Goal: Task Accomplishment & Management: Use online tool/utility

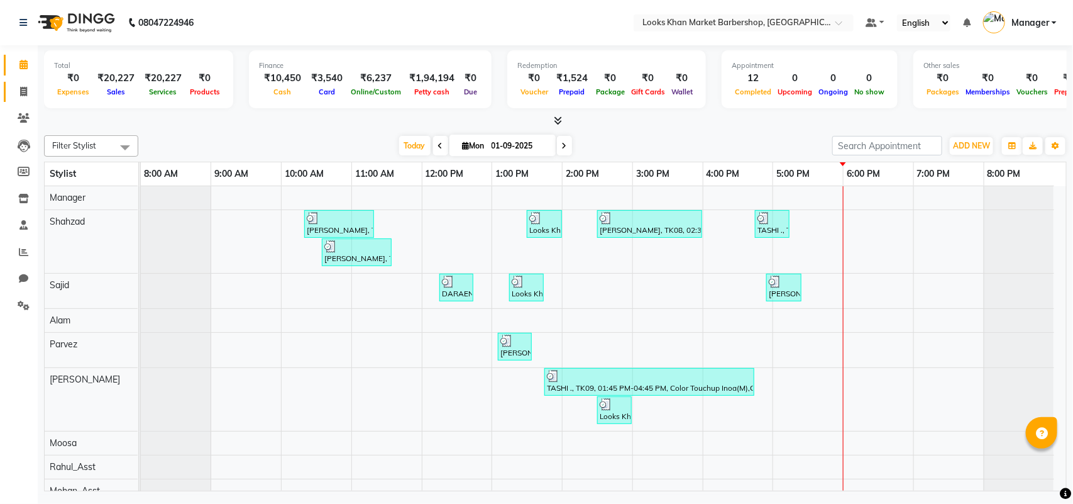
click at [19, 83] on link "Invoice" at bounding box center [19, 92] width 30 height 21
select select "service"
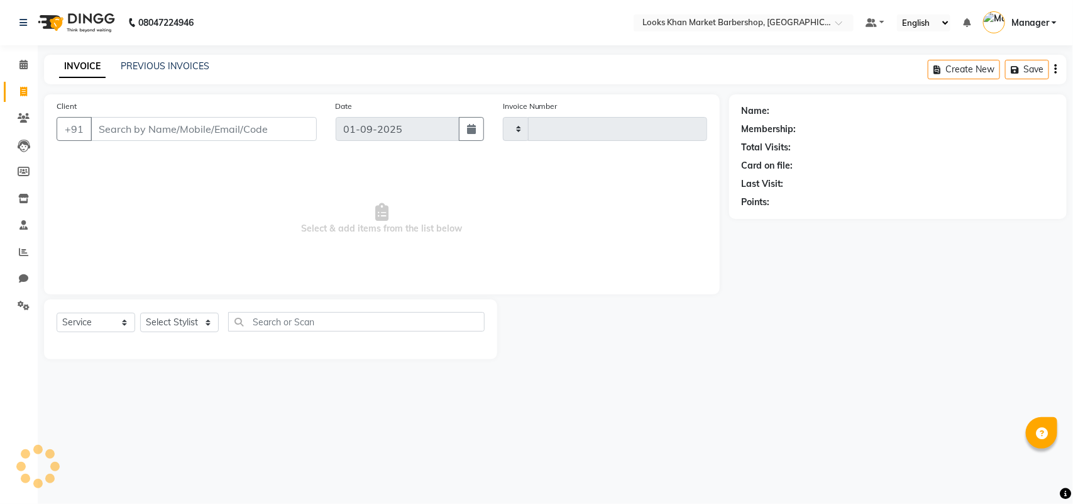
type input "3342"
select select "8030"
click at [158, 117] on input "Client" at bounding box center [204, 129] width 226 height 24
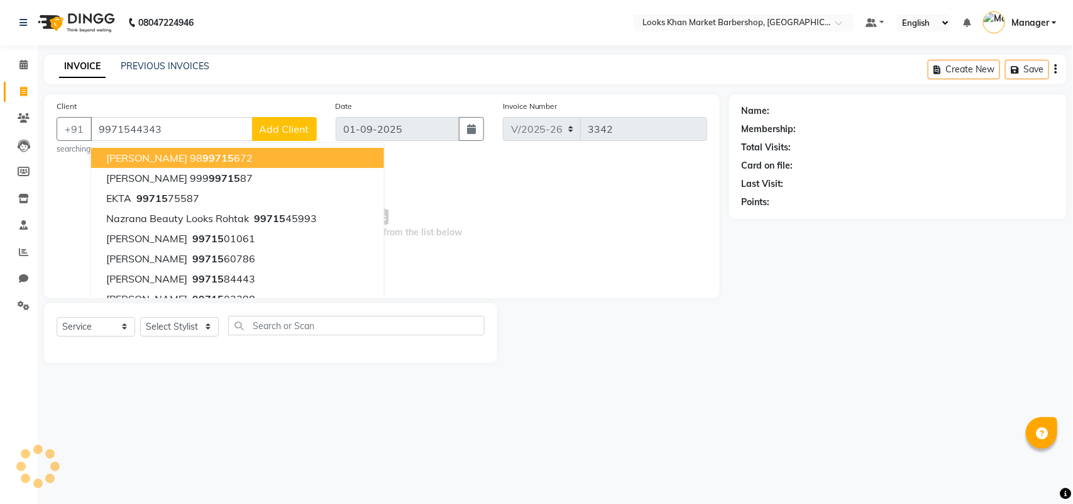
type input "9971544343"
select select "1: Object"
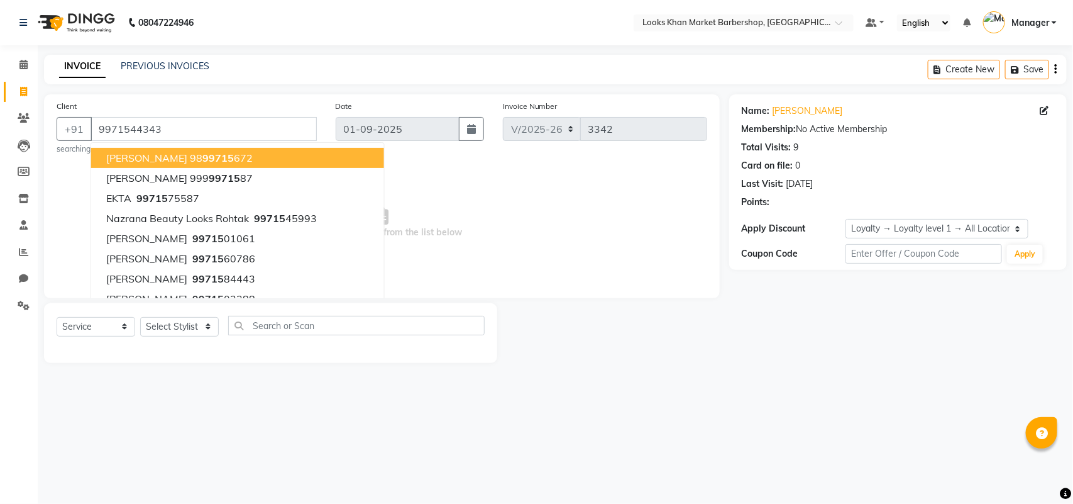
click at [636, 247] on span "Select & add items from the list below" at bounding box center [382, 223] width 651 height 126
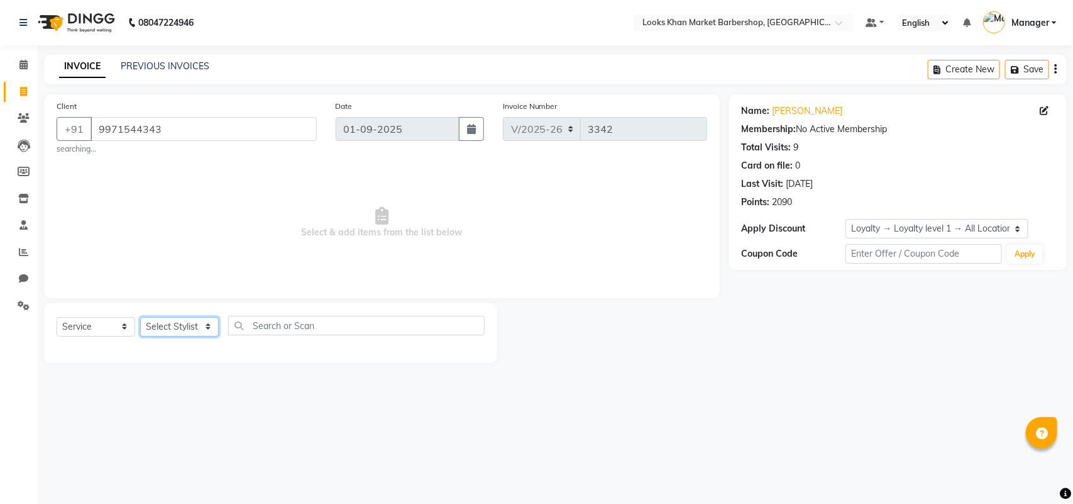
click at [196, 322] on select "Select Stylist Abhishek_pdct Akash_pdct Alam Counter_Sales [PERSON_NAME] [DATE]…" at bounding box center [179, 326] width 79 height 19
select select "72593"
click at [140, 317] on select "Select Stylist Abhishek_pdct Akash_pdct Alam Counter_Sales [PERSON_NAME] [DATE]…" at bounding box center [179, 326] width 79 height 19
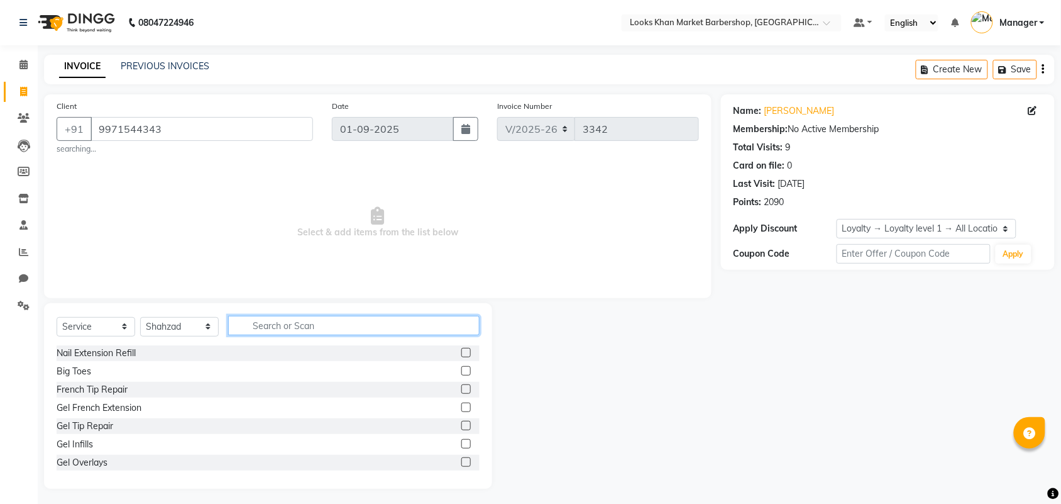
click at [295, 319] on input "text" at bounding box center [353, 325] width 251 height 19
type input "CUT"
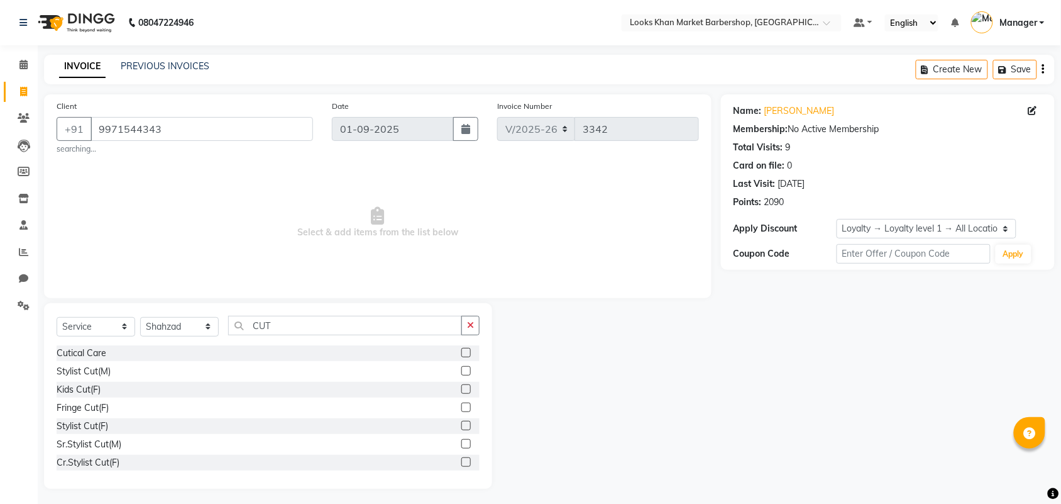
click at [461, 368] on label at bounding box center [465, 370] width 9 height 9
click at [461, 368] on input "checkbox" at bounding box center [465, 371] width 8 height 8
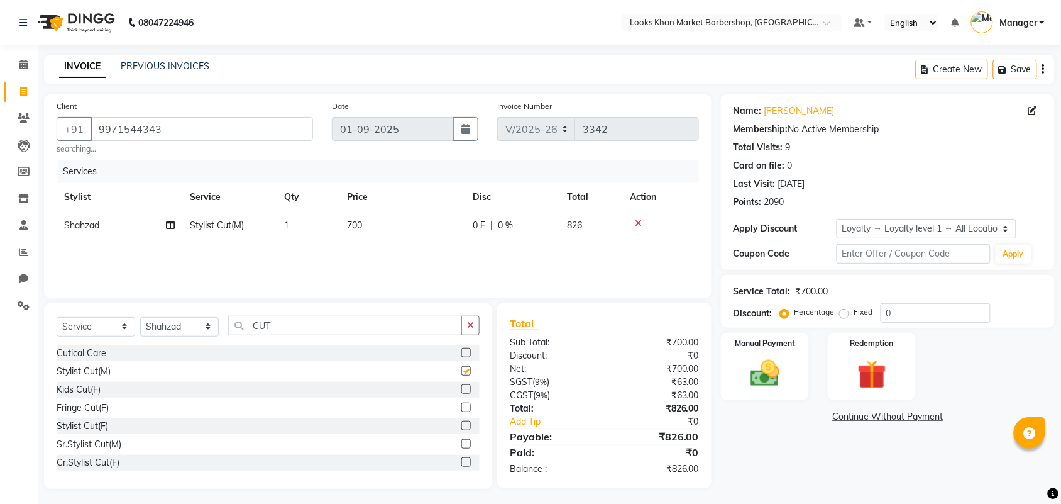
checkbox input "false"
click at [356, 236] on td "700" at bounding box center [402, 225] width 126 height 28
select select "72593"
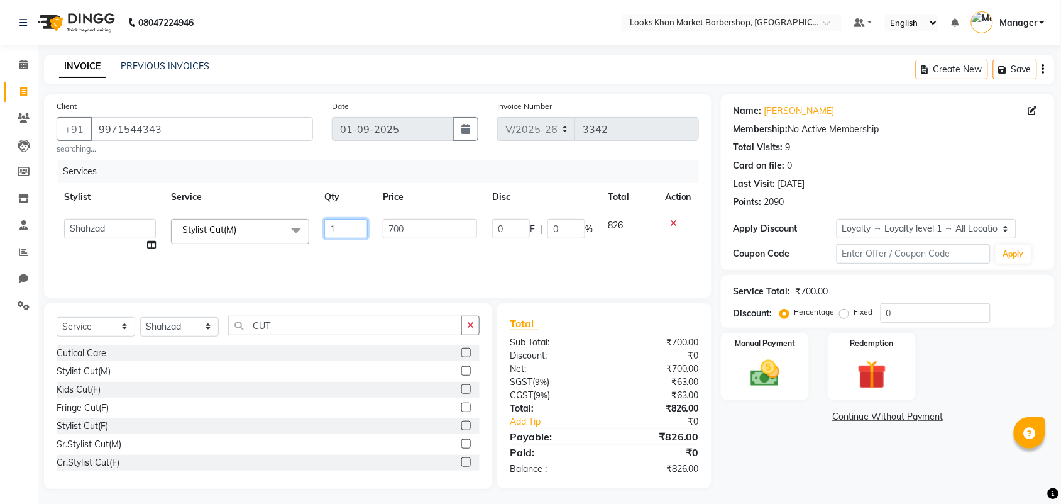
click at [360, 228] on input "1" at bounding box center [345, 228] width 43 height 19
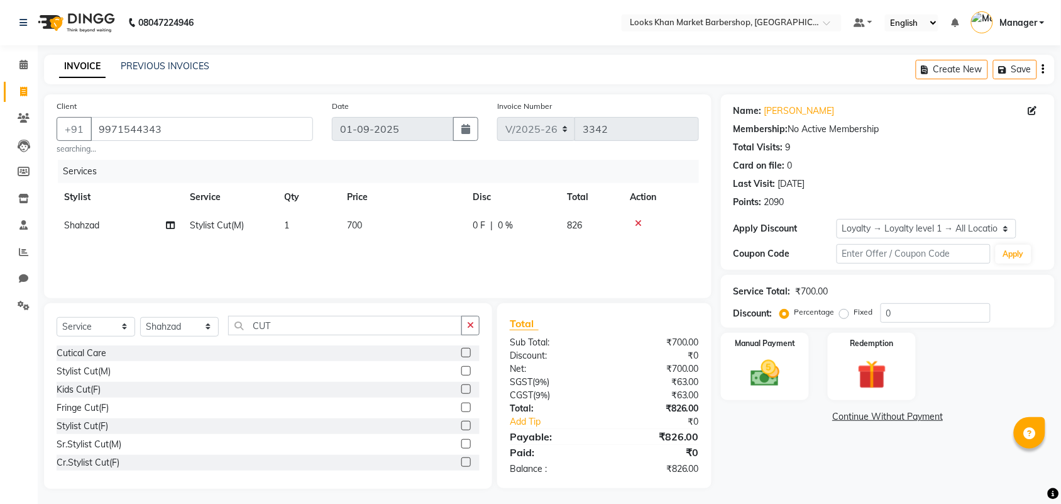
drag, startPoint x: 419, startPoint y: 230, endPoint x: 381, endPoint y: 231, distance: 37.7
click at [370, 222] on td "700" at bounding box center [402, 225] width 126 height 28
select select "72593"
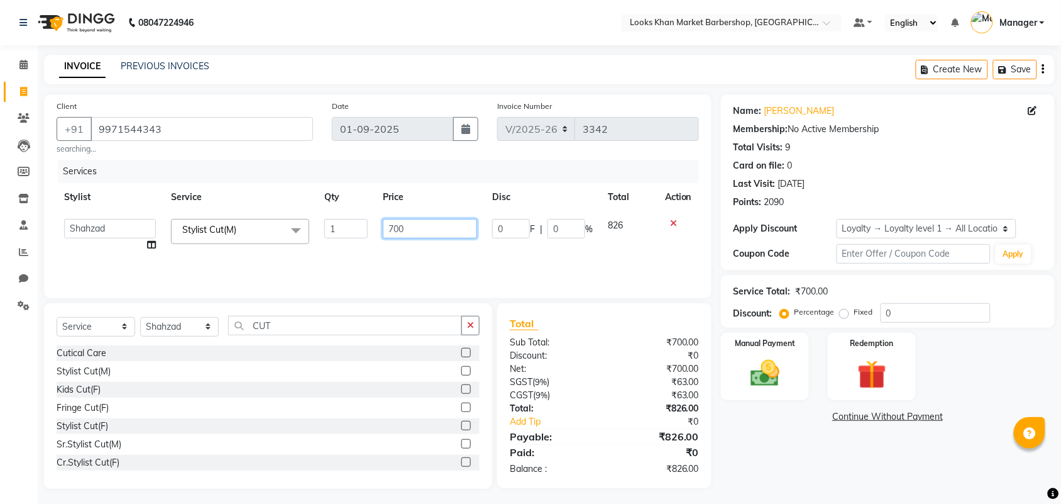
drag, startPoint x: 422, startPoint y: 231, endPoint x: 360, endPoint y: 230, distance: 61.6
click at [360, 230] on tr "Abhishek_pdct Akash_pdct Alam Counter_Sales Dheeraj Kartik_Mgr Manager Maria_Mg…" at bounding box center [378, 235] width 642 height 48
type input "1000"
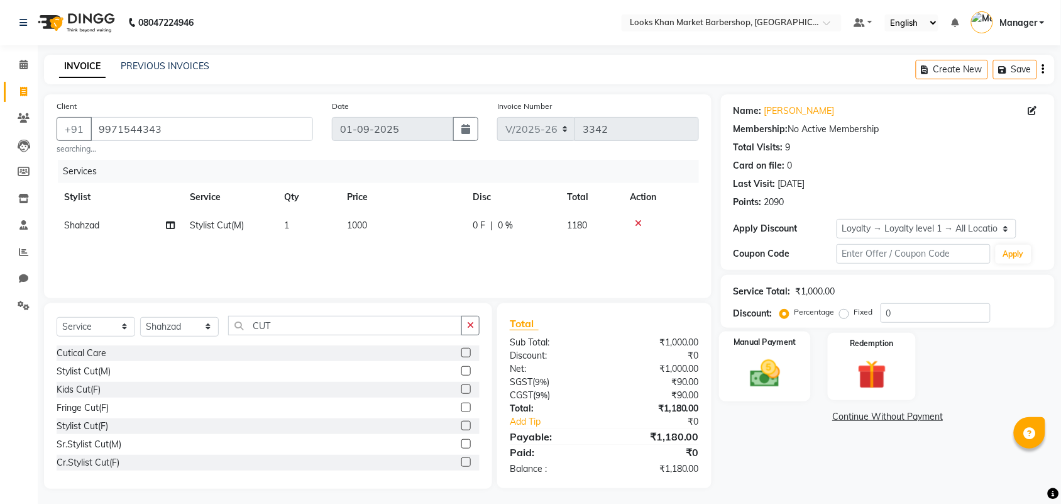
click at [765, 365] on img at bounding box center [764, 373] width 49 height 35
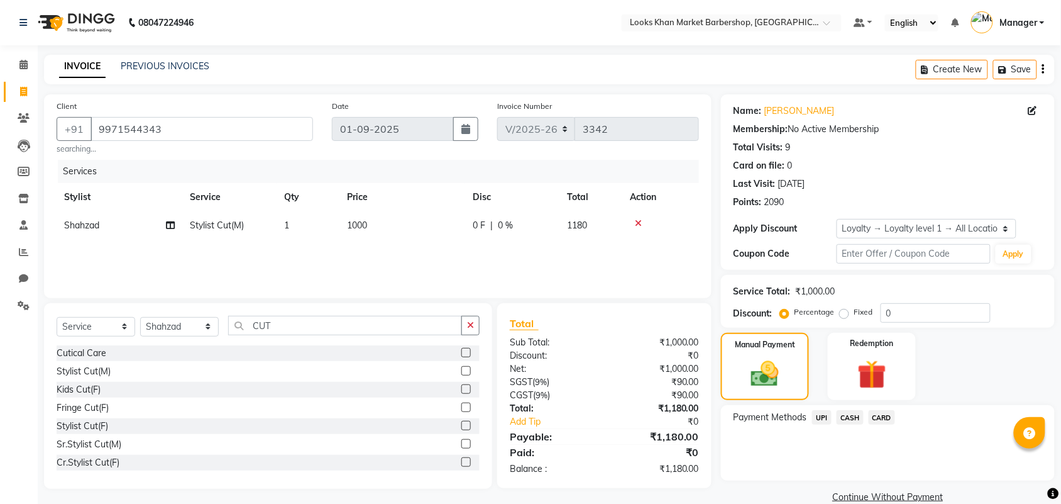
click at [857, 416] on span "CASH" at bounding box center [850, 417] width 27 height 14
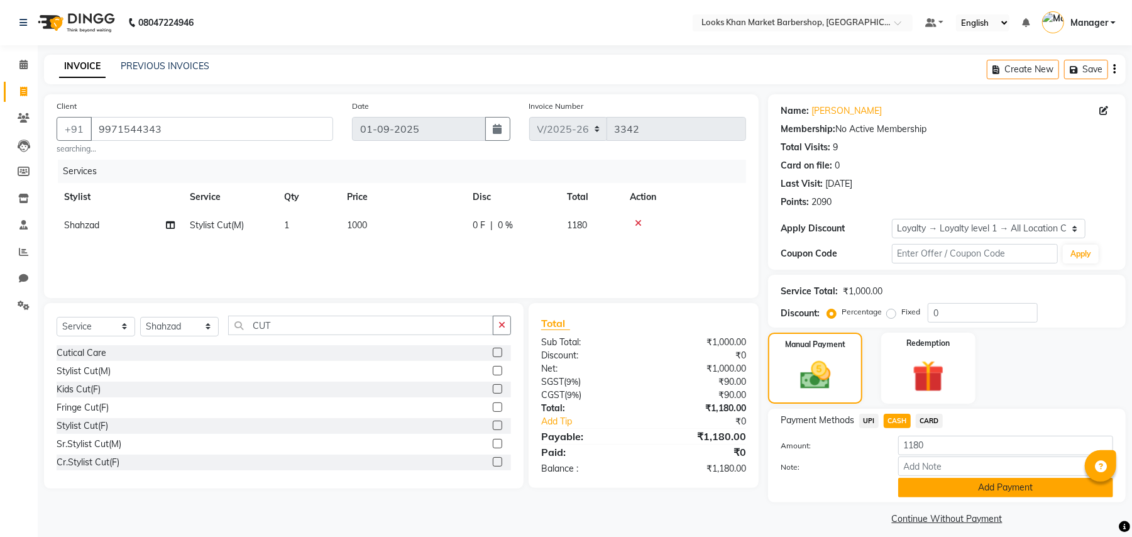
click at [936, 485] on button "Add Payment" at bounding box center [1005, 487] width 215 height 19
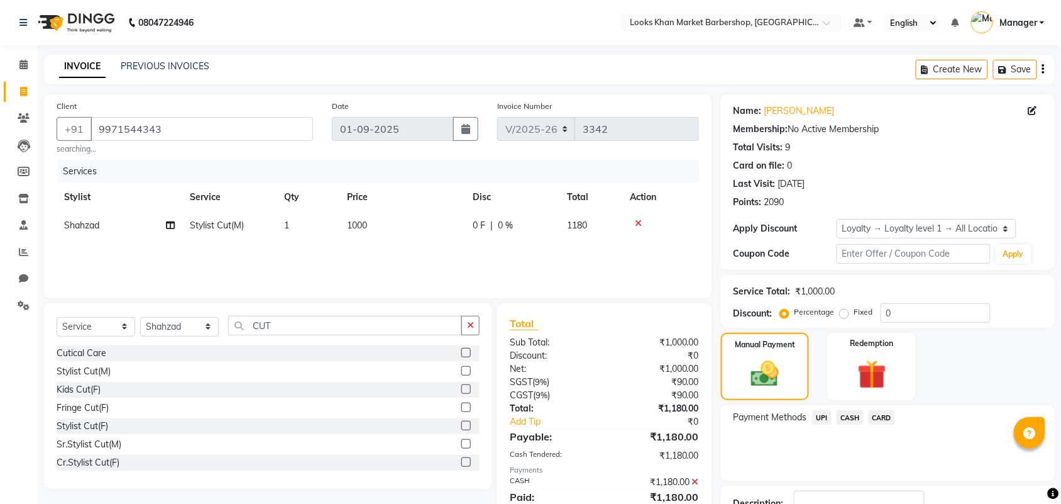
scroll to position [110, 0]
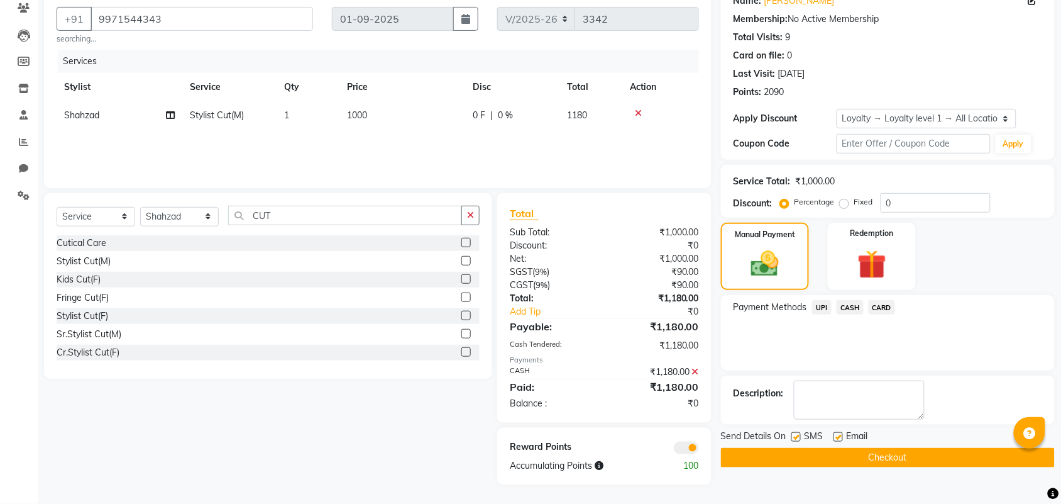
click at [837, 453] on button "Checkout" at bounding box center [888, 457] width 334 height 19
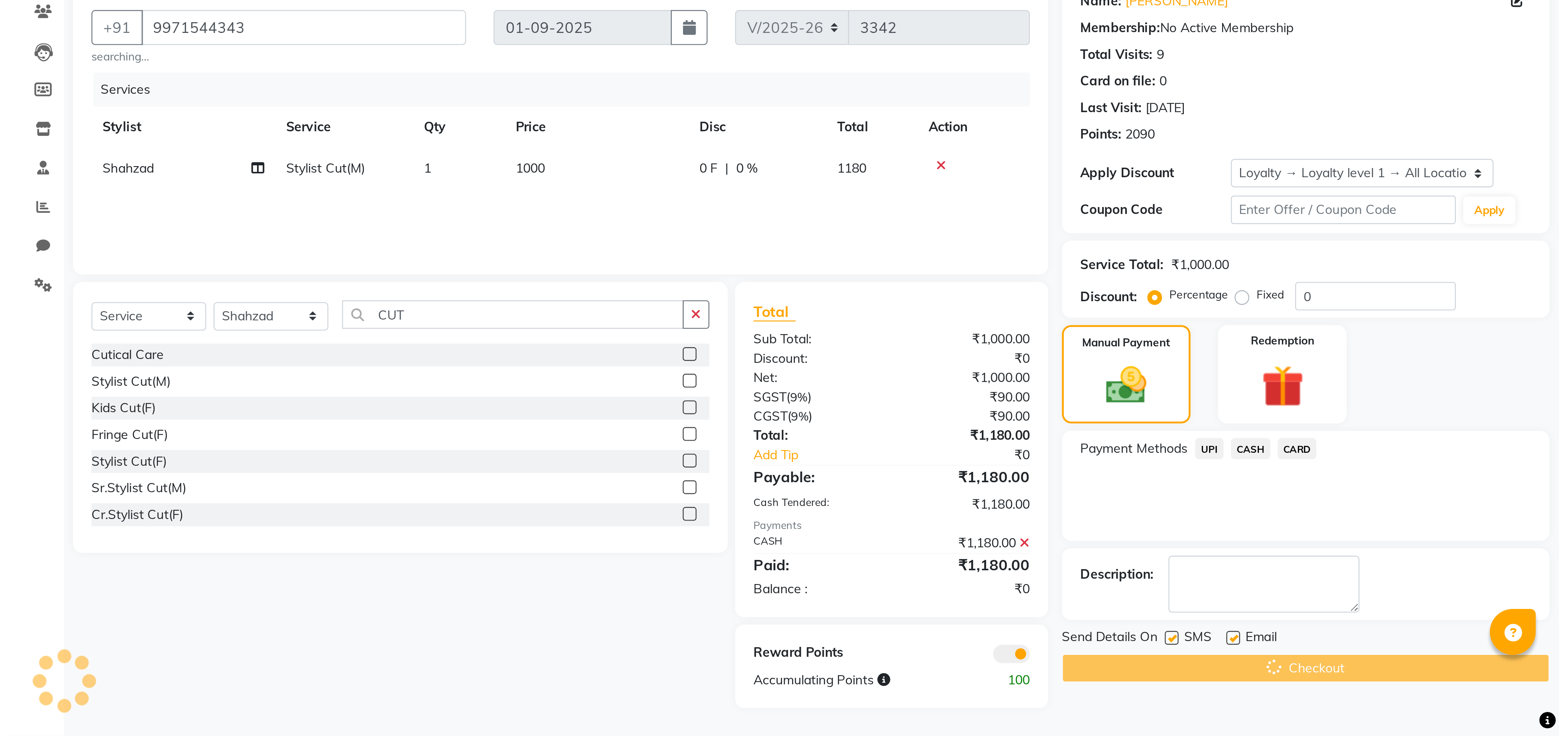
scroll to position [0, 0]
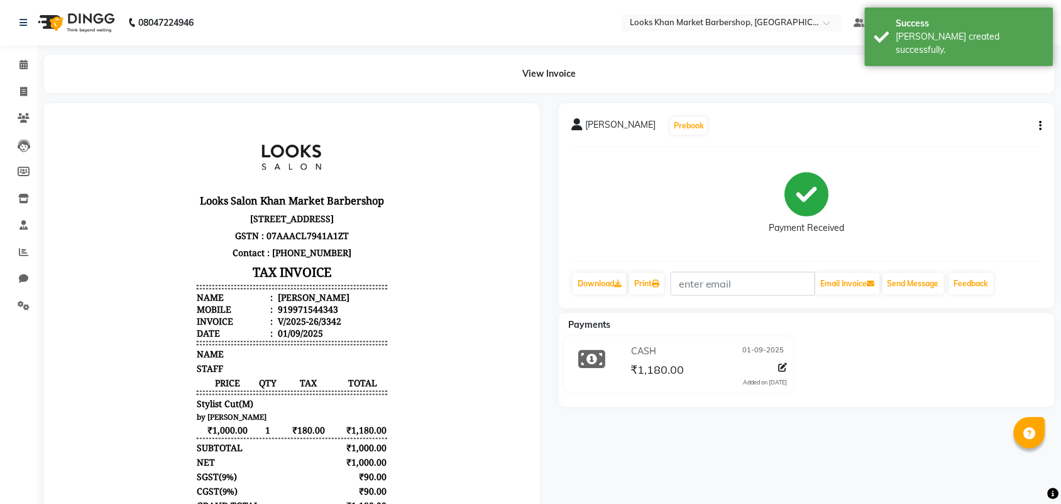
click at [49, 181] on div at bounding box center [292, 367] width 496 height 528
click at [649, 278] on link "Print" at bounding box center [646, 283] width 35 height 21
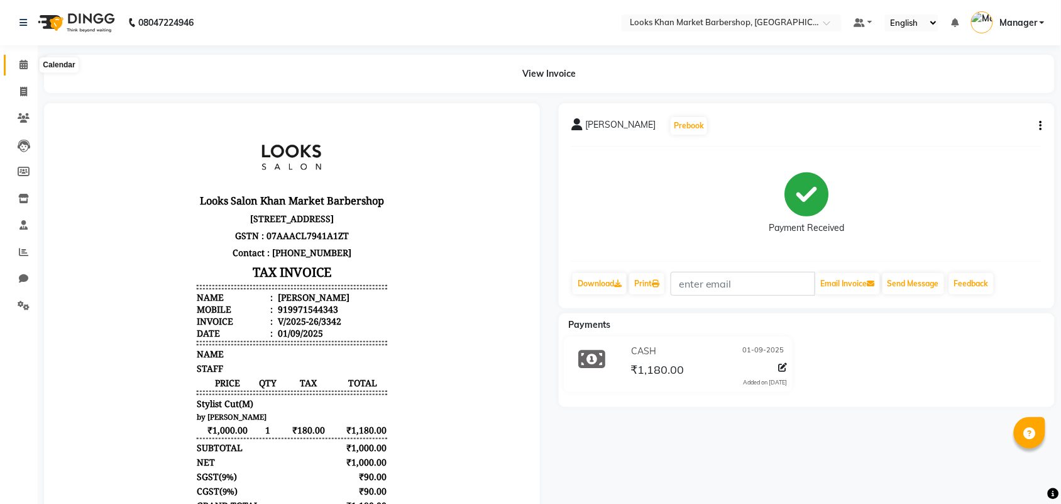
click at [21, 71] on span at bounding box center [24, 65] width 22 height 14
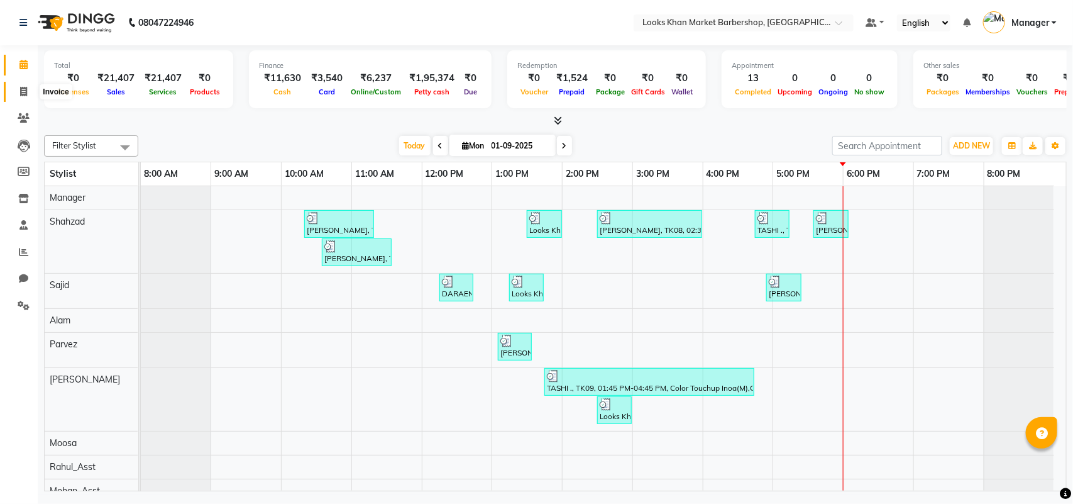
click at [33, 89] on span at bounding box center [24, 92] width 22 height 14
select select "service"
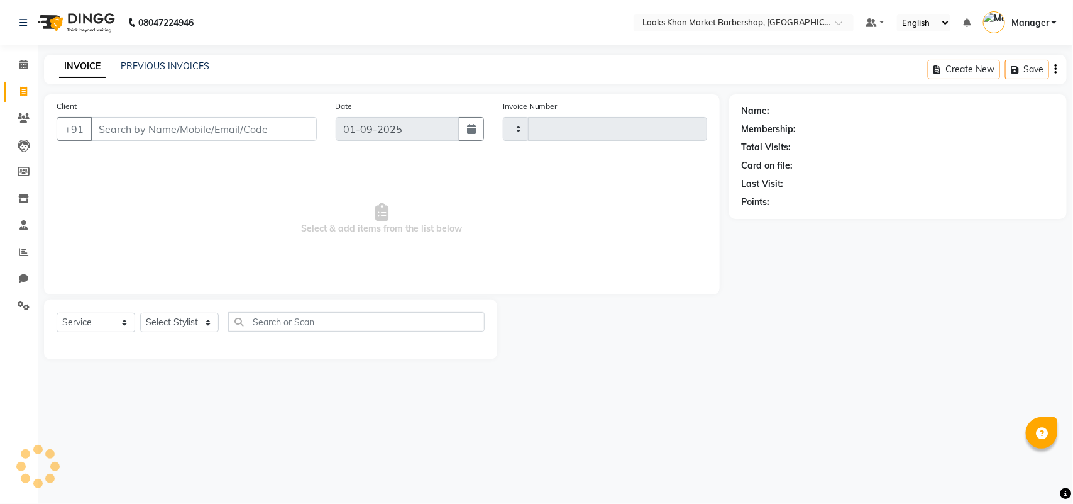
type input "3343"
select select "8030"
click at [143, 135] on input "Client" at bounding box center [204, 129] width 226 height 24
type input "8"
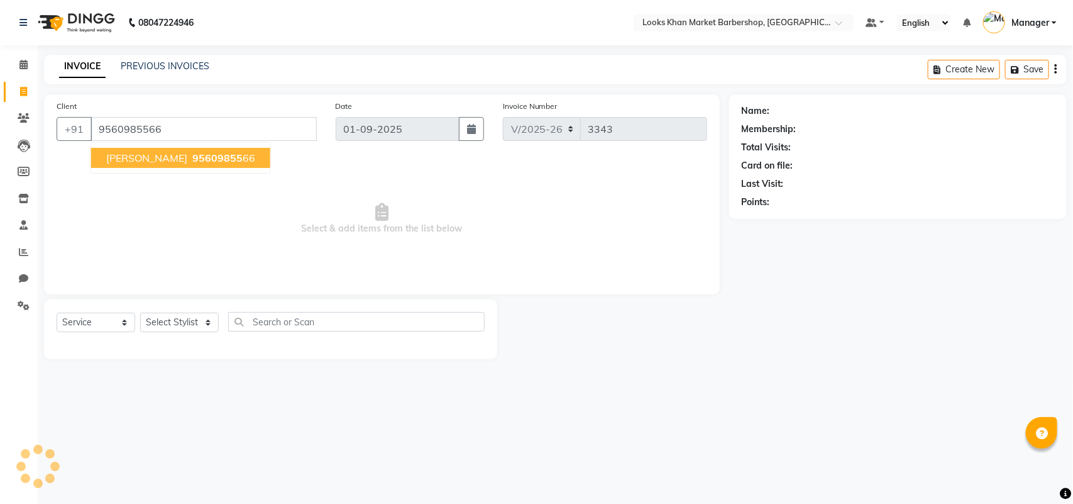
type input "9560985566"
select select "1: Object"
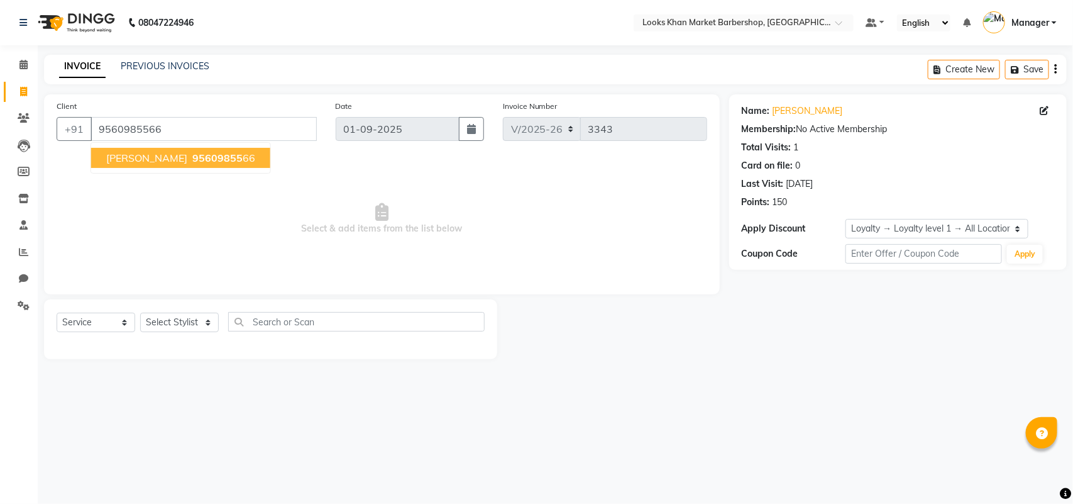
click at [207, 148] on button "DEV SINGH 95609855 66" at bounding box center [180, 158] width 179 height 20
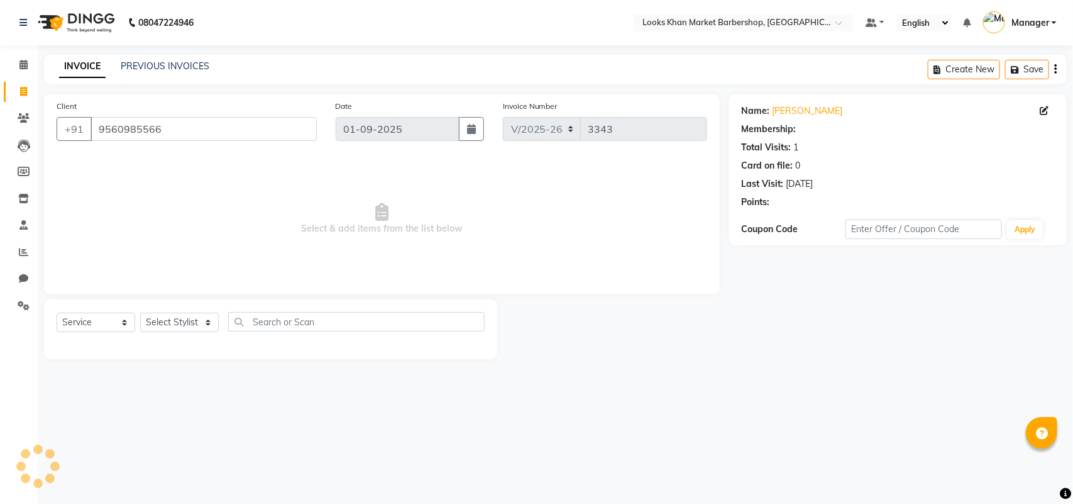
select select "1: Object"
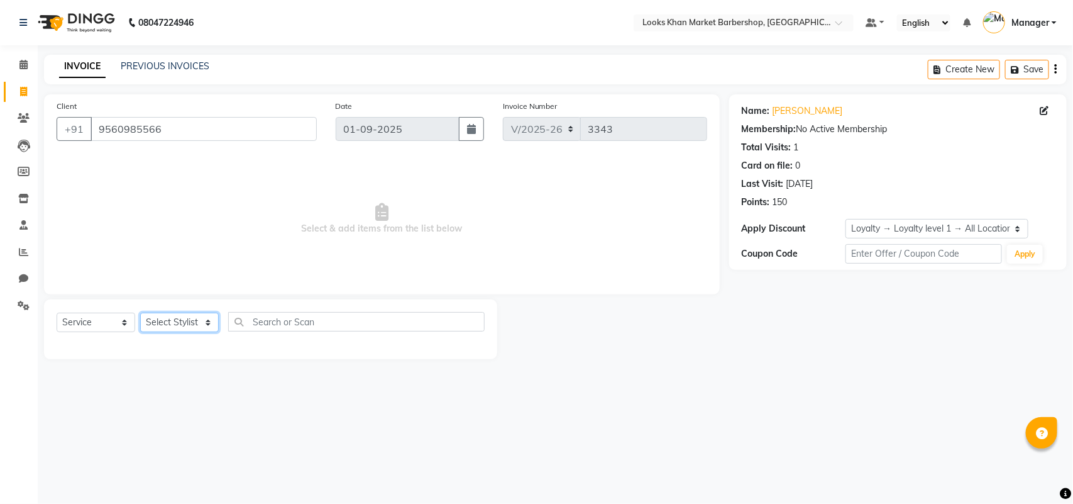
click at [175, 322] on select "Select Stylist Abhishek_pdct Akash_pdct Alam Counter_Sales Dheeraj Kartik_Mgr M…" at bounding box center [179, 321] width 79 height 19
select select "72593"
click at [140, 312] on select "Select Stylist Abhishek_pdct Akash_pdct Alam Counter_Sales Dheeraj Kartik_Mgr M…" at bounding box center [179, 321] width 79 height 19
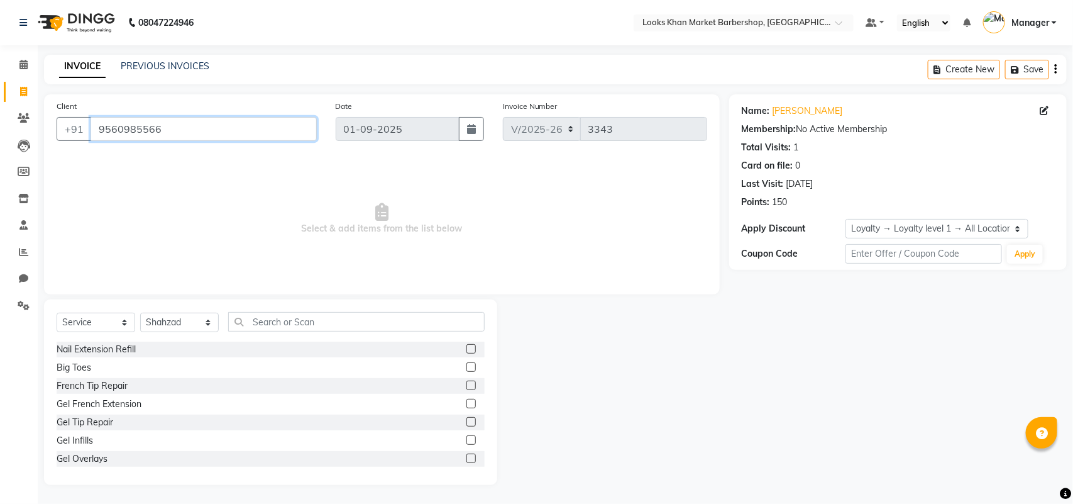
drag, startPoint x: 173, startPoint y: 129, endPoint x: 177, endPoint y: 77, distance: 52.3
click at [92, 124] on input "9560985566" at bounding box center [204, 129] width 226 height 24
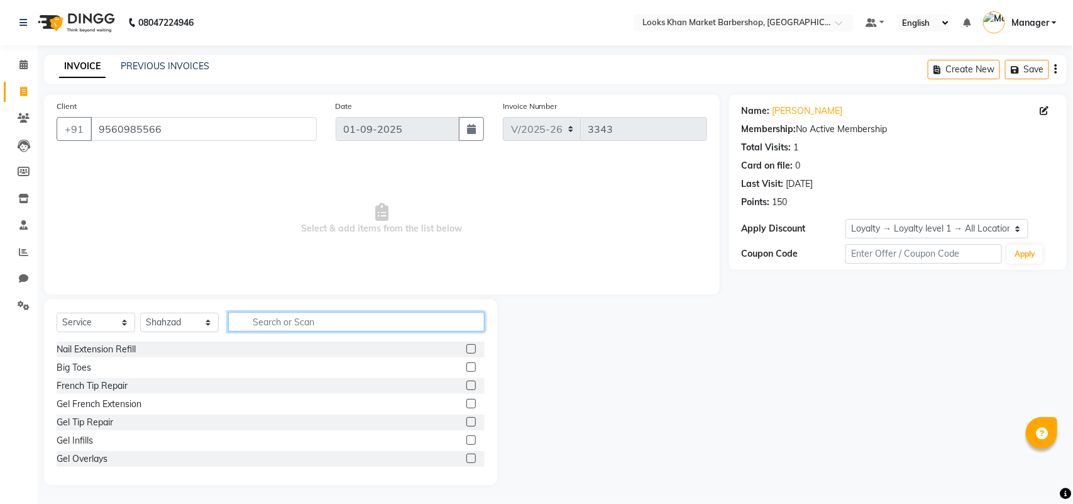
click at [285, 319] on input "text" at bounding box center [356, 321] width 256 height 19
type input "CU"
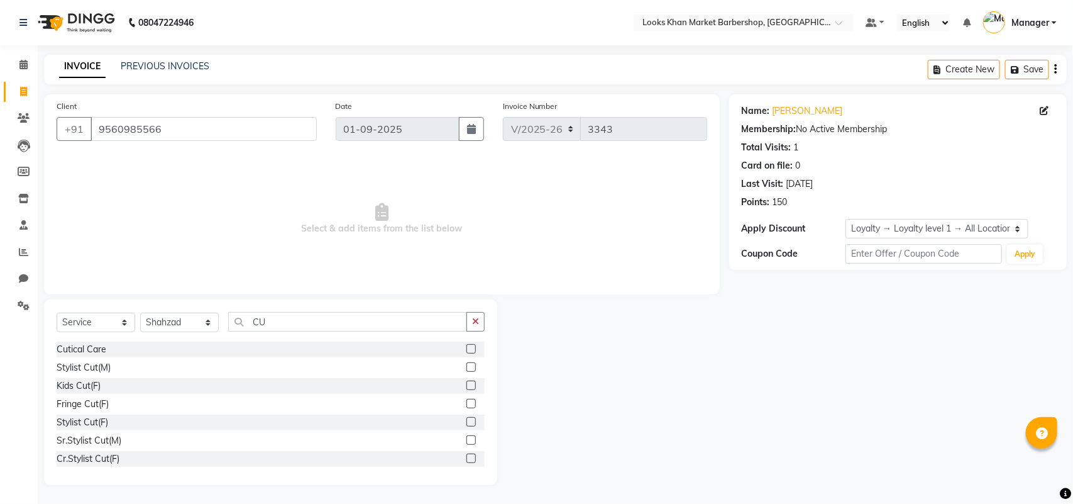
click at [466, 368] on label at bounding box center [470, 366] width 9 height 9
click at [466, 368] on input "checkbox" at bounding box center [470, 367] width 8 height 8
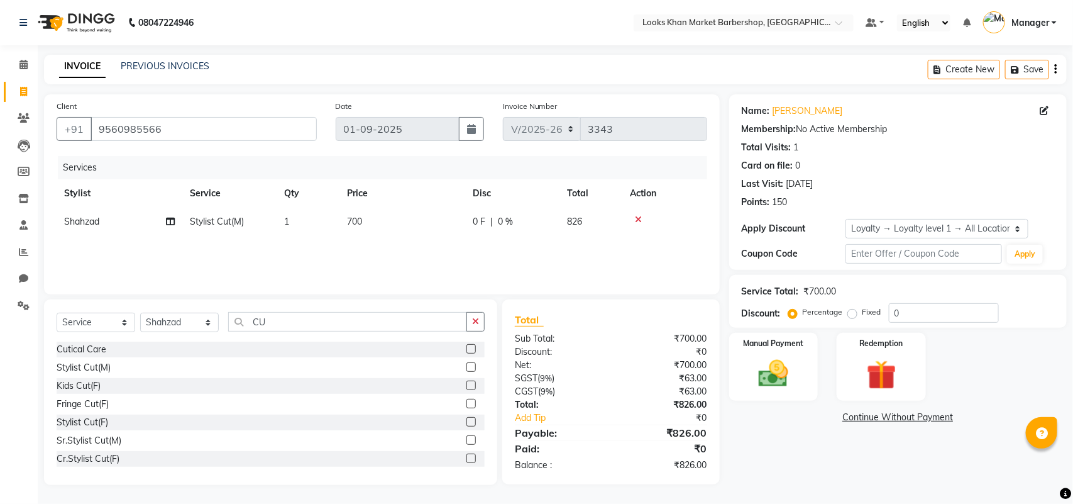
checkbox input "false"
click at [356, 211] on td "700" at bounding box center [402, 221] width 126 height 28
select select "72593"
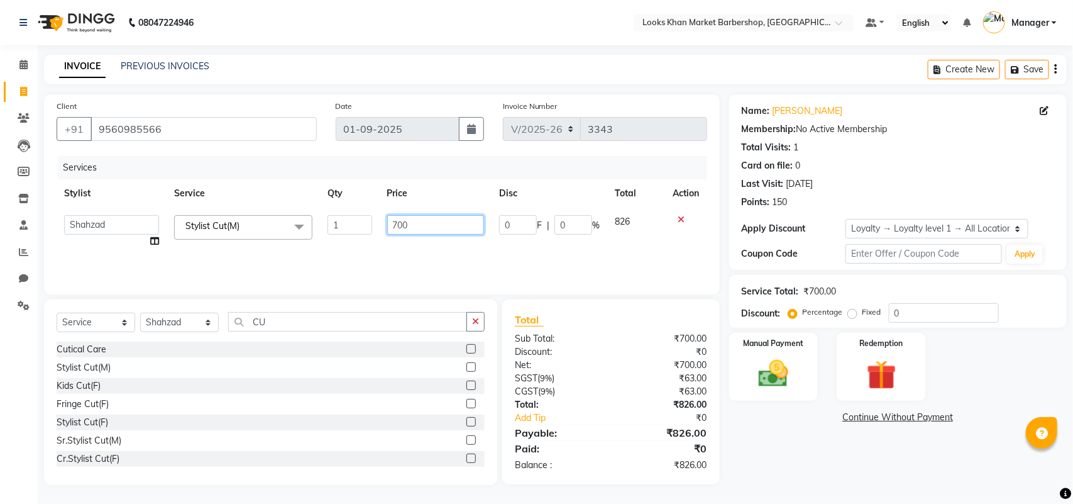
drag, startPoint x: 413, startPoint y: 228, endPoint x: 363, endPoint y: 226, distance: 49.7
click at [363, 226] on tr "Abhishek_pdct Akash_pdct Alam Counter_Sales Dheeraj Kartik_Mgr Manager Maria_Mg…" at bounding box center [382, 231] width 651 height 48
type input "1500"
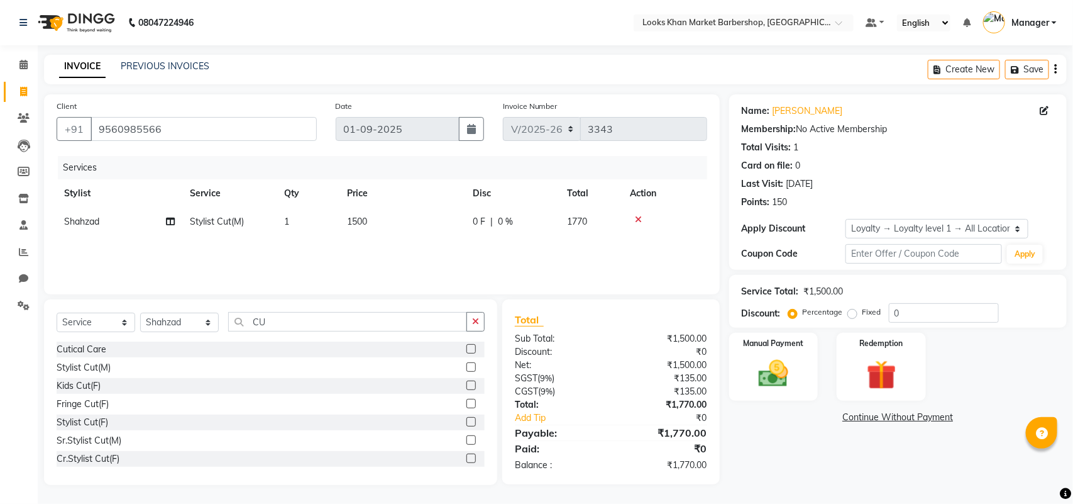
click at [381, 249] on div "Services Stylist Service Qty Price Disc Total Action Shahzad Stylist Cut(M) 1 1…" at bounding box center [382, 219] width 651 height 126
click at [770, 354] on div "Manual Payment" at bounding box center [773, 366] width 93 height 71
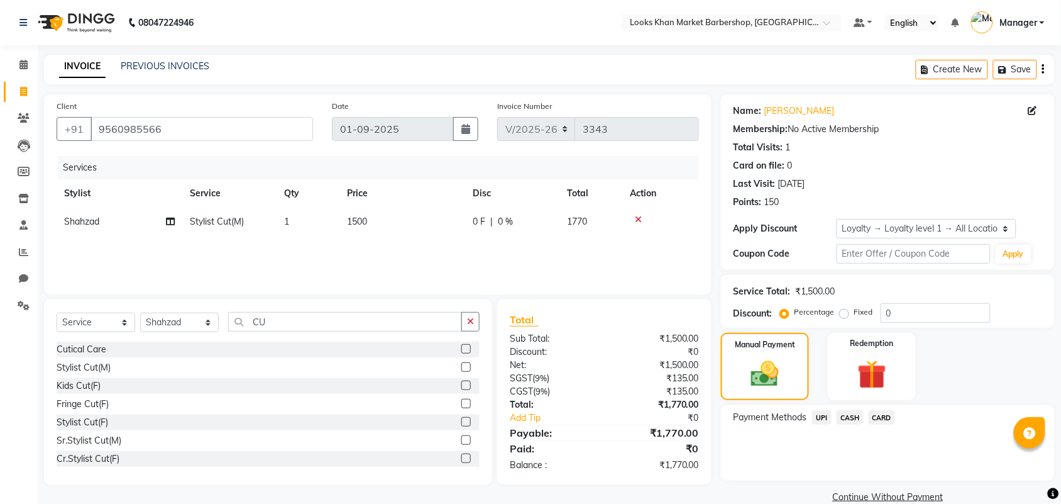
click at [823, 414] on span "UPI" at bounding box center [821, 417] width 19 height 14
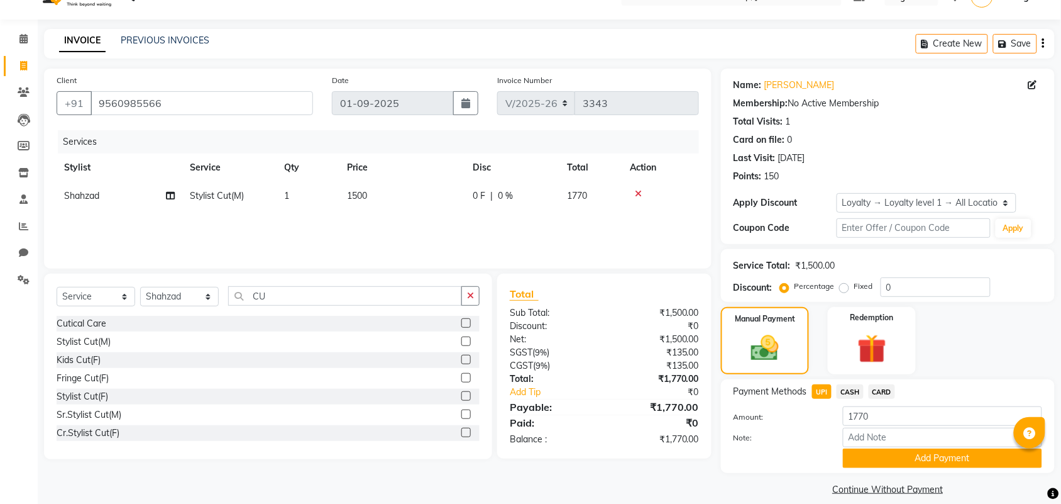
scroll to position [39, 0]
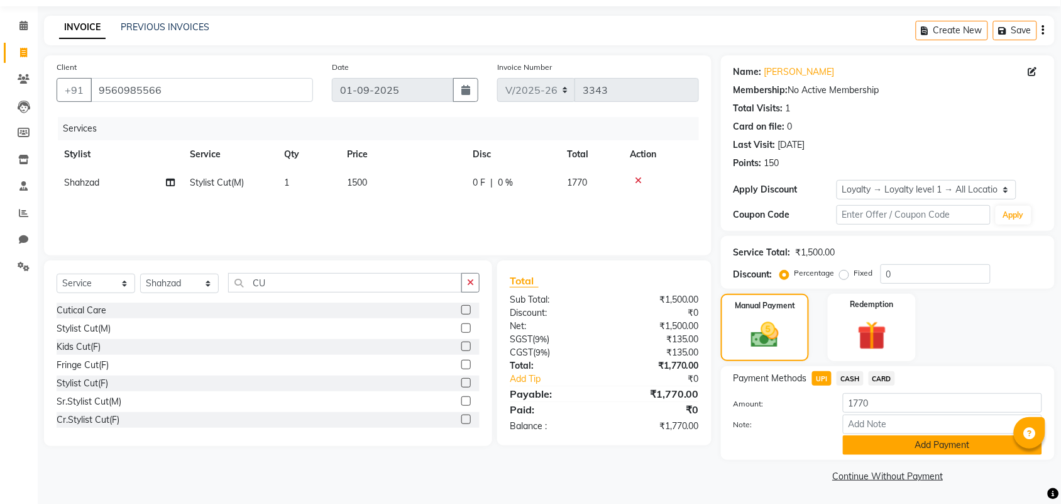
click at [886, 448] on button "Add Payment" at bounding box center [942, 444] width 199 height 19
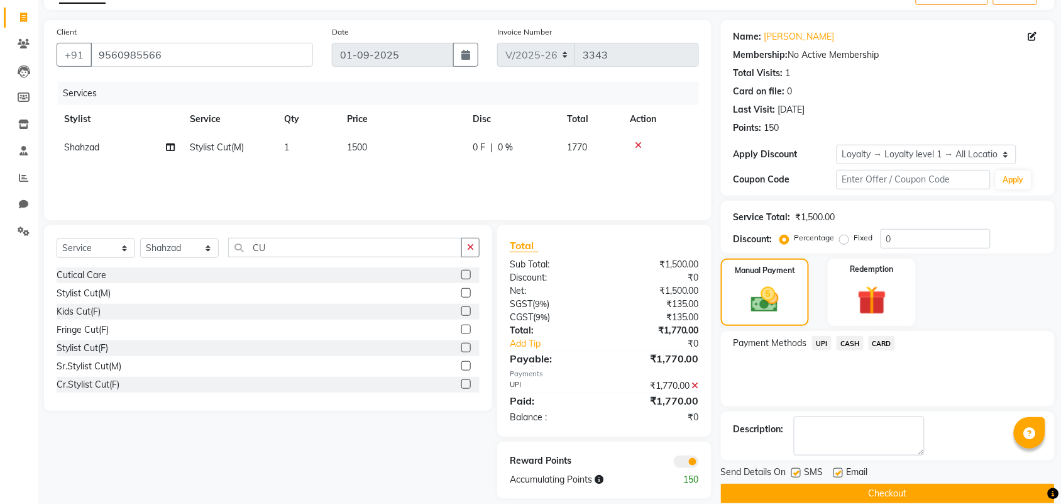
scroll to position [93, 0]
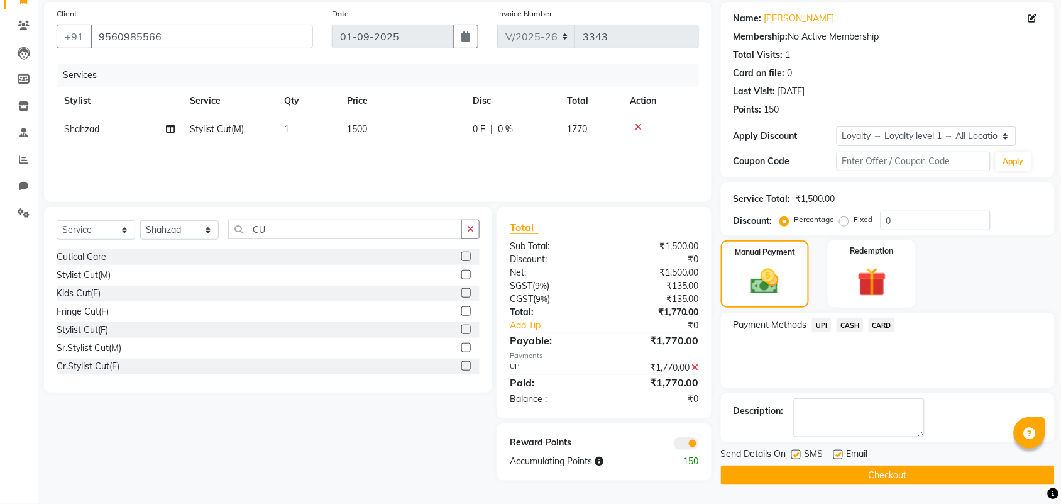
click at [899, 470] on button "Checkout" at bounding box center [888, 474] width 334 height 19
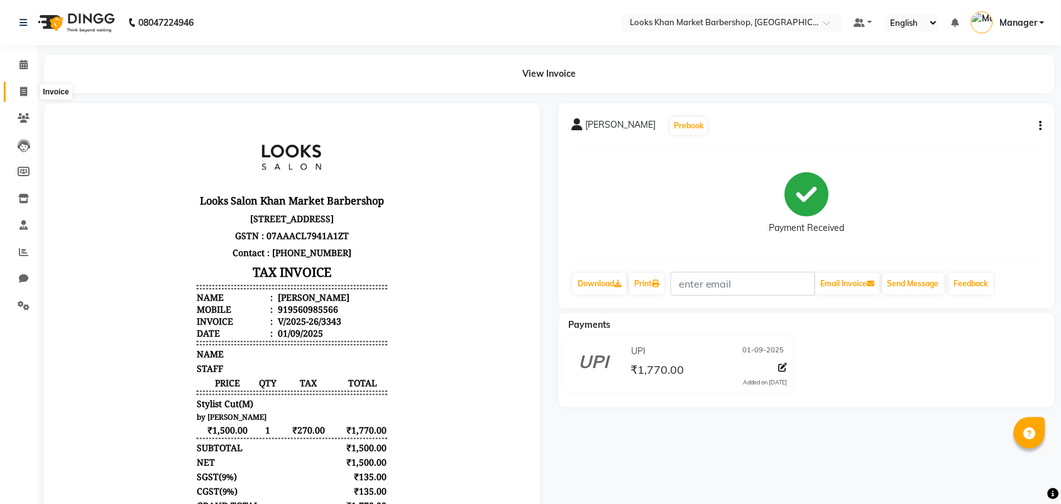
click at [20, 95] on icon at bounding box center [23, 91] width 7 height 9
select select "service"
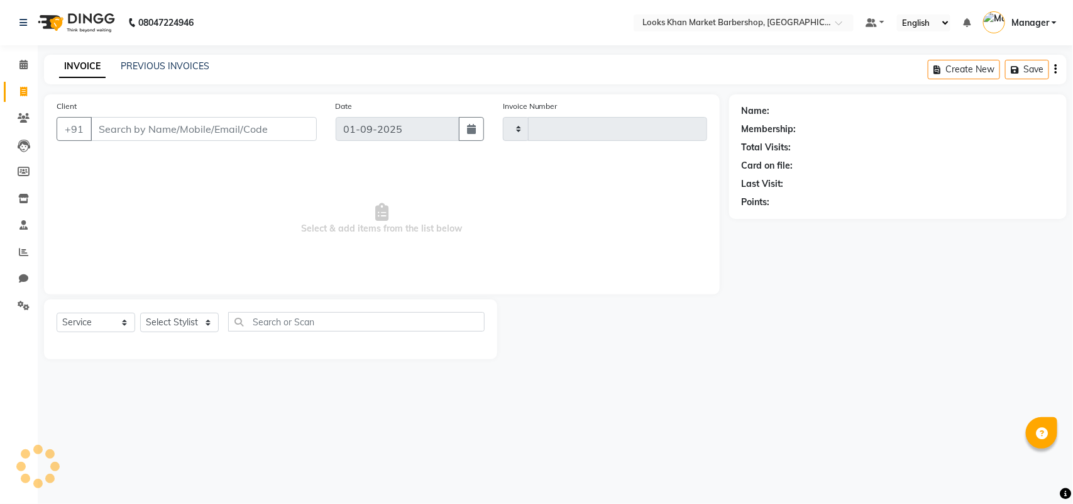
type input "3344"
select select "8030"
click at [173, 129] on input "Client" at bounding box center [204, 129] width 226 height 24
type input "9899999905"
click at [287, 134] on span "Add Client" at bounding box center [285, 129] width 50 height 13
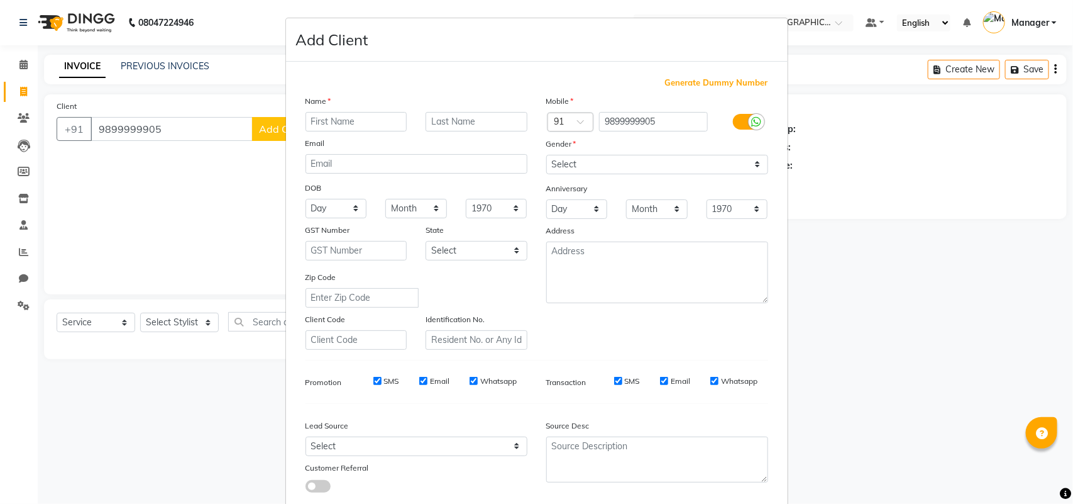
click at [352, 126] on input "text" at bounding box center [356, 121] width 102 height 19
type input "ANSHUL"
click at [429, 120] on input "text" at bounding box center [477, 121] width 102 height 19
type input "MR"
click at [649, 163] on select "Select Male Female Other Prefer Not To Say" at bounding box center [657, 164] width 222 height 19
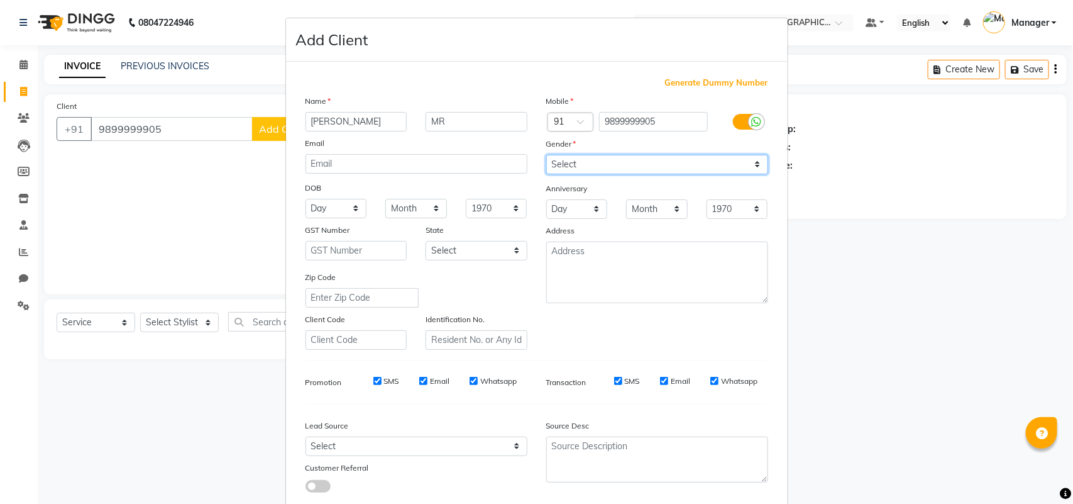
select select "male"
click at [546, 155] on select "Select Male Female Other Prefer Not To Say" at bounding box center [657, 164] width 222 height 19
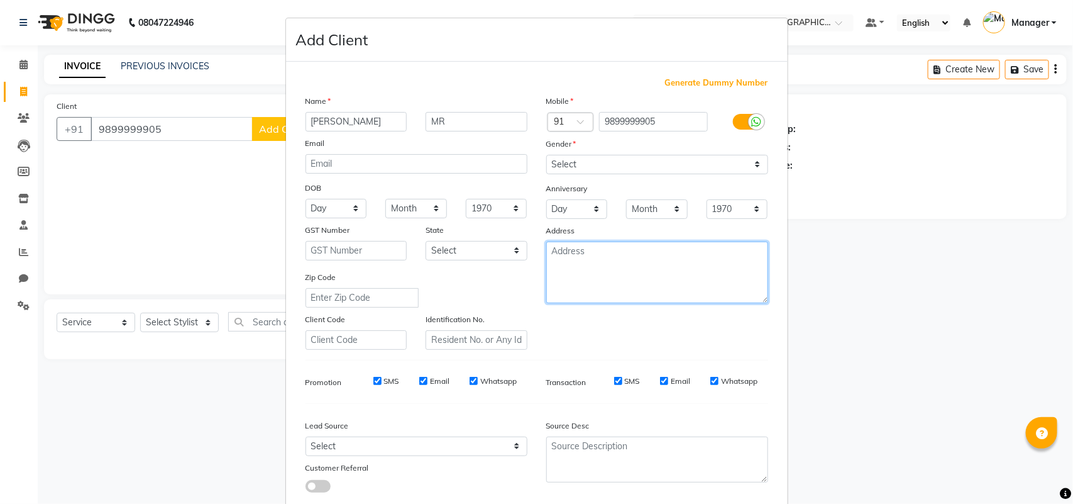
click at [651, 285] on textarea at bounding box center [657, 272] width 222 height 62
type textarea "N"
type textarea "BARBER SHOP KHAN MARKLET"
drag, startPoint x: 651, startPoint y: 285, endPoint x: 981, endPoint y: 305, distance: 330.6
click at [981, 305] on ngb-modal-window "Add Client Generate Dummy Number Name ANSHUL MR Email DOB Day 01 02 03 04 05 06…" at bounding box center [536, 252] width 1073 height 504
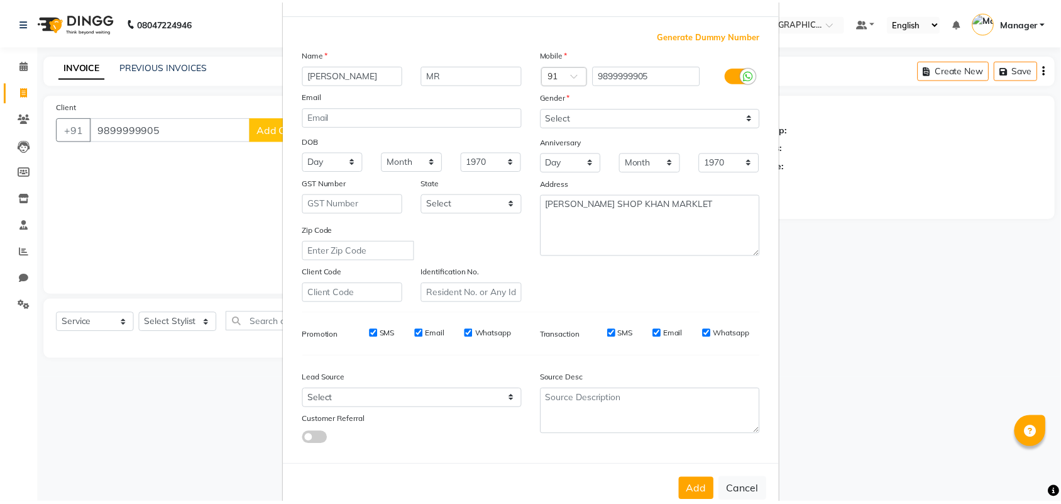
scroll to position [72, 0]
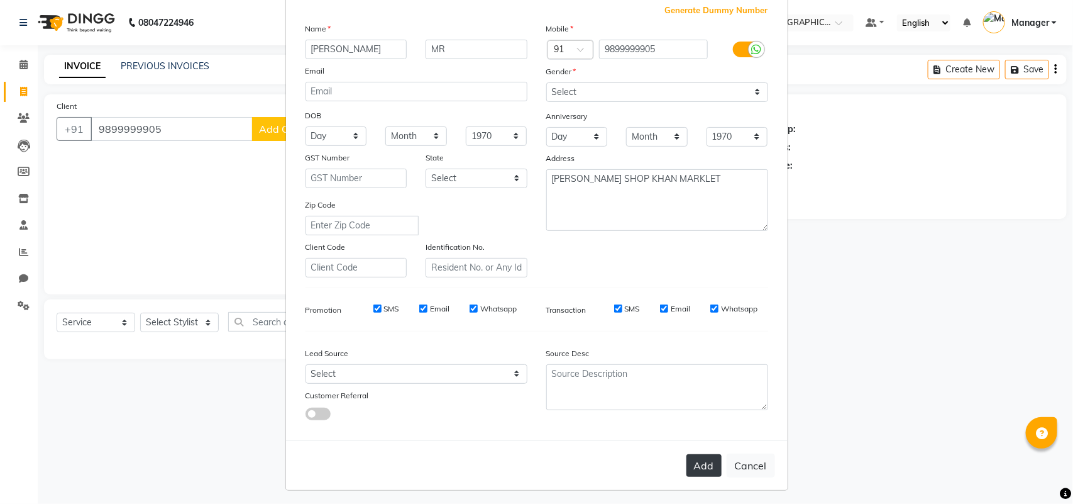
click at [690, 456] on button "Add" at bounding box center [703, 465] width 35 height 23
select select
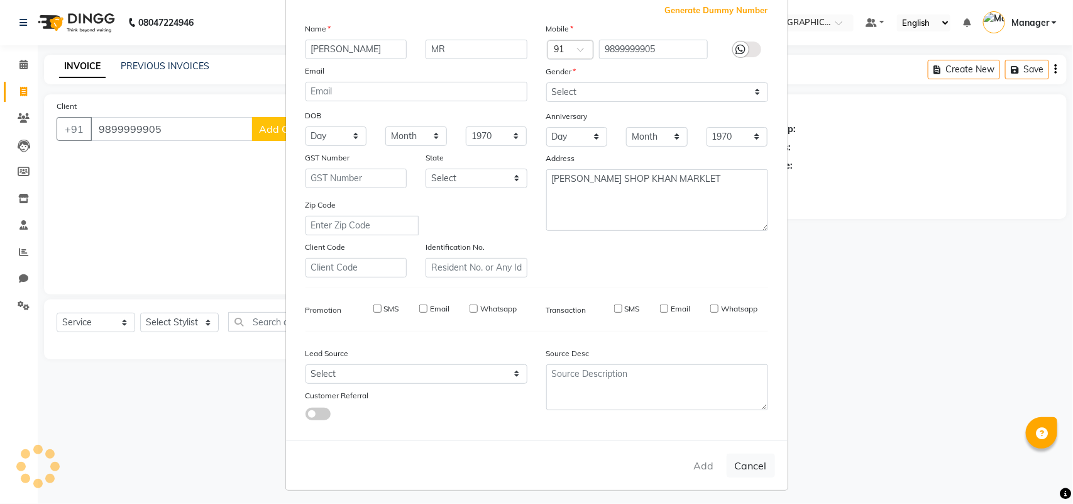
select select
checkbox input "false"
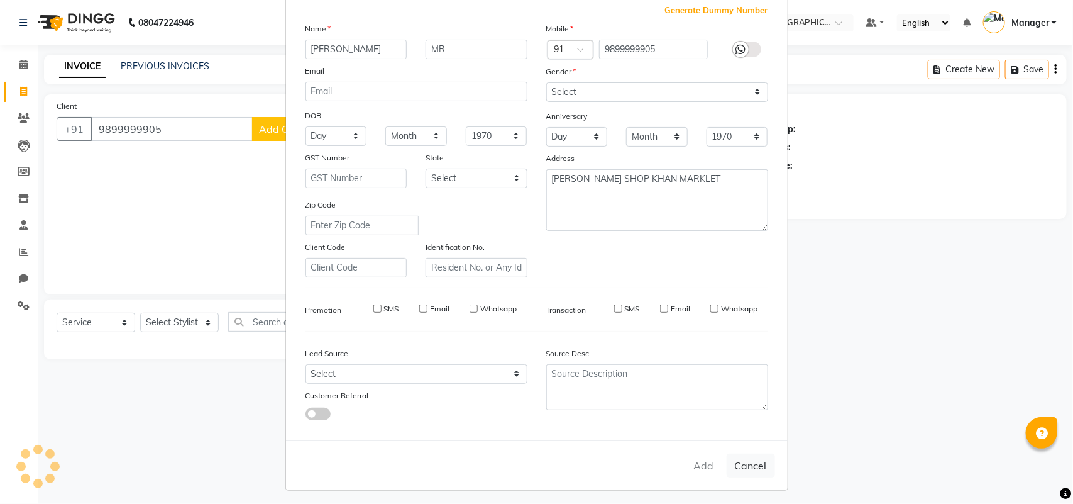
checkbox input "false"
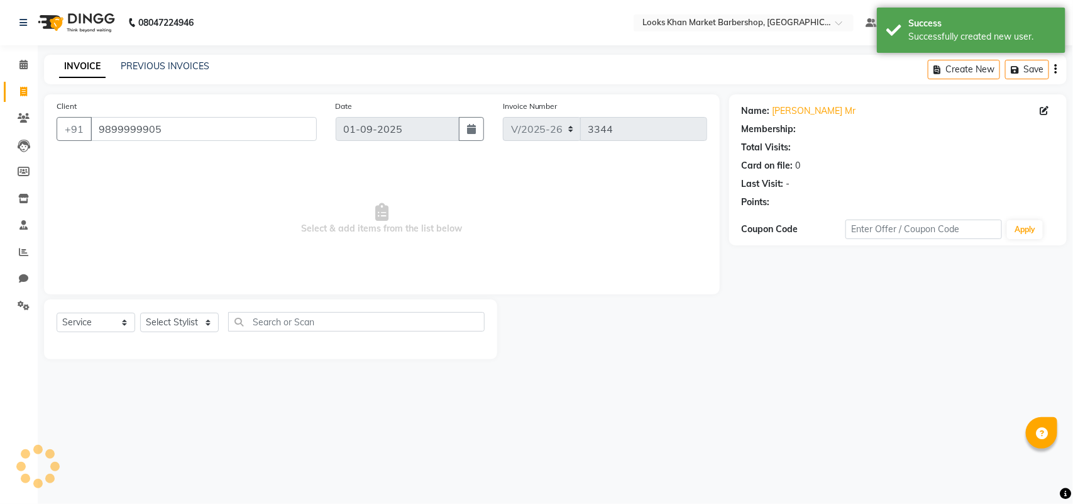
select select "1: Object"
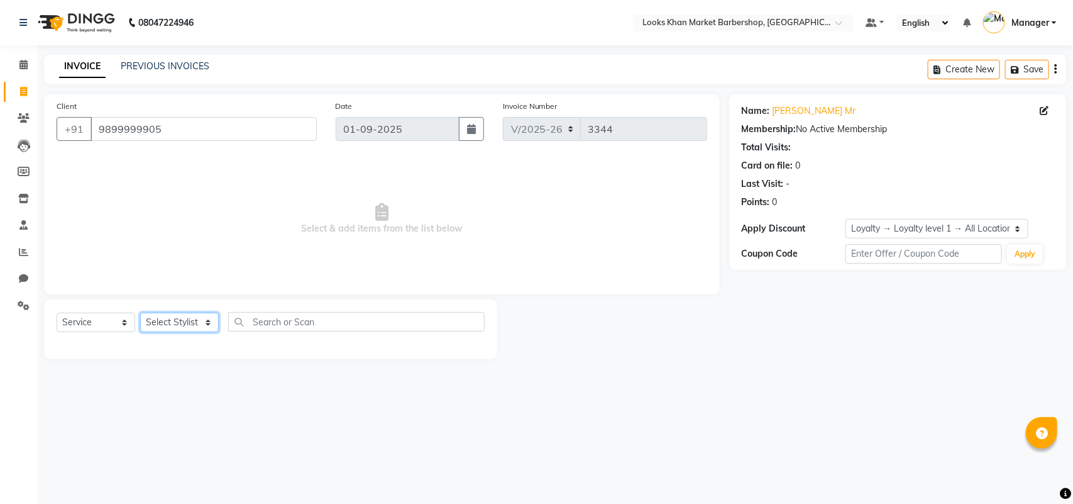
click at [206, 319] on select "Select Stylist Abhishek_pdct Akash_pdct Alam Counter_Sales Dheeraj Kartik_Mgr M…" at bounding box center [179, 321] width 79 height 19
select select "72596"
click at [140, 312] on select "Select Stylist Abhishek_pdct Akash_pdct Alam Counter_Sales Dheeraj Kartik_Mgr M…" at bounding box center [179, 321] width 79 height 19
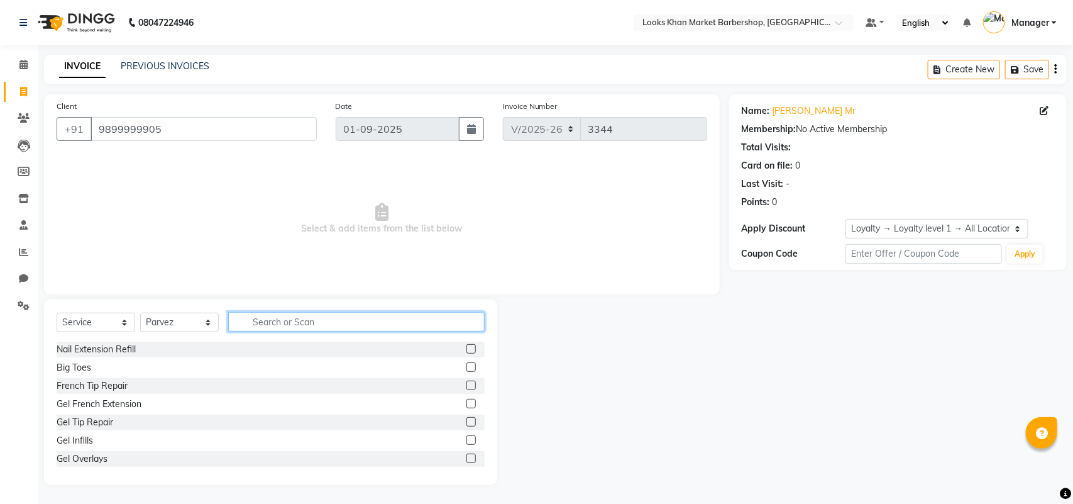
click at [294, 322] on input "text" at bounding box center [356, 321] width 256 height 19
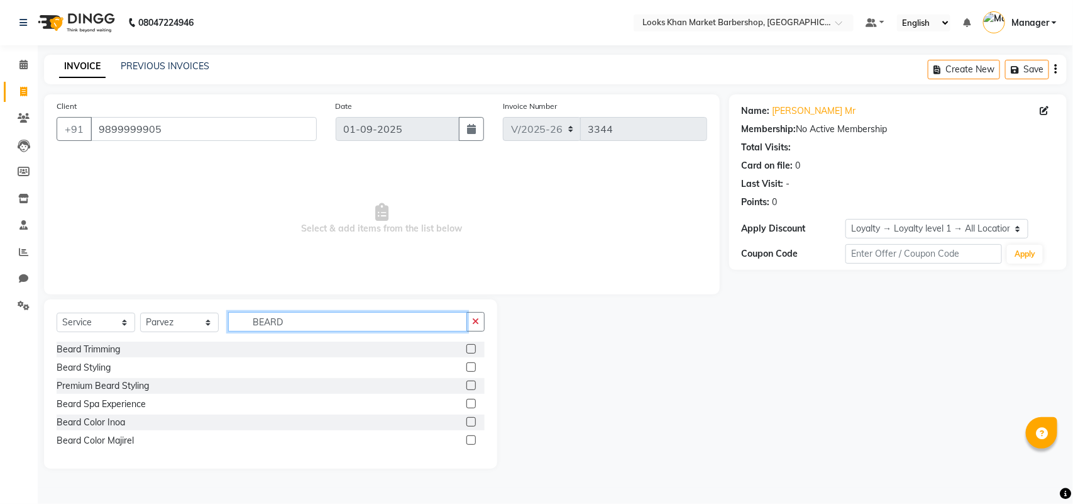
type input "BEARD"
click at [470, 349] on label at bounding box center [470, 348] width 9 height 9
click at [470, 349] on input "checkbox" at bounding box center [470, 349] width 8 height 8
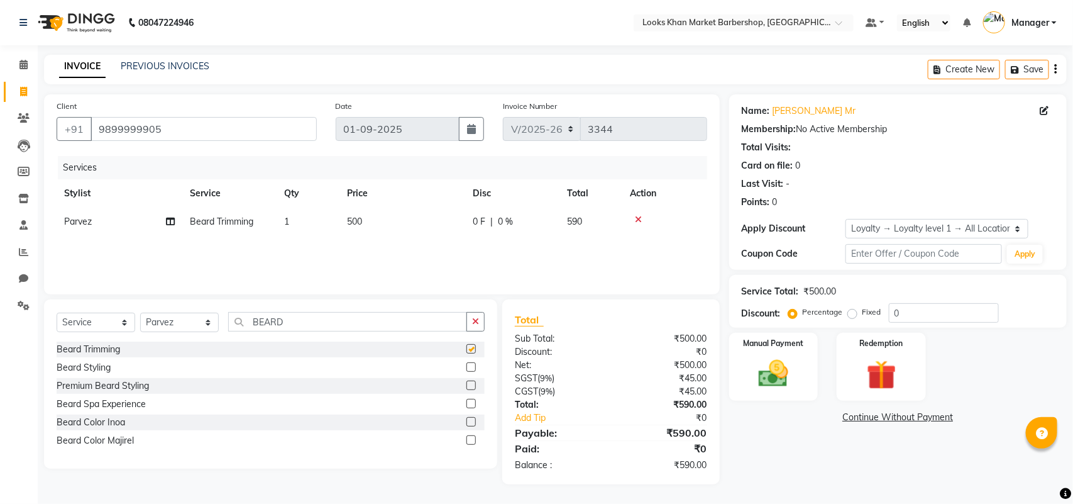
click at [470, 349] on label at bounding box center [470, 348] width 9 height 9
click at [470, 349] on input "checkbox" at bounding box center [470, 349] width 8 height 8
checkbox input "false"
click at [189, 319] on select "Select Stylist Abhishek_pdct Akash_pdct Alam Counter_Sales Dheeraj Kartik_Mgr M…" at bounding box center [179, 321] width 79 height 19
select select "72597"
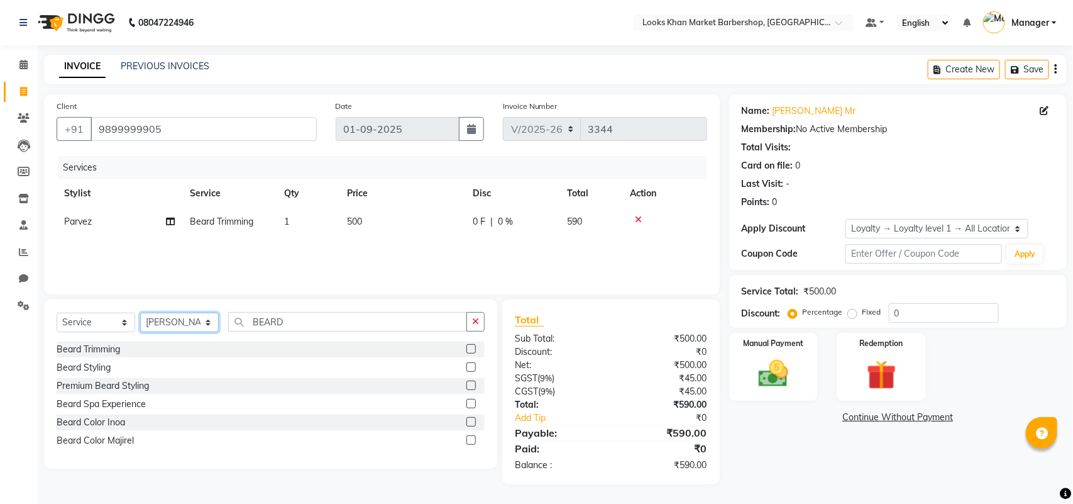
click at [140, 312] on select "Select Stylist Abhishek_pdct Akash_pdct Alam Counter_Sales Dheeraj Kartik_Mgr M…" at bounding box center [179, 321] width 79 height 19
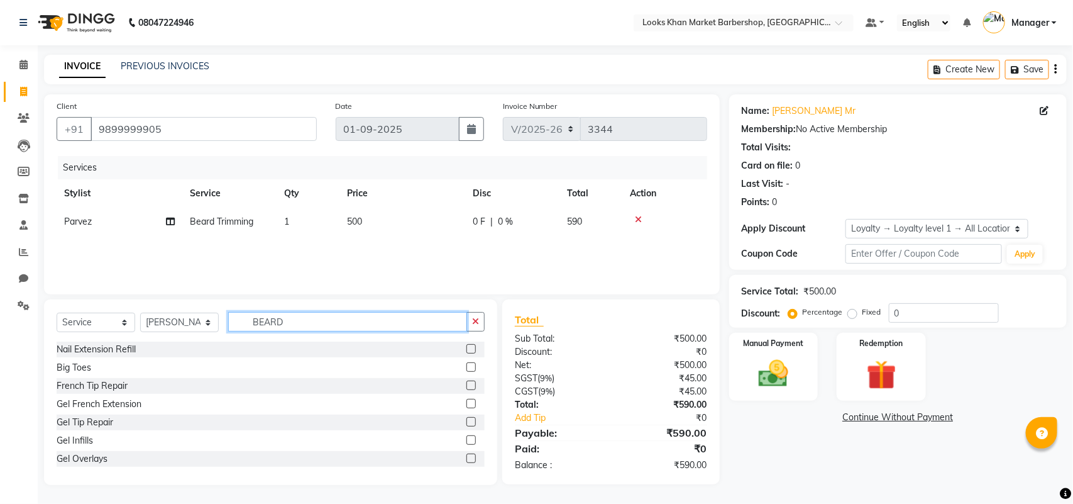
click at [400, 316] on input "BEARD" at bounding box center [347, 321] width 239 height 19
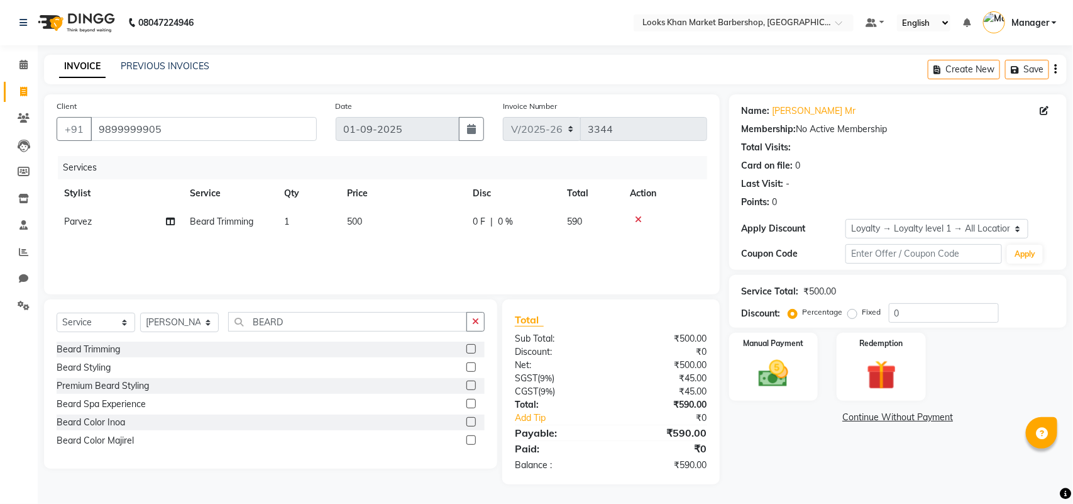
click at [473, 350] on label at bounding box center [470, 348] width 9 height 9
click at [473, 350] on input "checkbox" at bounding box center [470, 349] width 8 height 8
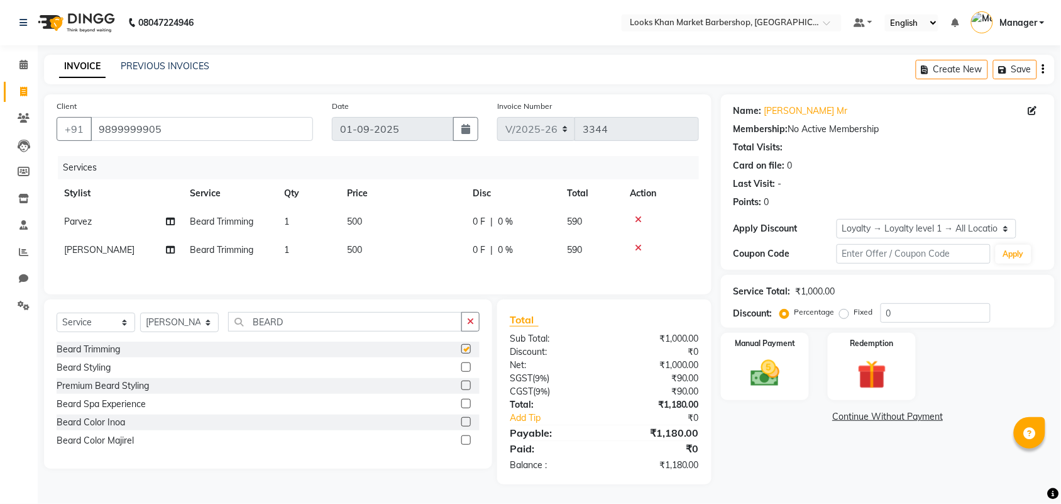
checkbox input "false"
click at [358, 216] on span "500" at bounding box center [354, 221] width 15 height 11
select select "72596"
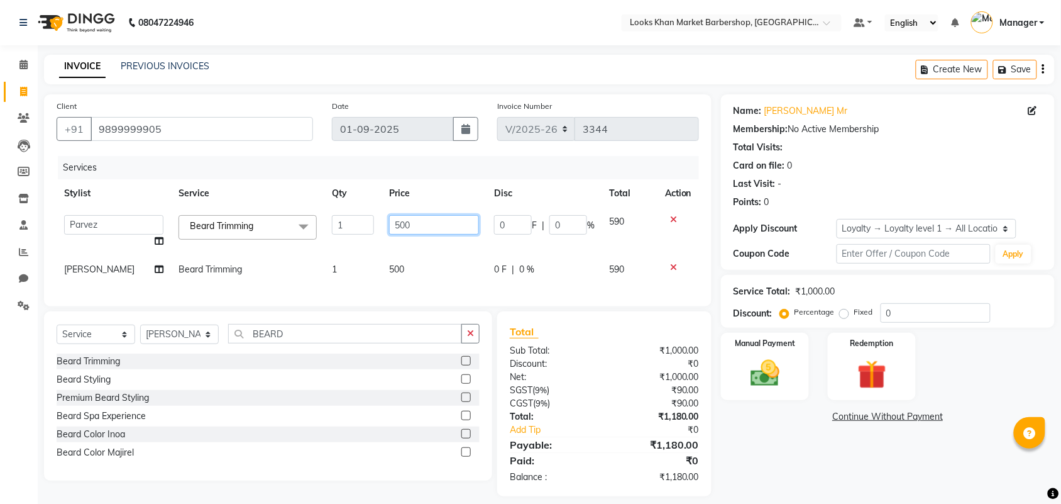
drag, startPoint x: 434, startPoint y: 223, endPoint x: 349, endPoint y: 216, distance: 85.8
click at [349, 216] on tr "Abhishek_pdct Akash_pdct Alam Counter_Sales Dheeraj Kartik_Mgr Manager Maria_Mg…" at bounding box center [378, 231] width 642 height 48
type input "600"
click at [397, 269] on div "Services Stylist Service Qty Price Disc Total Action Abhishek_pdct Akash_pdct A…" at bounding box center [378, 225] width 642 height 138
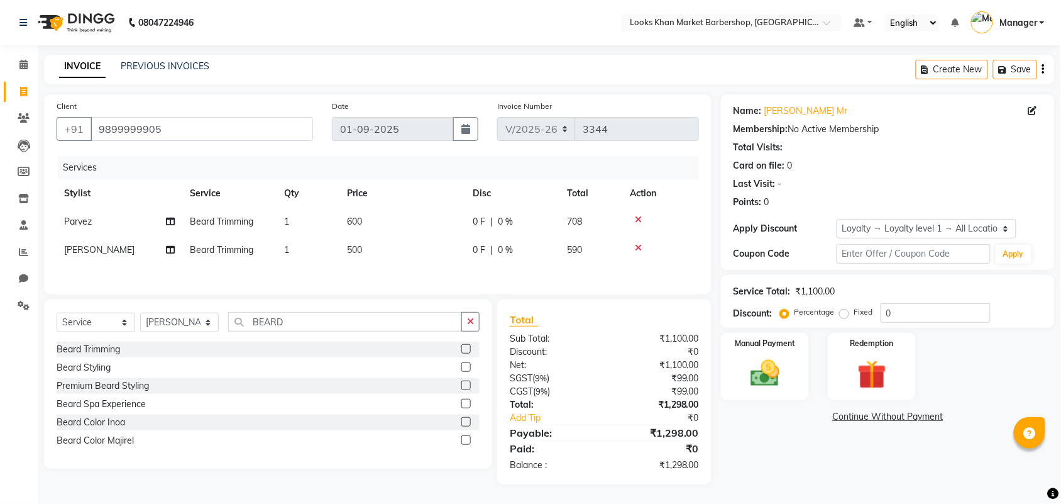
click at [372, 246] on td "500" at bounding box center [402, 250] width 126 height 28
select select "72597"
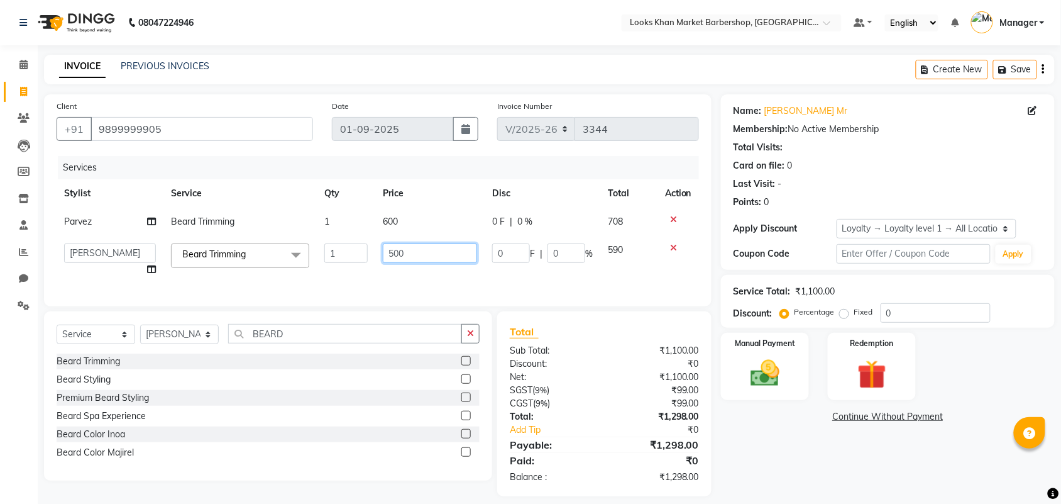
drag, startPoint x: 409, startPoint y: 252, endPoint x: 366, endPoint y: 251, distance: 42.1
click at [366, 251] on tr "Abhishek_pdct Akash_pdct Alam Counter_Sales Dheeraj Kartik_Mgr Manager Maria_Mg…" at bounding box center [378, 260] width 642 height 48
type input "600"
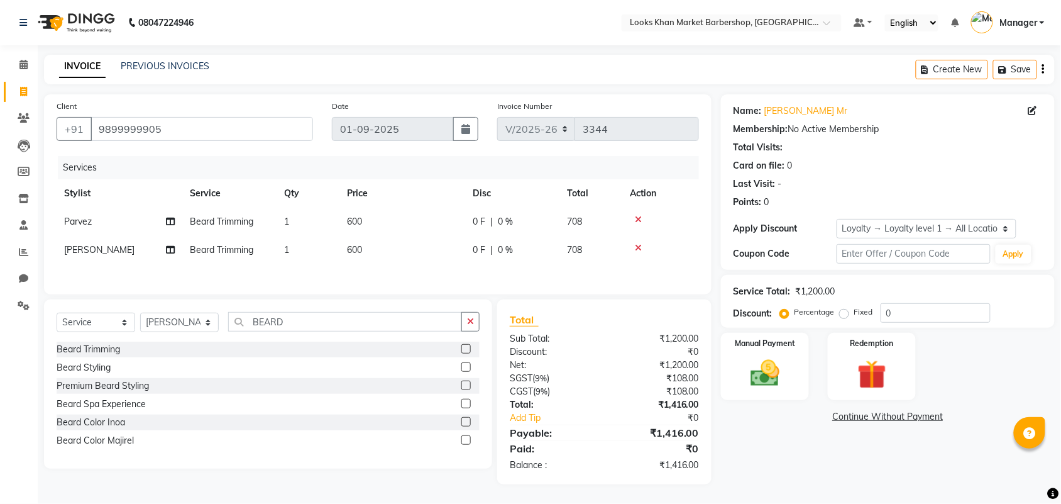
click at [398, 268] on div "Services Stylist Service Qty Price Disc Total Action Parvez Beard Trimming 1 60…" at bounding box center [378, 219] width 642 height 126
click at [366, 224] on td "600" at bounding box center [402, 221] width 126 height 28
select select "72596"
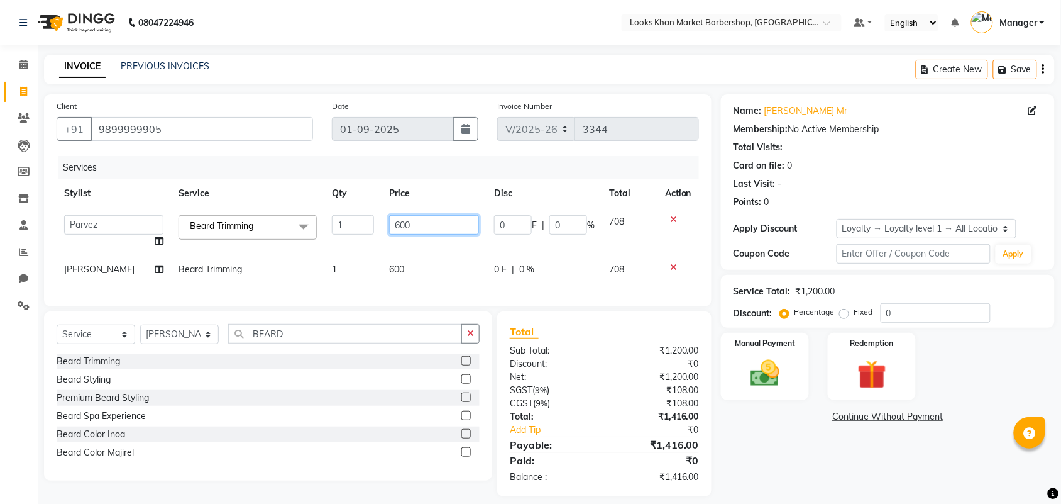
drag, startPoint x: 422, startPoint y: 226, endPoint x: 361, endPoint y: 222, distance: 61.1
click at [361, 222] on tr "Abhishek_pdct Akash_pdct Alam Counter_Sales Dheeraj Kartik_Mgr Manager Maria_Mg…" at bounding box center [378, 231] width 642 height 48
click at [765, 371] on img at bounding box center [764, 373] width 49 height 35
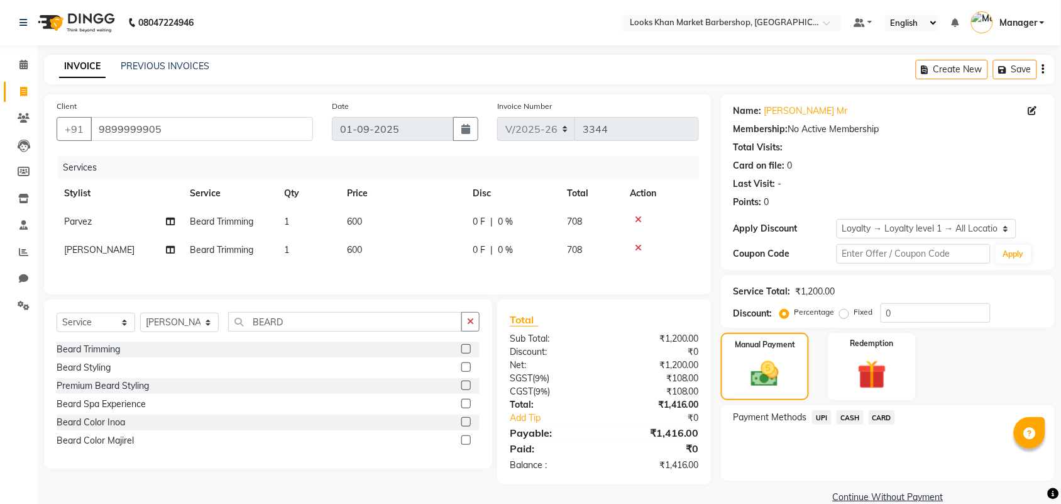
click at [849, 418] on span "CASH" at bounding box center [850, 417] width 27 height 14
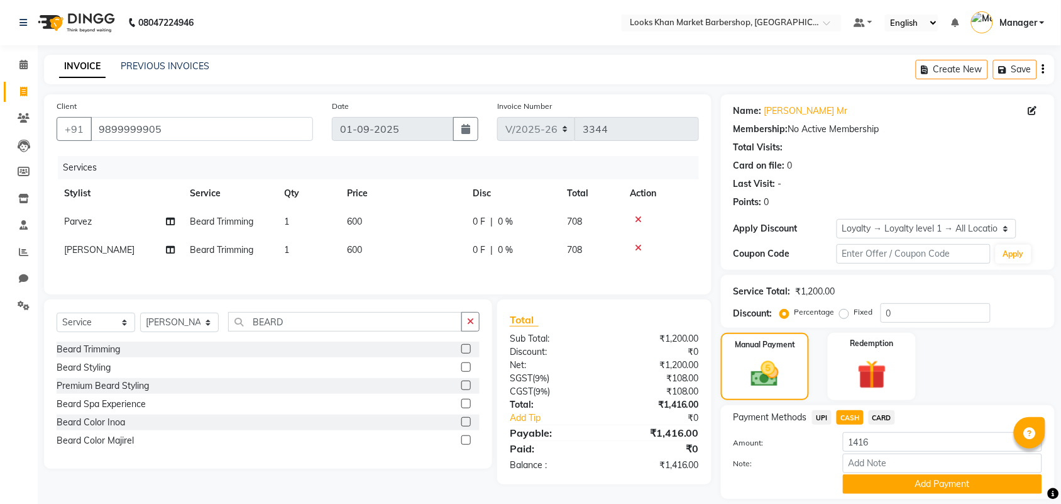
scroll to position [39, 0]
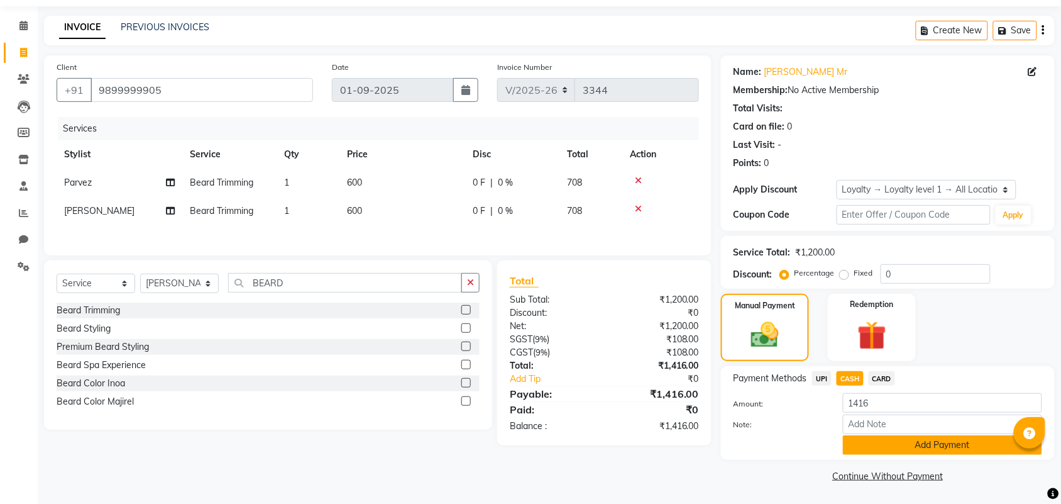
click at [898, 436] on button "Add Payment" at bounding box center [942, 444] width 199 height 19
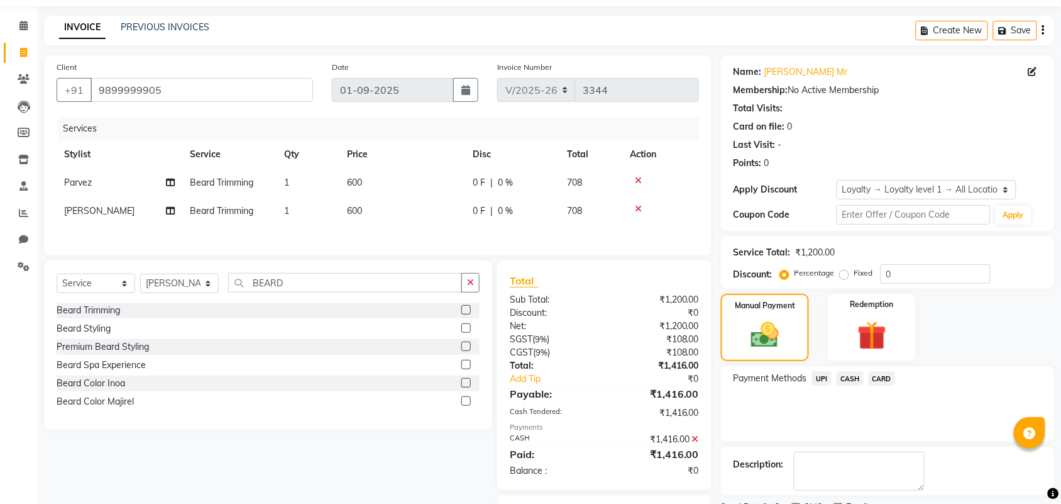
scroll to position [109, 0]
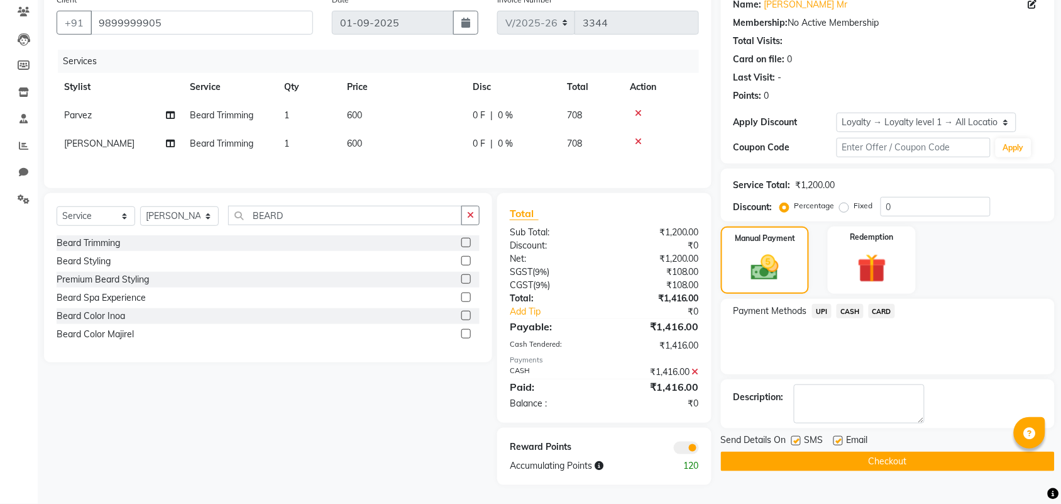
click at [888, 458] on button "Checkout" at bounding box center [888, 460] width 334 height 19
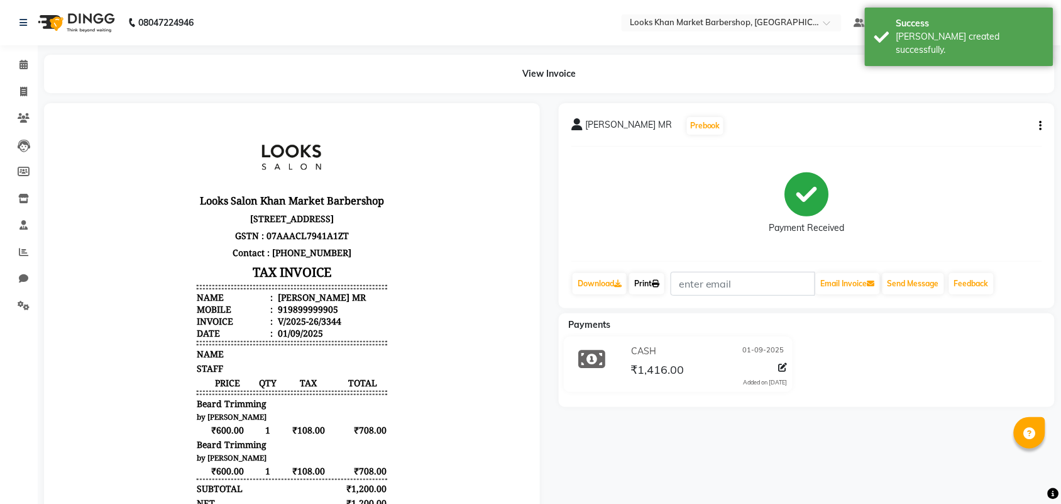
click at [647, 283] on link "Print" at bounding box center [646, 283] width 35 height 21
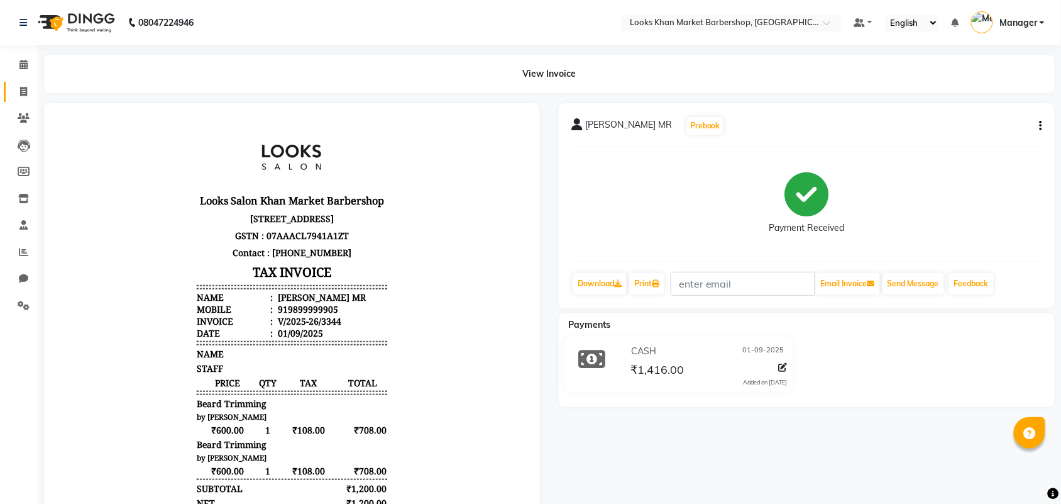
click at [19, 96] on span at bounding box center [24, 92] width 22 height 14
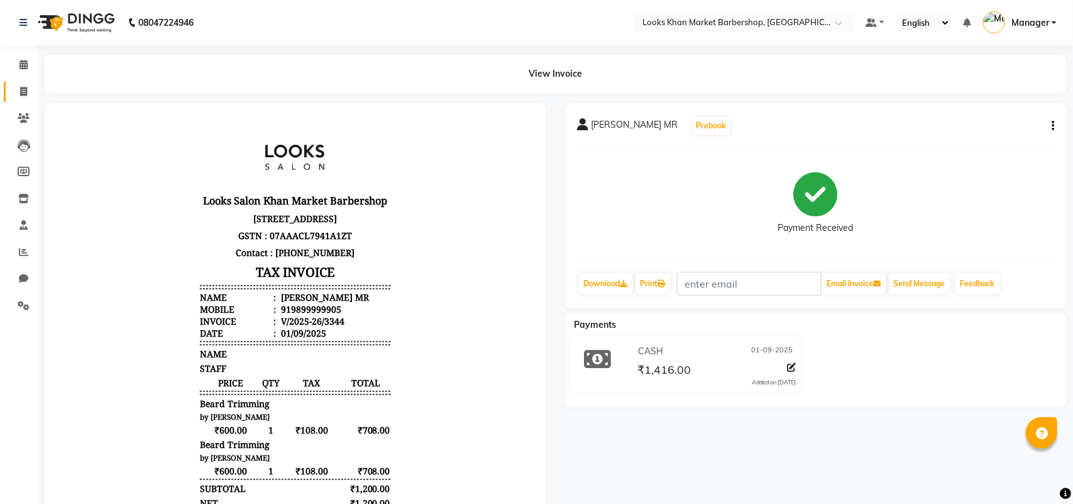
select select "8030"
select select "service"
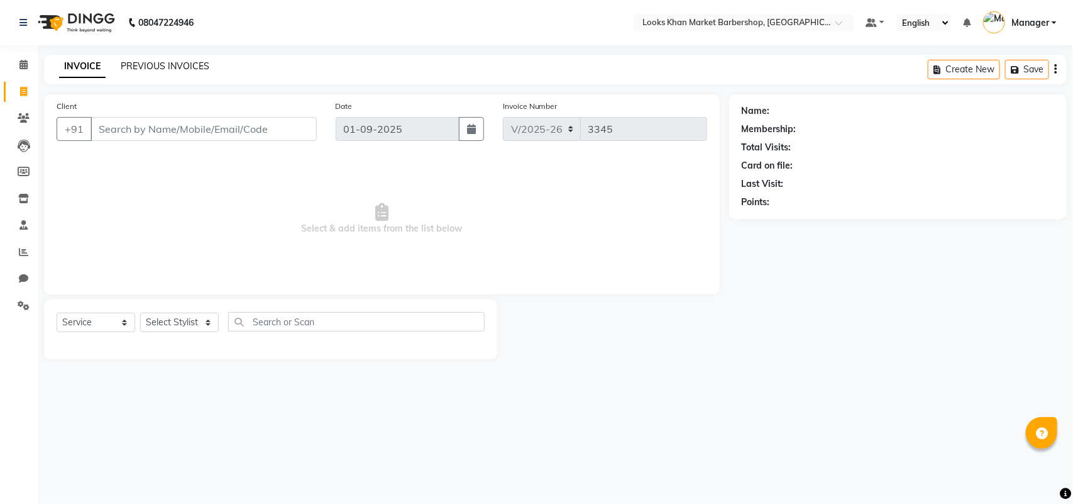
click at [140, 69] on link "PREVIOUS INVOICES" at bounding box center [165, 65] width 89 height 11
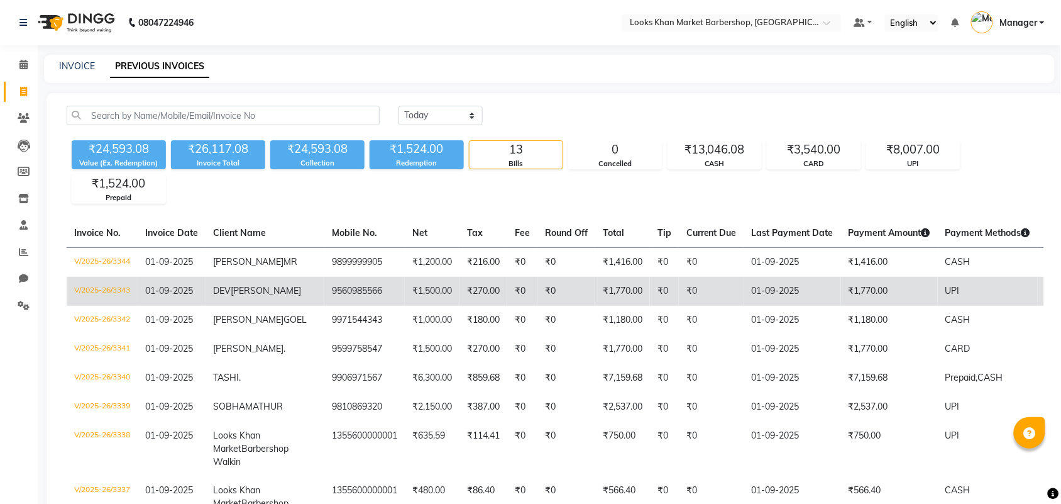
click at [359, 288] on td "9560985566" at bounding box center [364, 291] width 80 height 29
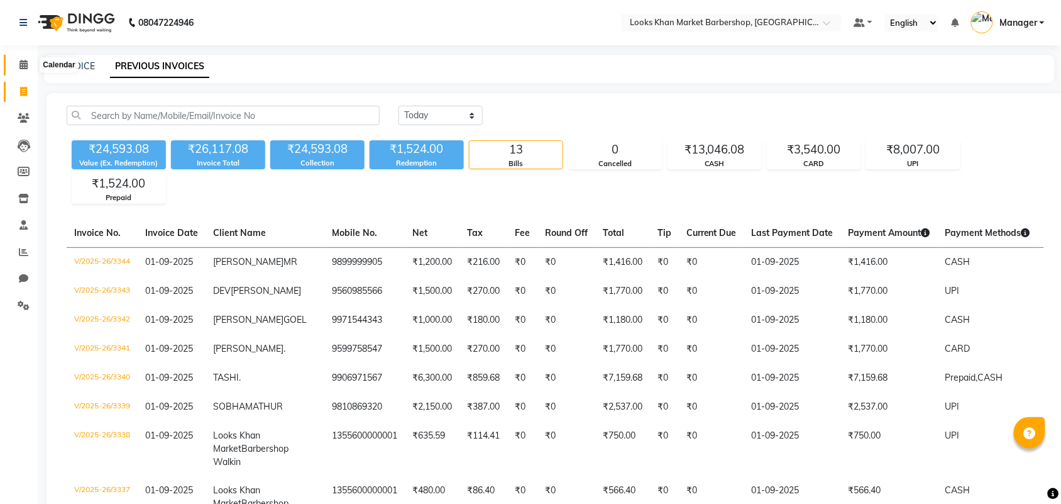
click at [21, 60] on icon at bounding box center [23, 64] width 8 height 9
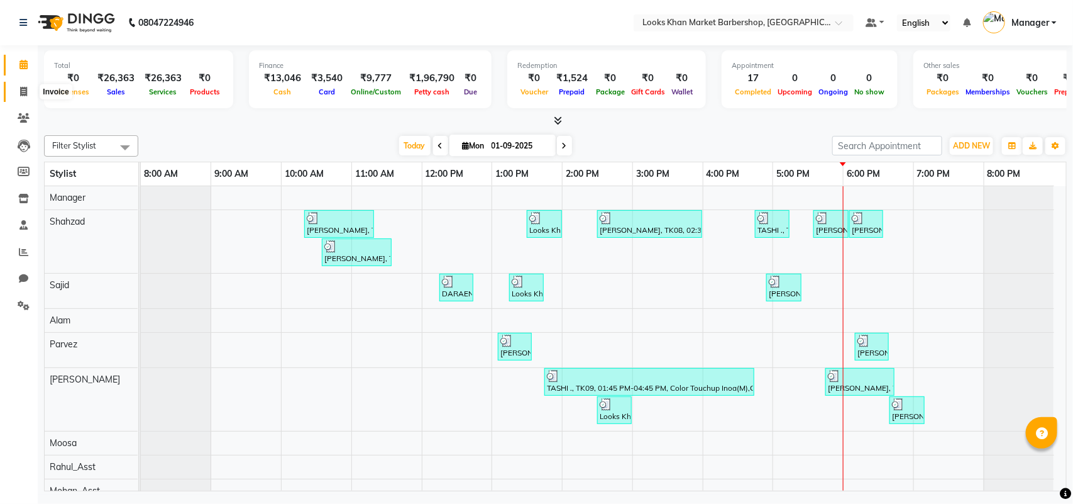
click at [21, 93] on icon at bounding box center [23, 91] width 7 height 9
select select "8030"
select select "service"
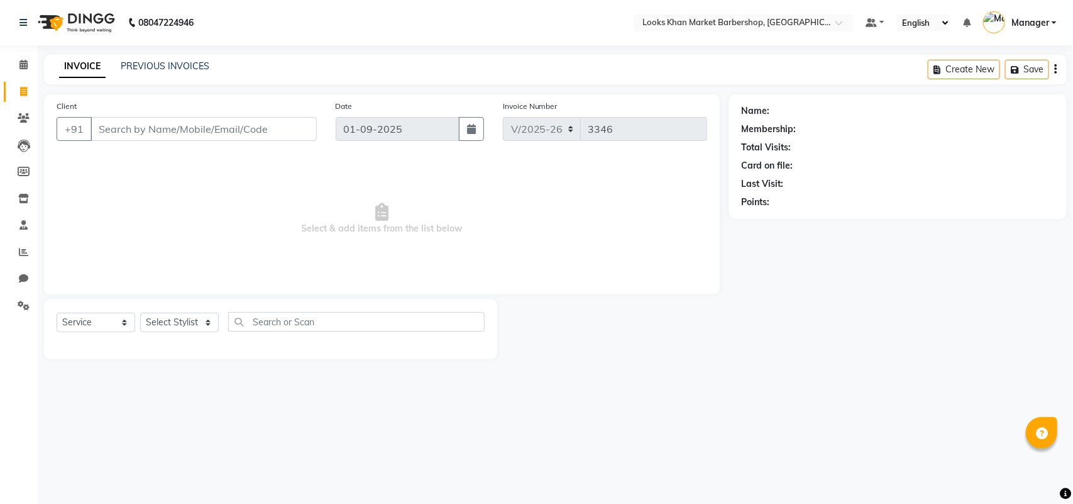
click at [99, 123] on input "Client" at bounding box center [204, 129] width 226 height 24
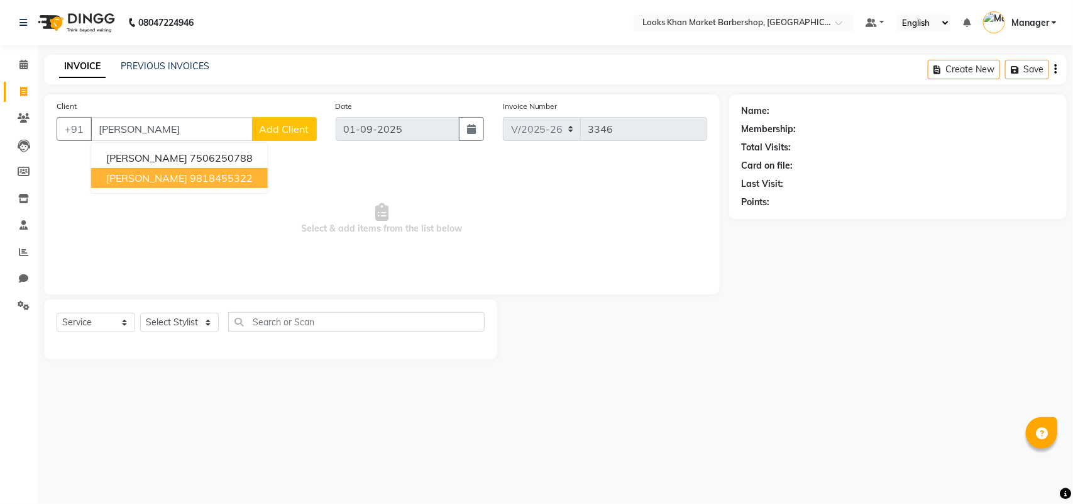
click at [187, 168] on button "AMAN HANS 9818455322" at bounding box center [179, 178] width 177 height 20
type input "9818455322"
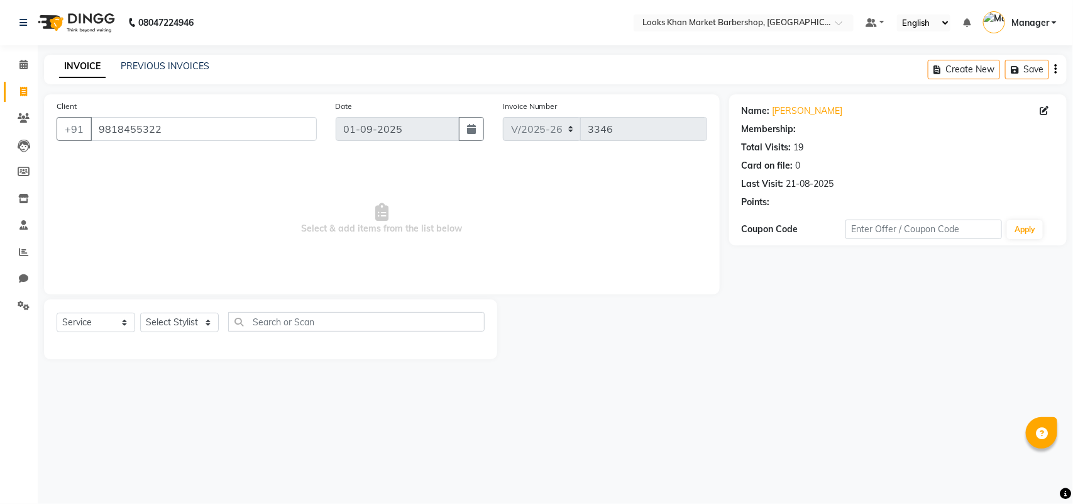
select select "1: Object"
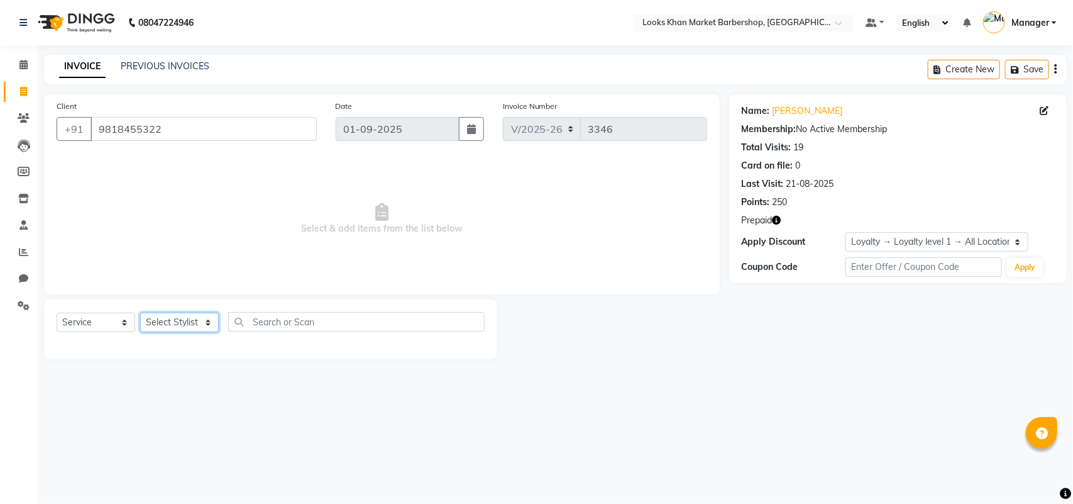
click at [177, 321] on select "Select Stylist Abhishek_pdct Akash_pdct Alam Counter_Sales Dheeraj Kartik_Mgr M…" at bounding box center [179, 321] width 79 height 19
select select "72597"
click at [140, 312] on select "Select Stylist Abhishek_pdct Akash_pdct Alam Counter_Sales Dheeraj Kartik_Mgr M…" at bounding box center [179, 321] width 79 height 19
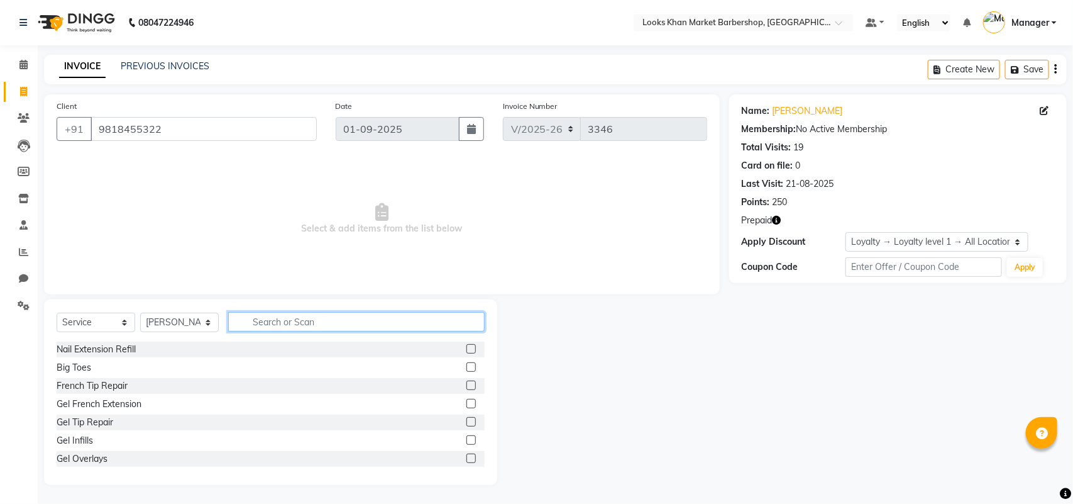
click at [297, 325] on input "text" at bounding box center [356, 321] width 256 height 19
type input "HEAD"
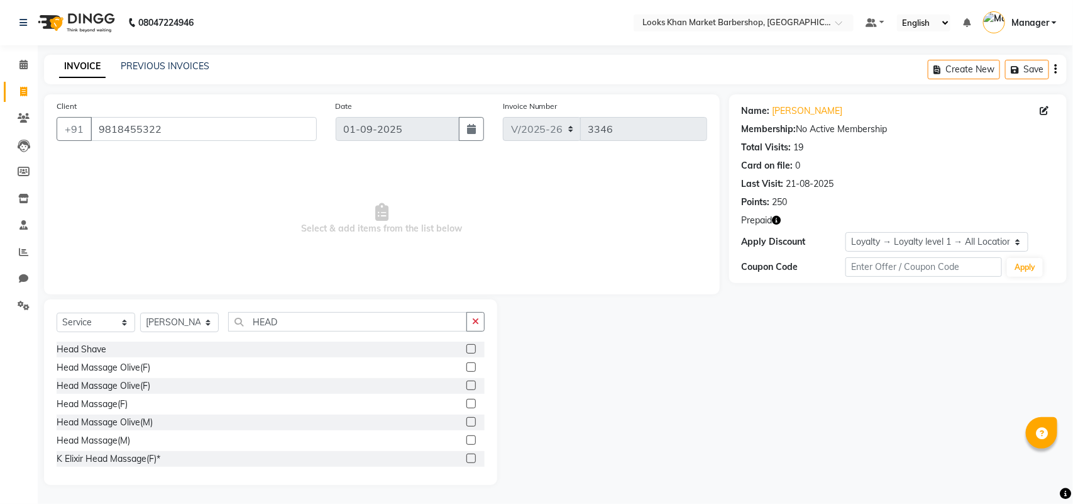
click at [466, 440] on label at bounding box center [470, 439] width 9 height 9
click at [466, 440] on input "checkbox" at bounding box center [470, 440] width 8 height 8
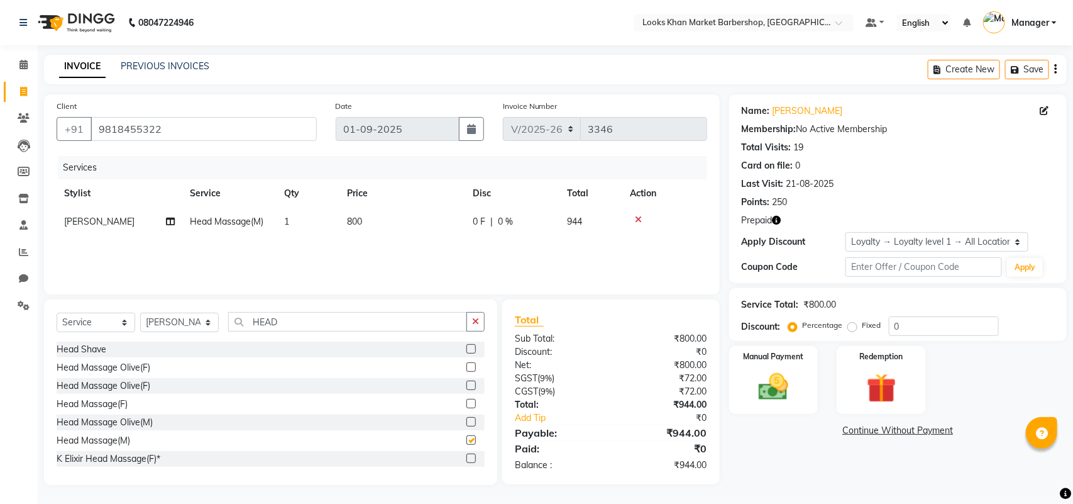
checkbox input "false"
click at [355, 217] on span "800" at bounding box center [354, 221] width 15 height 11
select select "72597"
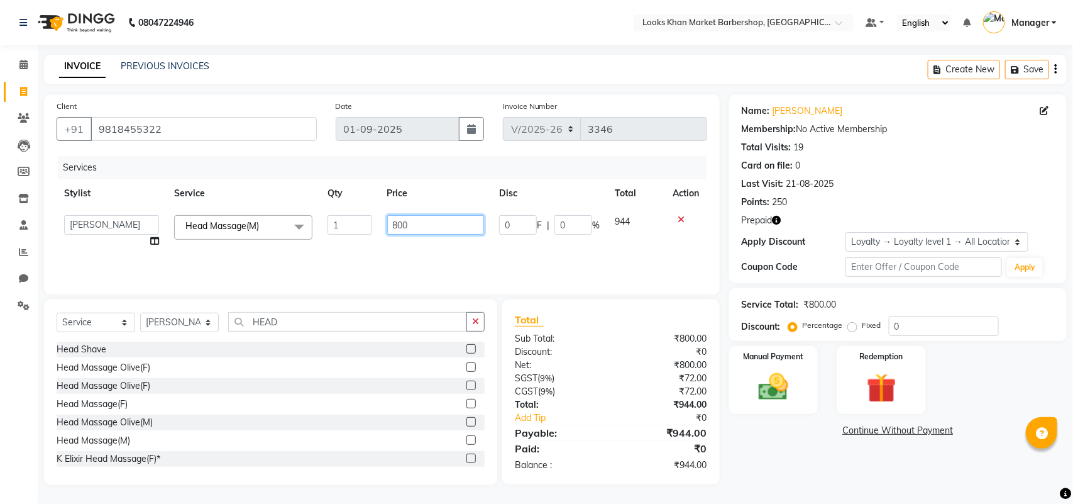
drag, startPoint x: 413, startPoint y: 224, endPoint x: 366, endPoint y: 224, distance: 46.5
click at [366, 224] on tr "Abhishek_pdct Akash_pdct Alam Counter_Sales Dheeraj Kartik_Mgr Manager Maria_Mg…" at bounding box center [382, 231] width 651 height 48
type input "1000"
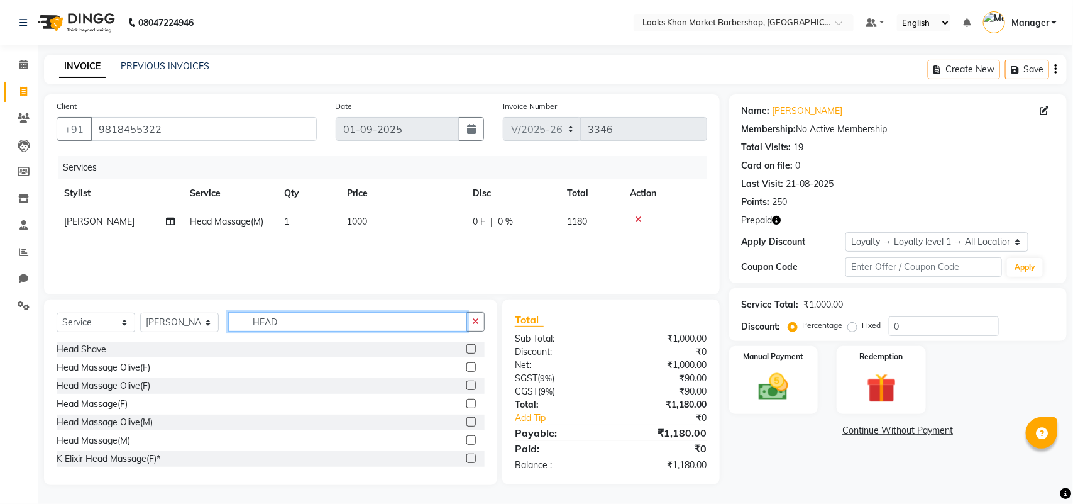
drag, startPoint x: 314, startPoint y: 328, endPoint x: 214, endPoint y: 325, distance: 100.6
click at [214, 325] on div "Select Service Product Membership Package Voucher Prepaid Gift Card Select Styl…" at bounding box center [271, 327] width 428 height 30
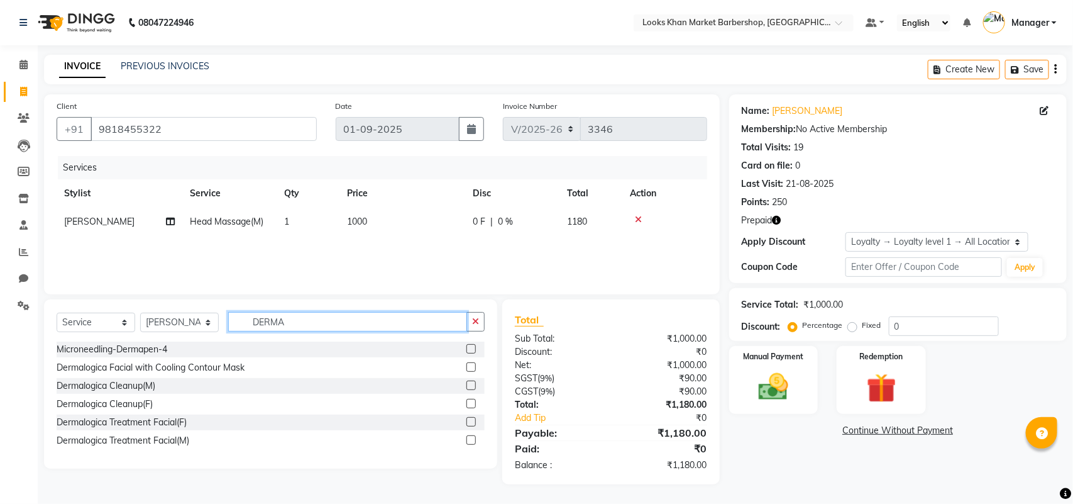
type input "DERMA"
click at [470, 440] on label at bounding box center [470, 439] width 9 height 9
click at [470, 440] on input "checkbox" at bounding box center [470, 440] width 8 height 8
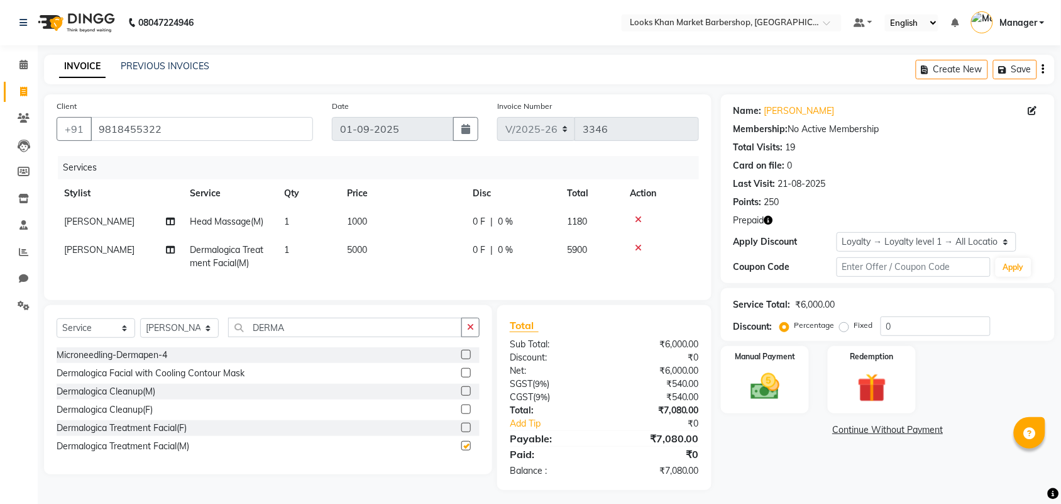
checkbox input "false"
click at [363, 250] on span "5000" at bounding box center [357, 249] width 20 height 11
select select "72597"
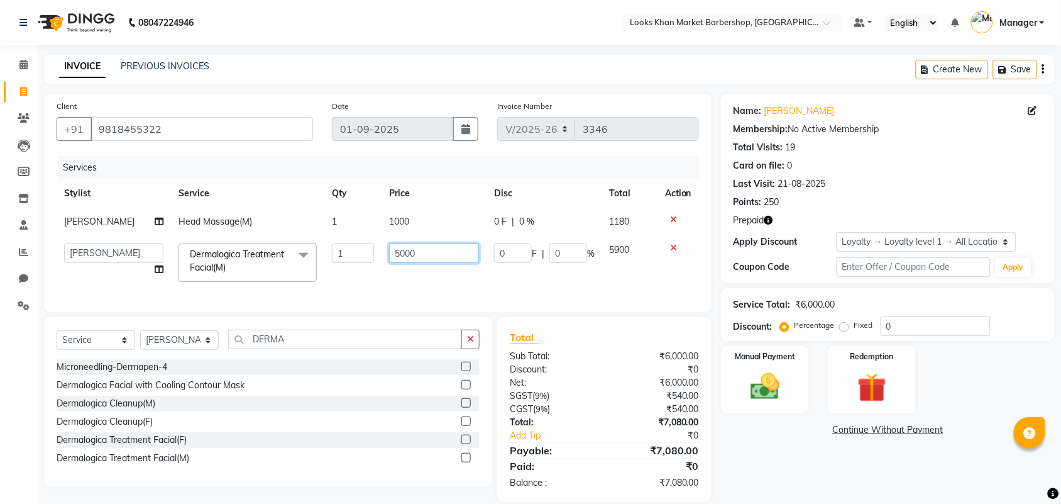
drag, startPoint x: 387, startPoint y: 253, endPoint x: 294, endPoint y: 262, distance: 92.8
click at [294, 262] on tr "Abhishek_pdct Akash_pdct Alam Counter_Sales Dheeraj Kartik_Mgr Manager Maria_Mg…" at bounding box center [378, 262] width 642 height 53
type input "5500"
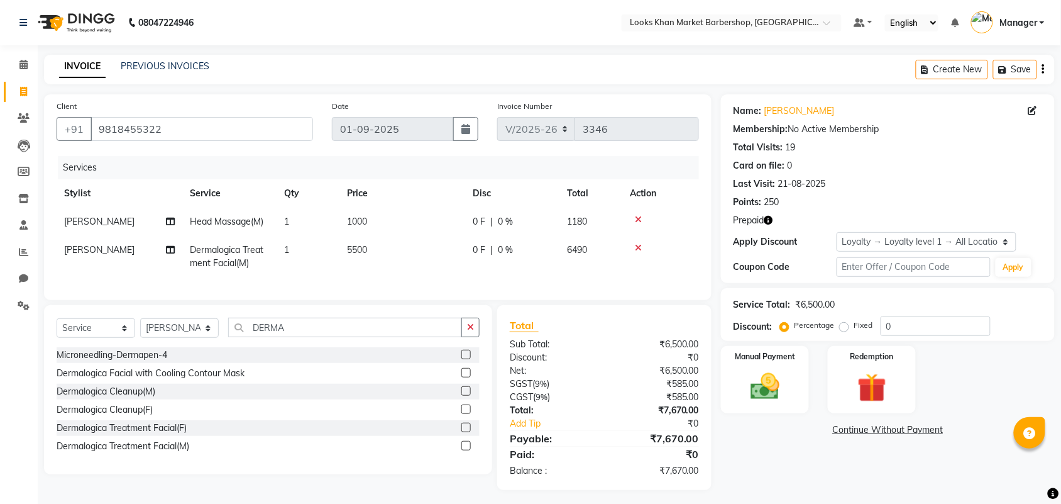
click at [322, 278] on div "Services Stylist Service Qty Price Disc Total Action Monika Head Massage(M) 1 1…" at bounding box center [378, 221] width 642 height 131
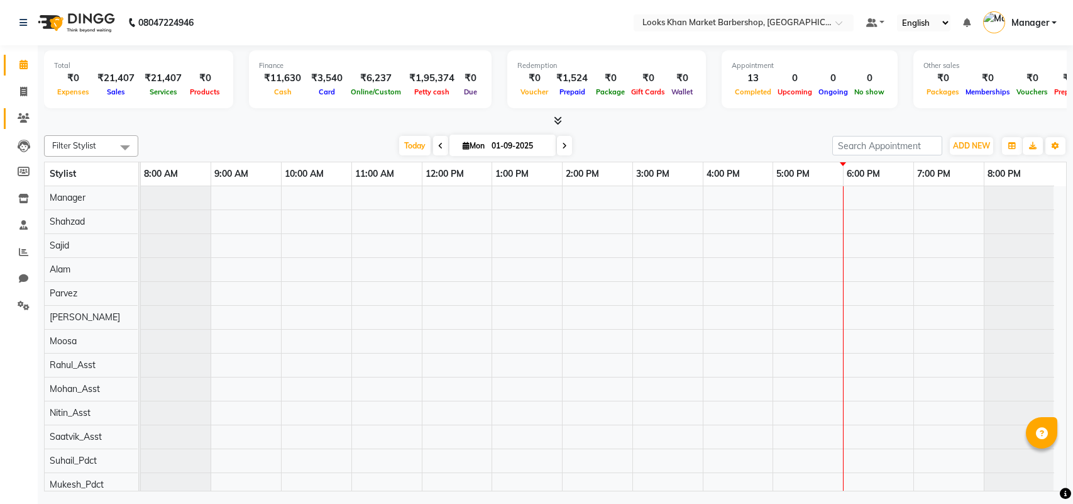
click at [18, 117] on icon at bounding box center [24, 117] width 12 height 9
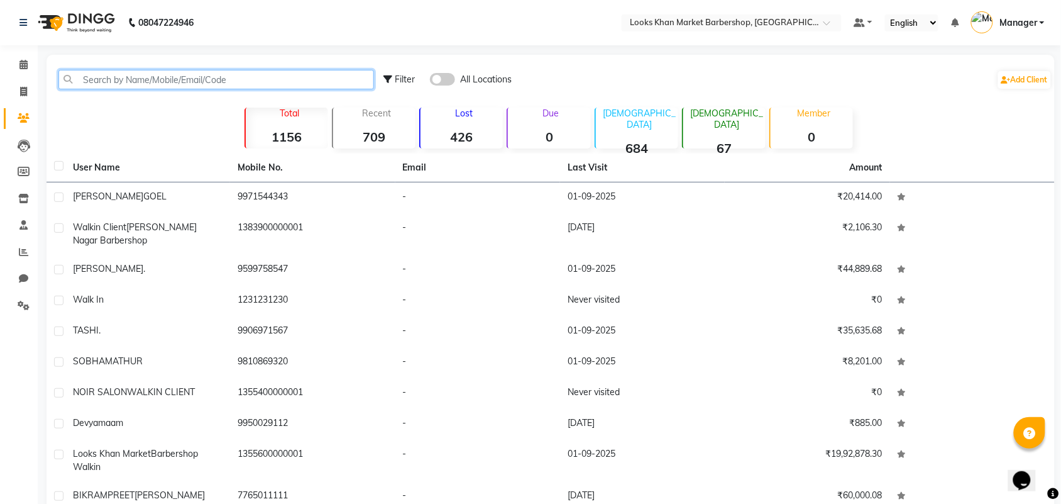
click at [96, 79] on input "text" at bounding box center [216, 79] width 316 height 19
paste input "9560985566"
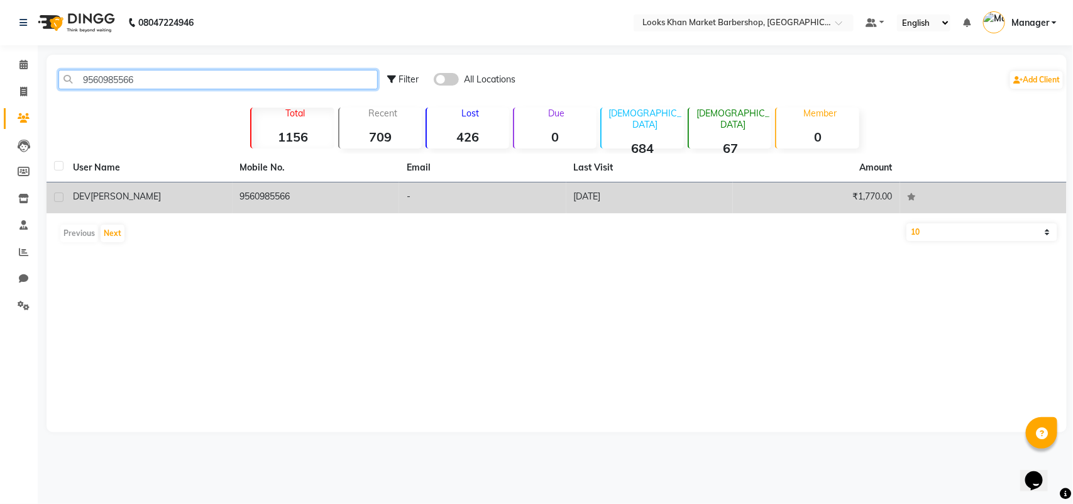
type input "9560985566"
click at [178, 202] on div "DEV SINGH" at bounding box center [149, 196] width 152 height 13
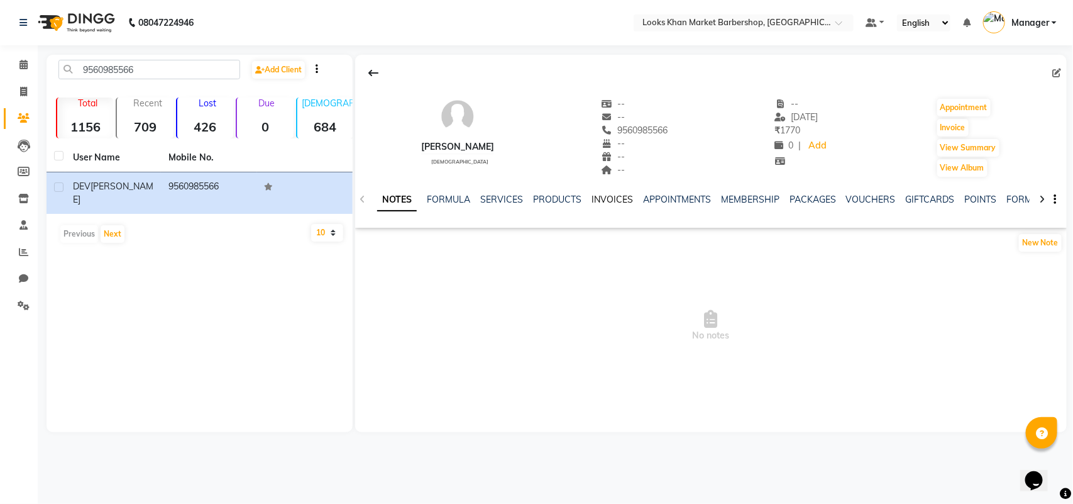
click at [610, 196] on link "INVOICES" at bounding box center [612, 199] width 41 height 11
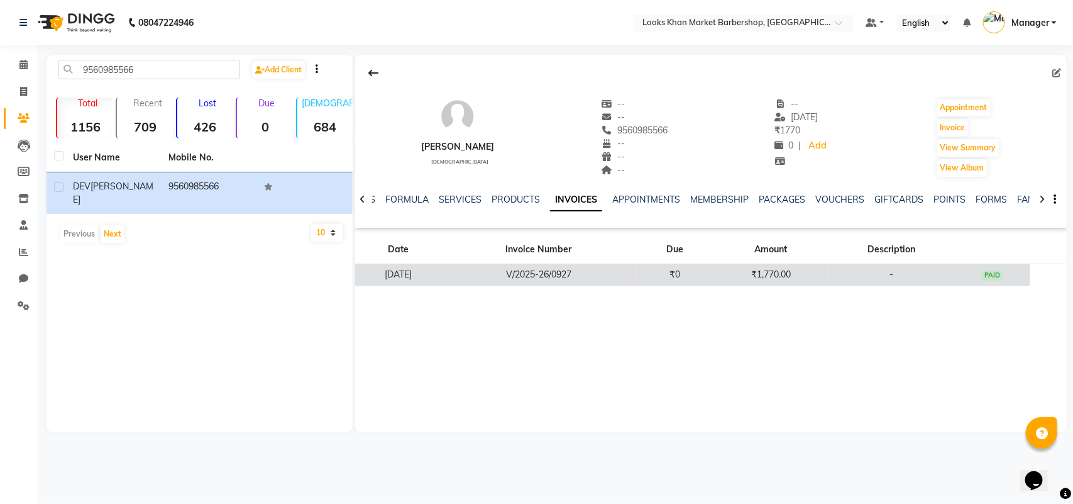
click at [664, 269] on td "₹0" at bounding box center [674, 275] width 77 height 22
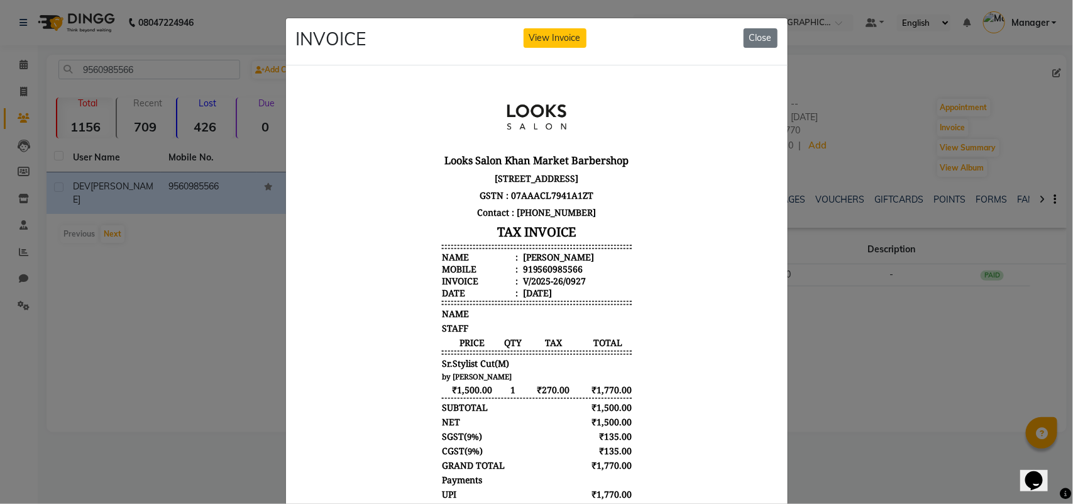
click at [761, 36] on button "Close" at bounding box center [761, 37] width 34 height 19
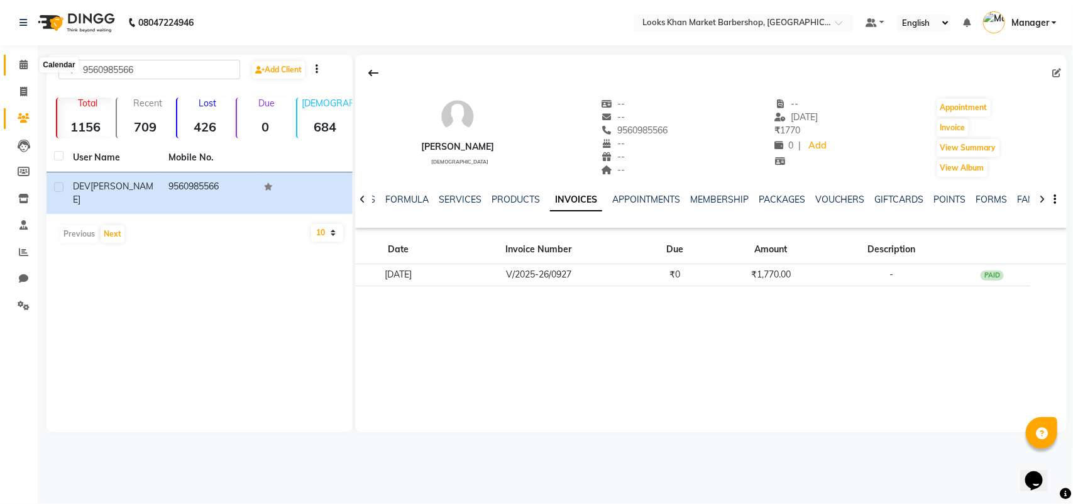
click at [14, 65] on span at bounding box center [24, 65] width 22 height 14
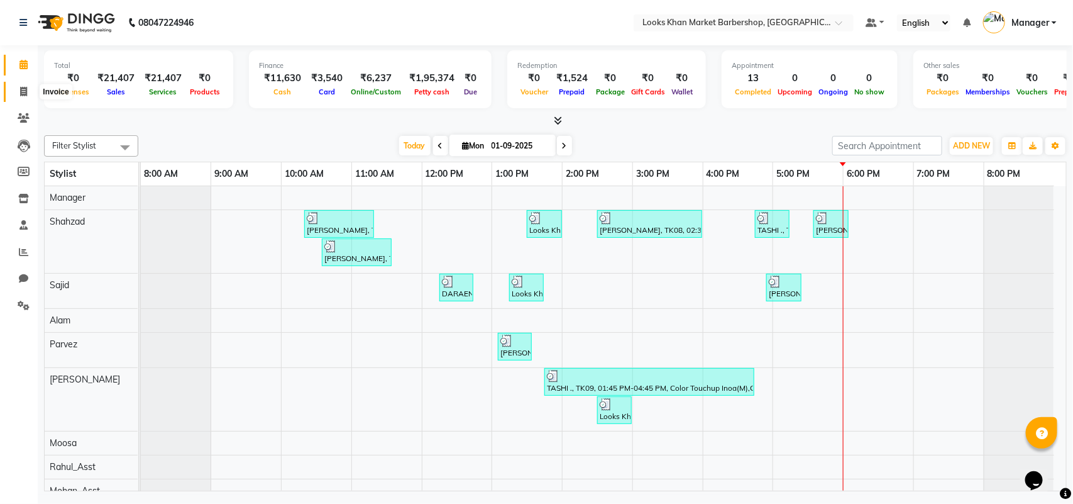
click at [22, 94] on icon at bounding box center [23, 91] width 7 height 9
select select "service"
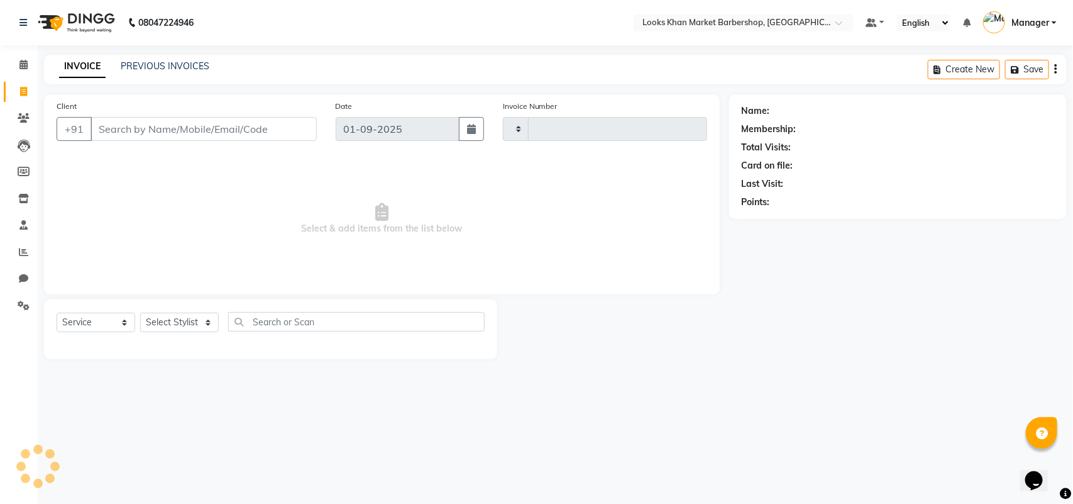
type input "3345"
select select "8030"
click at [170, 324] on select "Select Stylist" at bounding box center [179, 321] width 79 height 19
select select "72597"
click at [140, 312] on select "Select Stylist Abhishek_pdct Akash_pdct Alam Counter_Sales [PERSON_NAME] [DATE]…" at bounding box center [179, 321] width 79 height 19
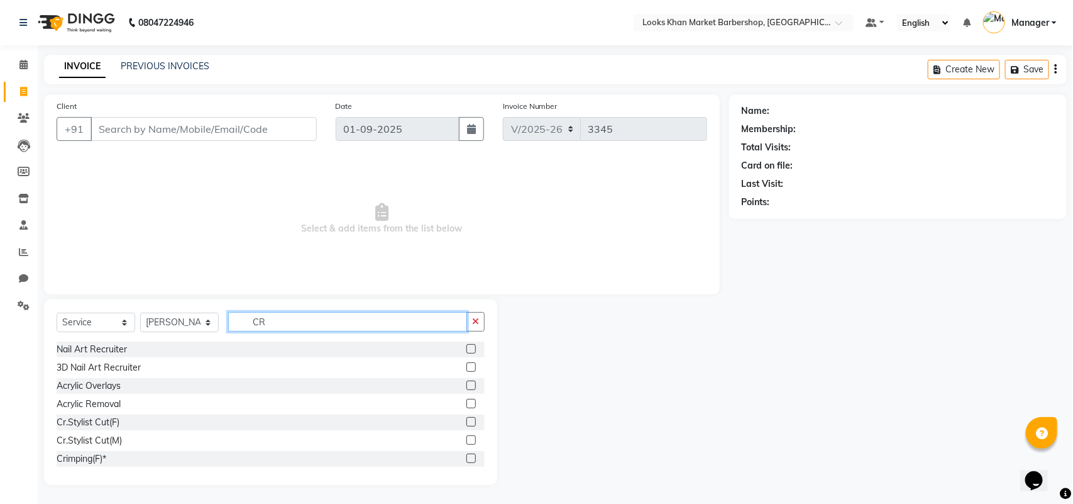
type input "CR"
click at [466, 440] on label at bounding box center [470, 439] width 9 height 9
click at [466, 440] on input "checkbox" at bounding box center [470, 440] width 8 height 8
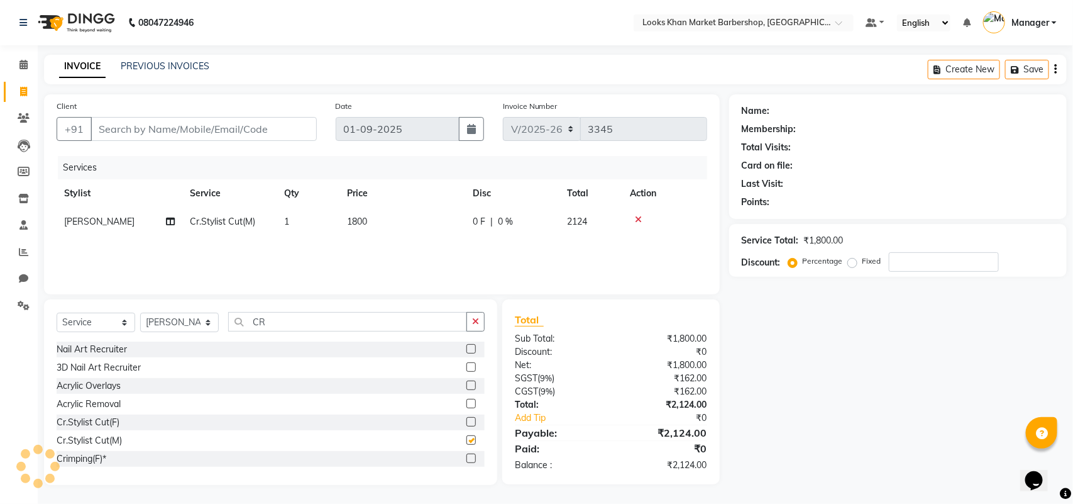
checkbox input "false"
click at [363, 223] on span "1800" at bounding box center [357, 221] width 20 height 11
select select "72597"
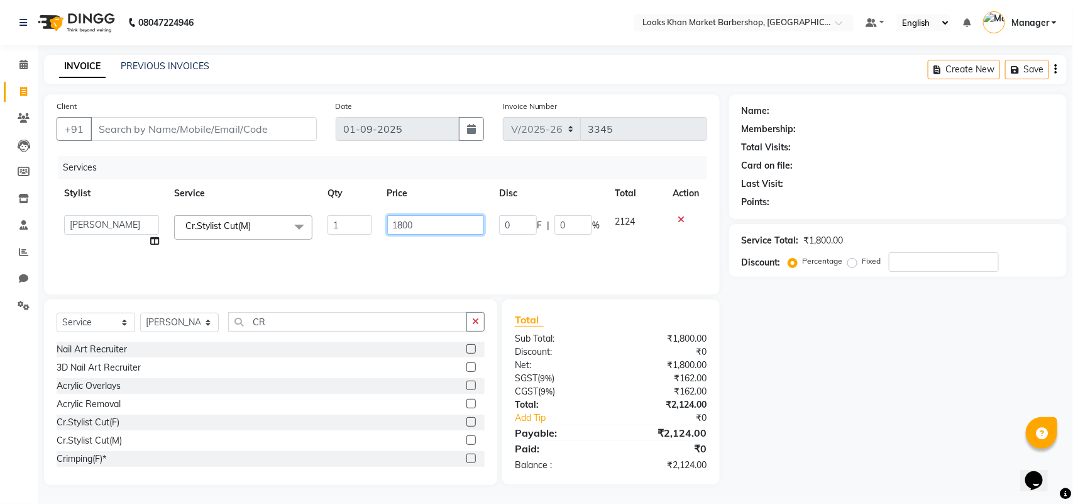
click at [462, 229] on input "1800" at bounding box center [435, 224] width 97 height 19
type input "1500"
click at [460, 164] on div "Services" at bounding box center [387, 167] width 659 height 23
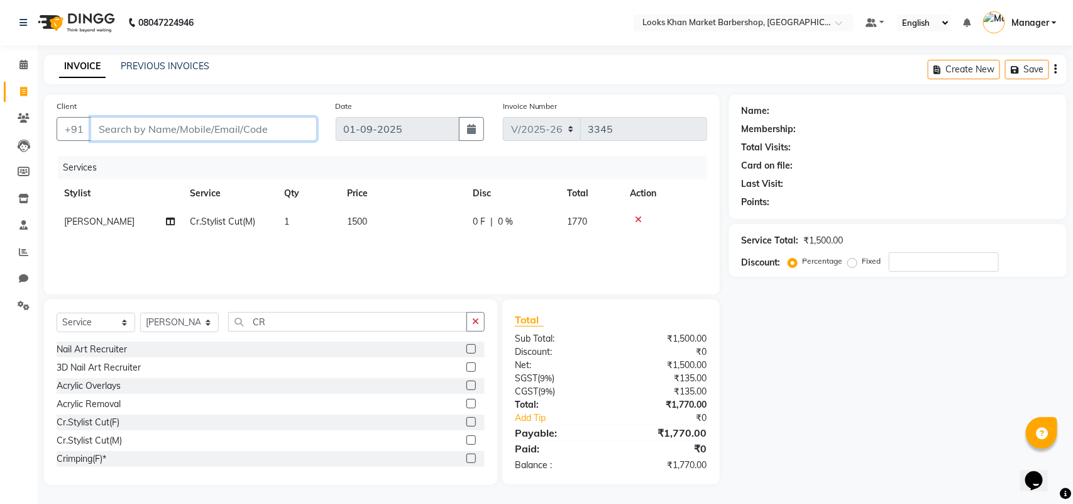
click at [224, 135] on input "Client" at bounding box center [204, 129] width 226 height 24
type input "9"
type input "0"
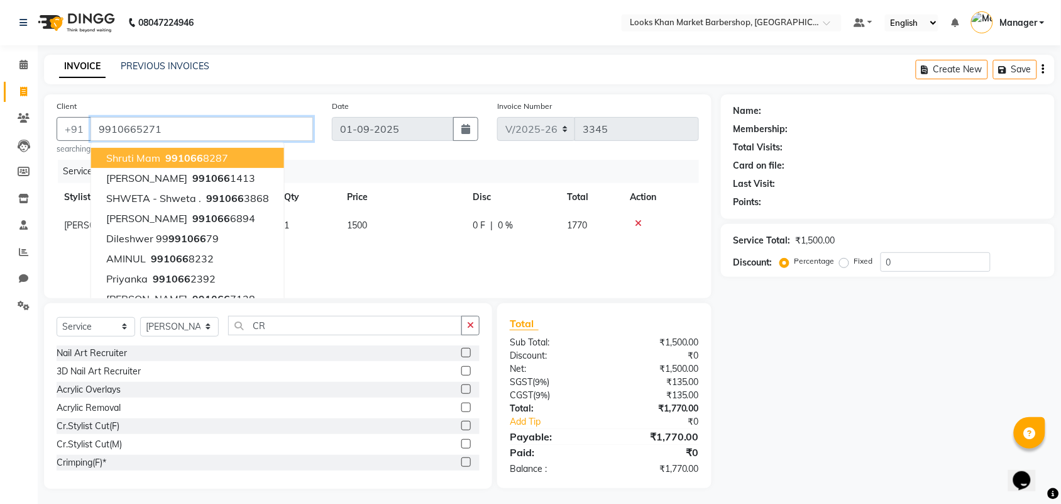
type input "9910665271"
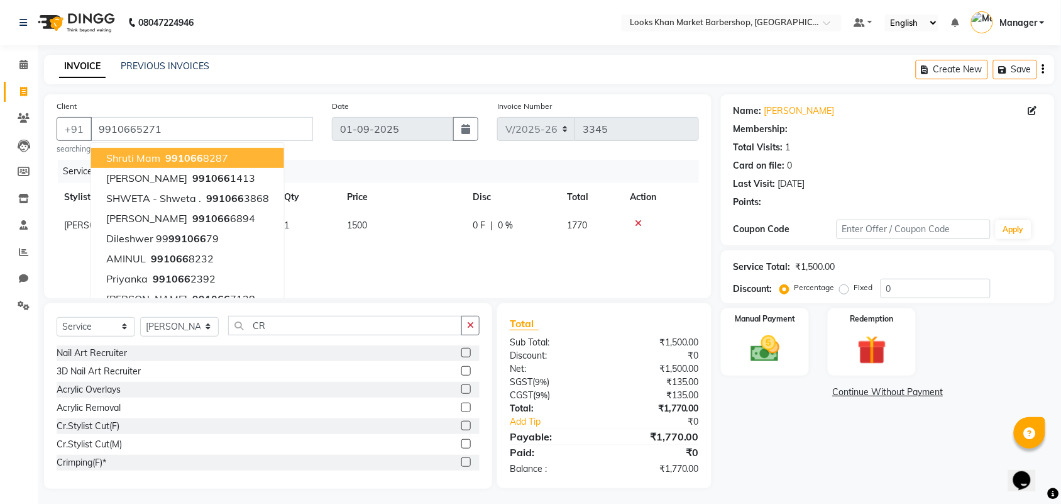
select select "1: Object"
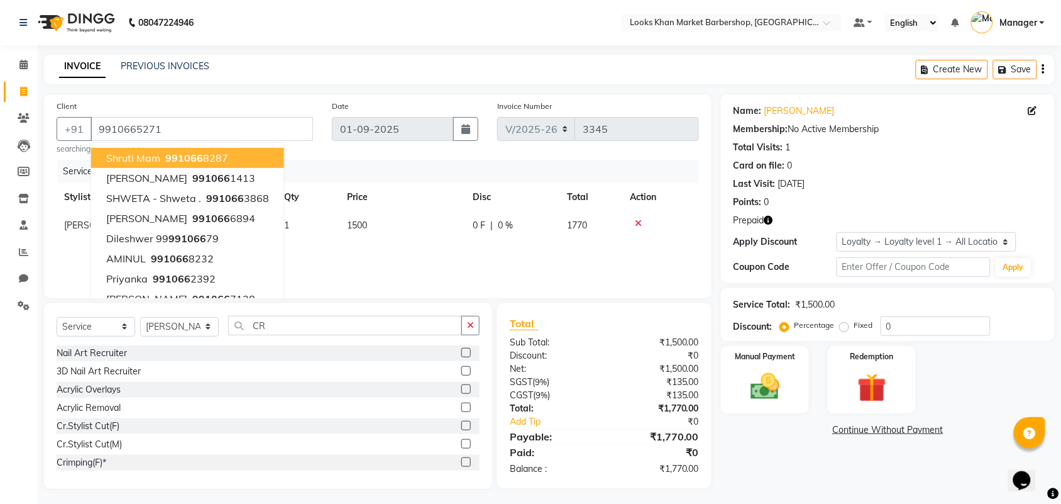
click at [350, 77] on div "INVOICE PREVIOUS INVOICES Create New Save" at bounding box center [549, 70] width 1011 height 30
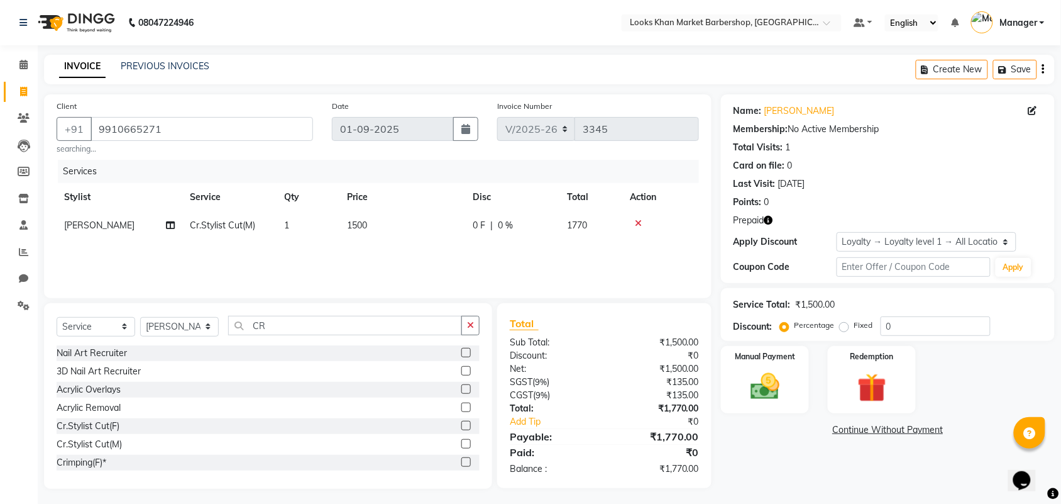
click at [769, 221] on icon "button" at bounding box center [768, 220] width 9 height 9
click at [837, 211] on div "Name: Ishaan Verma Membership: No Active Membership Total Visits: 1 Card on fil…" at bounding box center [888, 188] width 334 height 189
click at [768, 223] on icon "button" at bounding box center [768, 220] width 9 height 9
click at [823, 214] on div "Prepaid" at bounding box center [888, 220] width 309 height 13
click at [764, 397] on img at bounding box center [764, 386] width 49 height 35
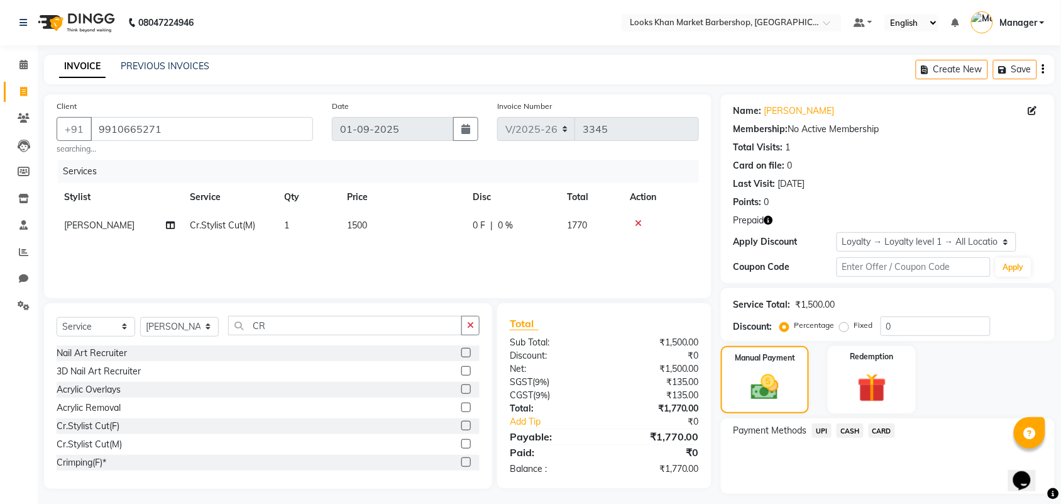
click at [820, 431] on span "UPI" at bounding box center [821, 430] width 19 height 14
click at [928, 498] on button "Add Payment" at bounding box center [942, 496] width 199 height 19
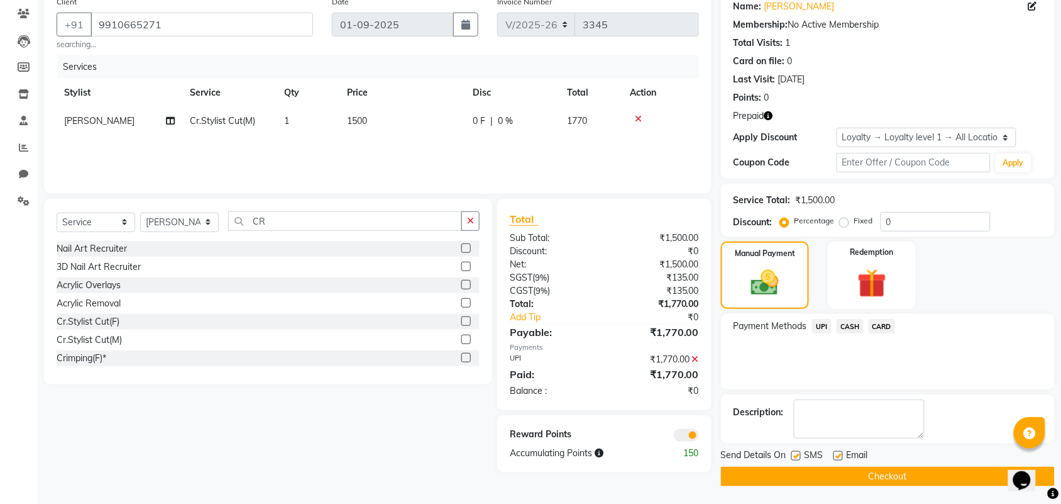
scroll to position [106, 0]
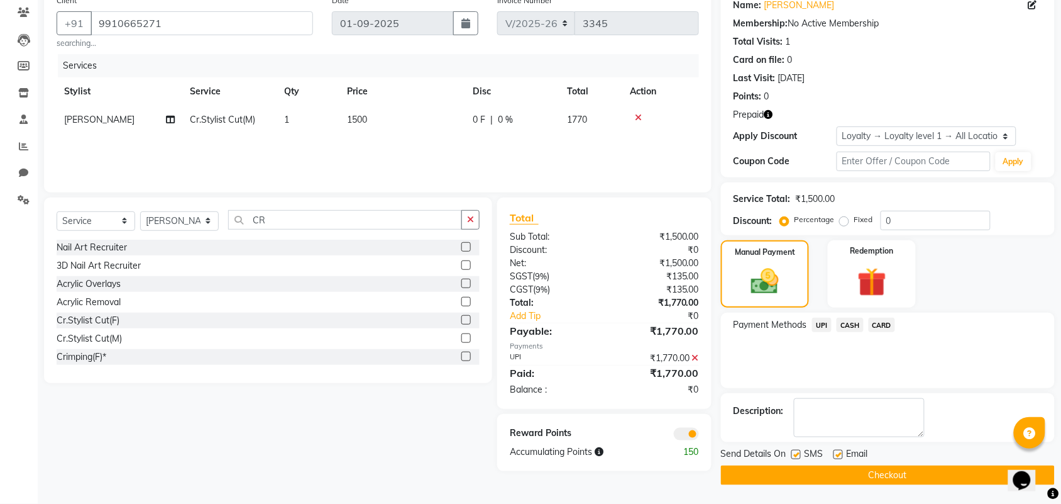
click at [874, 473] on button "Checkout" at bounding box center [888, 474] width 334 height 19
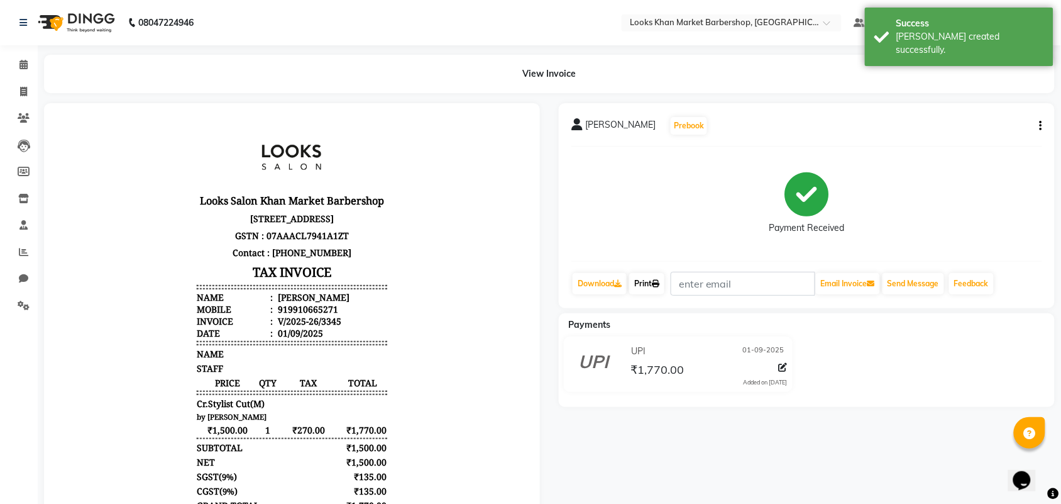
click at [649, 286] on link "Print" at bounding box center [646, 283] width 35 height 21
click at [96, 23] on img at bounding box center [75, 22] width 86 height 35
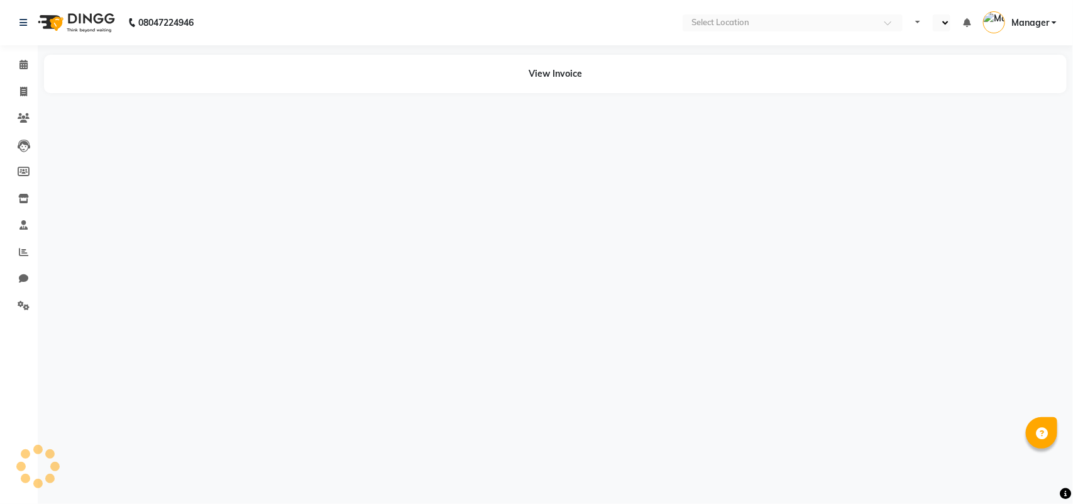
select select "en"
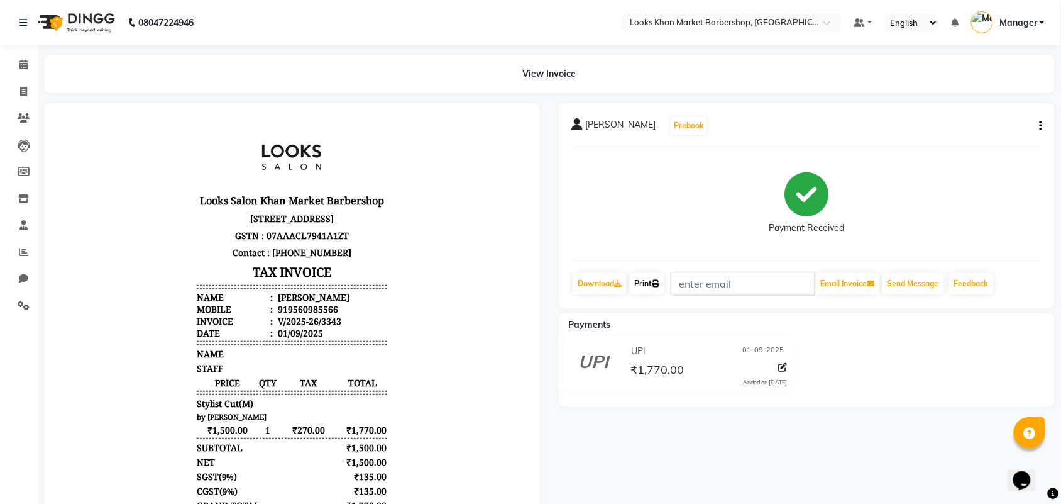
click at [651, 282] on link "Print" at bounding box center [646, 283] width 35 height 21
click at [17, 60] on span at bounding box center [24, 65] width 22 height 14
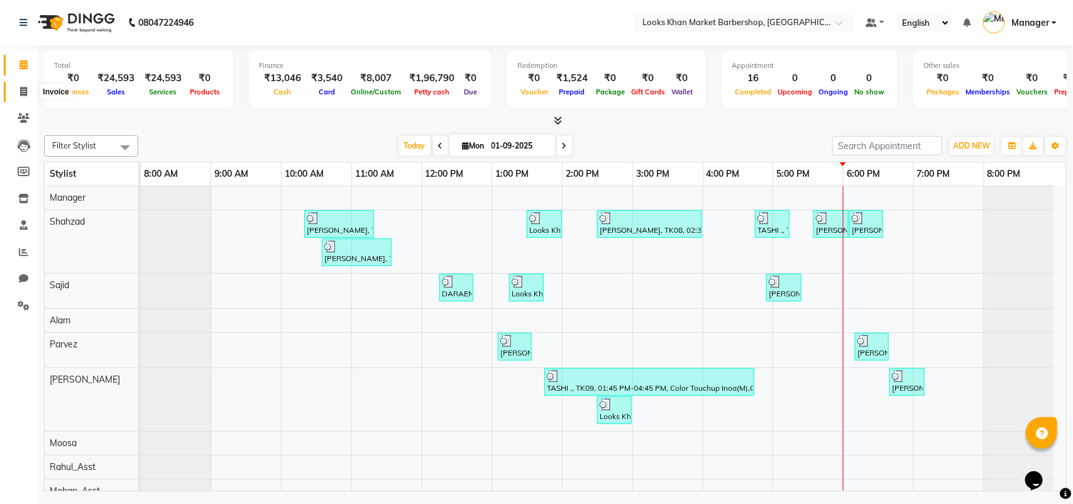
click at [27, 92] on span at bounding box center [24, 92] width 22 height 14
select select "service"
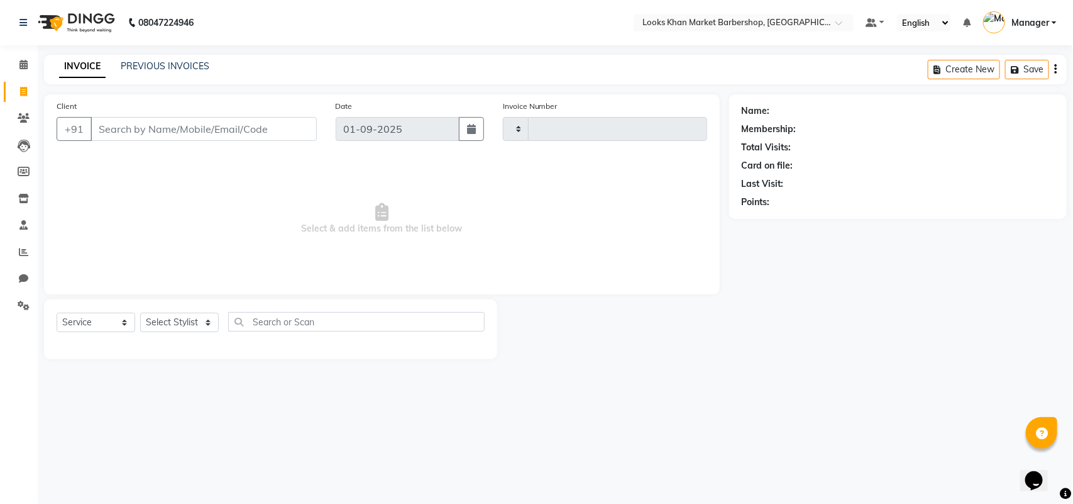
type input "3345"
select select "8030"
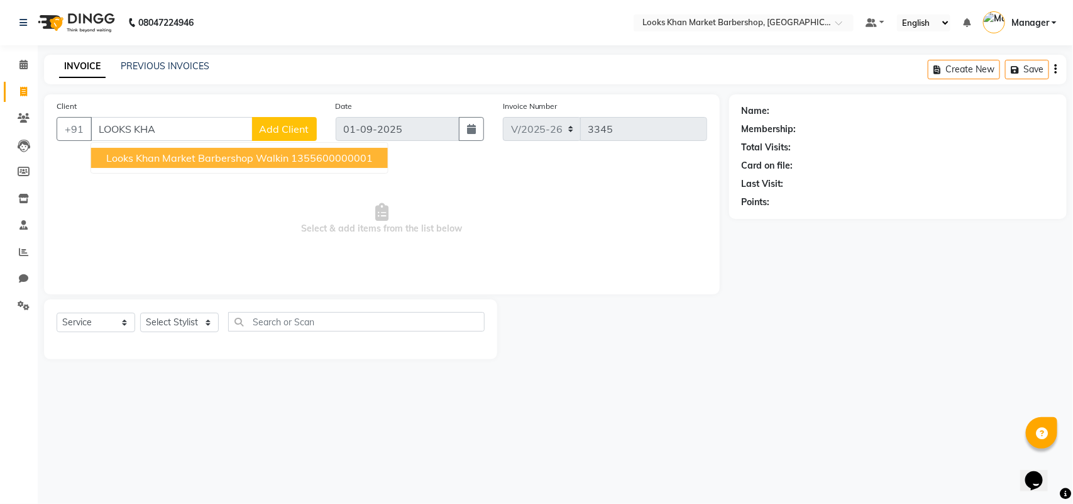
click at [189, 161] on span "Looks Khan Market Barbershop Walkin" at bounding box center [197, 157] width 182 height 13
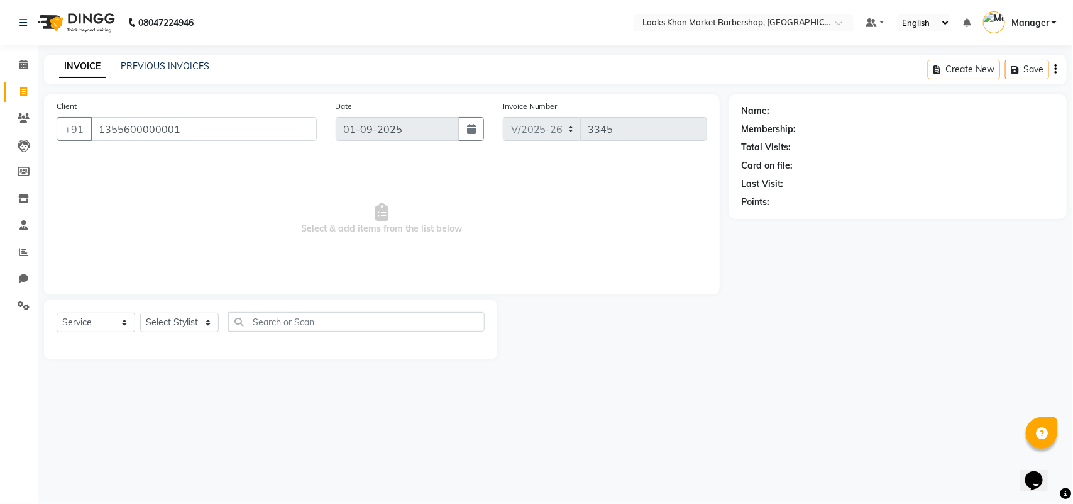
type input "1355600000001"
select select "1: Object"
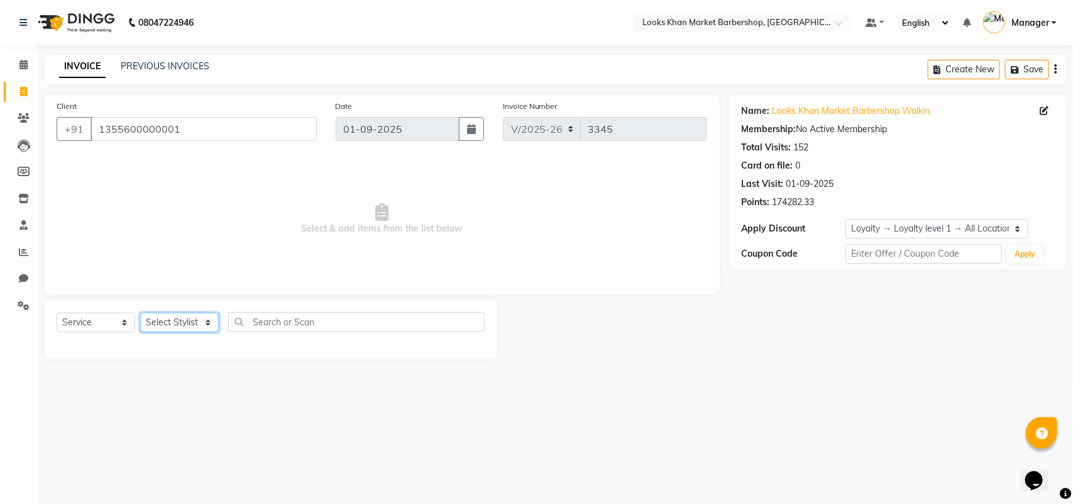
click at [173, 316] on select "Select Stylist Abhishek_pdct Akash_pdct Alam Counter_Sales [PERSON_NAME] [DATE]…" at bounding box center [179, 321] width 79 height 19
select select "72593"
click at [140, 312] on select "Select Stylist Abhishek_pdct Akash_pdct Alam Counter_Sales [PERSON_NAME] [DATE]…" at bounding box center [179, 321] width 79 height 19
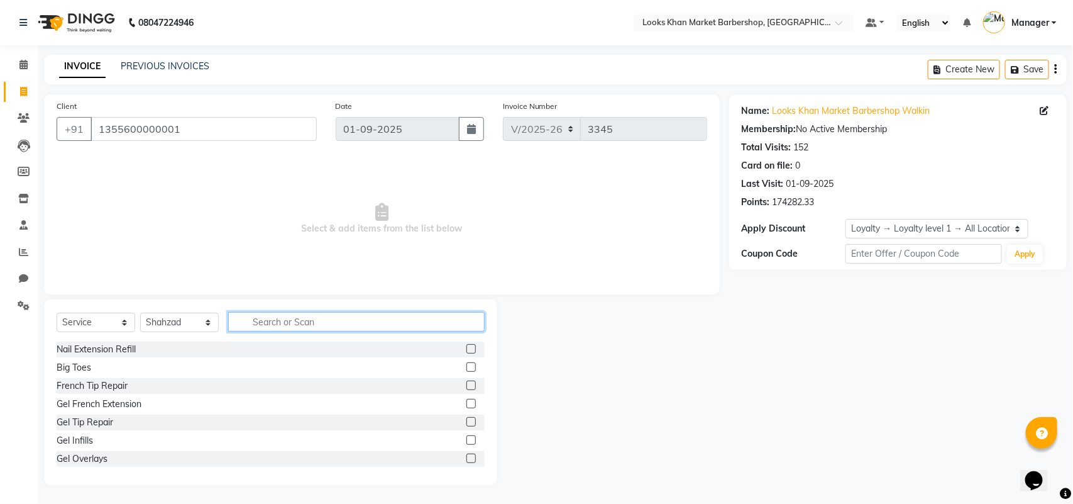
click at [308, 319] on input "text" at bounding box center [356, 321] width 256 height 19
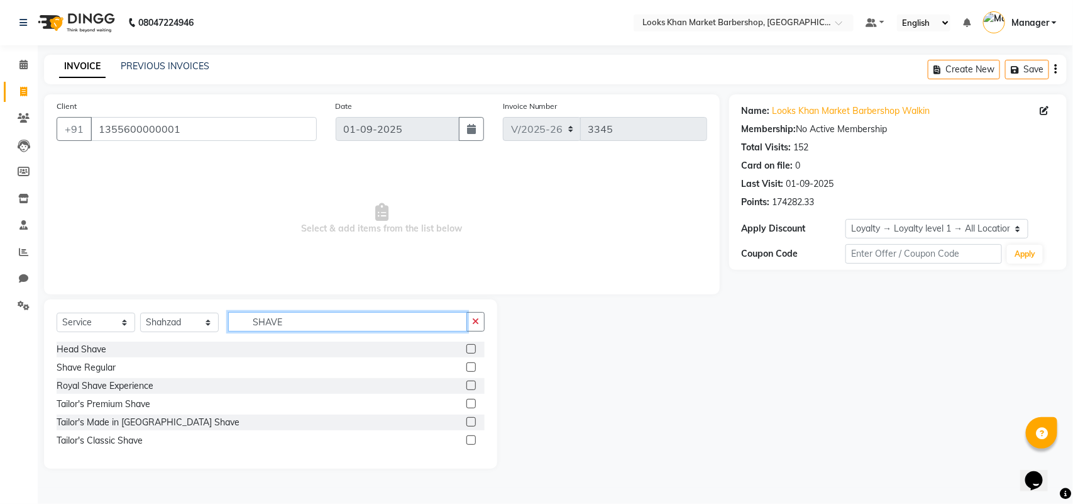
type input "SHAVE"
click at [475, 365] on label at bounding box center [470, 366] width 9 height 9
click at [475, 365] on input "checkbox" at bounding box center [470, 367] width 8 height 8
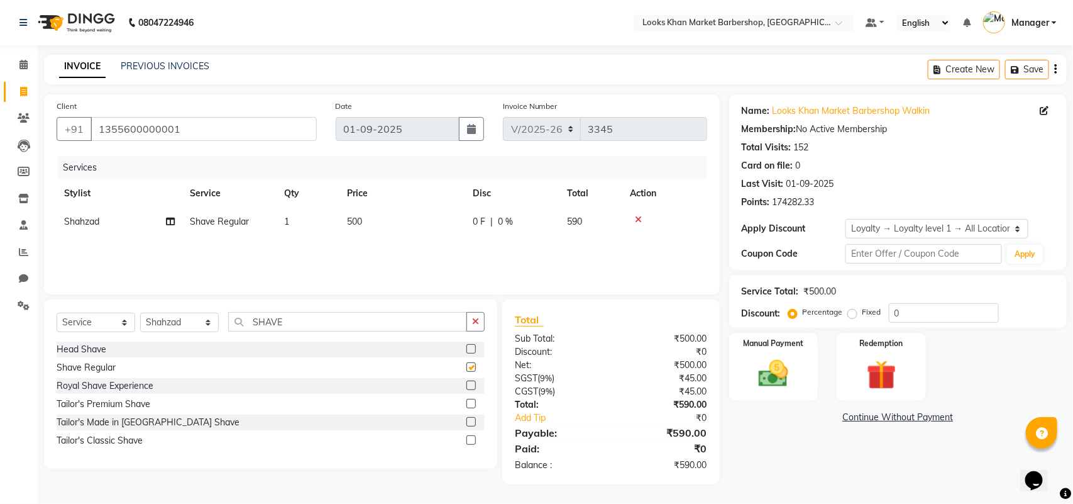
checkbox input "false"
click at [375, 312] on input "SHAVE" at bounding box center [347, 321] width 239 height 19
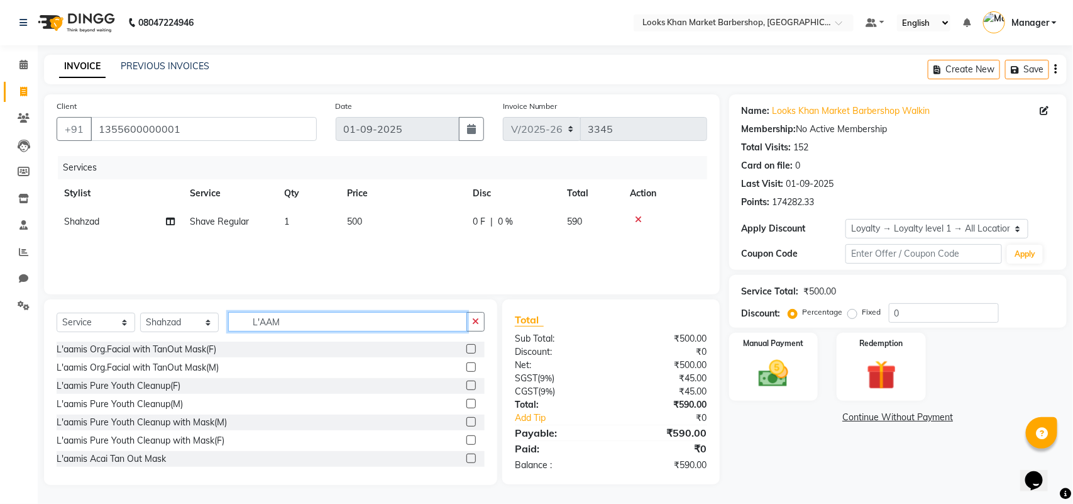
type input "L'AAM"
click at [466, 403] on label at bounding box center [470, 403] width 9 height 9
click at [466, 403] on input "checkbox" at bounding box center [470, 404] width 8 height 8
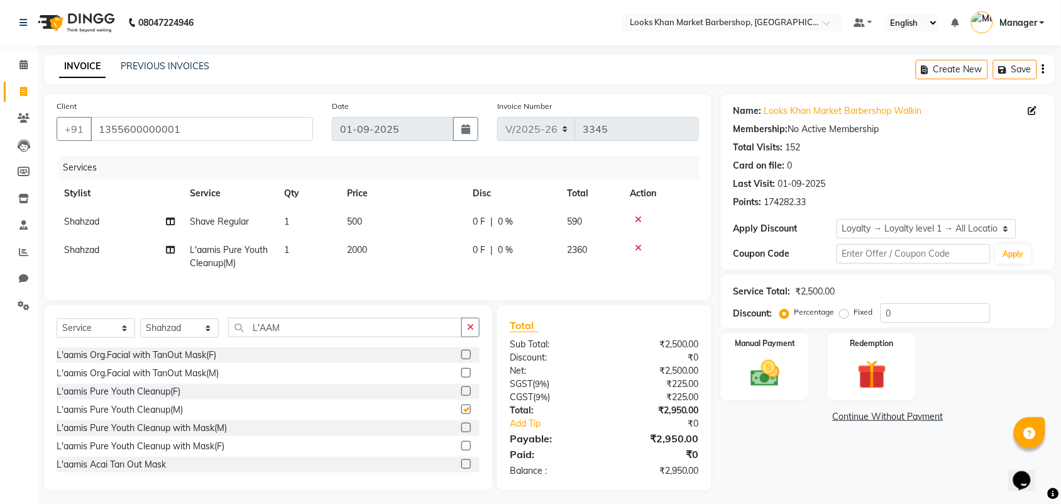
checkbox input "false"
click at [324, 335] on input "L'AAM" at bounding box center [345, 326] width 234 height 19
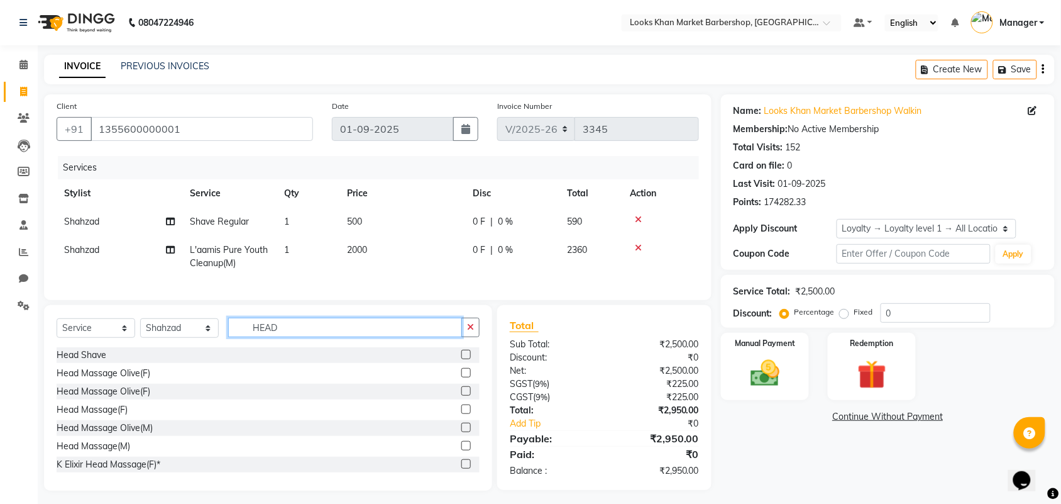
type input "HEAD"
click at [461, 432] on label at bounding box center [465, 426] width 9 height 9
click at [461, 432] on input "checkbox" at bounding box center [465, 428] width 8 height 8
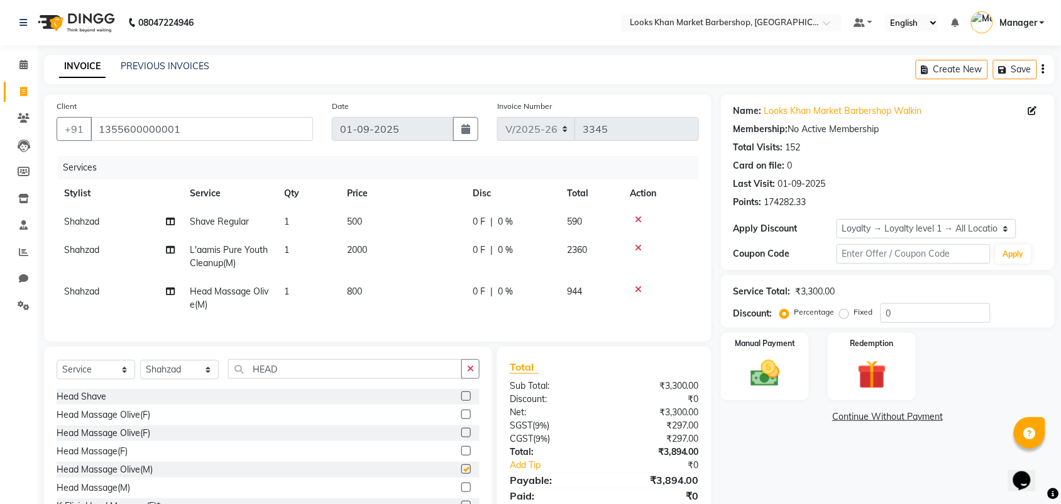
checkbox input "false"
click at [324, 378] on input "HEAD" at bounding box center [345, 368] width 234 height 19
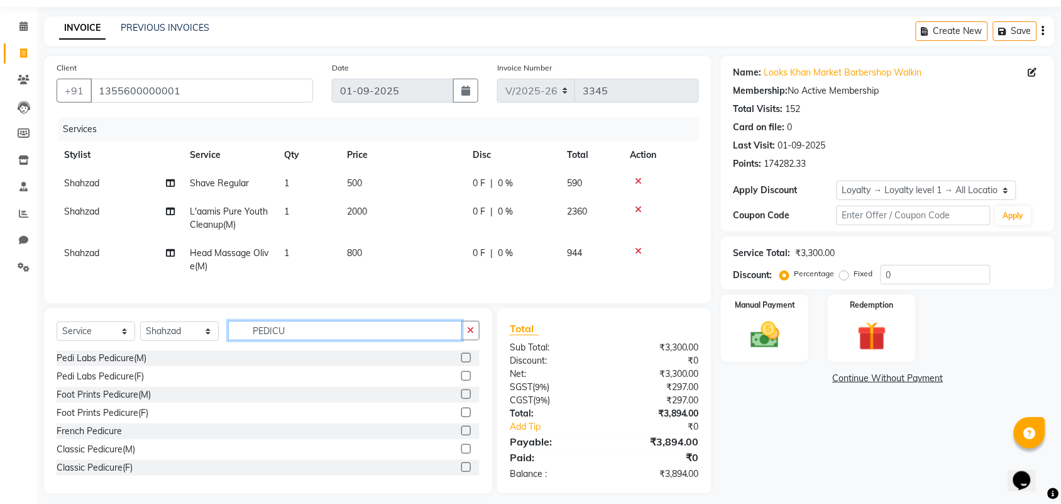
scroll to position [58, 0]
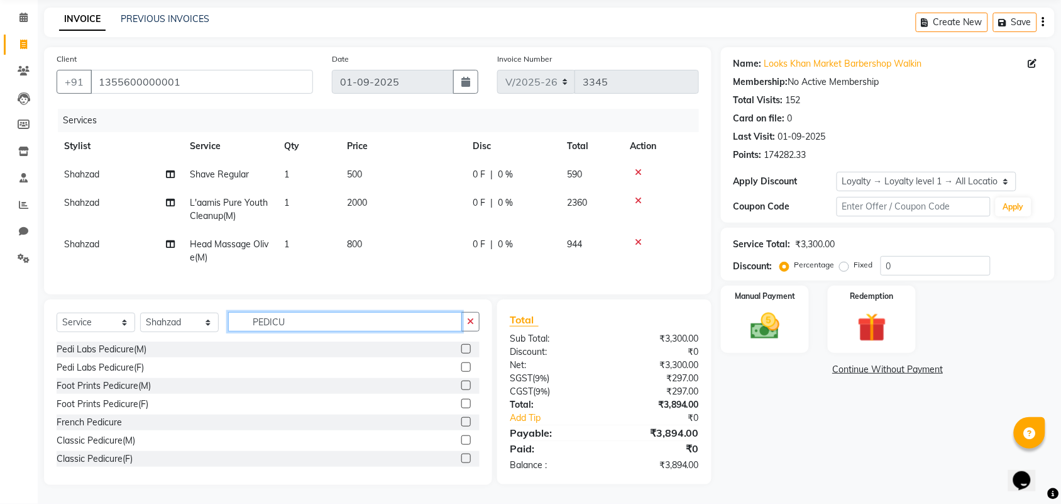
click at [337, 318] on input "PEDICU" at bounding box center [345, 321] width 234 height 19
type input "P"
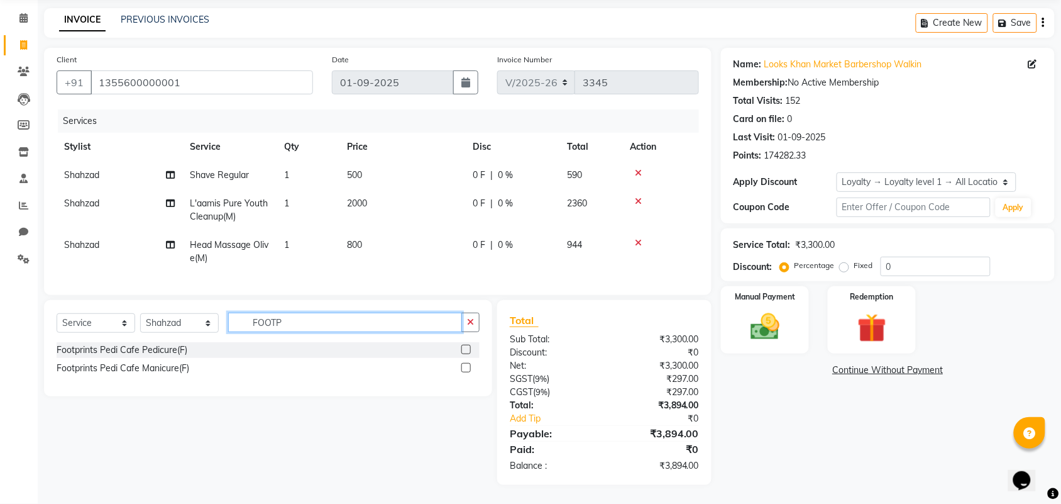
type input "FOOTP"
click at [463, 343] on div at bounding box center [470, 350] width 18 height 16
click at [466, 349] on label at bounding box center [465, 348] width 9 height 9
click at [466, 349] on input "checkbox" at bounding box center [465, 350] width 8 height 8
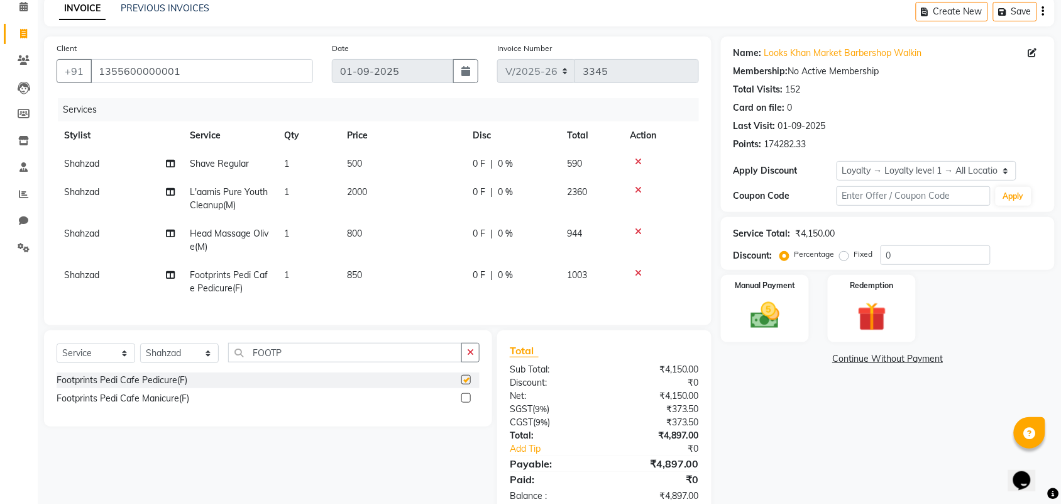
checkbox input "false"
click at [360, 162] on span "500" at bounding box center [354, 163] width 15 height 11
select select "72593"
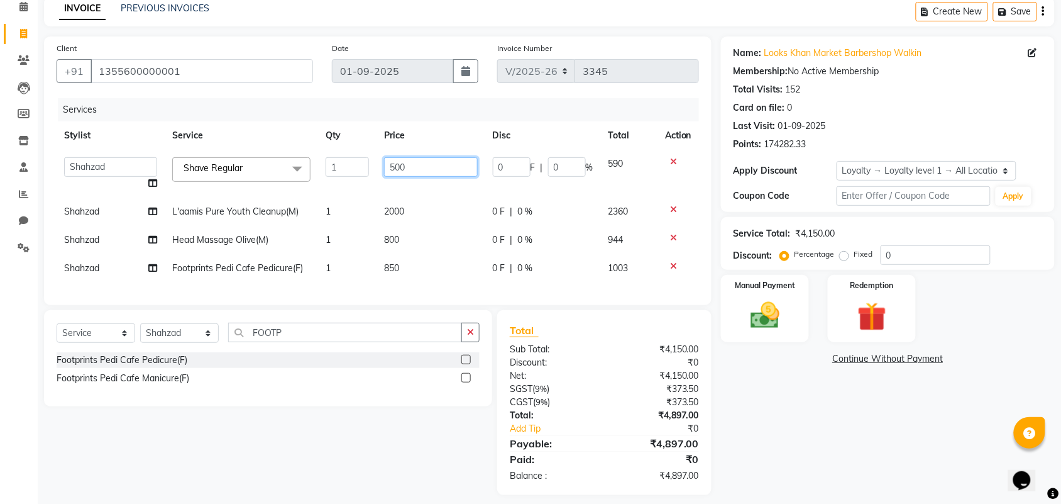
click at [422, 167] on input "500" at bounding box center [431, 166] width 94 height 19
type input "600"
click at [391, 214] on td "2000" at bounding box center [431, 211] width 109 height 28
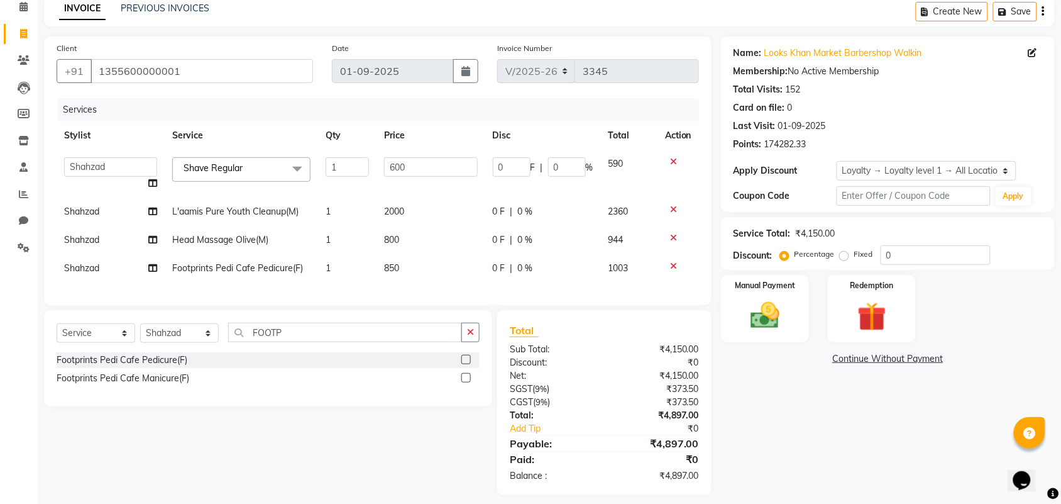
select select "72593"
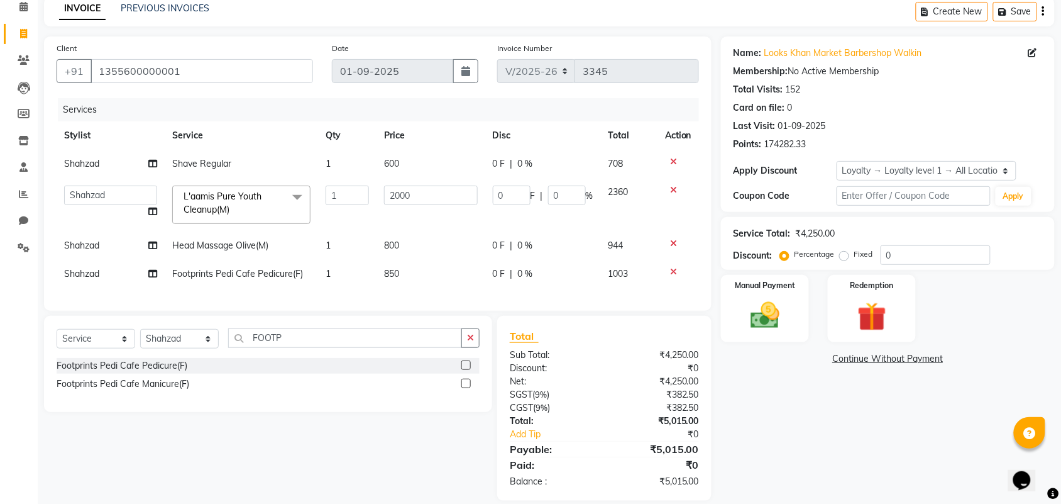
click at [404, 239] on td "800" at bounding box center [431, 245] width 109 height 28
select select "72593"
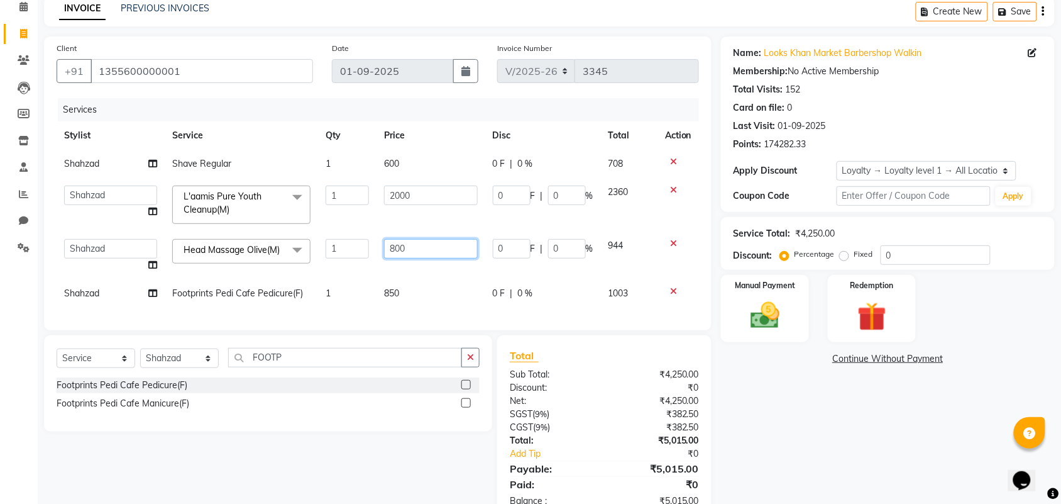
click at [435, 239] on input "800" at bounding box center [431, 248] width 94 height 19
click at [438, 248] on input "800" at bounding box center [431, 248] width 94 height 19
type input "1000"
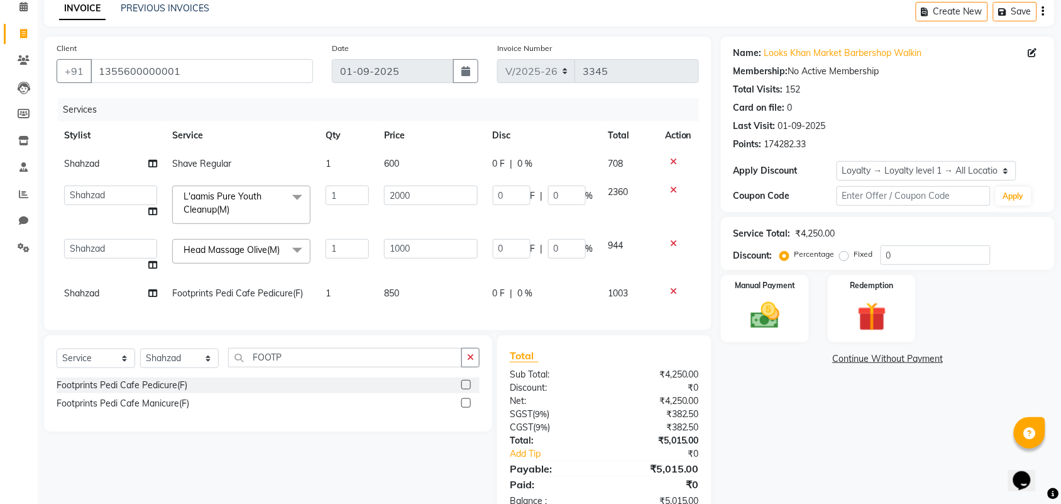
click at [388, 300] on div "Services Stylist Service Qty Price Disc Total Action Shahzad Shave Regular 1 60…" at bounding box center [378, 207] width 642 height 219
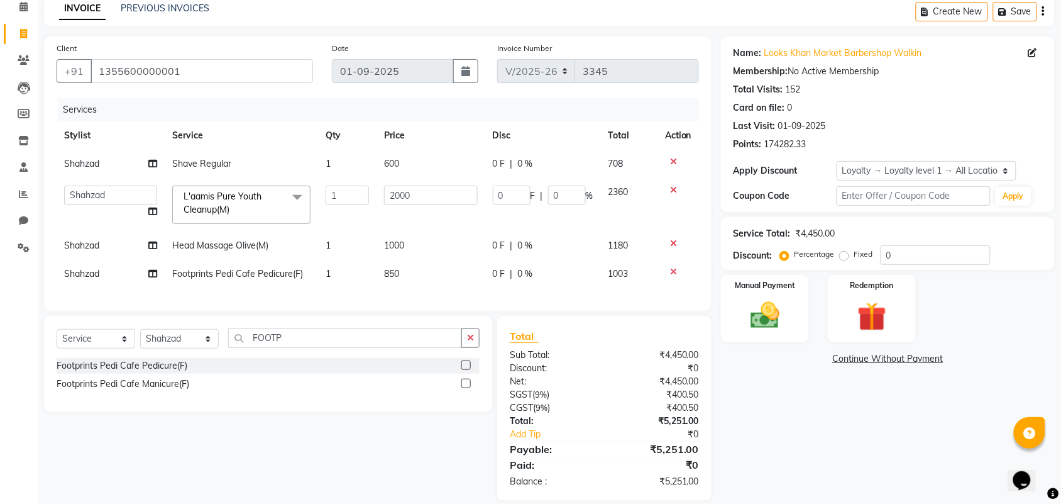
click at [416, 277] on td "850" at bounding box center [431, 274] width 109 height 28
select select "72593"
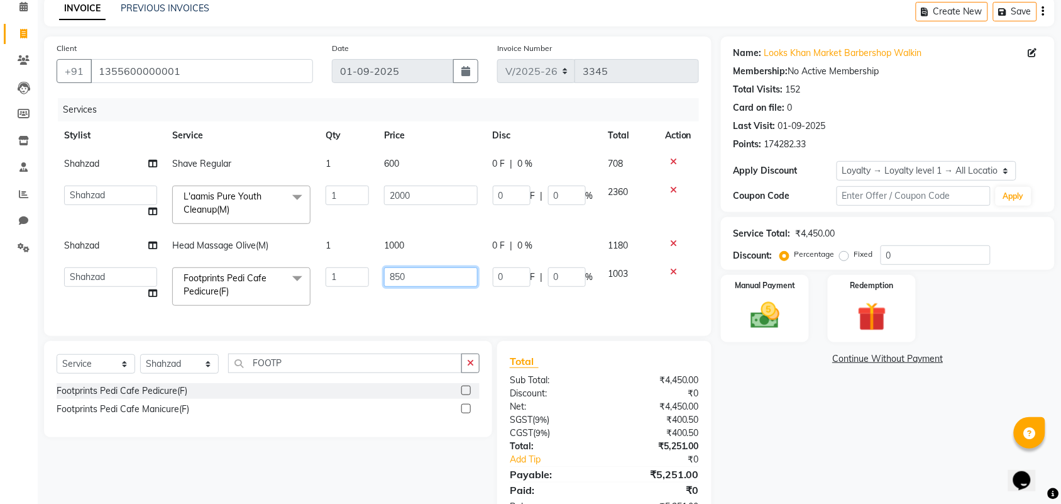
click at [435, 271] on input "850" at bounding box center [431, 276] width 94 height 19
type input "1000"
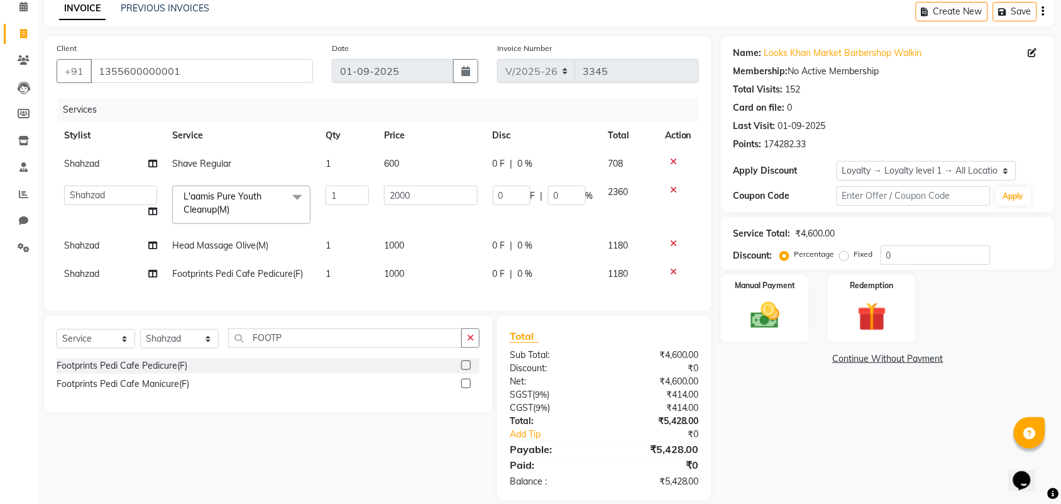
click at [441, 133] on th "Price" at bounding box center [431, 135] width 109 height 28
click at [241, 83] on div "Client +91 1355600000001" at bounding box center [184, 67] width 275 height 52
click at [242, 72] on input "1355600000001" at bounding box center [202, 71] width 223 height 24
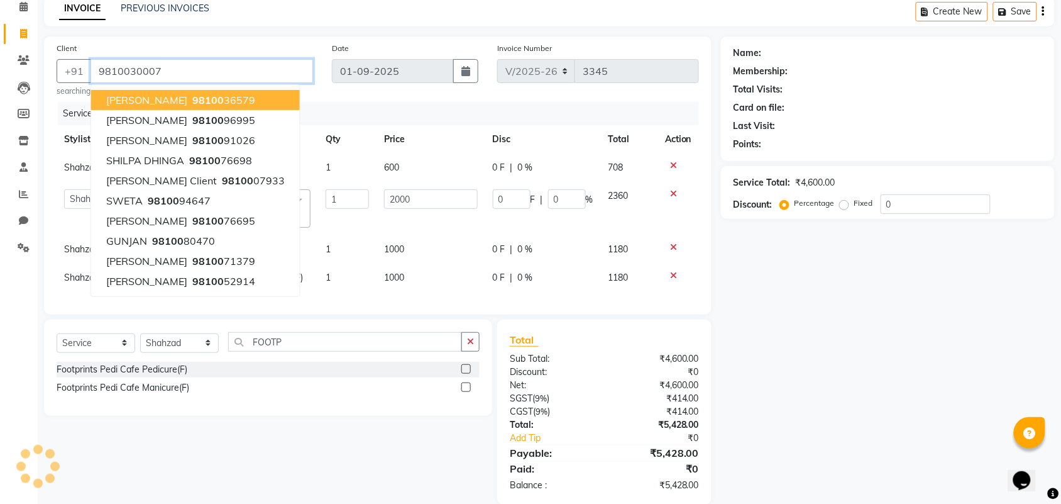
type input "9810030007"
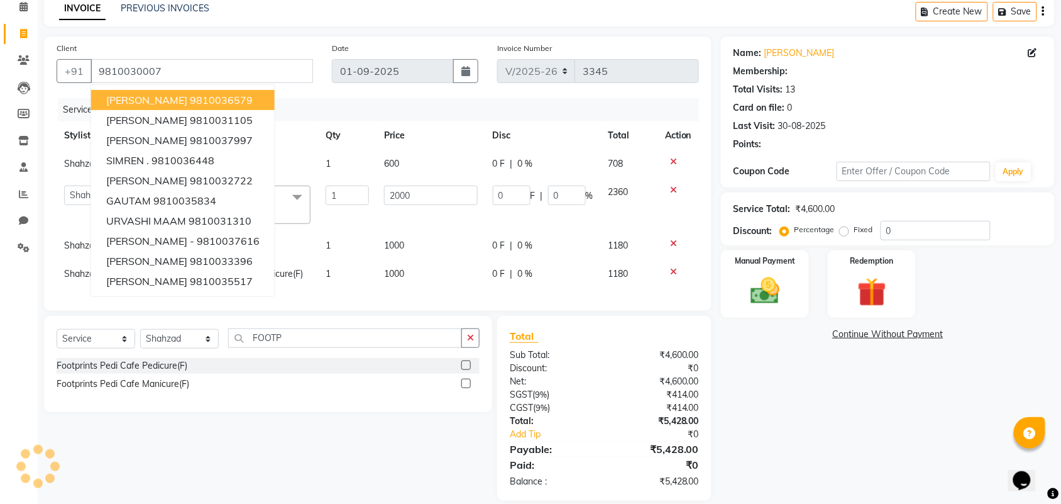
select select "1: Object"
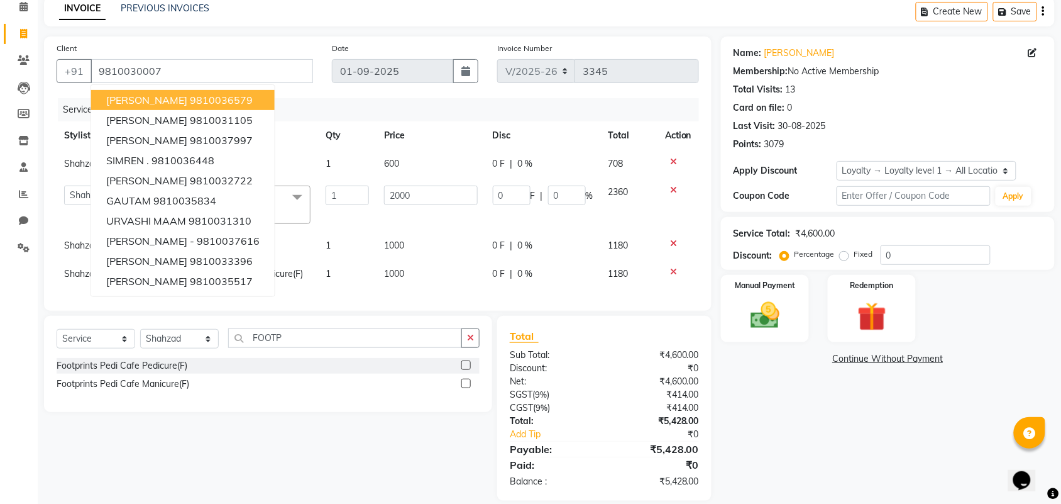
click at [314, 28] on main "INVOICE PREVIOUS INVOICES Create New Save Client +91 9810030007 PRAMOOD ISRANI …" at bounding box center [549, 258] width 1023 height 522
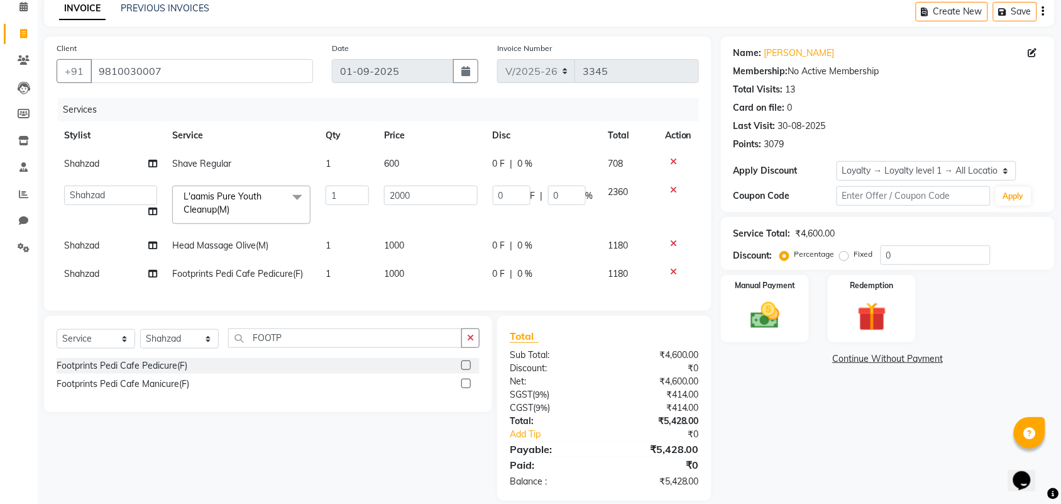
click at [9, 390] on div "Calendar Invoice Clients Leads Members Inventory Staff Reports Chat Settings Co…" at bounding box center [85, 239] width 170 height 522
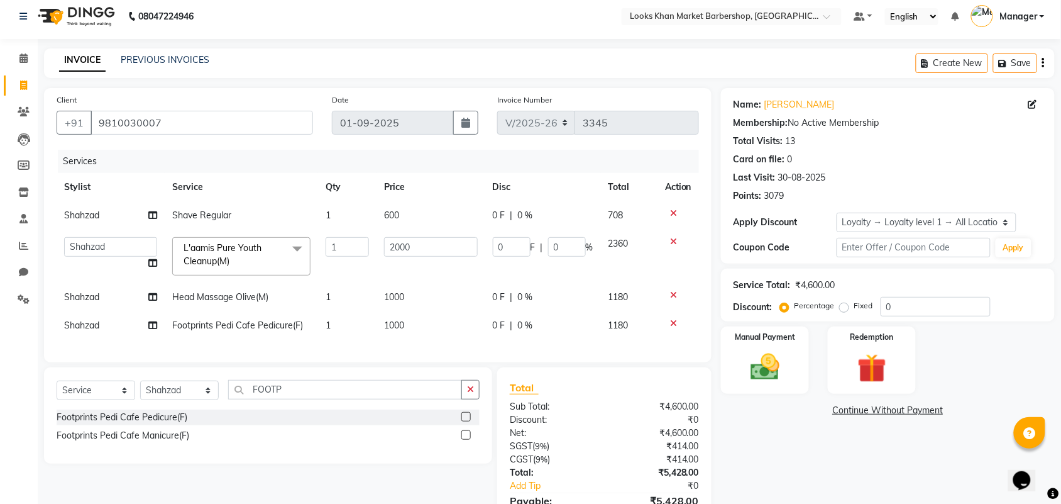
scroll to position [85, 0]
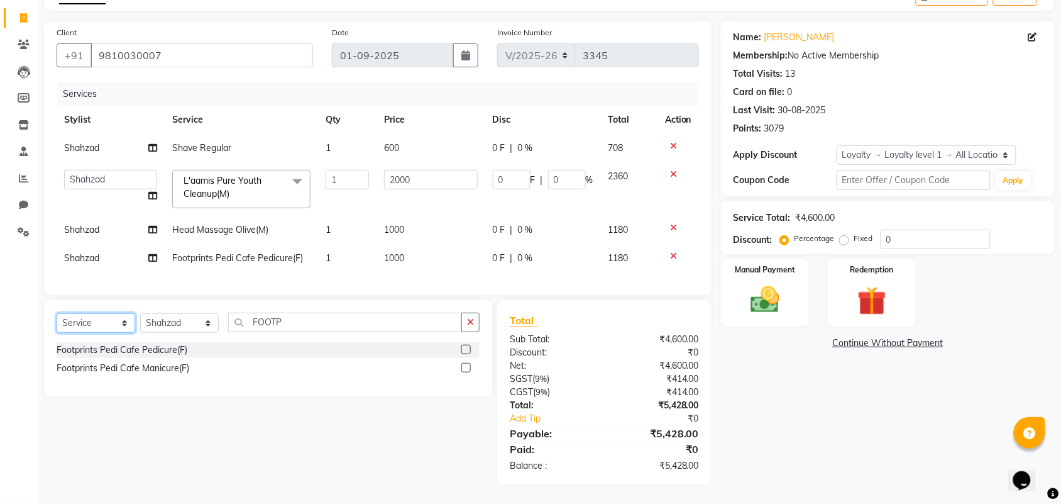
click at [102, 332] on select "Select Service Product Membership Package Voucher Prepaid Gift Card" at bounding box center [96, 322] width 79 height 19
select select "product"
click at [57, 313] on select "Select Service Product Membership Package Voucher Prepaid Gift Card" at bounding box center [96, 322] width 79 height 19
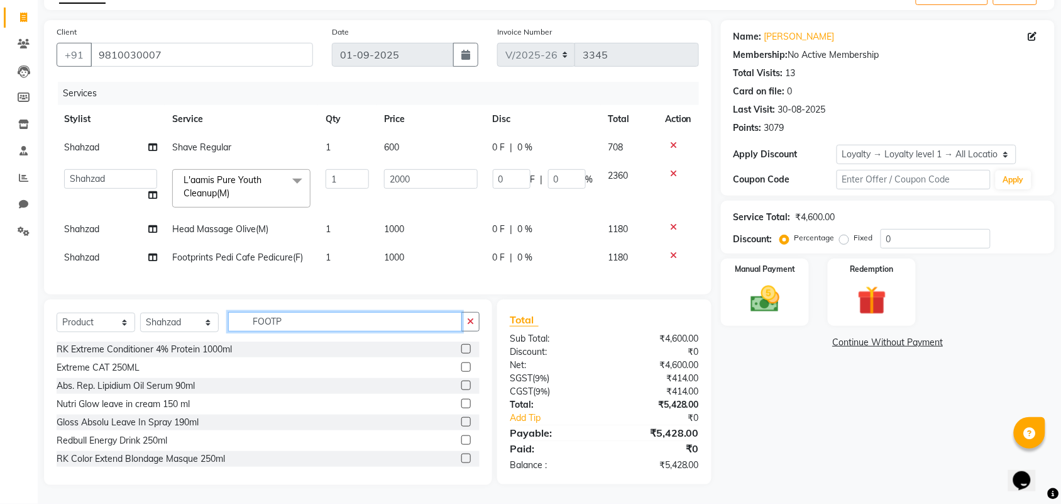
drag, startPoint x: 295, startPoint y: 321, endPoint x: 177, endPoint y: 334, distance: 118.9
click at [177, 334] on div "Select Service Product Membership Package Voucher Prepaid Gift Card Select Styl…" at bounding box center [268, 327] width 423 height 30
type input "7290015295048"
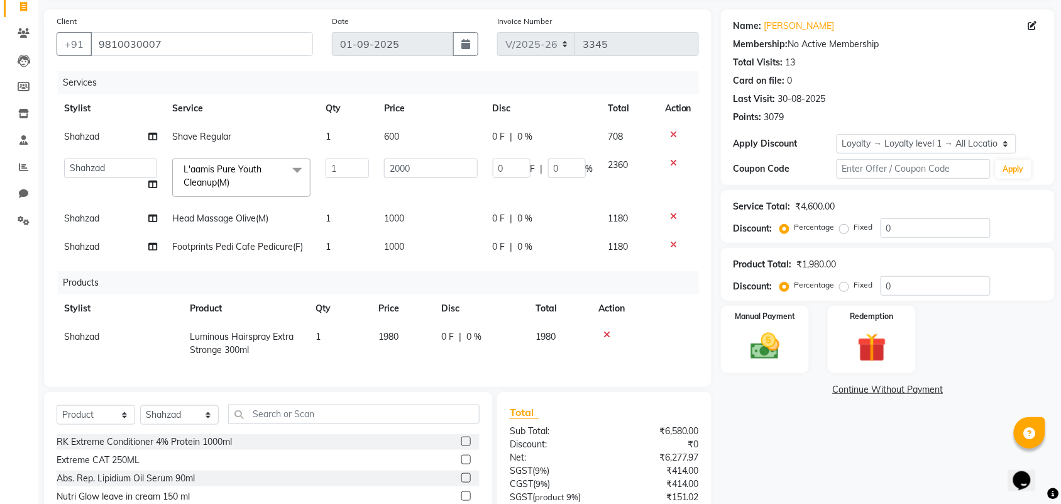
drag, startPoint x: 407, startPoint y: 338, endPoint x: 434, endPoint y: 332, distance: 28.2
click at [407, 338] on td "1980" at bounding box center [402, 342] width 63 height 41
select select "72593"
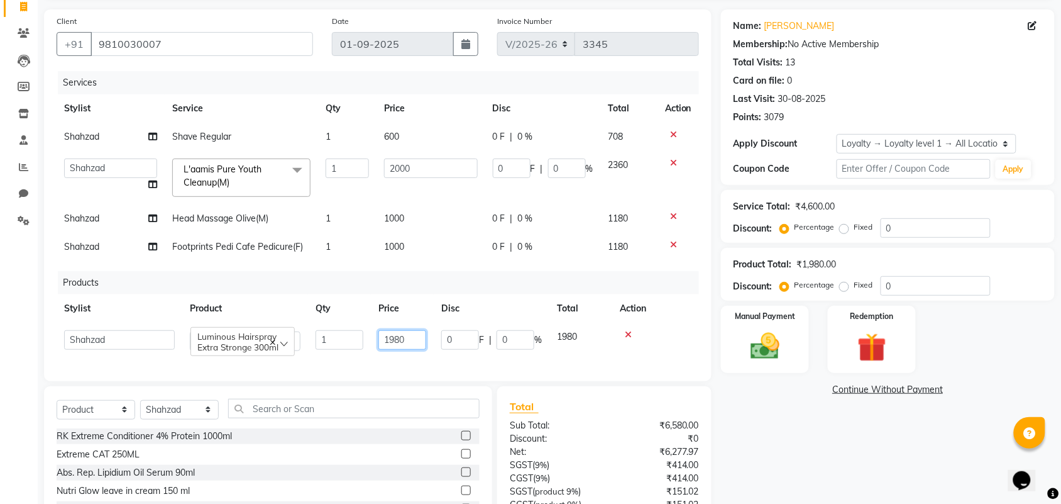
drag, startPoint x: 422, startPoint y: 330, endPoint x: 340, endPoint y: 347, distance: 84.1
click at [336, 347] on tr "Abhishek_pdct Akash_pdct Alam Counter_Sales Dheeraj Kartik_Mgr Manager Maria_Mg…" at bounding box center [378, 340] width 642 height 36
type input "2610"
click at [409, 360] on div "Services Stylist Service Qty Price Disc Total Action Shahzad Shave Regular 1 60…" at bounding box center [378, 219] width 642 height 297
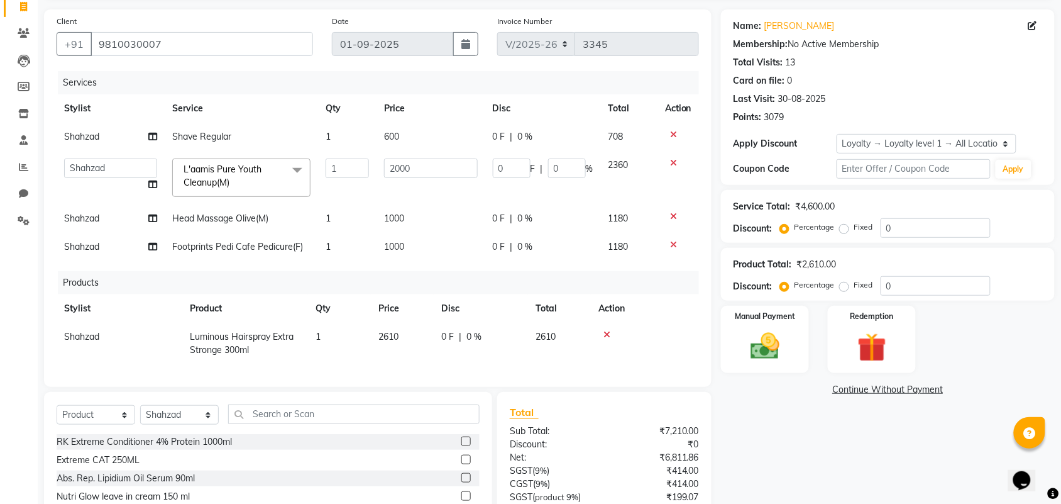
scroll to position [214, 0]
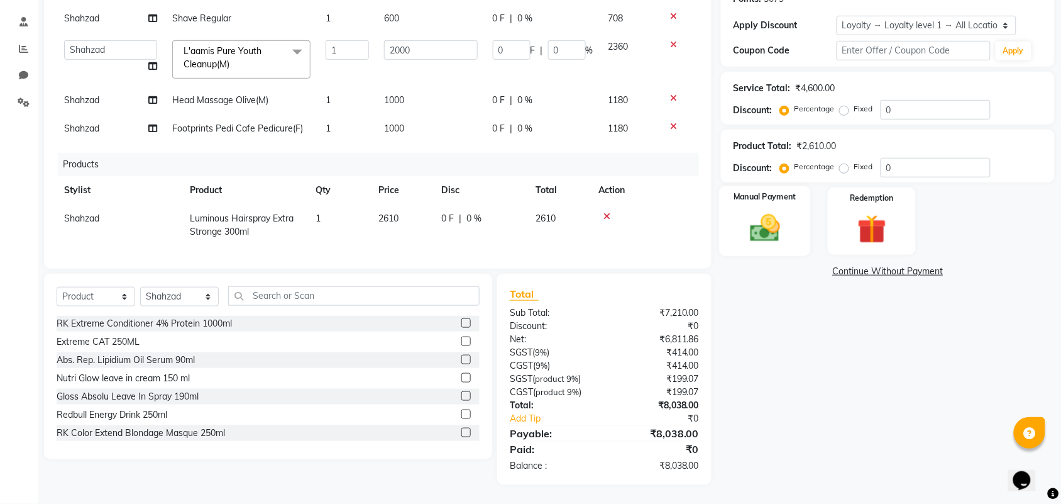
click at [745, 219] on img at bounding box center [764, 228] width 49 height 35
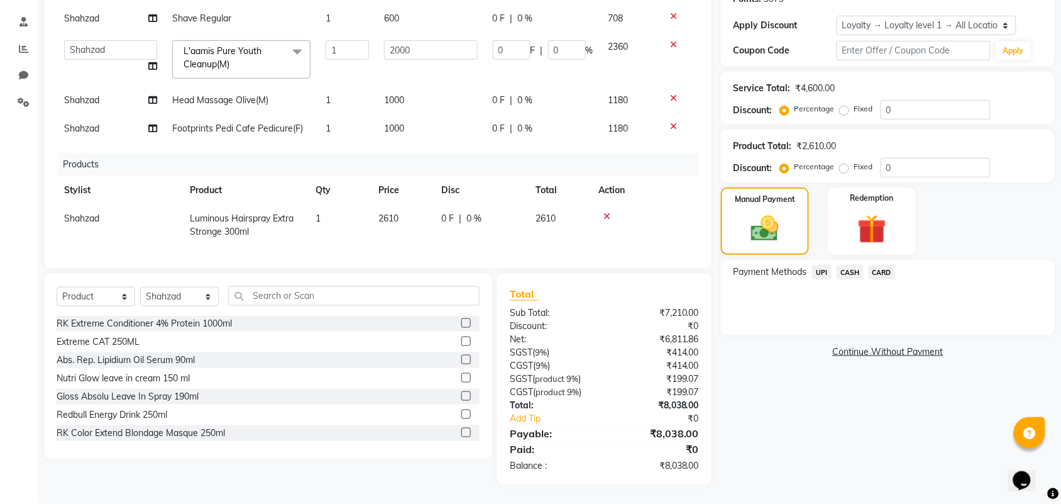
click at [852, 265] on span "CASH" at bounding box center [850, 272] width 27 height 14
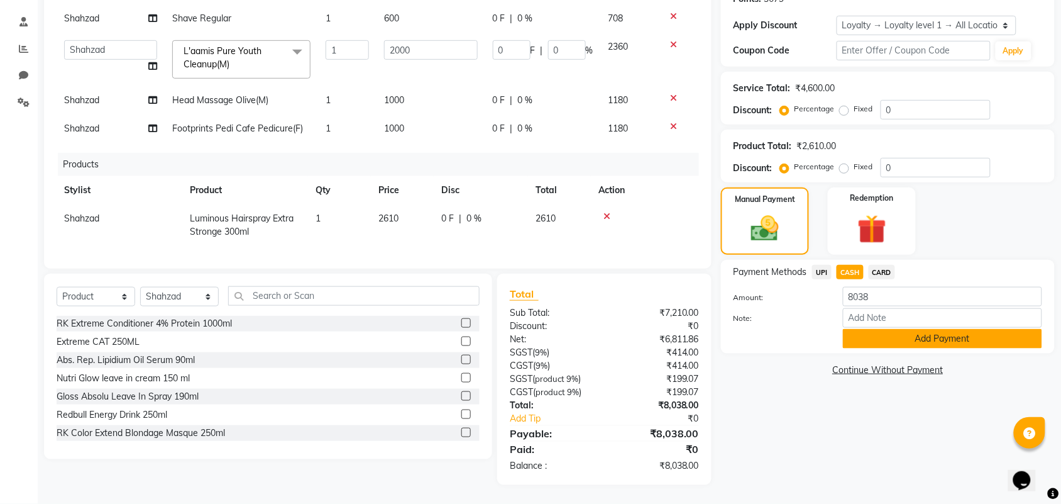
click at [879, 329] on button "Add Payment" at bounding box center [942, 338] width 199 height 19
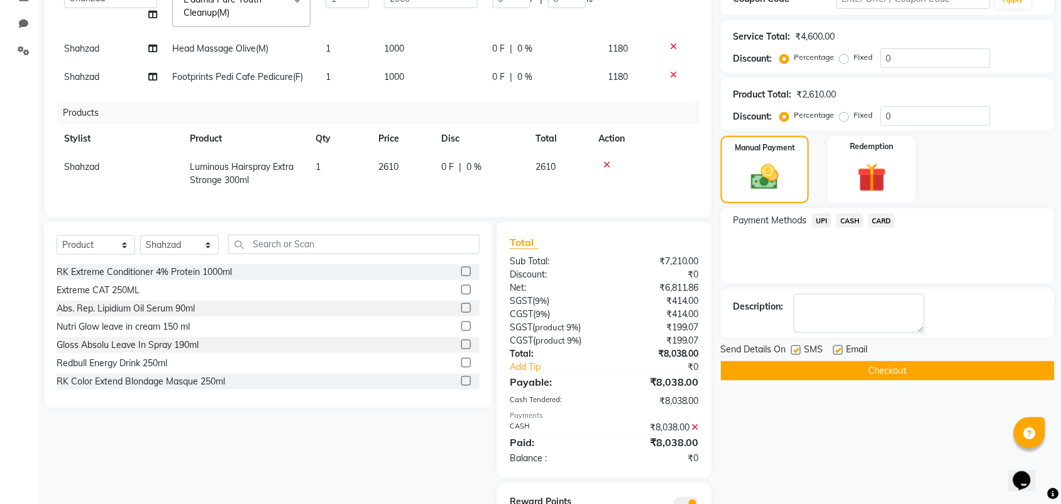
scroll to position [321, 0]
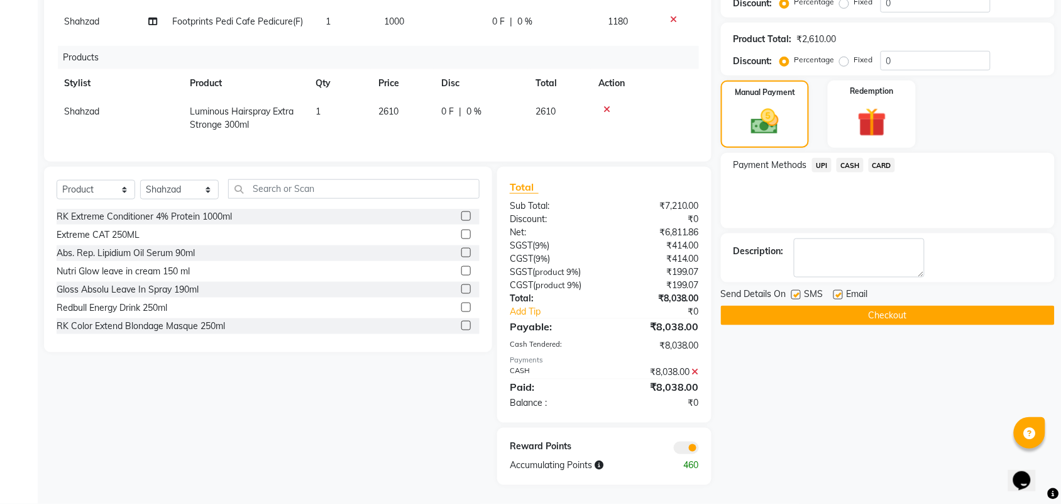
click at [888, 305] on button "Checkout" at bounding box center [888, 314] width 334 height 19
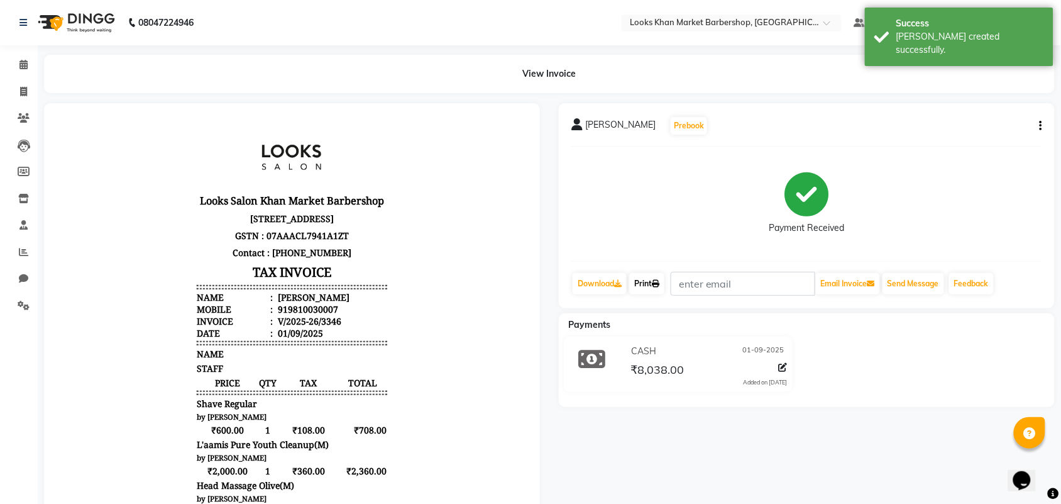
click at [643, 283] on link "Print" at bounding box center [646, 283] width 35 height 21
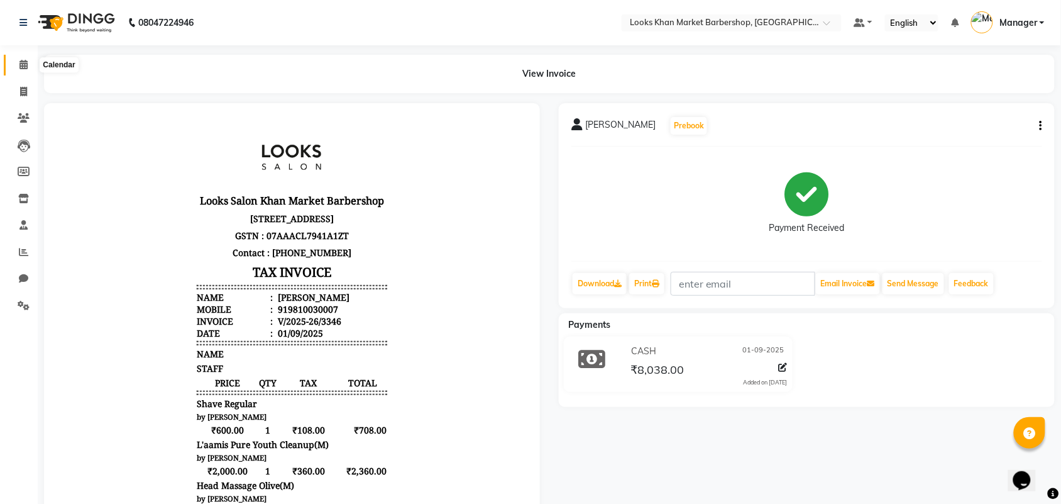
click at [25, 60] on icon at bounding box center [23, 64] width 8 height 9
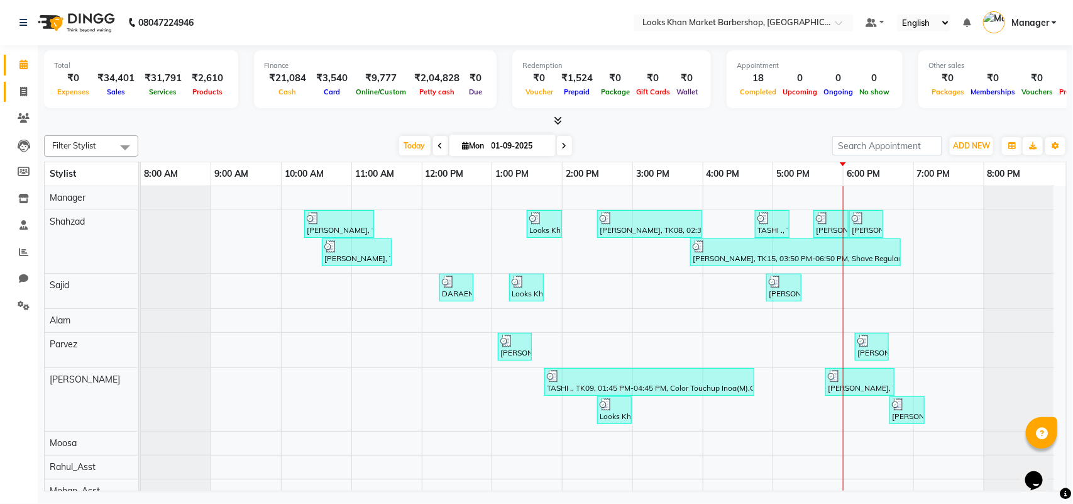
click at [23, 91] on icon at bounding box center [23, 91] width 7 height 9
select select "service"
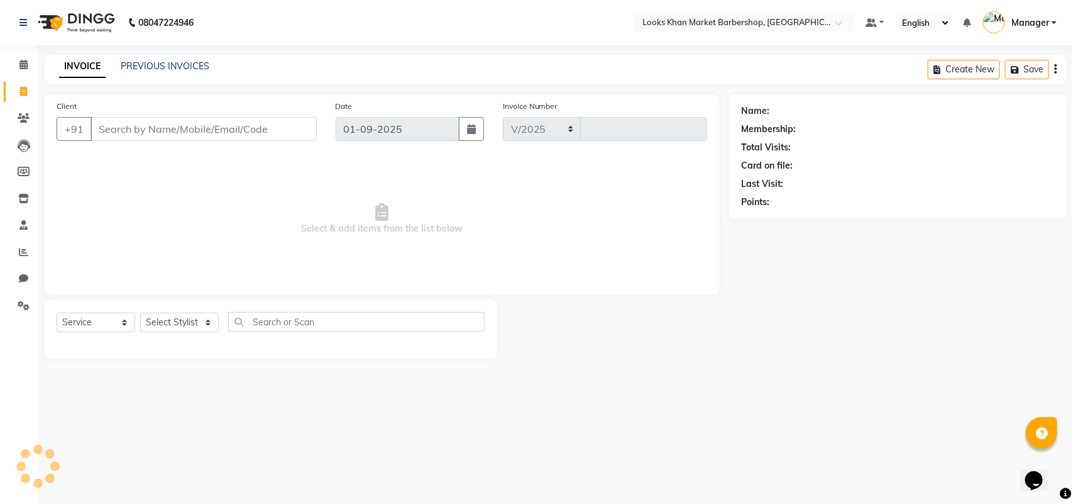
select select "8030"
type input "3347"
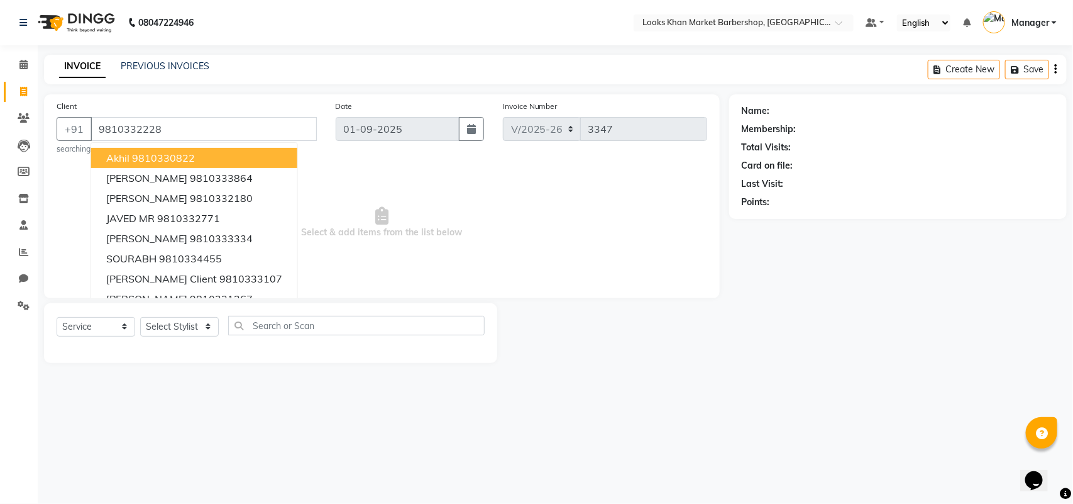
type input "9810332228"
select select "1: Object"
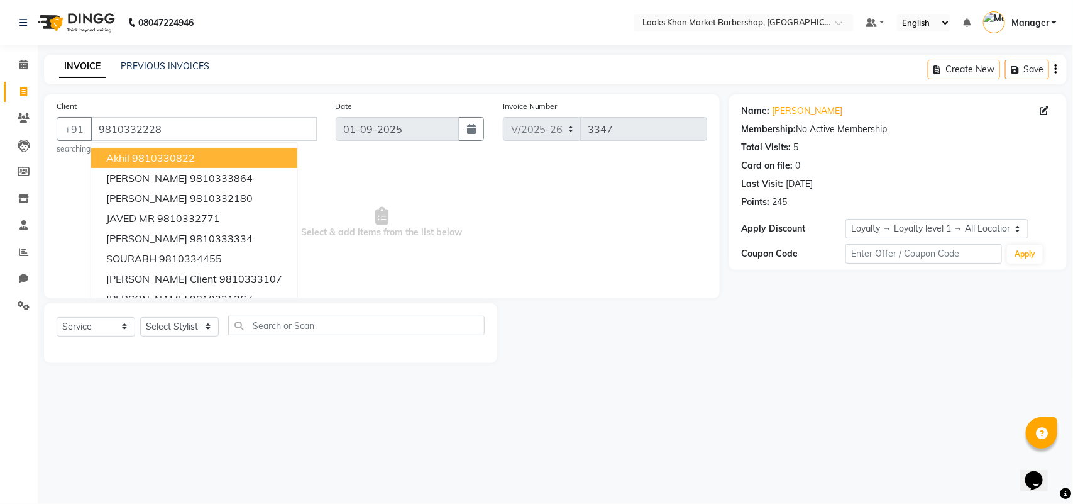
click at [303, 35] on nav "08047224946 Select Location × Looks Khan Market Barbershop, Delhi Default Panel…" at bounding box center [536, 22] width 1073 height 45
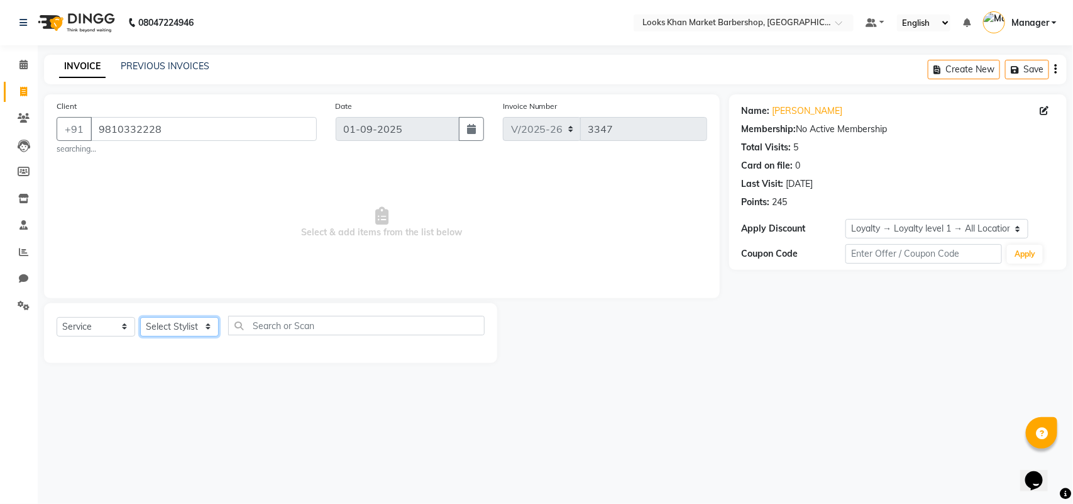
click at [189, 328] on select "Select Stylist Abhishek_pdct Akash_pdct Alam Counter_Sales Dheeraj Kartik_Mgr M…" at bounding box center [179, 326] width 79 height 19
select select "72594"
click at [140, 317] on select "Select Stylist Abhishek_pdct Akash_pdct Alam Counter_Sales Dheeraj Kartik_Mgr M…" at bounding box center [179, 326] width 79 height 19
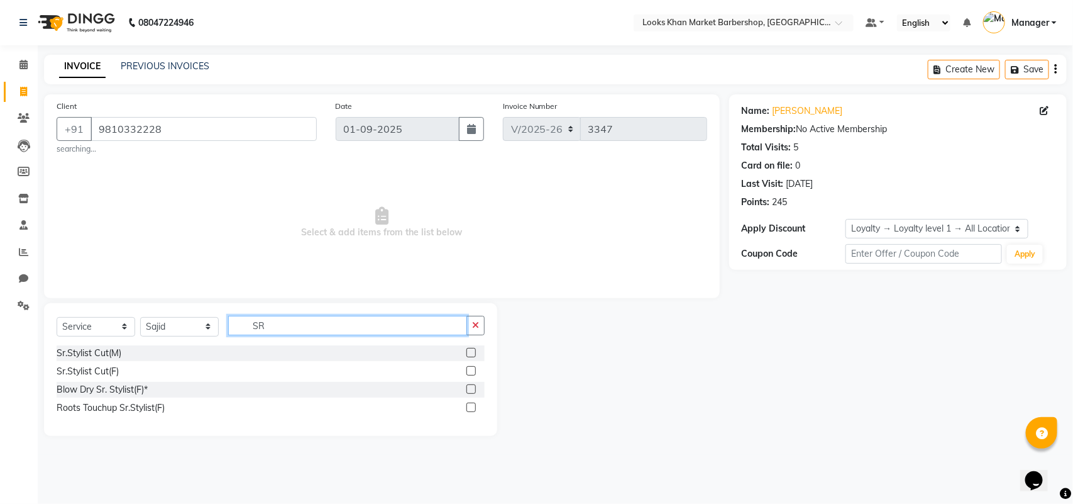
type input "SR"
click at [472, 353] on label at bounding box center [470, 352] width 9 height 9
click at [472, 353] on input "checkbox" at bounding box center [470, 353] width 8 height 8
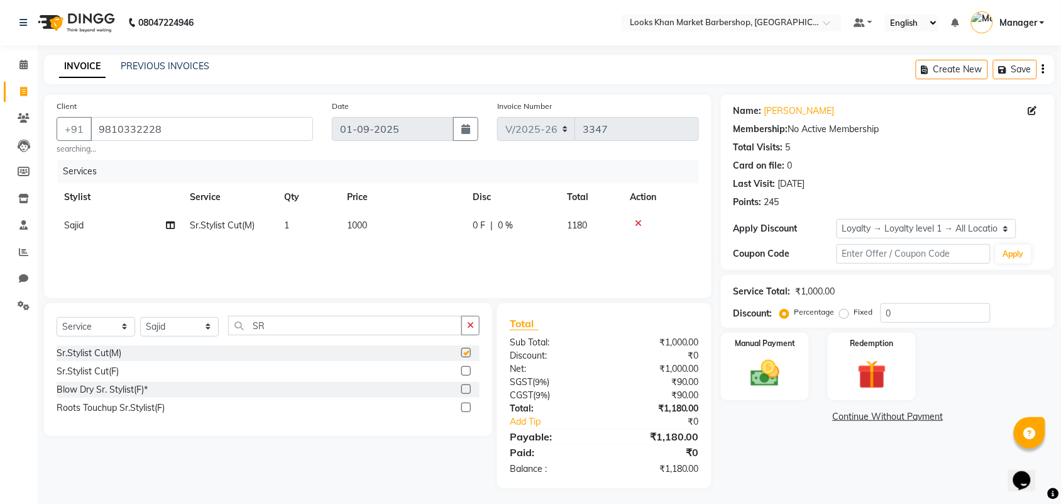
checkbox input "false"
click at [358, 234] on td "1000" at bounding box center [402, 225] width 126 height 28
select select "72594"
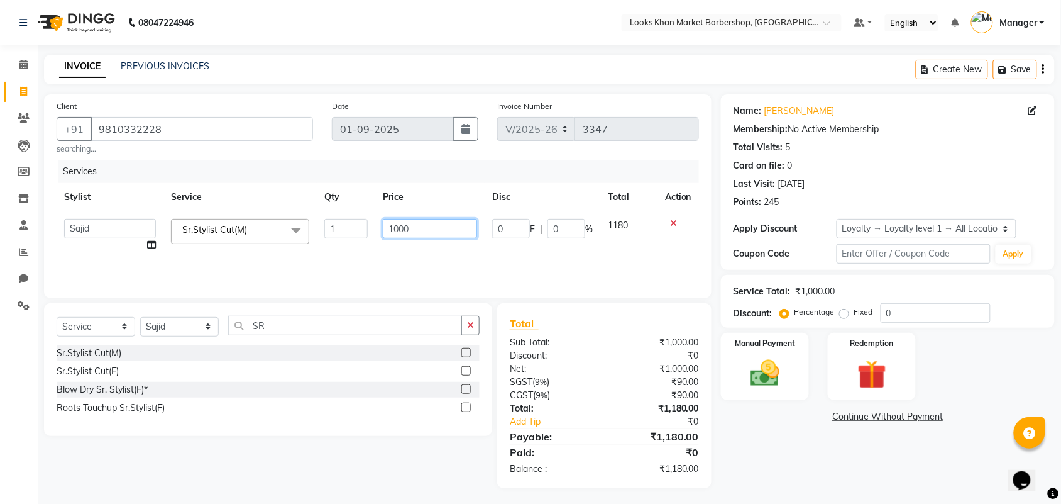
click at [421, 236] on input "1000" at bounding box center [430, 228] width 94 height 19
type input "1500"
click at [418, 185] on th "Price" at bounding box center [429, 197] width 109 height 28
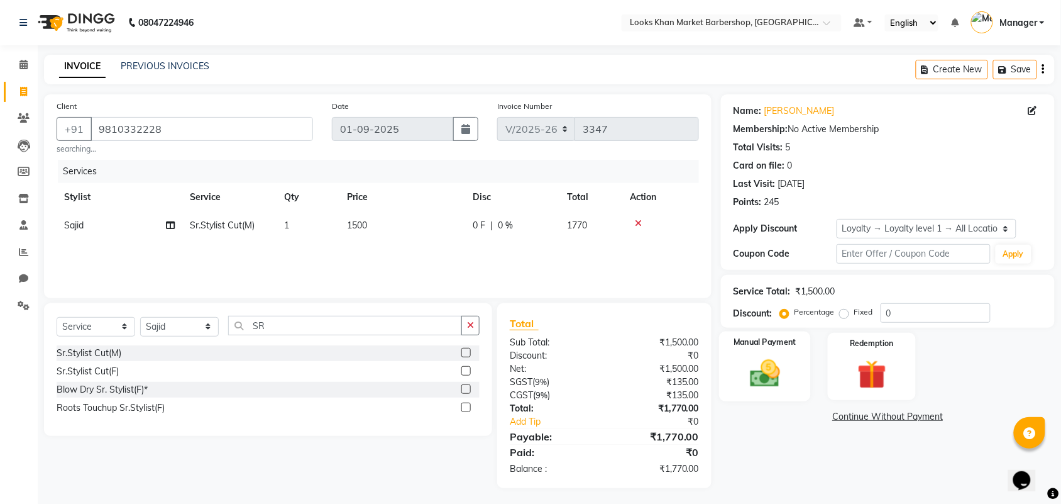
click at [781, 365] on img at bounding box center [764, 373] width 49 height 35
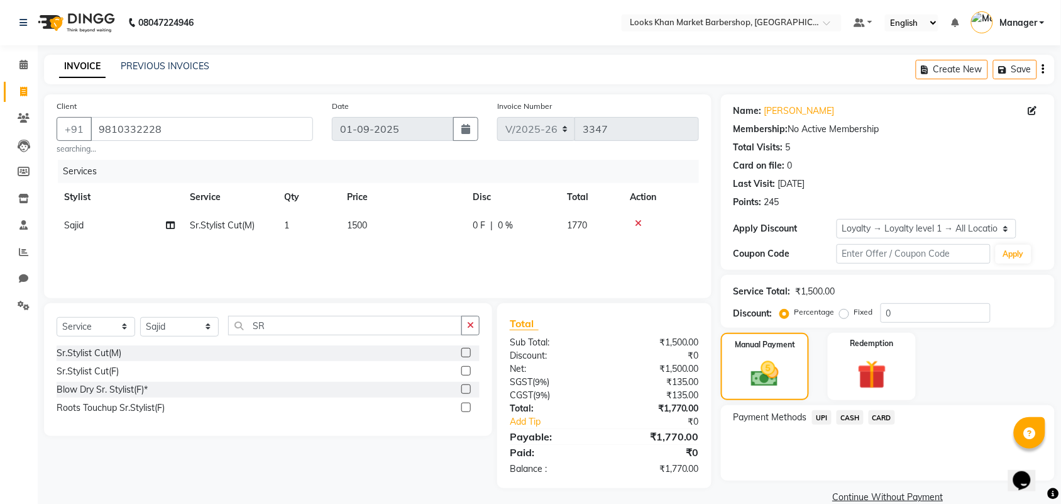
click at [853, 417] on span "CASH" at bounding box center [850, 417] width 27 height 14
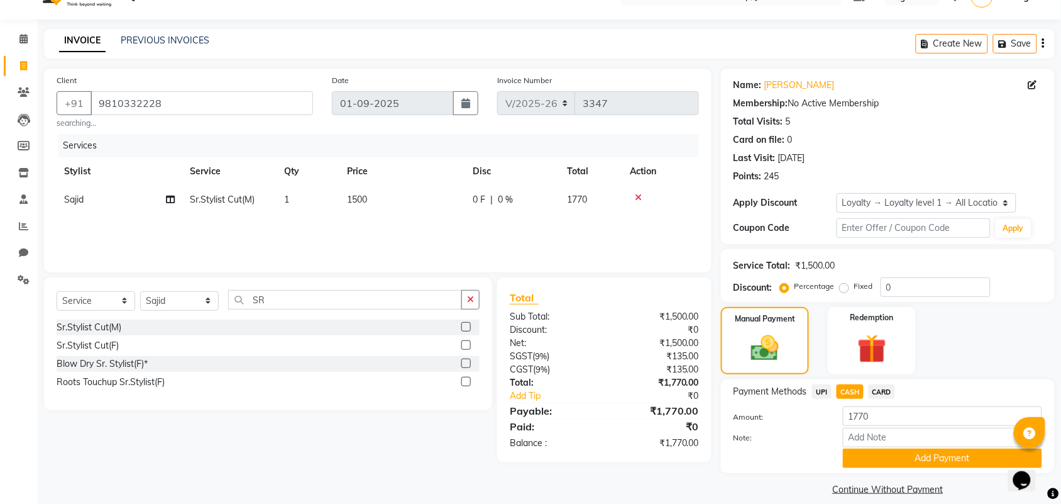
scroll to position [39, 0]
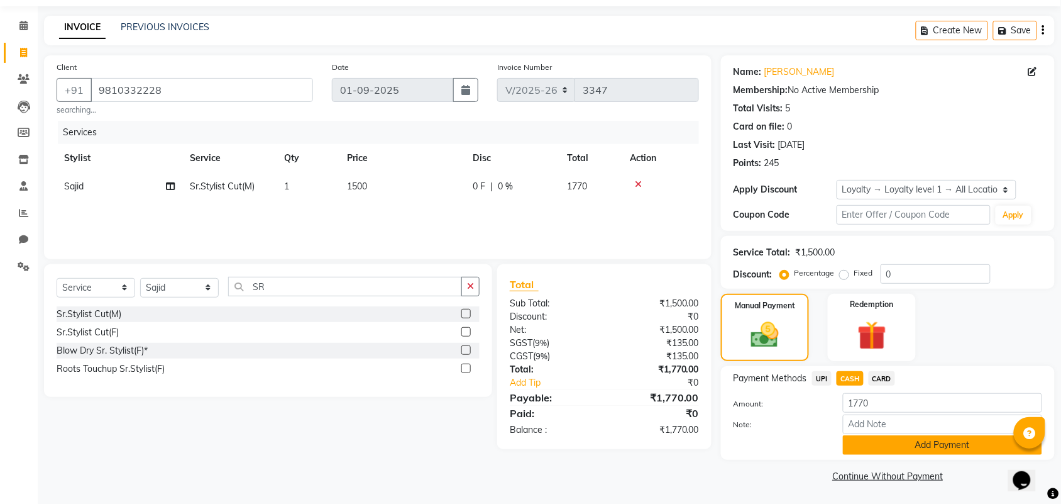
click at [896, 443] on button "Add Payment" at bounding box center [942, 444] width 199 height 19
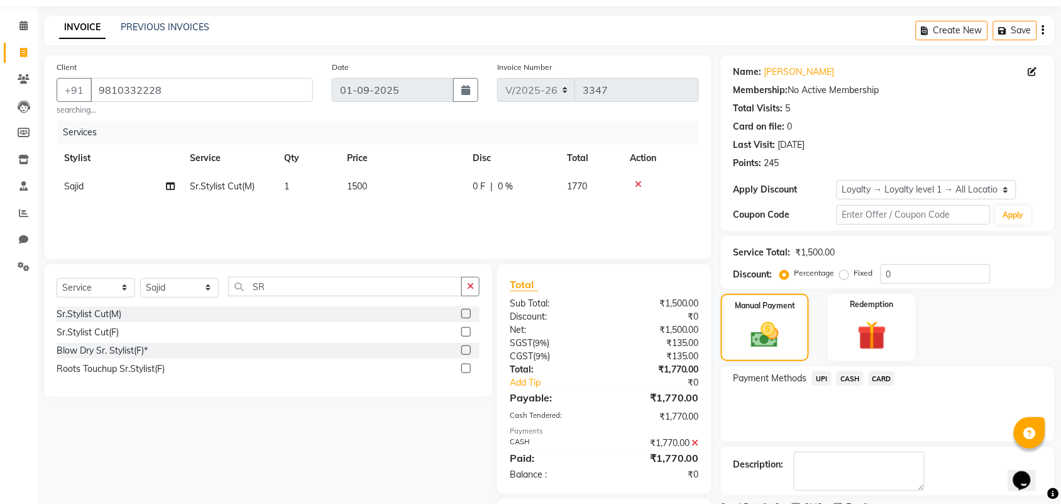
scroll to position [110, 0]
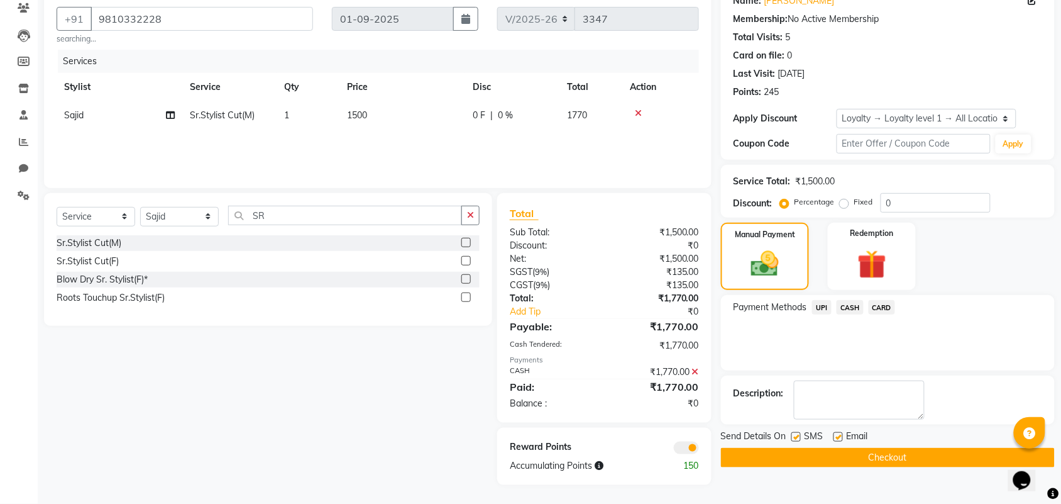
click at [856, 460] on button "Checkout" at bounding box center [888, 457] width 334 height 19
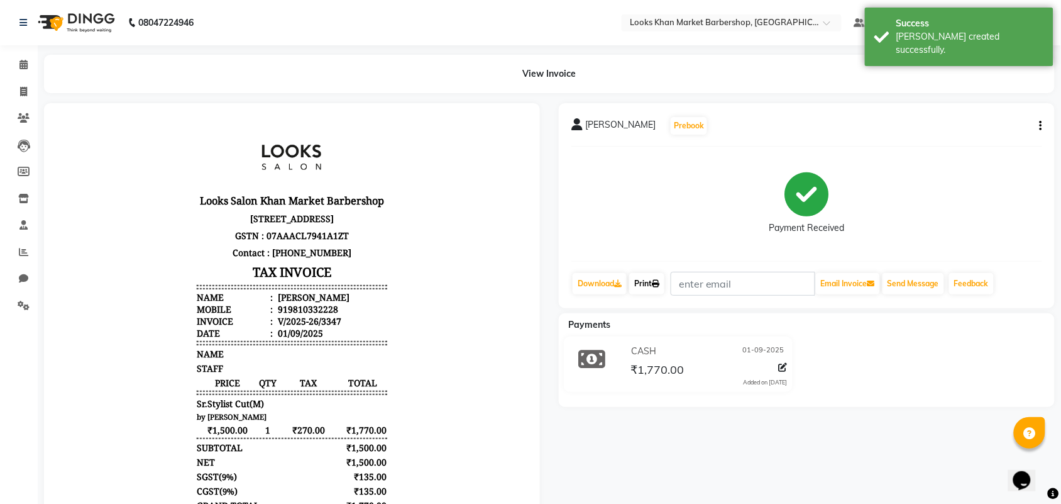
click at [641, 280] on link "Print" at bounding box center [646, 283] width 35 height 21
click at [98, 18] on img at bounding box center [75, 22] width 86 height 35
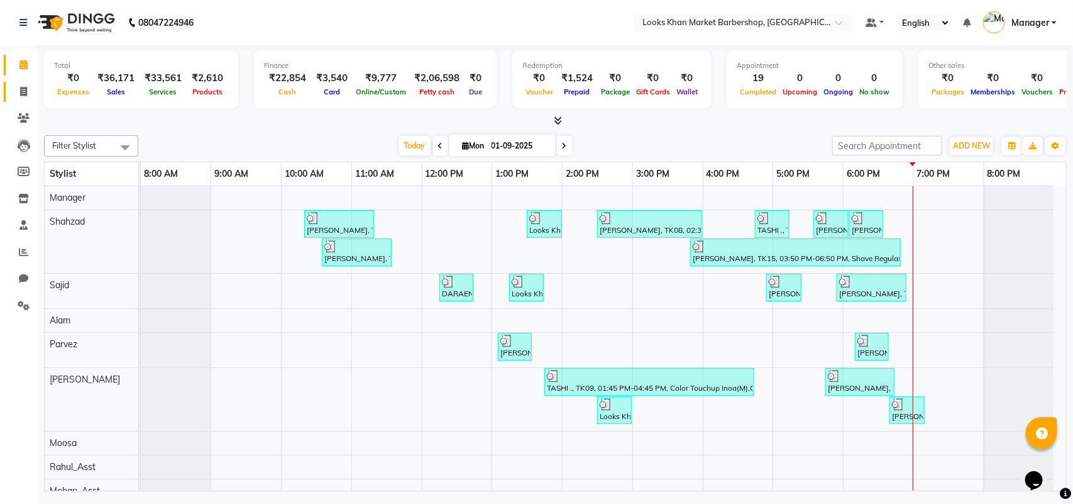
click at [20, 89] on icon at bounding box center [23, 91] width 7 height 9
select select "service"
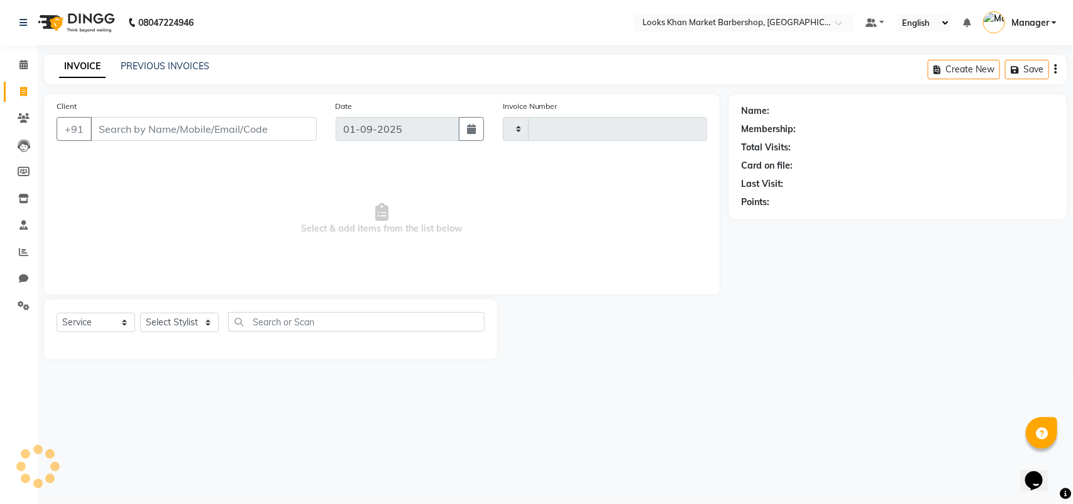
type input "3348"
select select "8030"
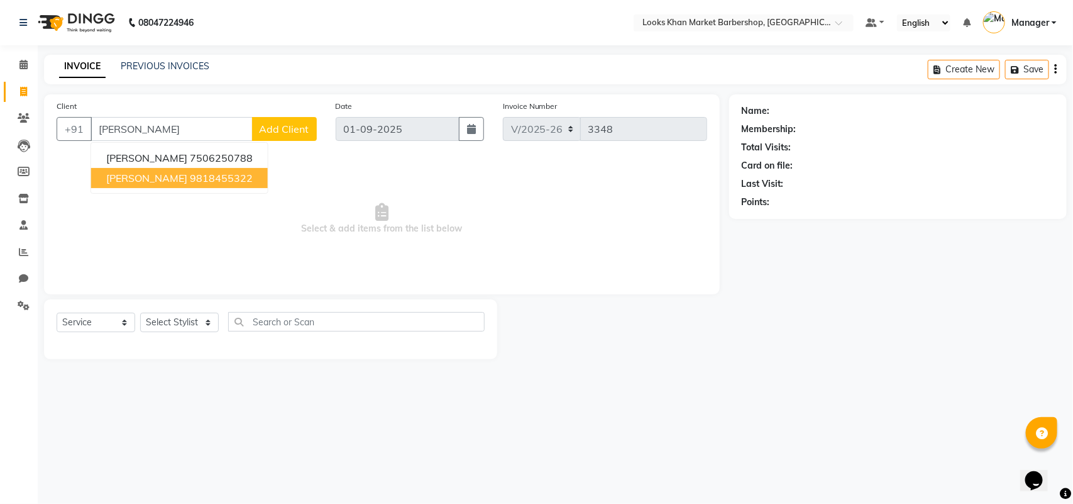
click at [170, 180] on button "AMAN HANS 9818455322" at bounding box center [179, 178] width 177 height 20
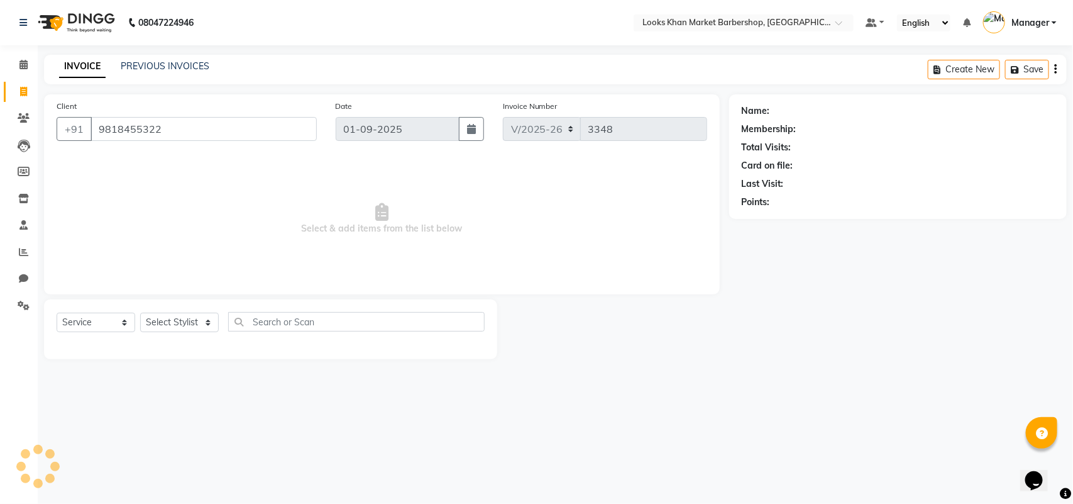
type input "9818455322"
select select "1: Object"
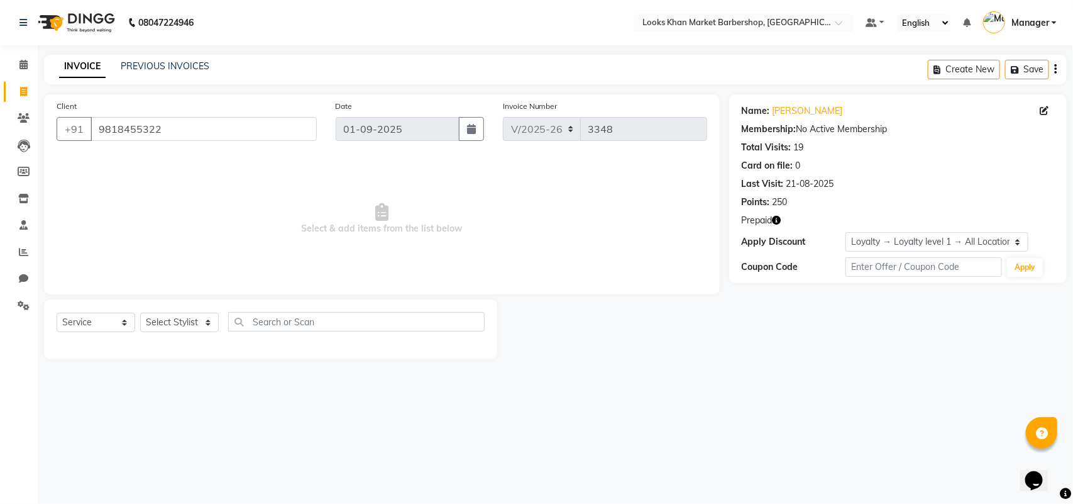
click at [774, 219] on icon "button" at bounding box center [777, 220] width 9 height 9
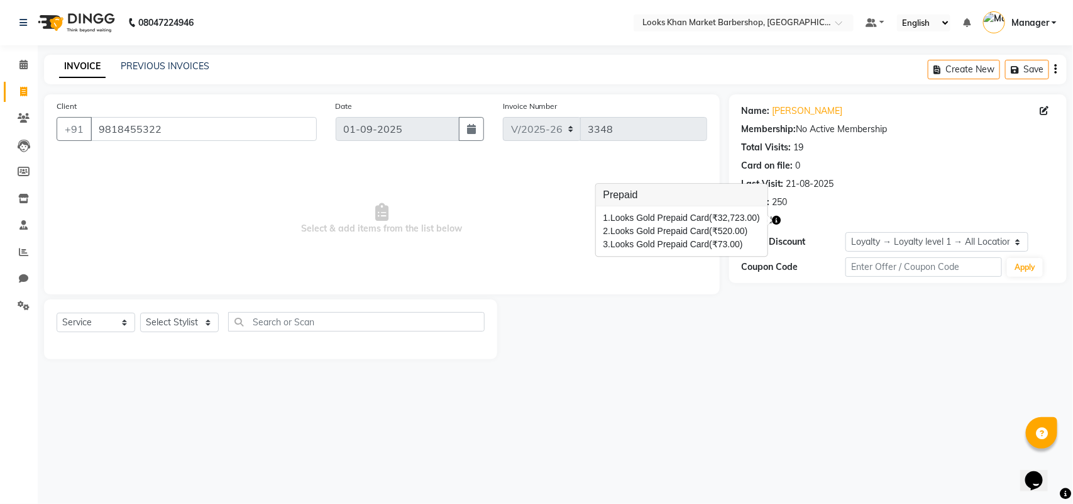
click at [869, 209] on div "Name: Aman Hans Membership: No Active Membership Total Visits: 19 Card on file:…" at bounding box center [898, 188] width 338 height 189
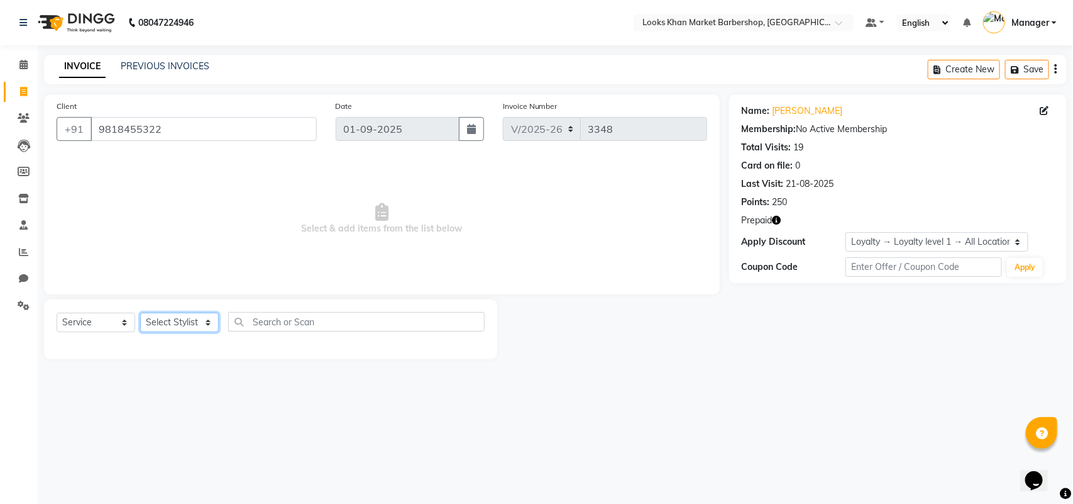
click at [177, 321] on select "Select Stylist Abhishek_pdct Akash_pdct Alam Counter_Sales Dheeraj Kartik_Mgr M…" at bounding box center [179, 321] width 79 height 19
select select "72597"
click at [140, 312] on select "Select Stylist Abhishek_pdct Akash_pdct Alam Counter_Sales Dheeraj Kartik_Mgr M…" at bounding box center [179, 321] width 79 height 19
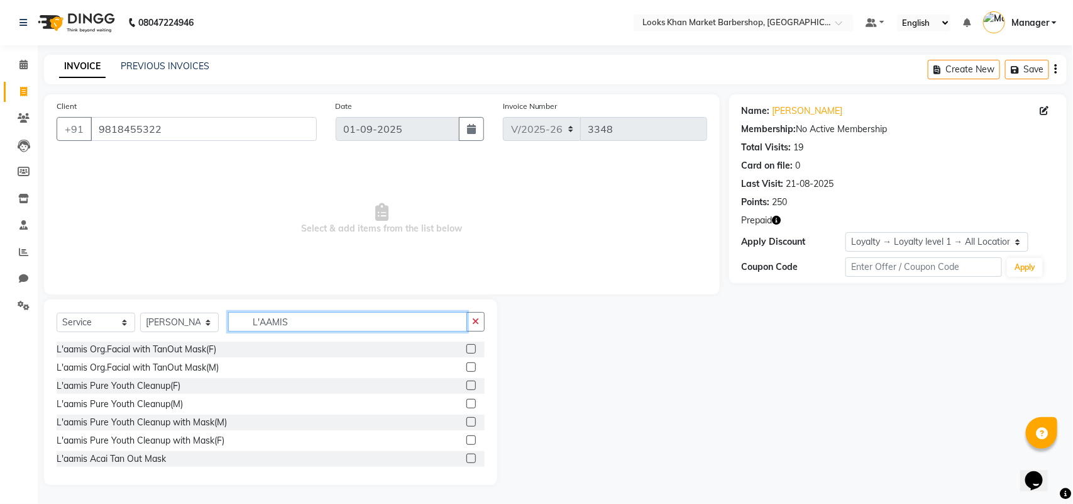
type input "L'AAMIS"
click at [466, 366] on label at bounding box center [470, 366] width 9 height 9
click at [466, 366] on input "checkbox" at bounding box center [470, 367] width 8 height 8
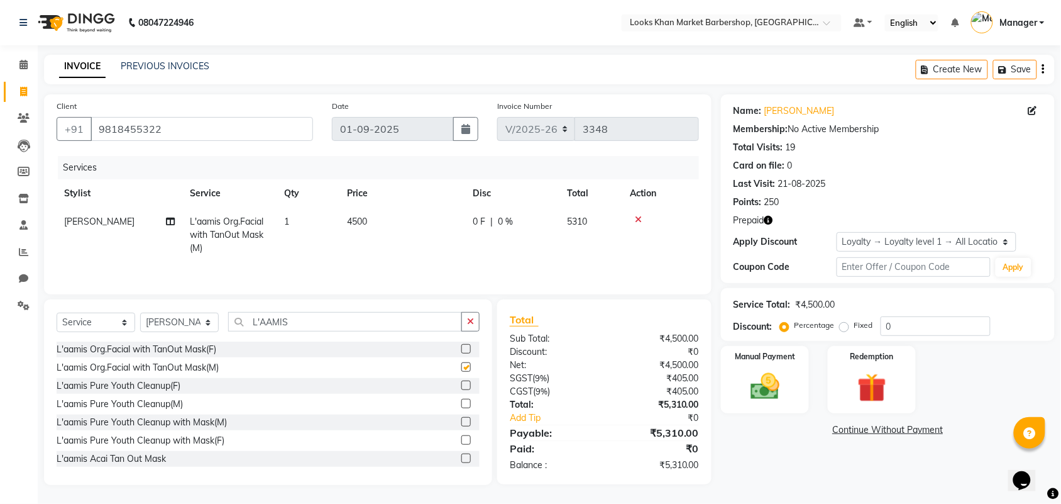
checkbox input "false"
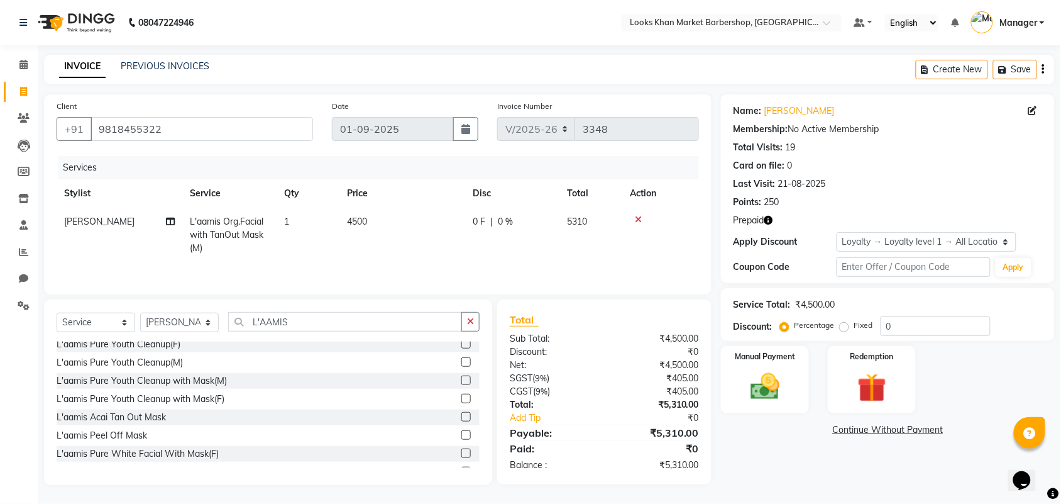
scroll to position [79, 0]
click at [461, 400] on label at bounding box center [465, 397] width 9 height 9
click at [461, 400] on input "checkbox" at bounding box center [465, 398] width 8 height 8
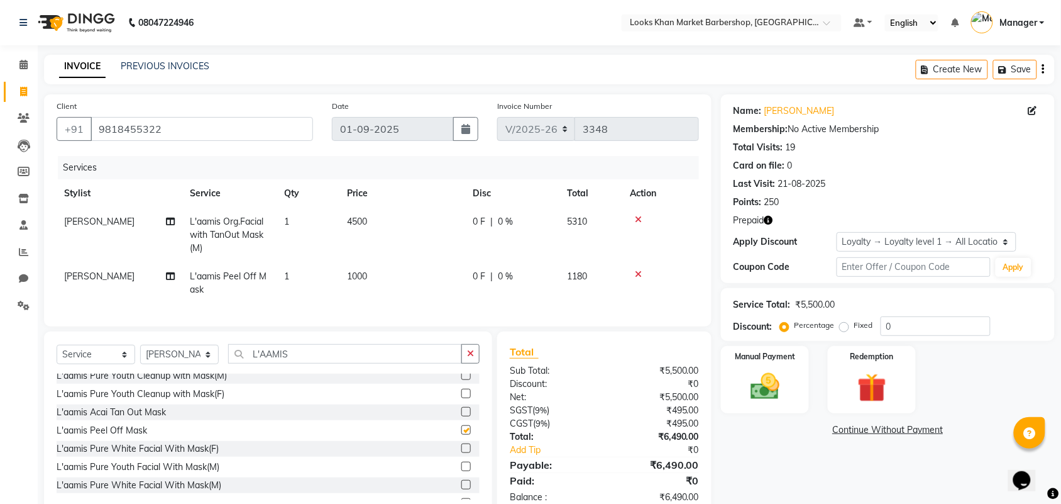
checkbox input "false"
click at [322, 363] on input "L'AAMIS" at bounding box center [345, 353] width 234 height 19
type input "H"
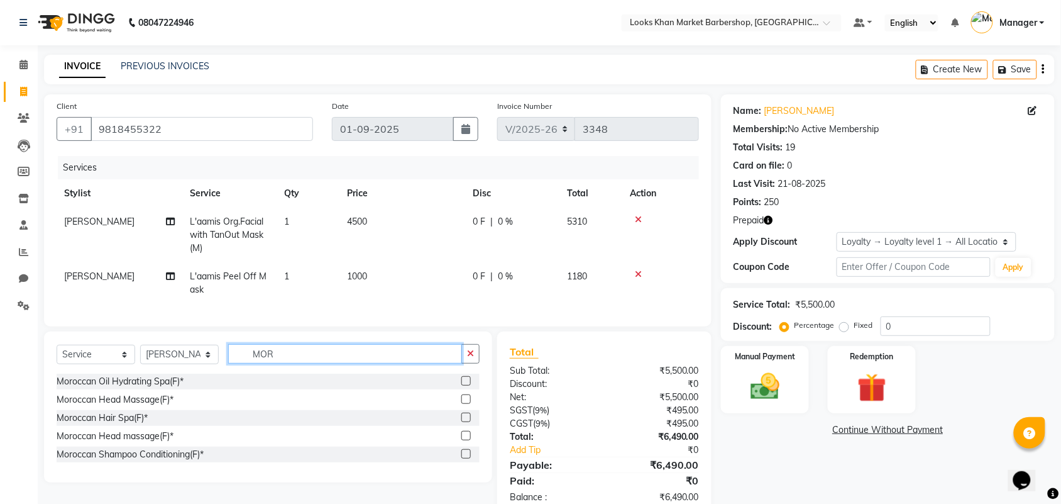
scroll to position [0, 0]
type input "MOROC"
click at [462, 404] on label at bounding box center [465, 398] width 9 height 9
click at [462, 404] on input "checkbox" at bounding box center [465, 399] width 8 height 8
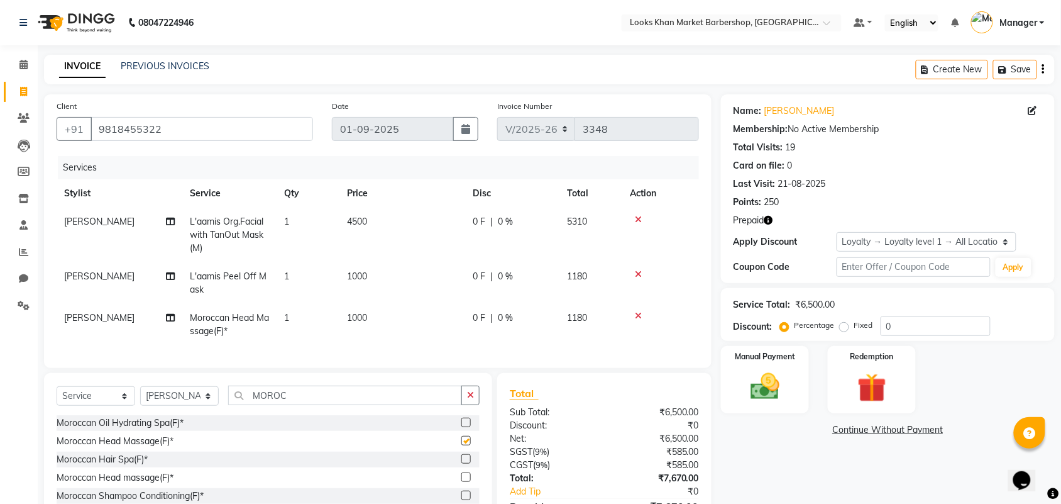
checkbox input "false"
click at [876, 381] on img at bounding box center [871, 388] width 49 height 38
click at [833, 431] on span "Prepaid 3" at bounding box center [832, 431] width 41 height 14
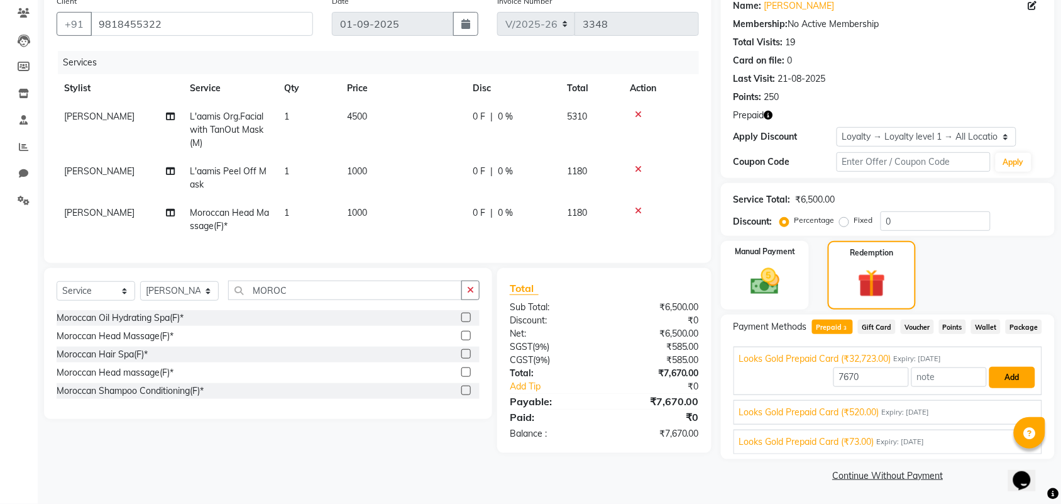
click at [1013, 374] on button "Add" at bounding box center [1012, 376] width 46 height 21
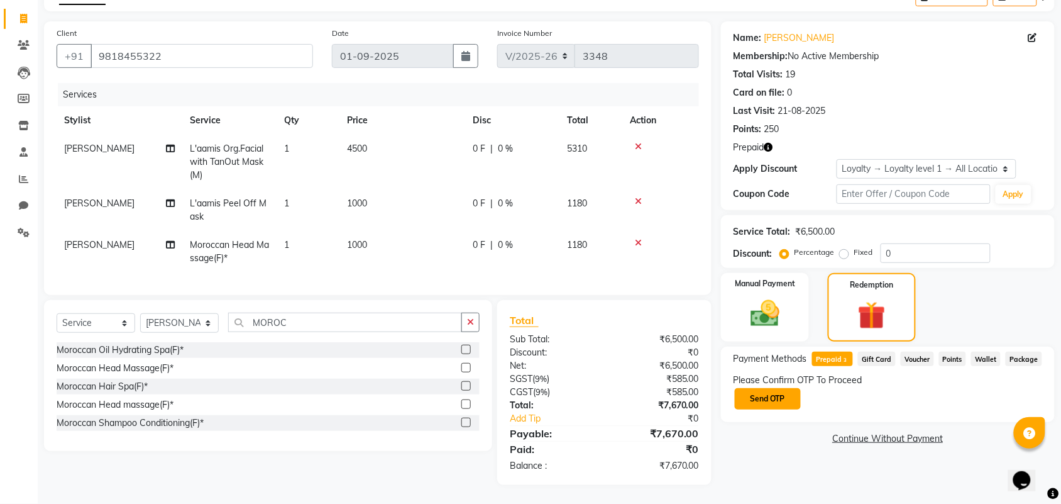
click at [768, 388] on button "Send OTP" at bounding box center [768, 398] width 66 height 21
click at [797, 410] on div "Resend OTP" at bounding box center [888, 415] width 309 height 11
click at [797, 390] on input "text" at bounding box center [797, 397] width 126 height 19
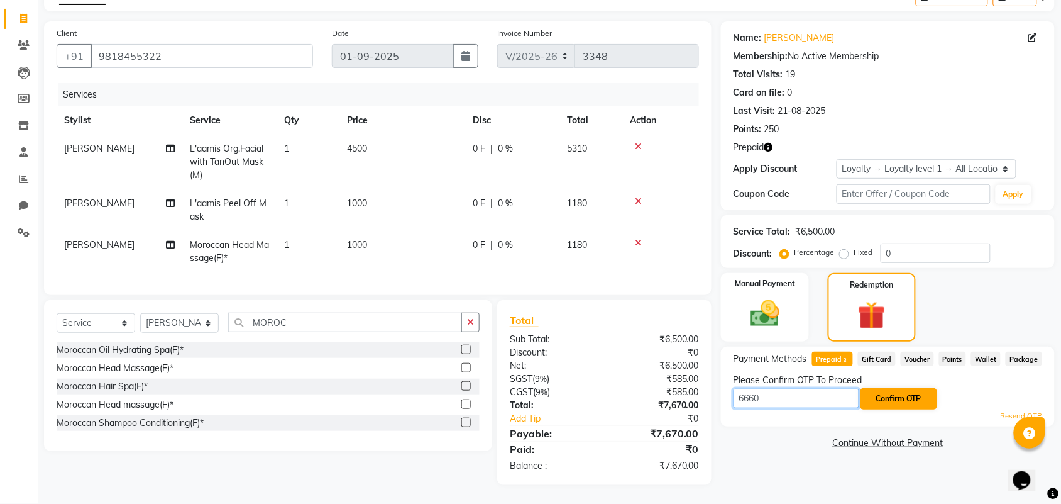
type input "6660"
click at [891, 390] on button "Confirm OTP" at bounding box center [899, 398] width 77 height 21
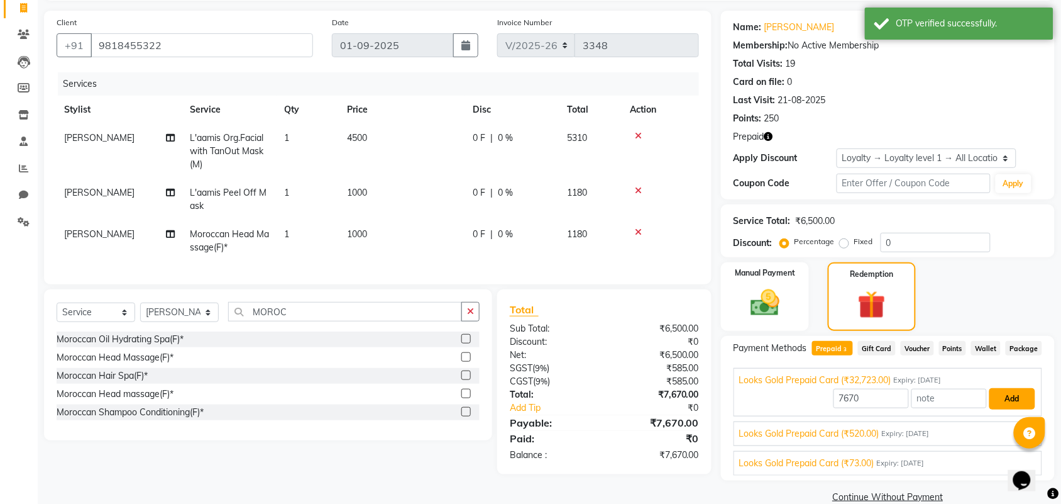
click at [1022, 396] on button "Add" at bounding box center [1012, 398] width 46 height 21
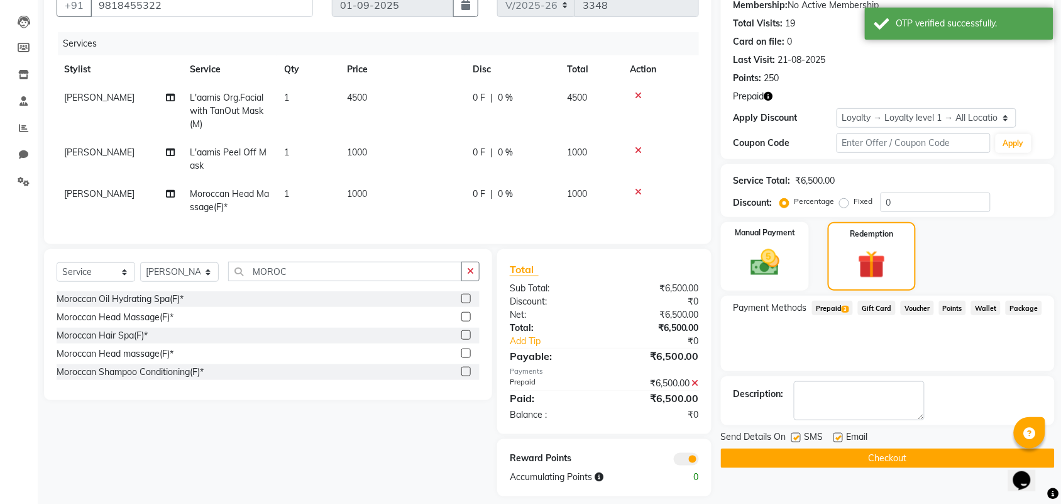
scroll to position [146, 0]
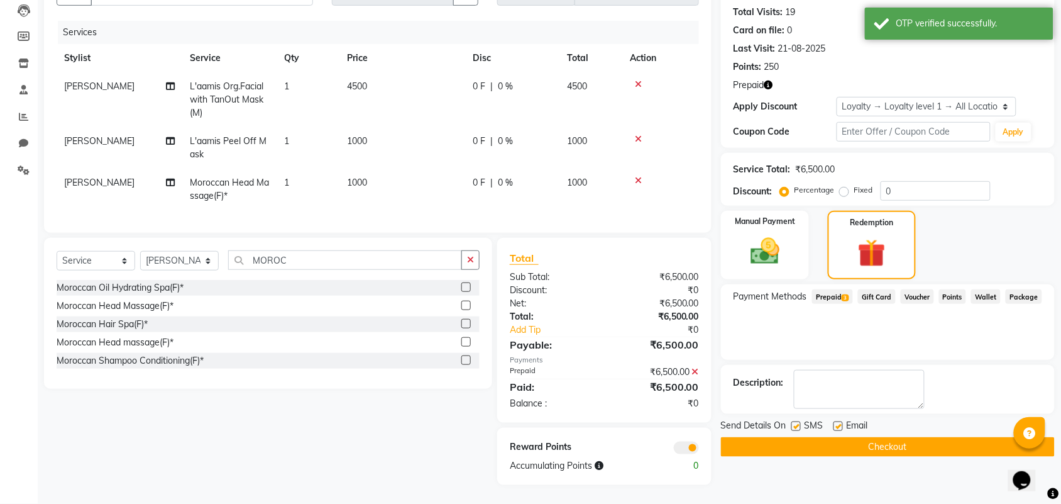
click at [796, 421] on label at bounding box center [795, 425] width 9 height 9
click at [796, 422] on input "checkbox" at bounding box center [795, 426] width 8 height 8
checkbox input "false"
click at [845, 419] on div "Email" at bounding box center [856, 427] width 45 height 16
click at [842, 421] on label at bounding box center [838, 425] width 9 height 9
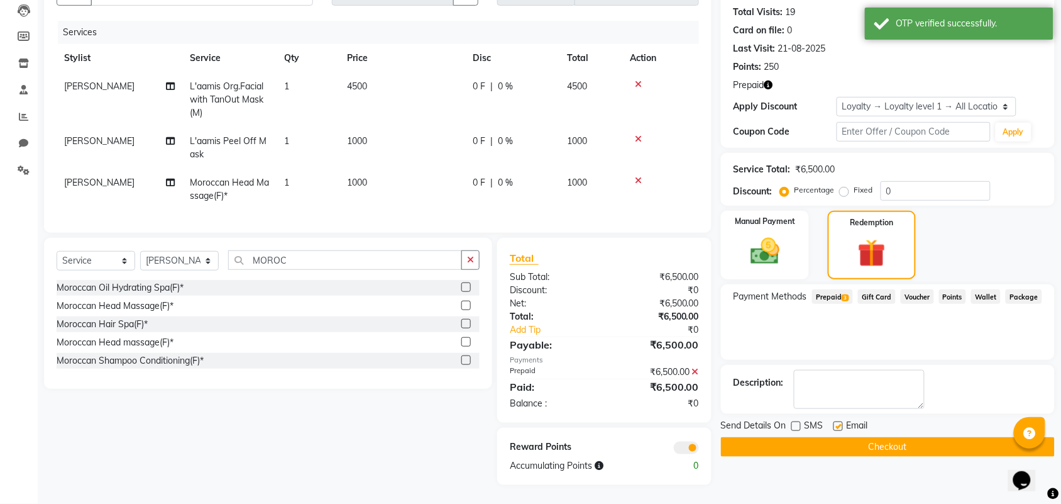
click at [842, 422] on input "checkbox" at bounding box center [838, 426] width 8 height 8
checkbox input "false"
click at [859, 441] on button "Checkout" at bounding box center [888, 446] width 334 height 19
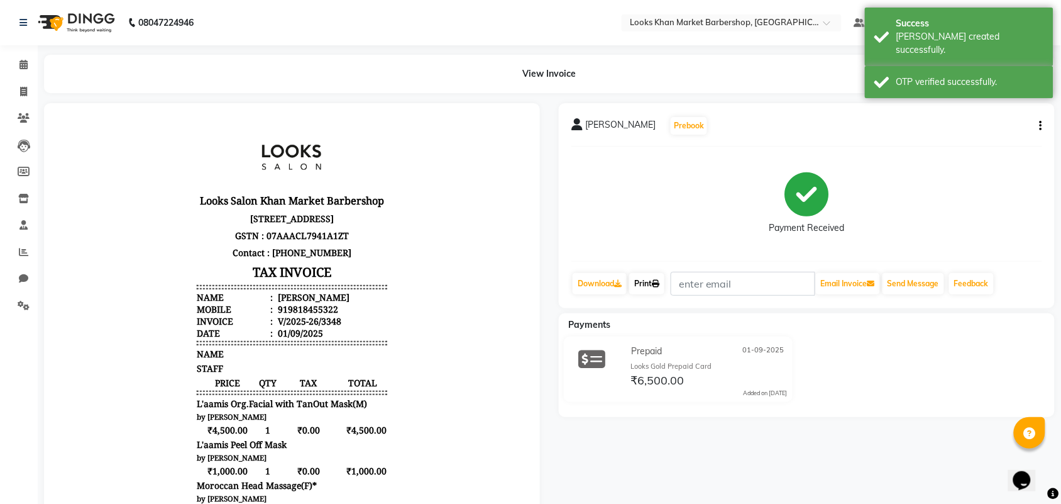
click at [655, 289] on link "Print" at bounding box center [646, 283] width 35 height 21
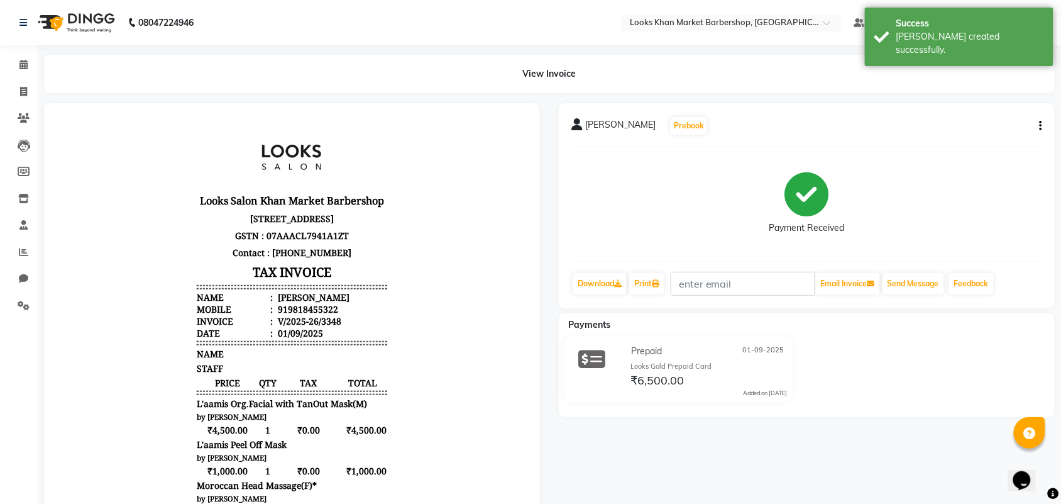
click at [75, 20] on img at bounding box center [75, 22] width 86 height 35
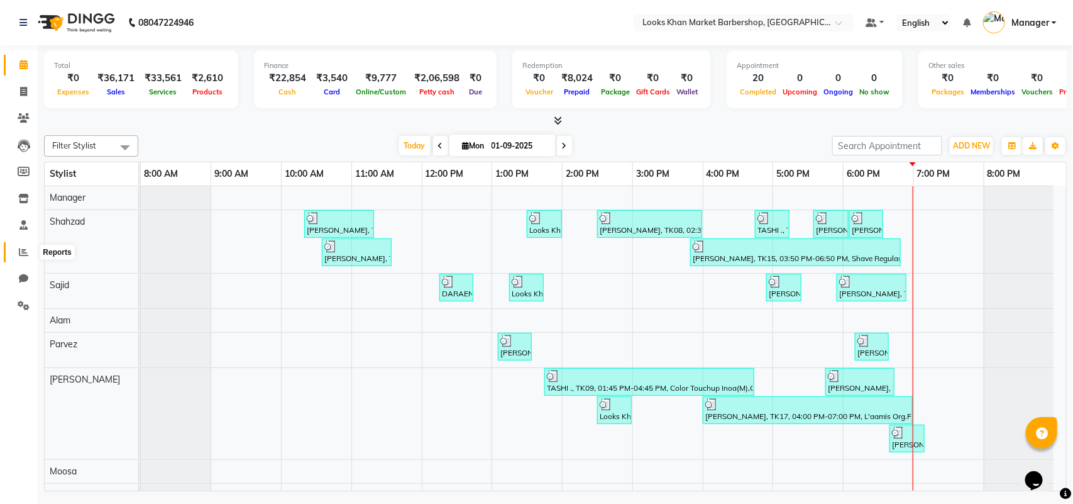
click at [20, 250] on icon at bounding box center [23, 251] width 9 height 9
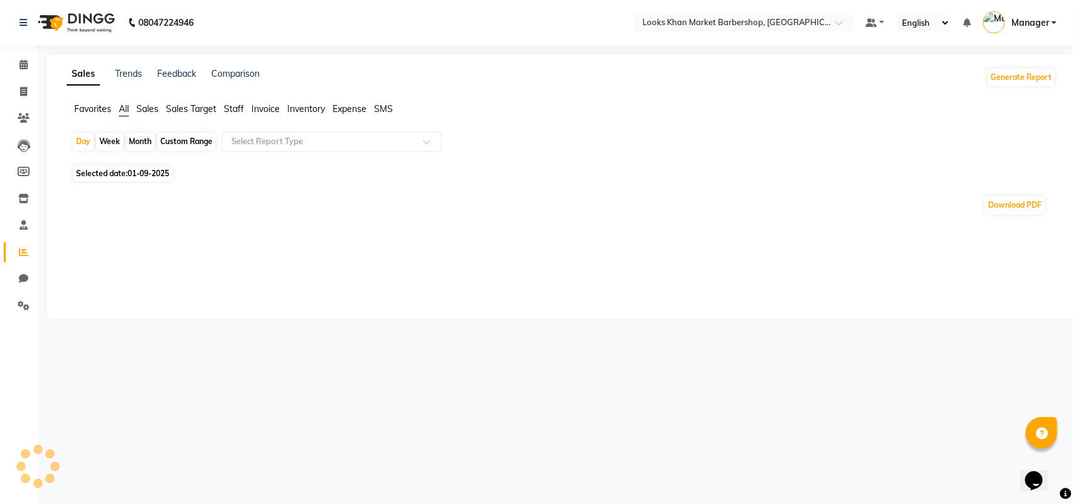
click at [238, 101] on div "Sales Trends Feedback Comparison Generate Report Favorites All Sales Sales Targ…" at bounding box center [562, 187] width 1030 height 264
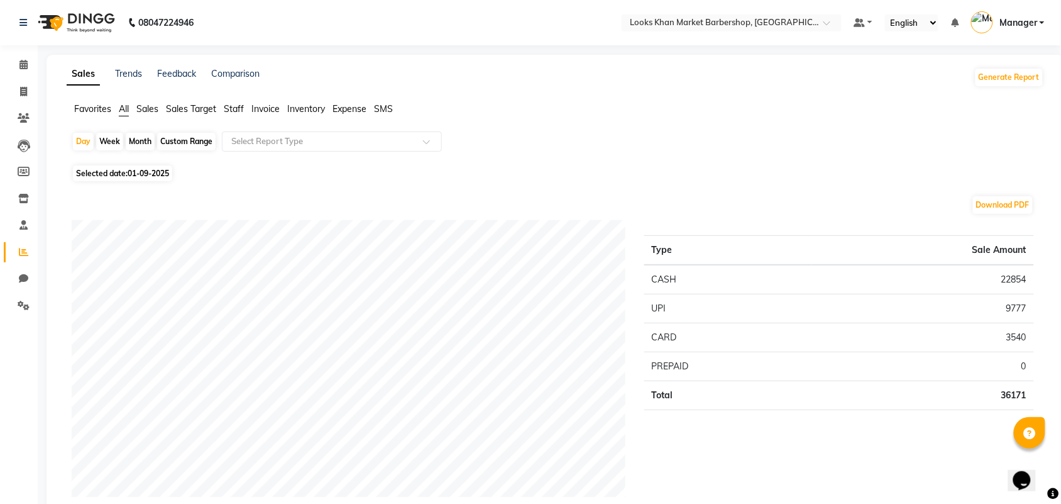
click at [237, 108] on span "Staff" at bounding box center [234, 108] width 20 height 11
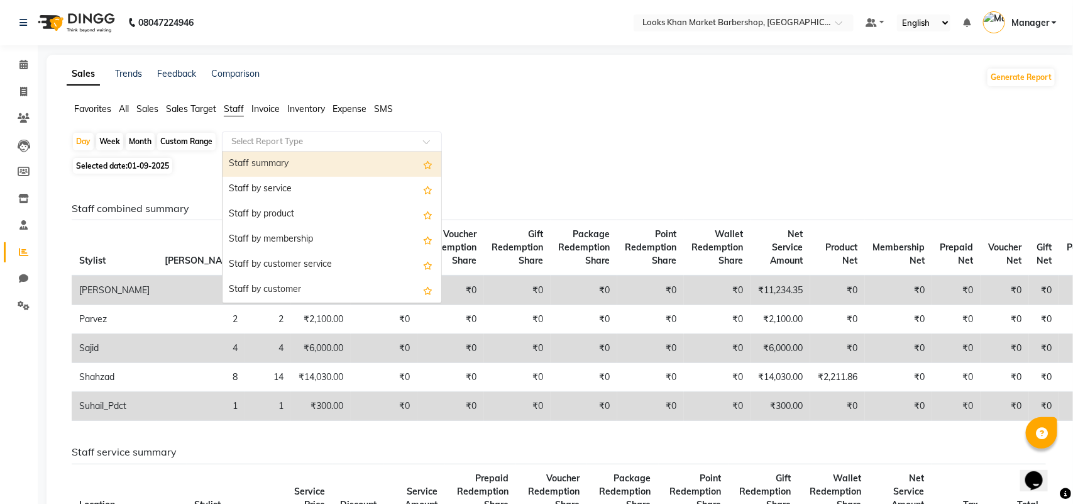
click at [270, 136] on input "text" at bounding box center [319, 141] width 181 height 13
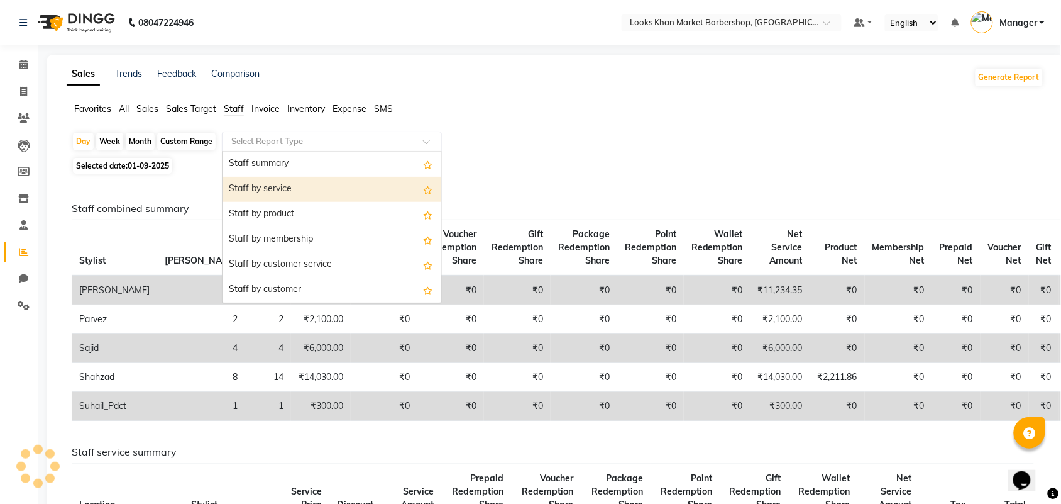
click at [264, 192] on div "Staff by service" at bounding box center [332, 189] width 219 height 25
select select "full_report"
select select "pdf"
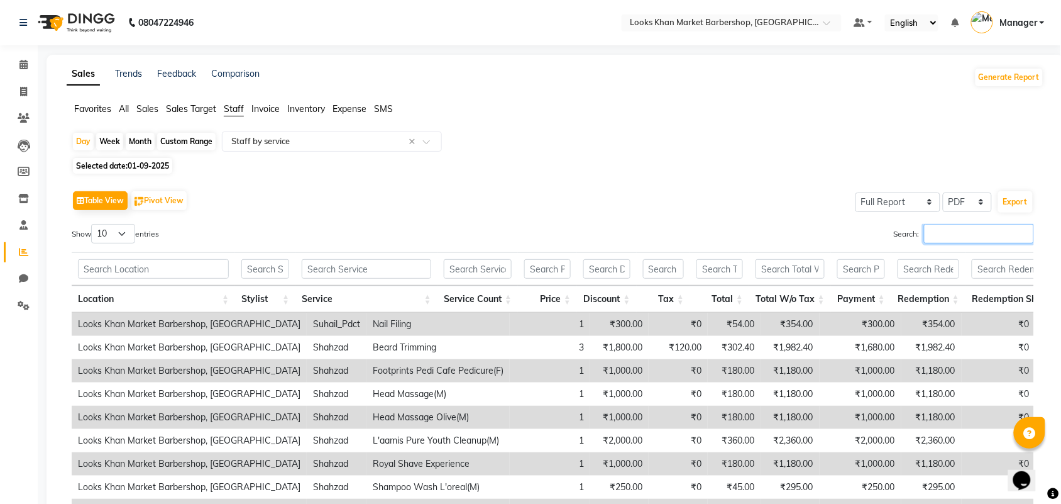
click at [960, 241] on input "Search:" at bounding box center [979, 233] width 110 height 19
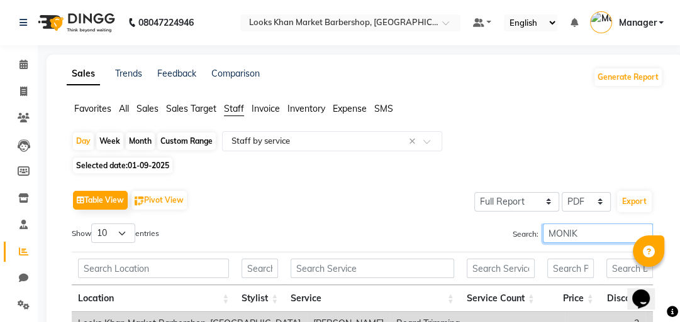
type input "MONIK"
drag, startPoint x: 1053, startPoint y: 1, endPoint x: 435, endPoint y: 191, distance: 646.6
click at [435, 191] on div "Table View Pivot View Select Full Report Filtered Report Select CSV PDF Export" at bounding box center [362, 200] width 581 height 26
click at [94, 17] on img at bounding box center [75, 22] width 86 height 35
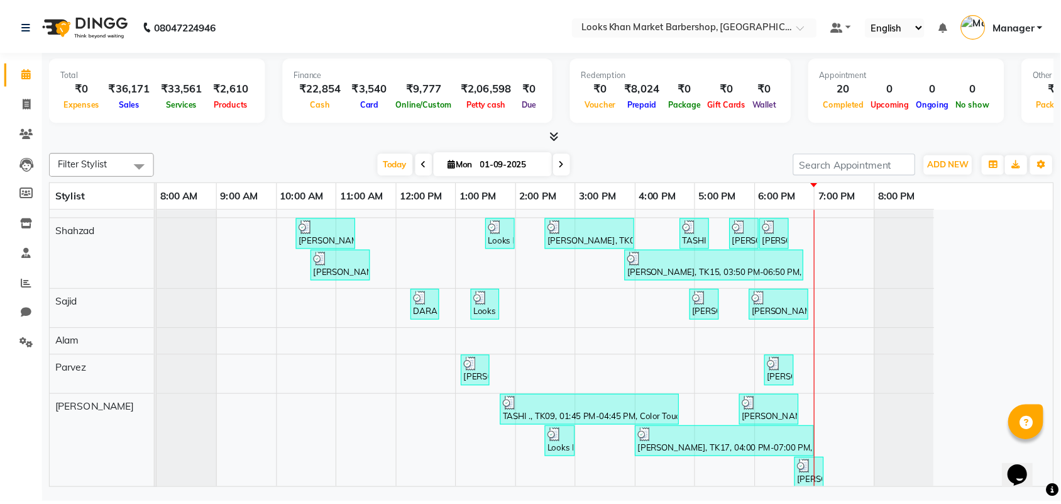
scroll to position [16, 0]
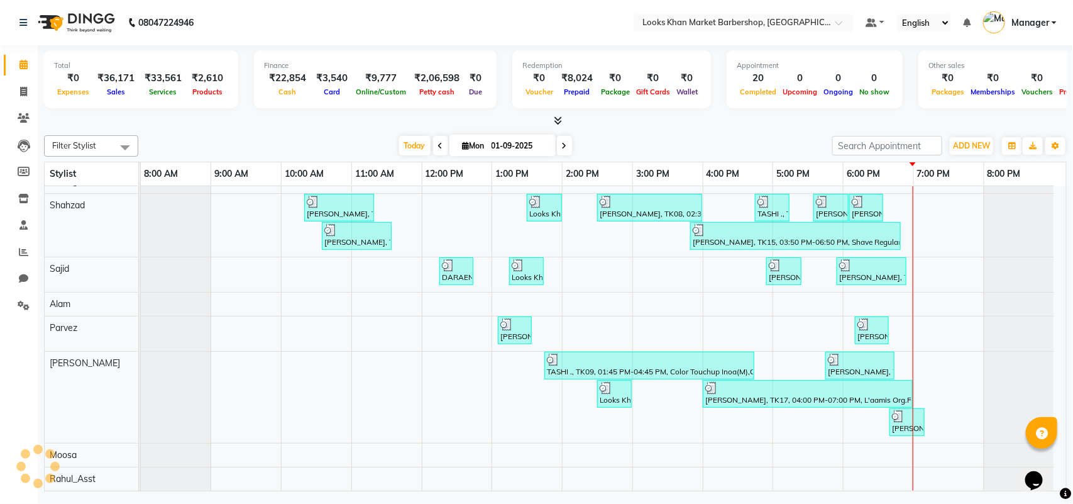
drag, startPoint x: 668, startPoint y: 0, endPoint x: 456, endPoint y: 16, distance: 212.4
click at [456, 16] on nav "08047224946 Select Location × Looks Khan Market Barbershop, Delhi Default Panel…" at bounding box center [536, 22] width 1073 height 45
click at [31, 101] on link "Invoice" at bounding box center [19, 92] width 30 height 21
select select "service"
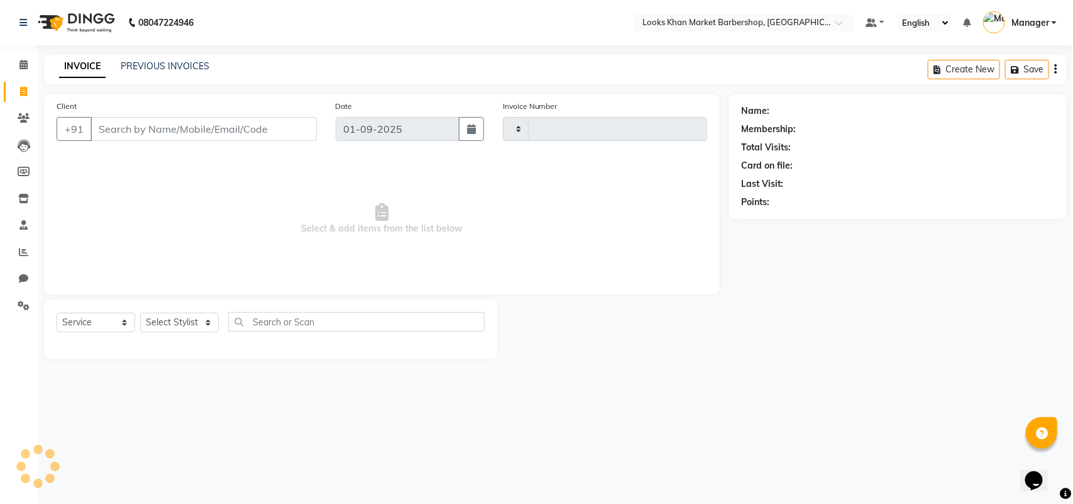
type input "3349"
select select "8030"
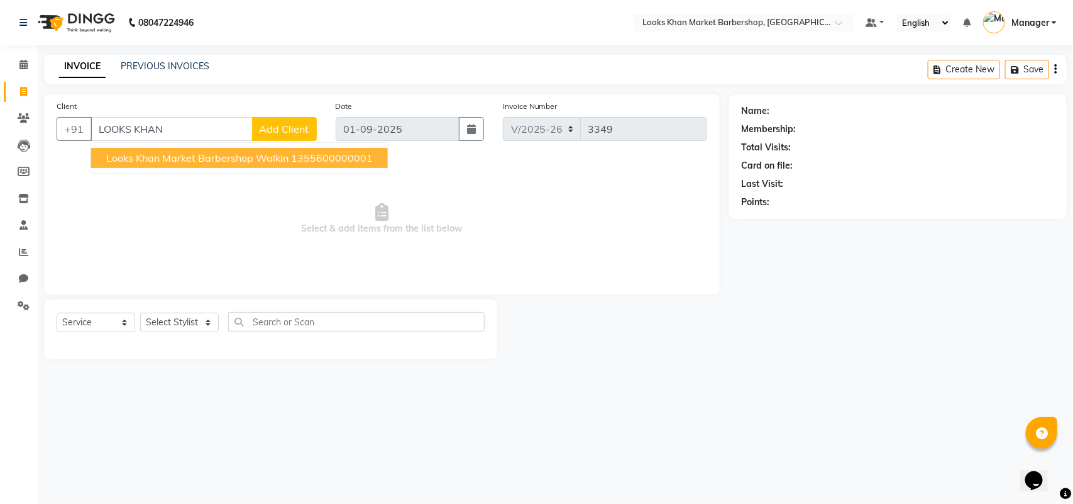
click at [231, 158] on span "Looks Khan Market Barbershop Walkin" at bounding box center [197, 157] width 182 height 13
type input "1355600000001"
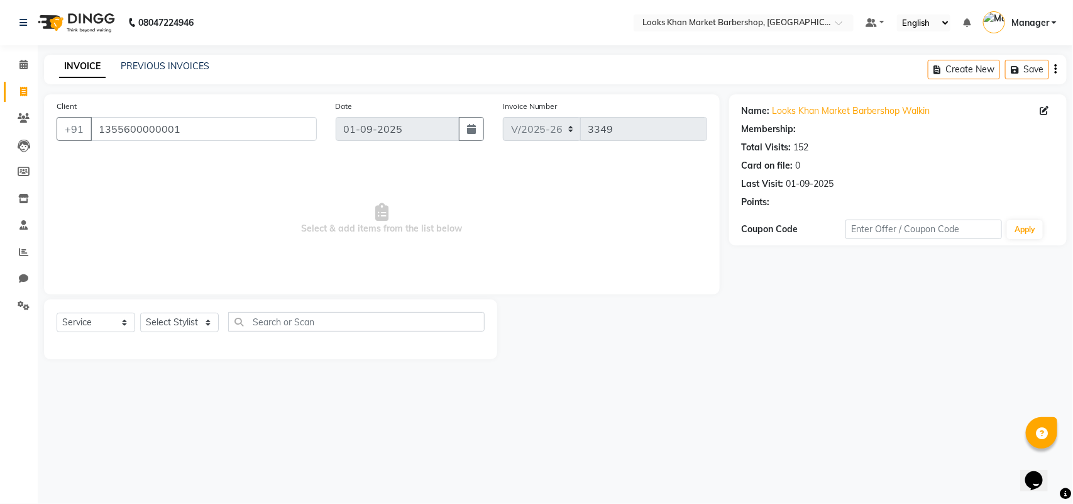
select select "1: Object"
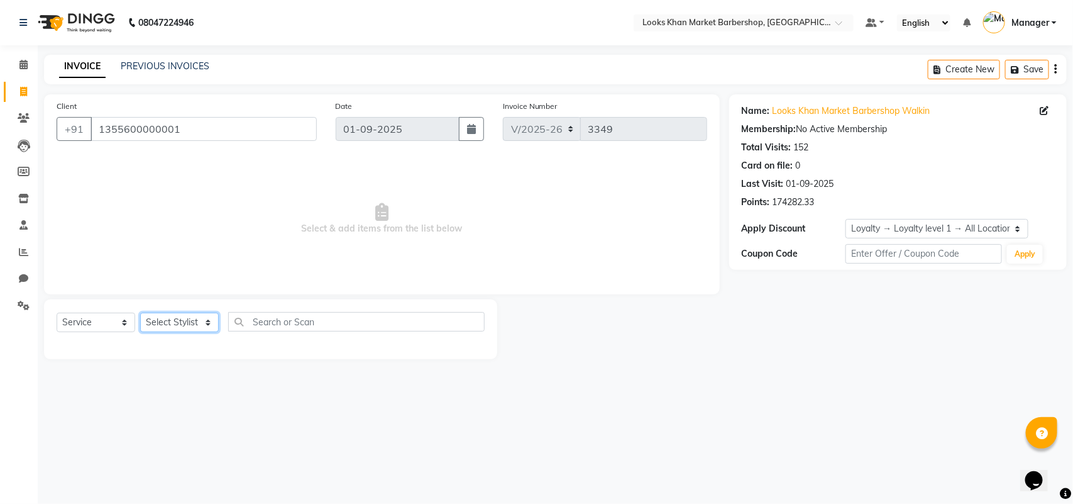
click at [171, 316] on select "Select Stylist Abhishek_pdct Akash_pdct Alam Counter_Sales Dheeraj Kartik_Mgr M…" at bounding box center [179, 321] width 79 height 19
select select "72594"
click at [140, 312] on select "Select Stylist Abhishek_pdct Akash_pdct Alam Counter_Sales Dheeraj Kartik_Mgr M…" at bounding box center [179, 321] width 79 height 19
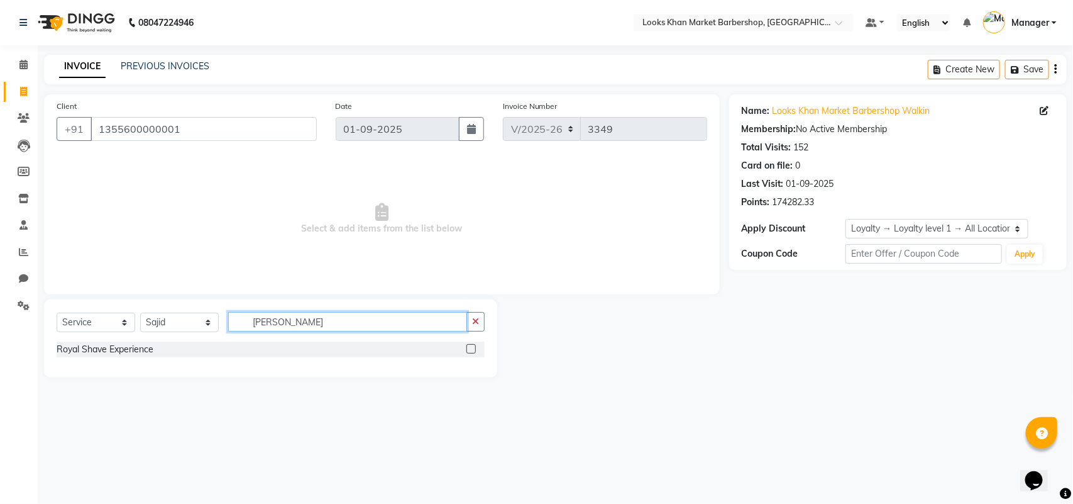
type input "ROY"
click at [469, 347] on label at bounding box center [470, 348] width 9 height 9
click at [469, 347] on input "checkbox" at bounding box center [470, 349] width 8 height 8
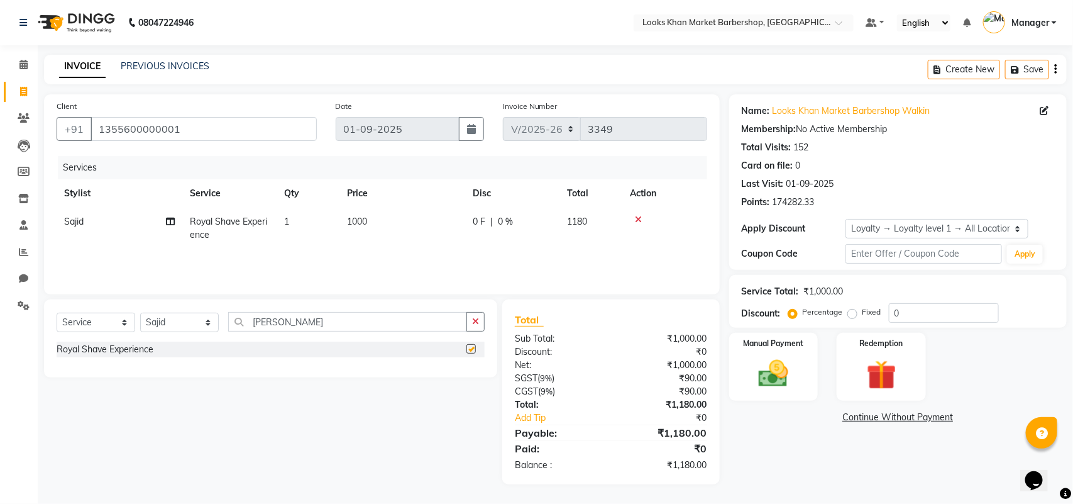
checkbox input "false"
click at [212, 117] on input "1355600000001" at bounding box center [204, 129] width 226 height 24
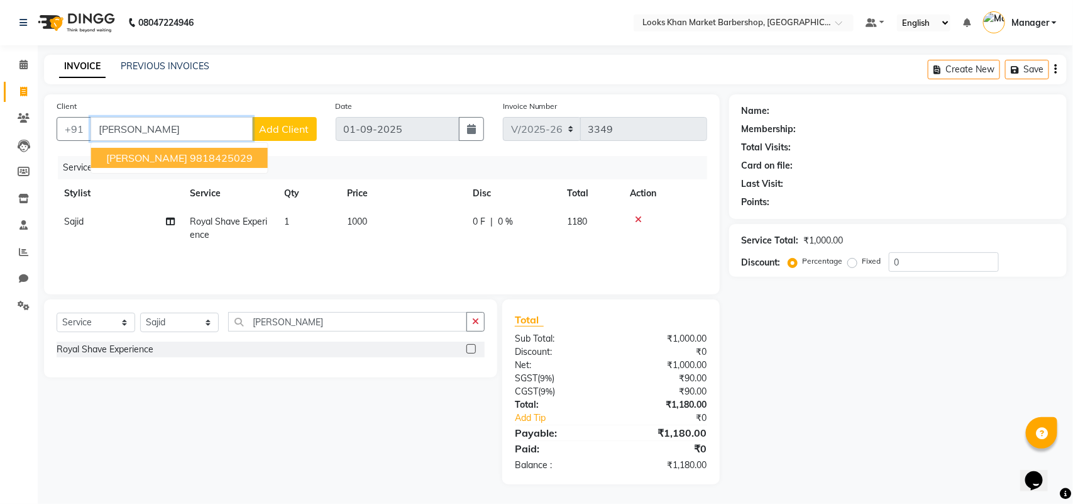
click at [202, 162] on ngb-highlight "9818425029" at bounding box center [221, 157] width 63 height 13
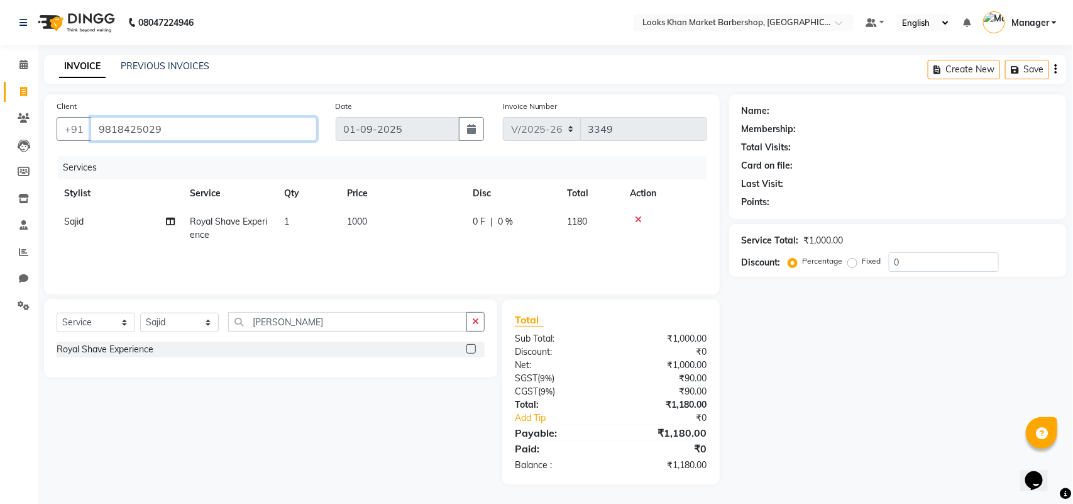
type input "9818425029"
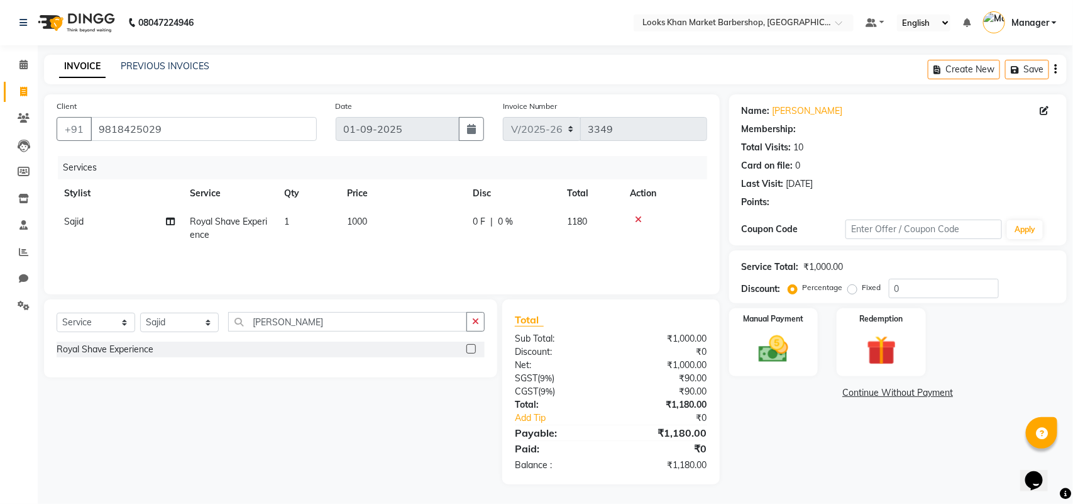
select select "1: Object"
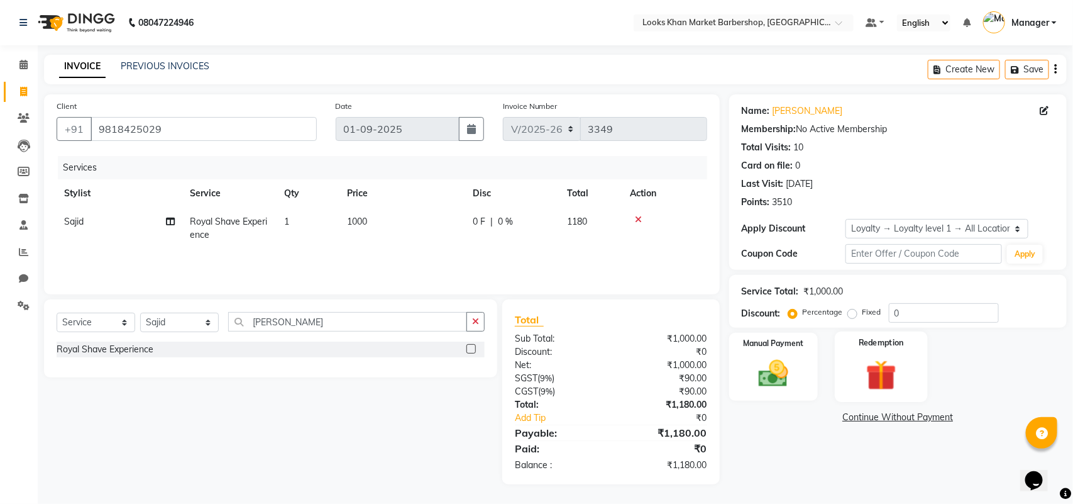
click at [884, 371] on img at bounding box center [882, 375] width 50 height 38
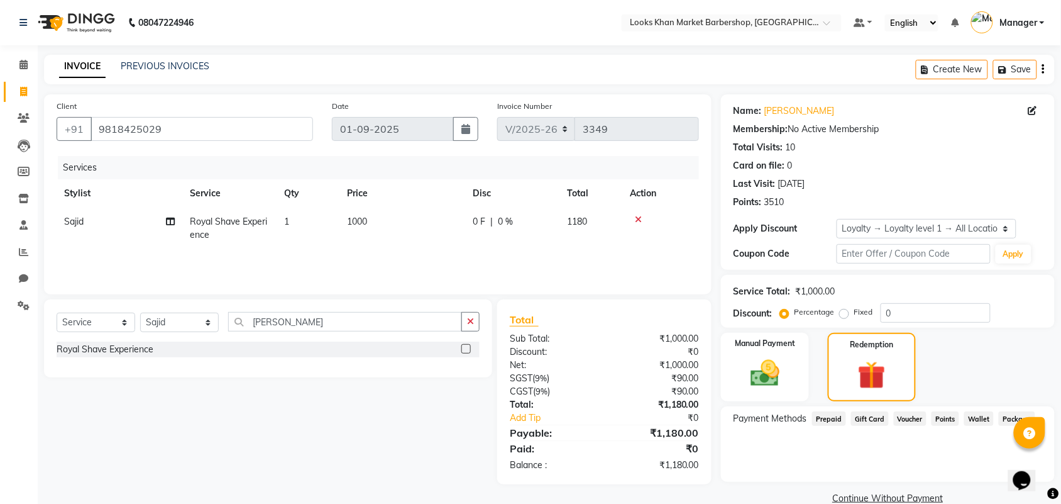
click at [942, 418] on span "Points" at bounding box center [946, 418] width 28 height 14
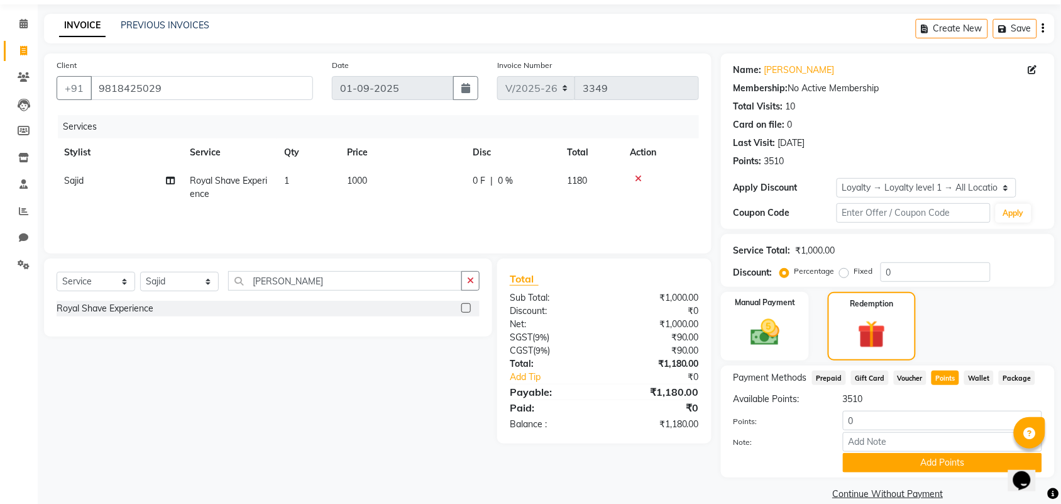
scroll to position [58, 0]
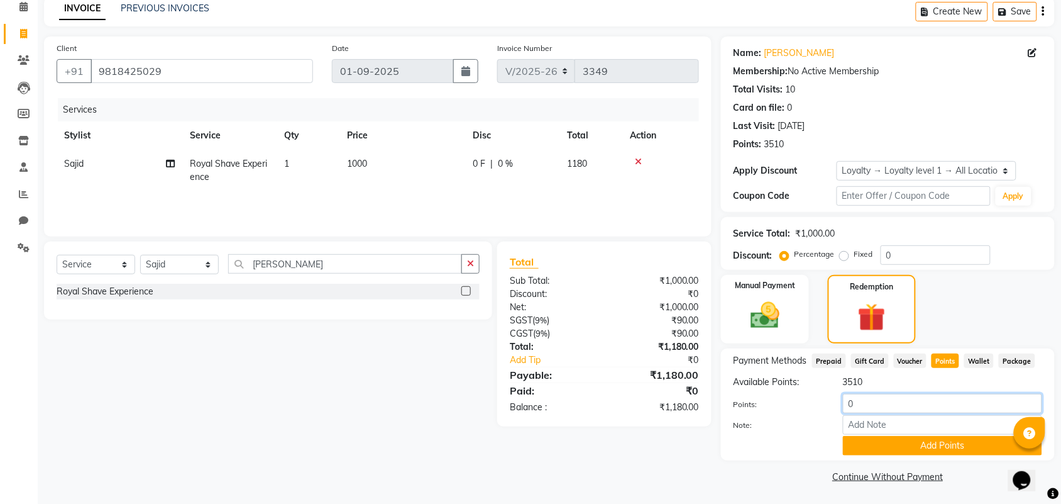
click at [922, 396] on input "0" at bounding box center [942, 403] width 199 height 19
type input "1000"
click at [931, 441] on button "Add Points" at bounding box center [942, 445] width 199 height 19
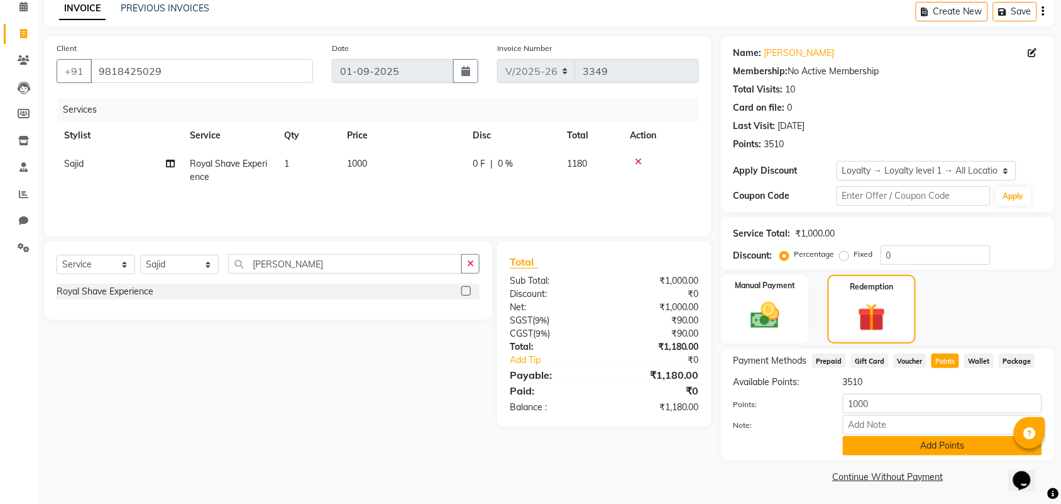
scroll to position [22, 0]
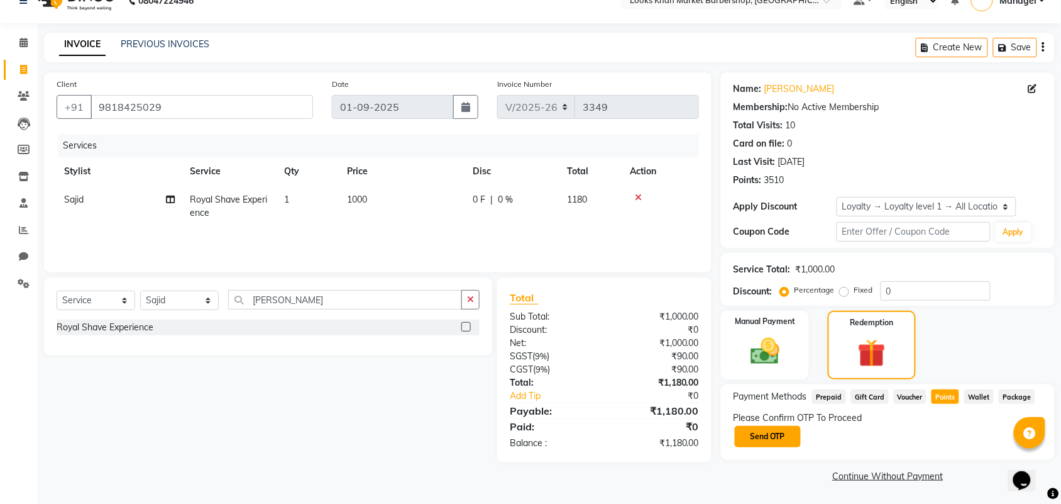
click at [790, 439] on button "Send OTP" at bounding box center [768, 436] width 66 height 21
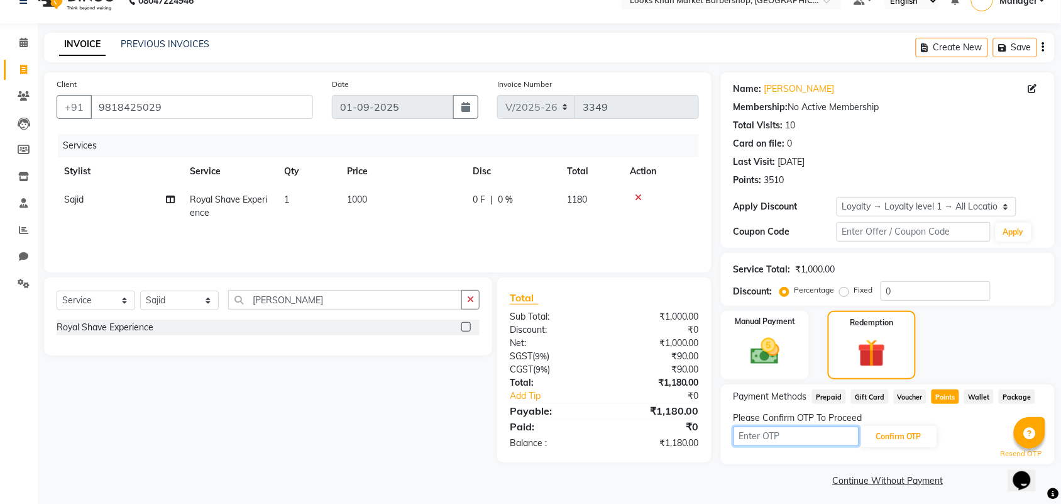
click at [800, 437] on input "text" at bounding box center [797, 435] width 126 height 19
type input "1905"
click at [890, 435] on button "Confirm OTP" at bounding box center [899, 436] width 77 height 21
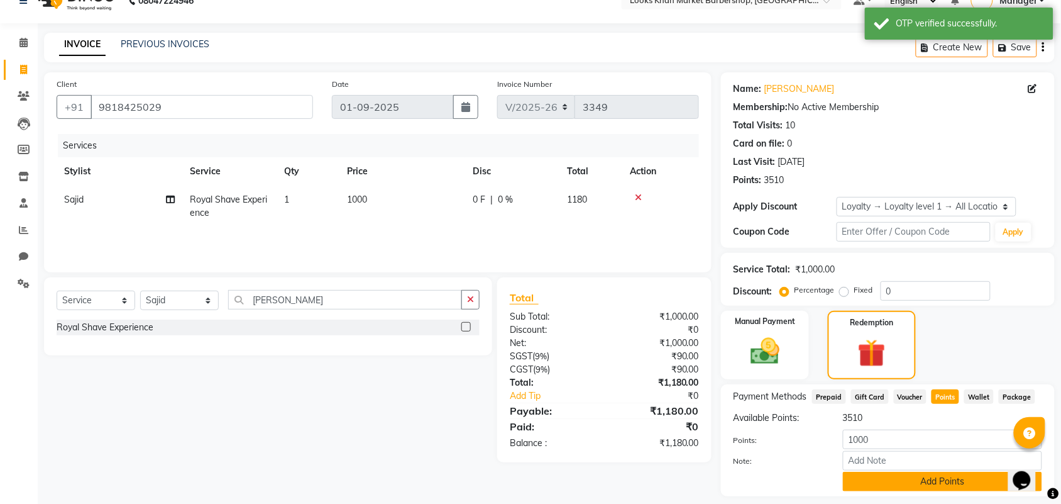
click at [954, 483] on button "Add Points" at bounding box center [942, 480] width 199 height 19
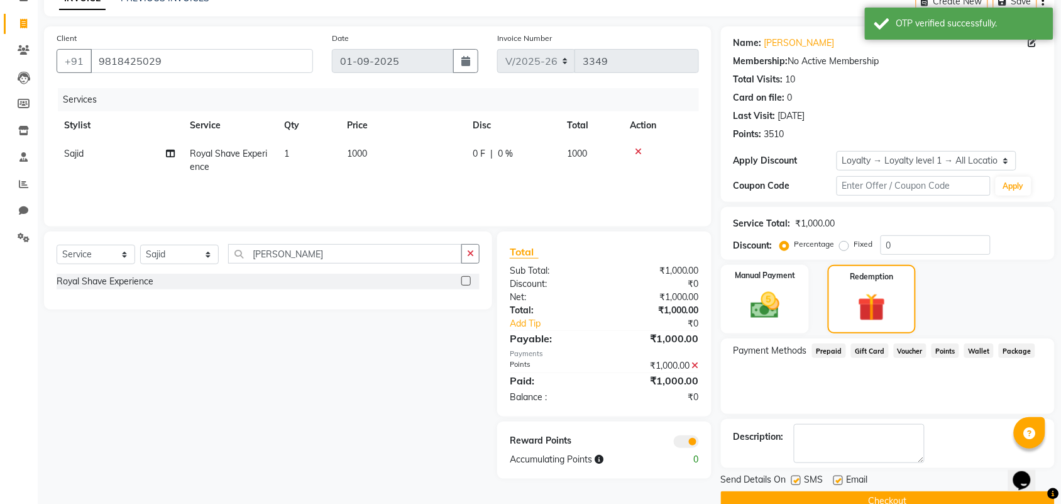
scroll to position [93, 0]
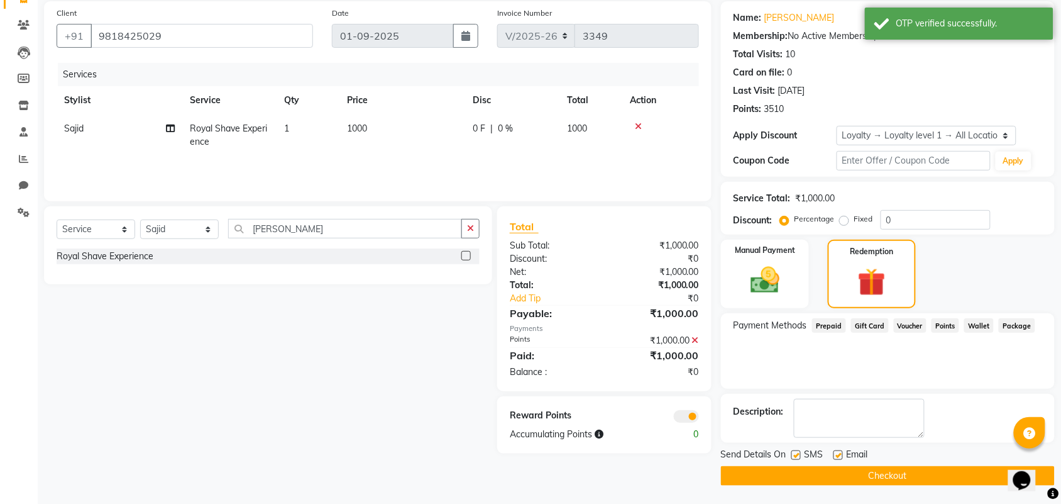
click at [883, 470] on button "Checkout" at bounding box center [888, 475] width 334 height 19
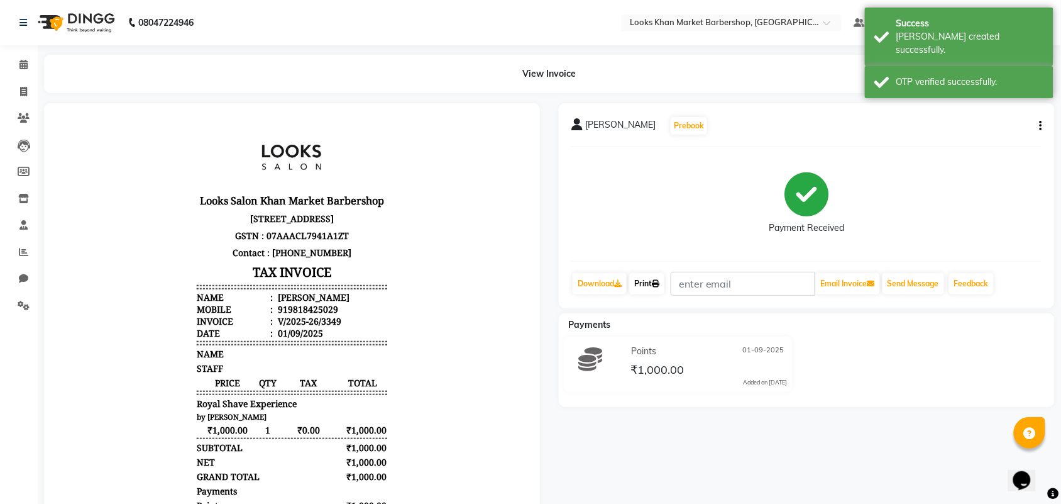
click at [636, 283] on link "Print" at bounding box center [646, 283] width 35 height 21
click at [96, 27] on img at bounding box center [75, 22] width 86 height 35
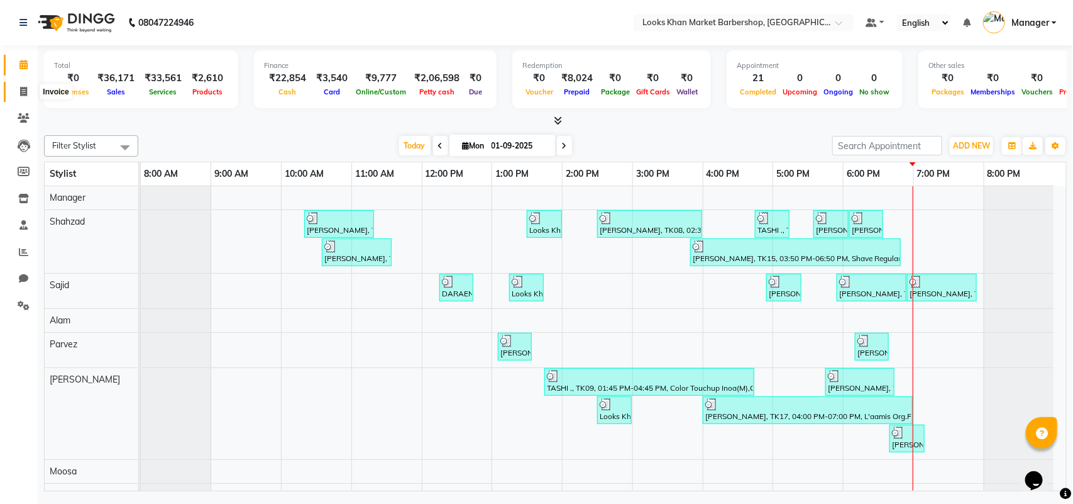
click at [26, 85] on span at bounding box center [24, 92] width 22 height 14
select select "service"
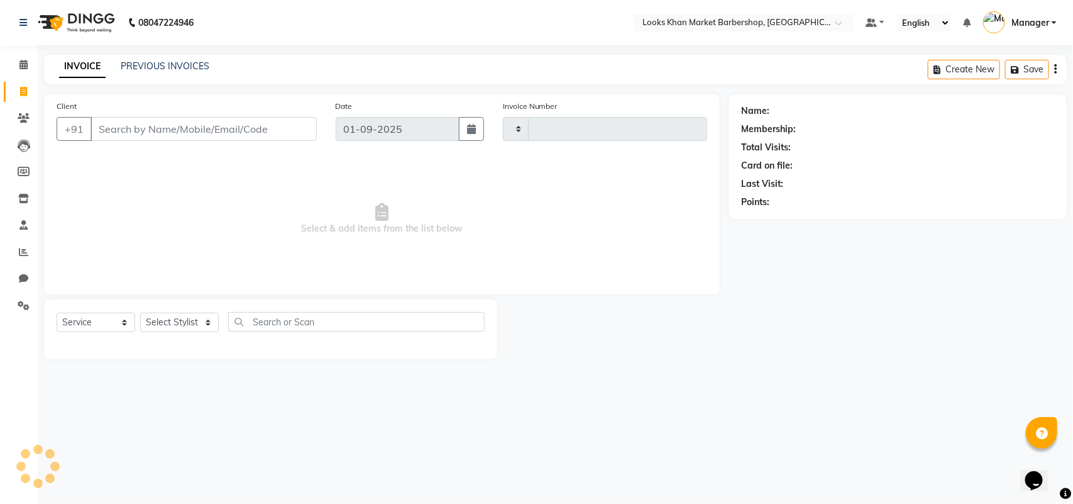
type input "3350"
select select "8030"
click at [164, 61] on link "PREVIOUS INVOICES" at bounding box center [165, 65] width 89 height 11
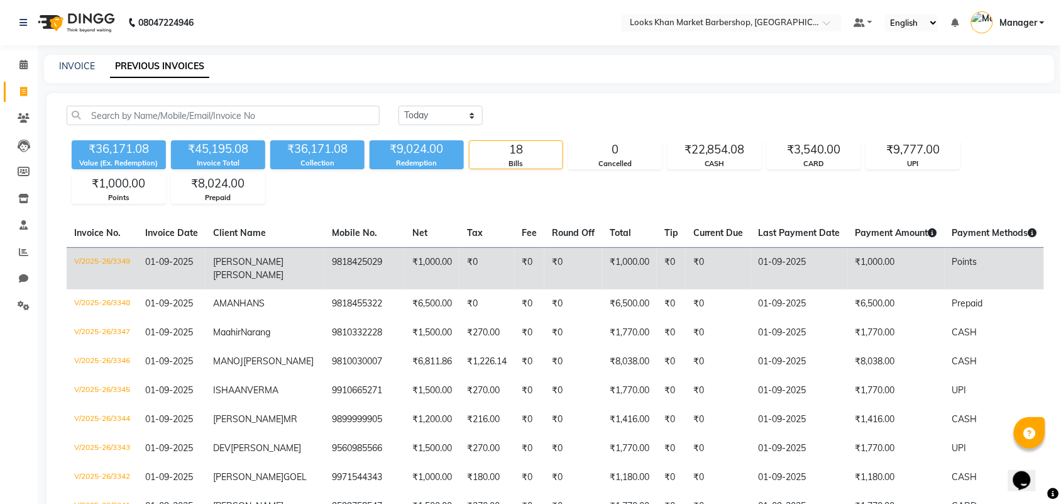
click at [108, 258] on td "V/2025-26/3349" at bounding box center [102, 268] width 71 height 42
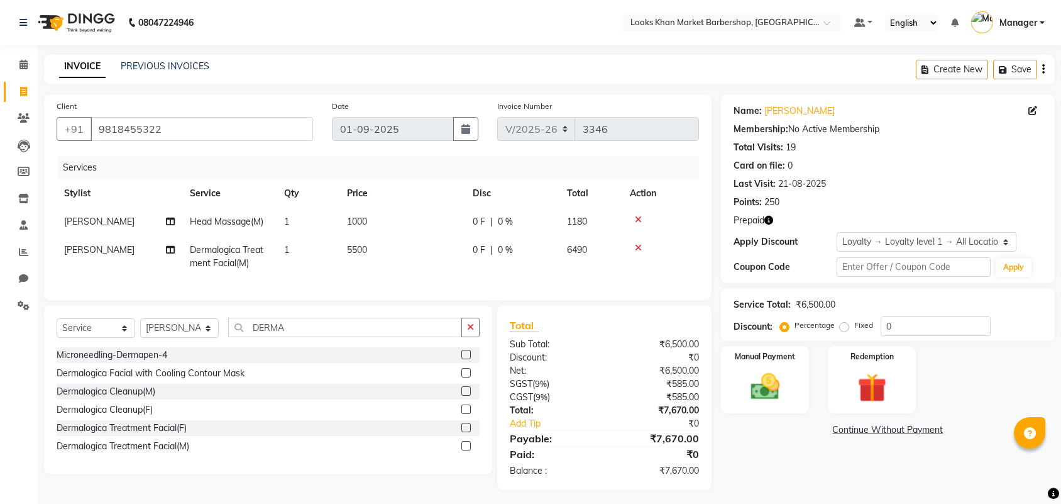
select select "8030"
select select "service"
select select "72597"
select select "1: Object"
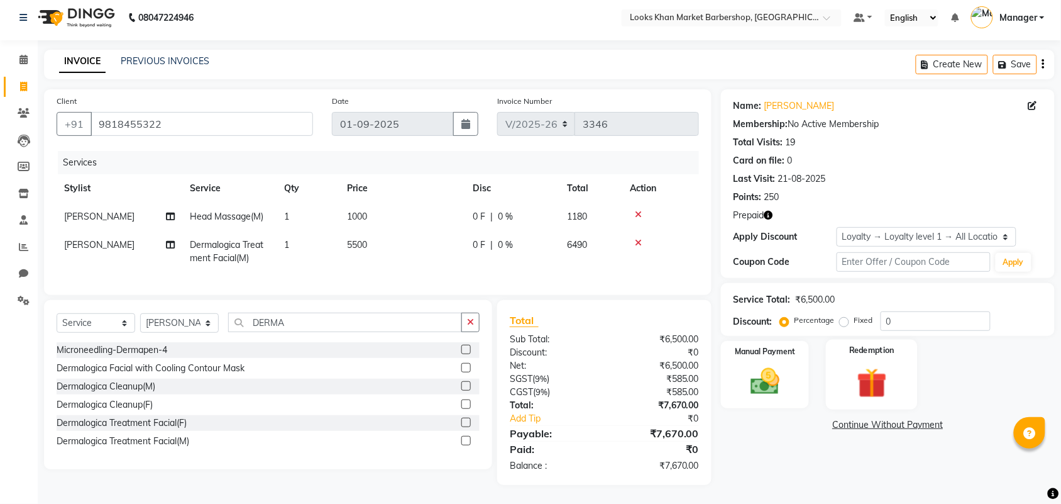
click at [863, 375] on img at bounding box center [871, 383] width 49 height 38
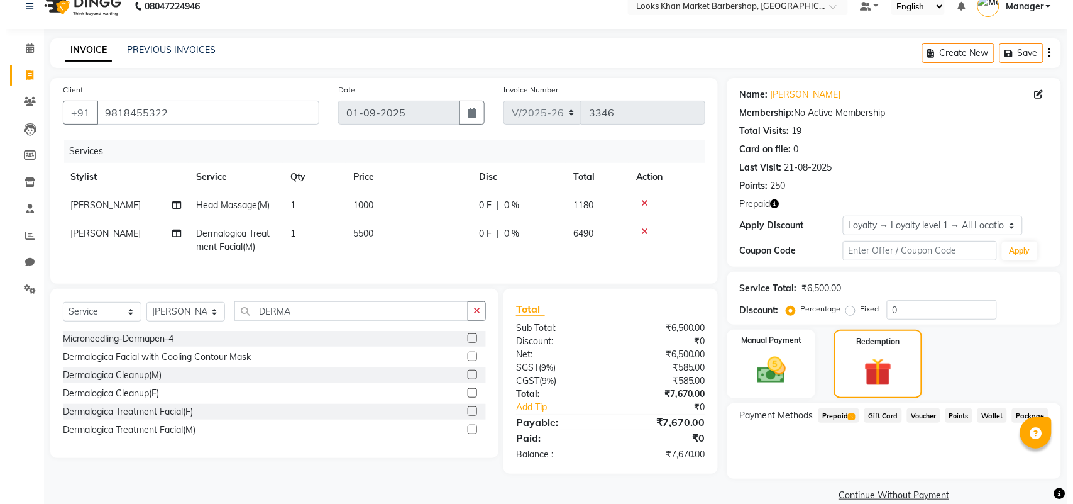
scroll to position [0, 0]
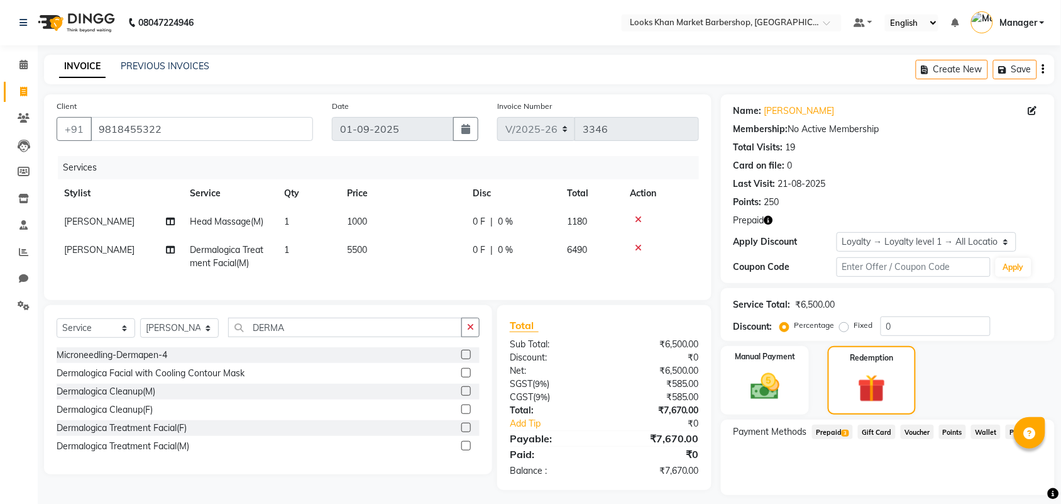
click at [97, 19] on img at bounding box center [75, 22] width 86 height 35
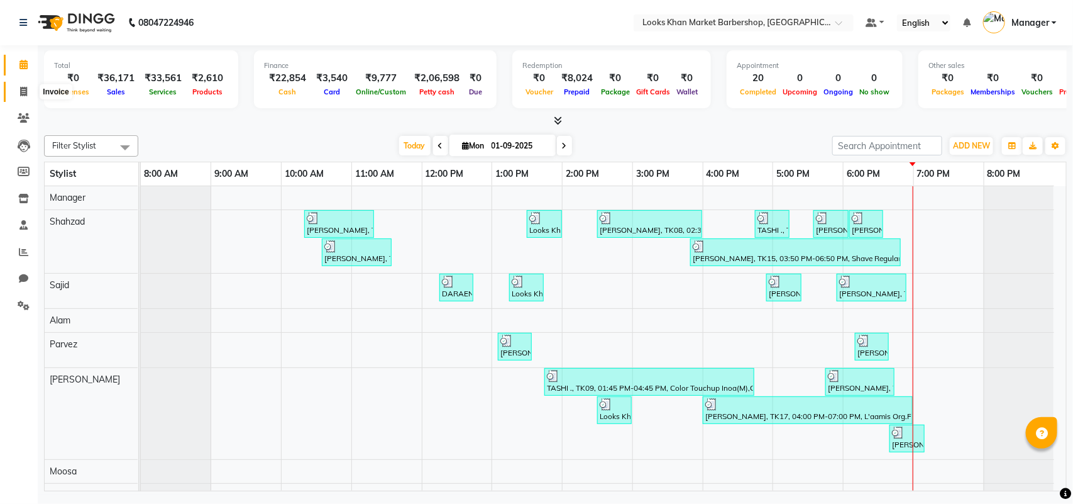
click at [18, 88] on span at bounding box center [24, 92] width 22 height 14
select select "8030"
select select "service"
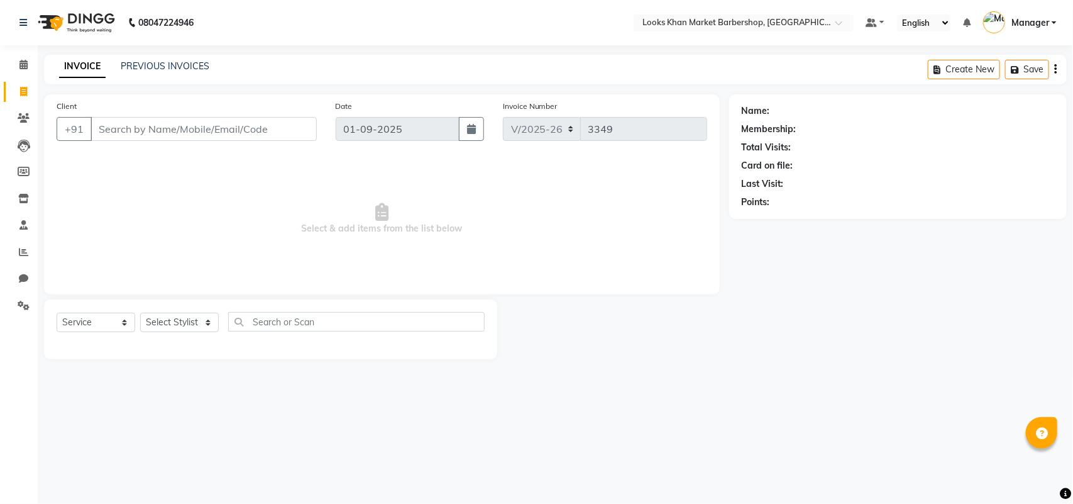
click at [133, 75] on div "INVOICE PREVIOUS INVOICES Create New Save" at bounding box center [555, 70] width 1023 height 30
click at [148, 64] on link "PREVIOUS INVOICES" at bounding box center [165, 65] width 89 height 11
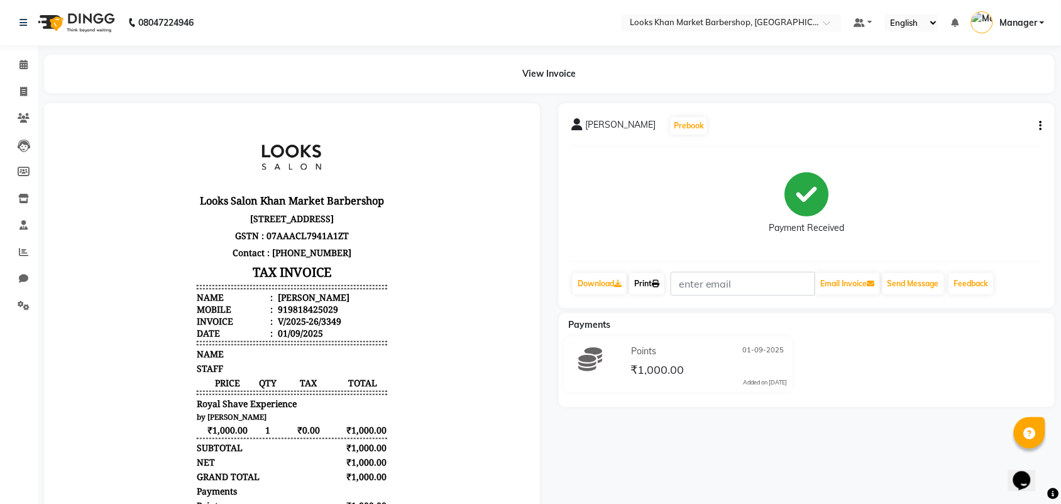
click at [654, 278] on link "Print" at bounding box center [646, 283] width 35 height 21
click at [80, 33] on img at bounding box center [75, 22] width 86 height 35
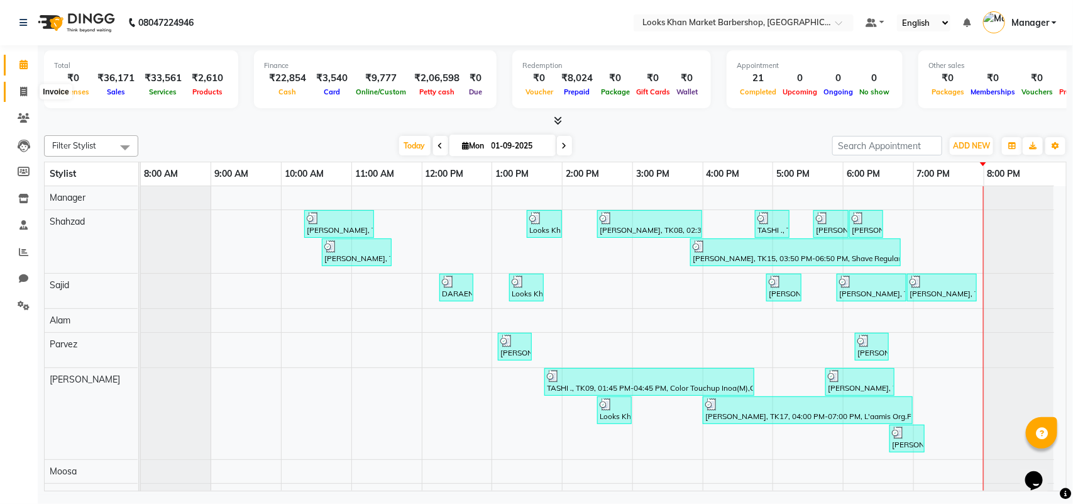
click at [13, 87] on span at bounding box center [24, 92] width 22 height 14
select select "8030"
select select "service"
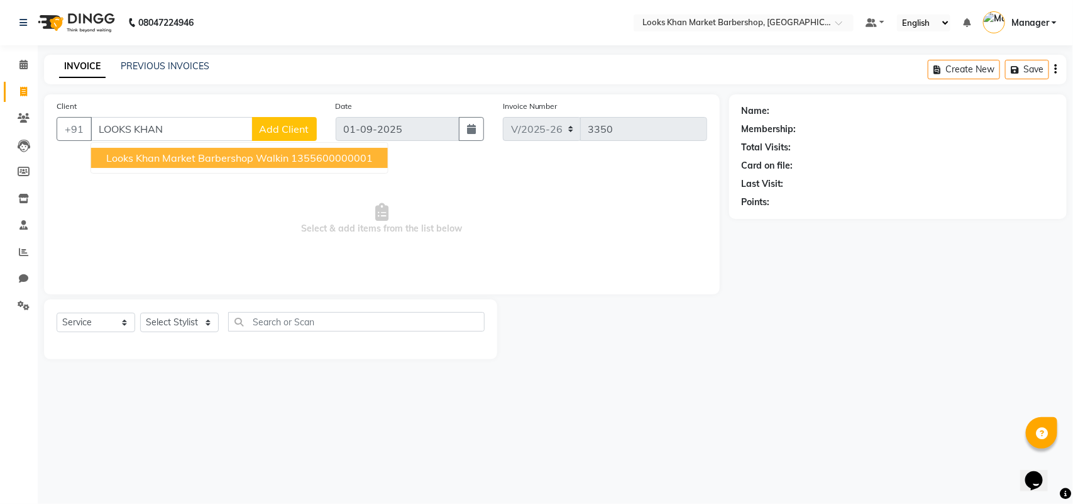
click at [184, 156] on span "Looks Khan Market Barbershop Walkin" at bounding box center [197, 157] width 182 height 13
type input "1355600000001"
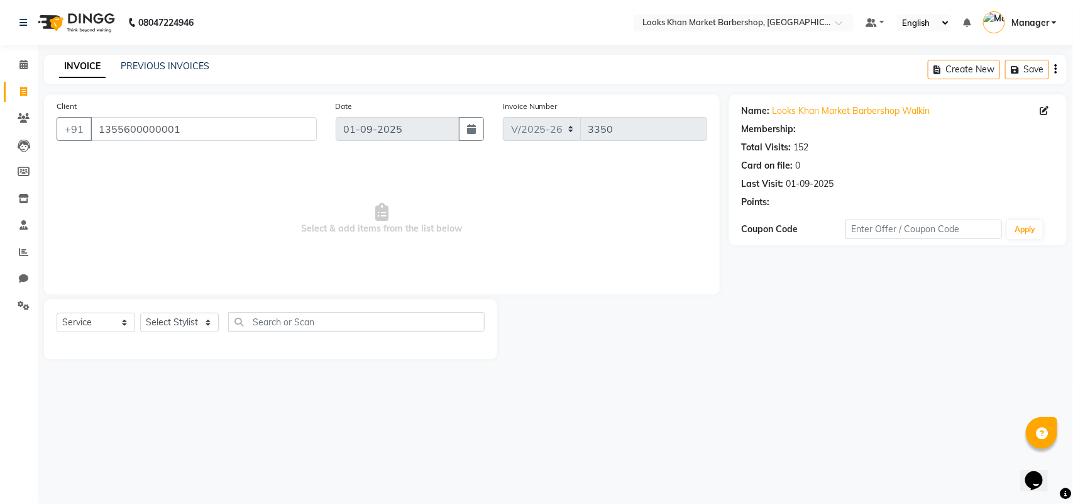
select select "1: Object"
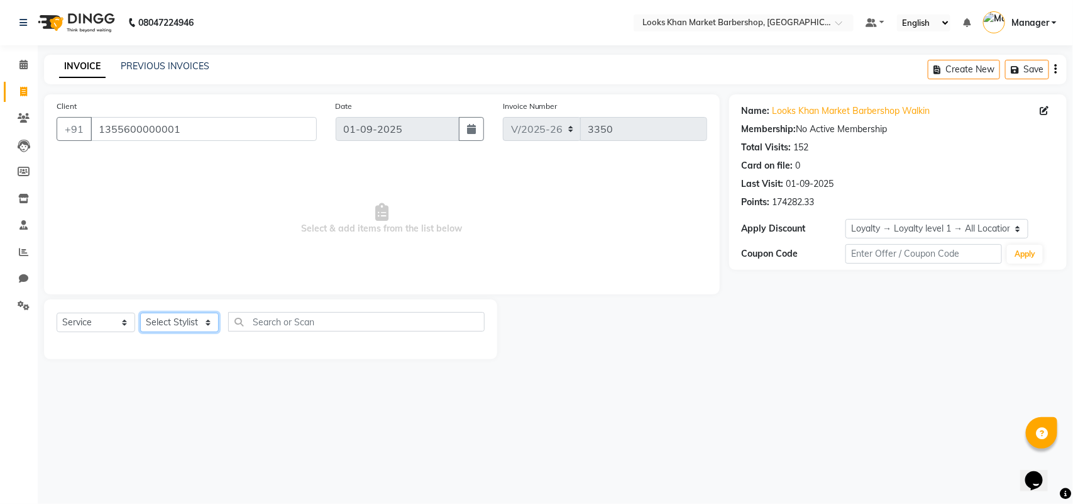
click at [189, 319] on select "Select Stylist Abhishek_pdct Akash_pdct Alam Counter_Sales [PERSON_NAME] [DATE]…" at bounding box center [179, 321] width 79 height 19
select select "72594"
click at [140, 312] on select "Select Stylist Abhishek_pdct Akash_pdct Alam Counter_Sales [PERSON_NAME] [DATE]…" at bounding box center [179, 321] width 79 height 19
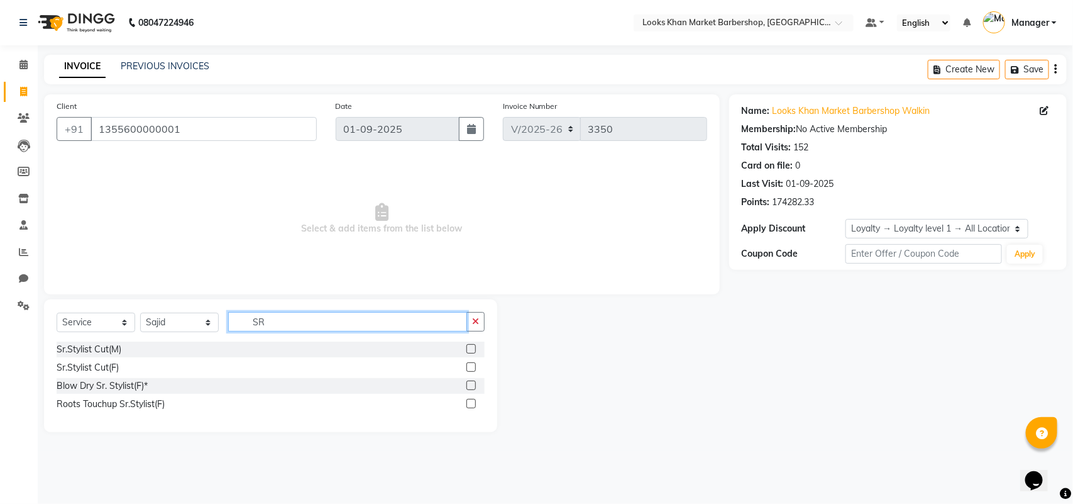
type input "SR"
click at [469, 362] on label at bounding box center [470, 366] width 9 height 9
click at [469, 363] on input "checkbox" at bounding box center [470, 367] width 8 height 8
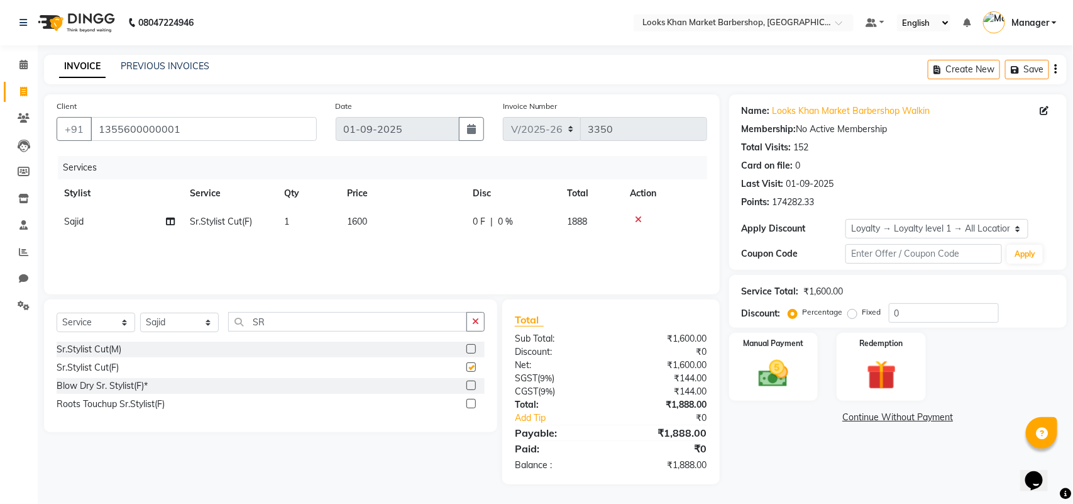
checkbox input "false"
click at [362, 218] on span "1600" at bounding box center [357, 221] width 20 height 11
select select "72594"
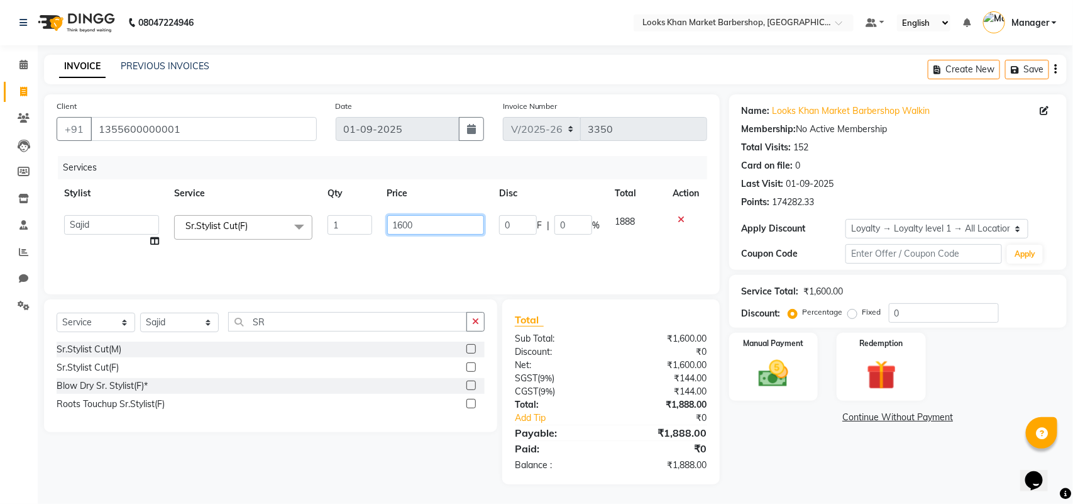
click at [434, 220] on input "1600" at bounding box center [435, 224] width 97 height 19
type input "2000"
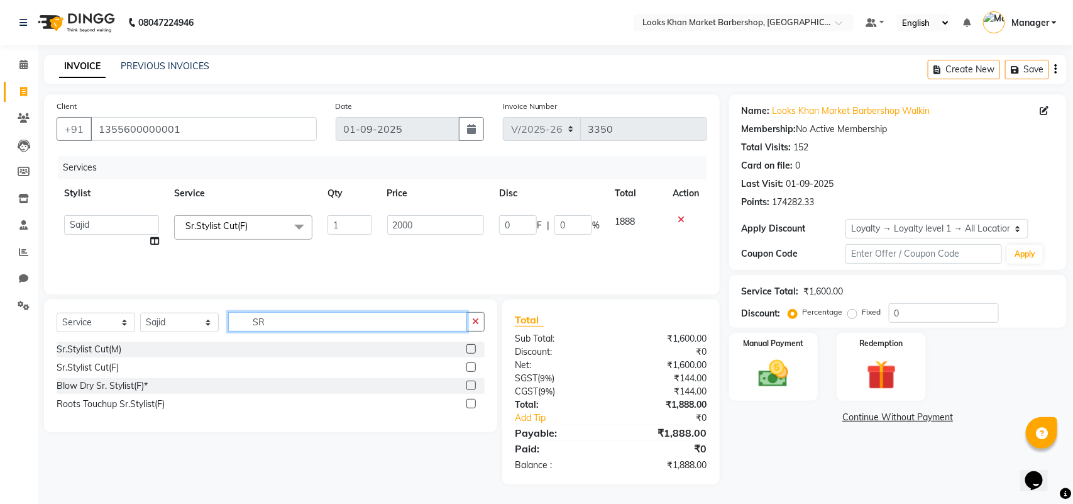
click at [329, 314] on input "SR" at bounding box center [347, 321] width 239 height 19
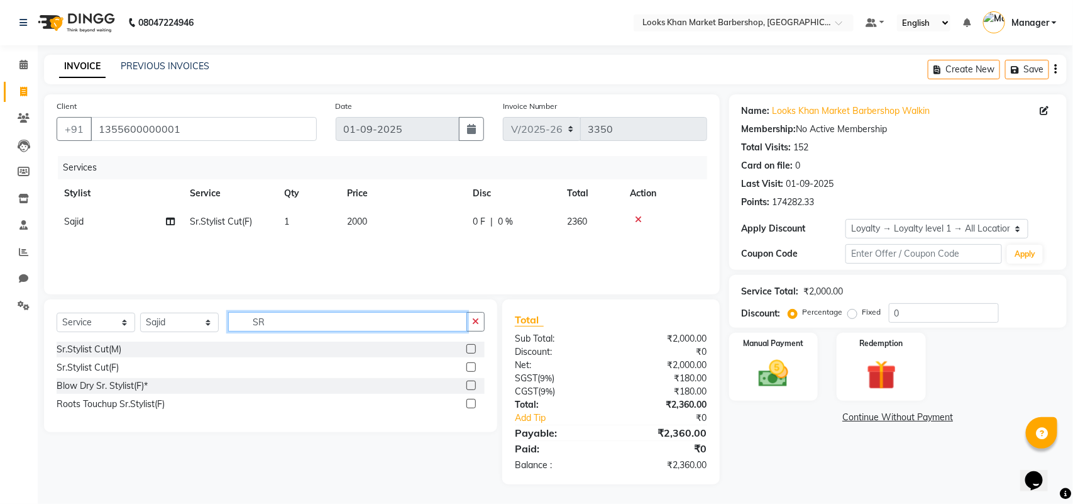
click at [329, 314] on input "SR" at bounding box center [347, 321] width 239 height 19
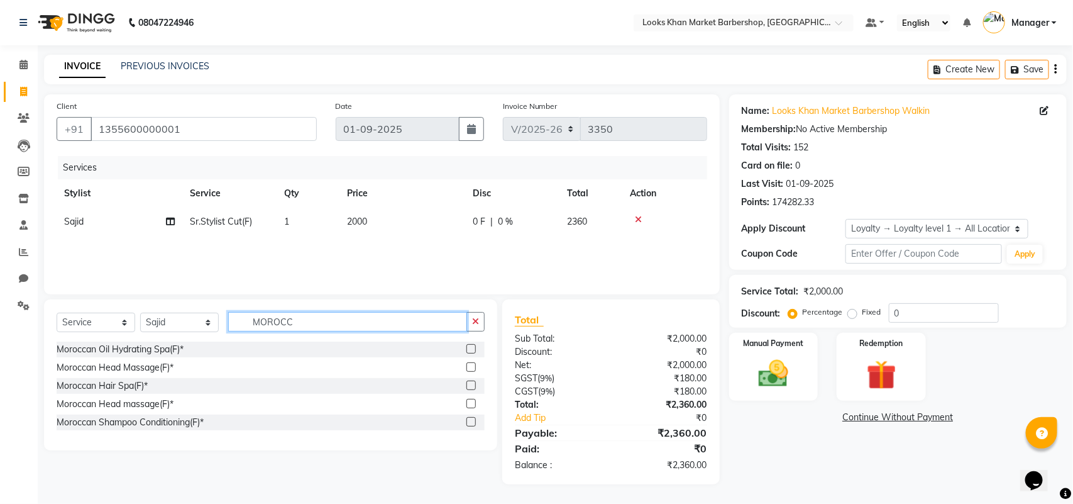
type input "MOROCC"
click at [470, 346] on label at bounding box center [470, 348] width 9 height 9
click at [470, 346] on input "checkbox" at bounding box center [470, 349] width 8 height 8
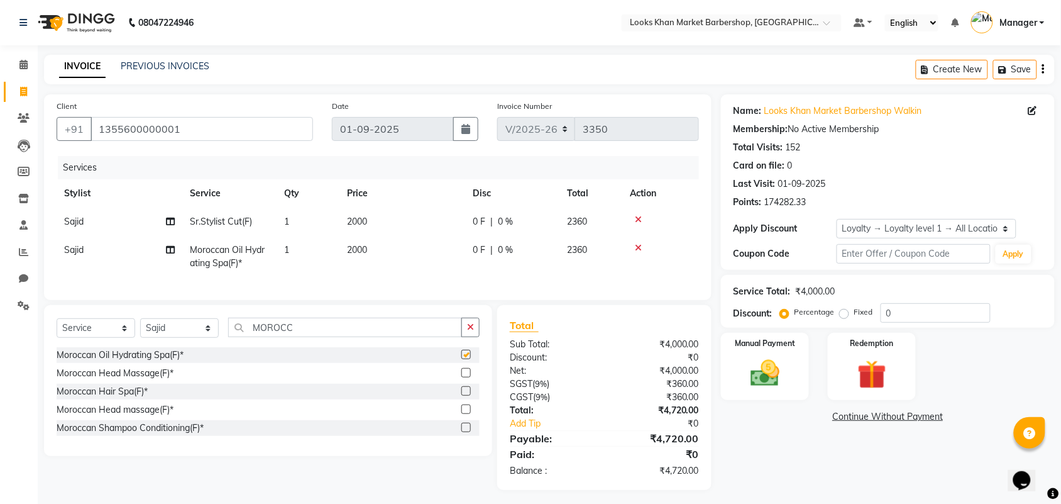
checkbox input "false"
click at [355, 250] on span "2000" at bounding box center [357, 249] width 20 height 11
select select "72594"
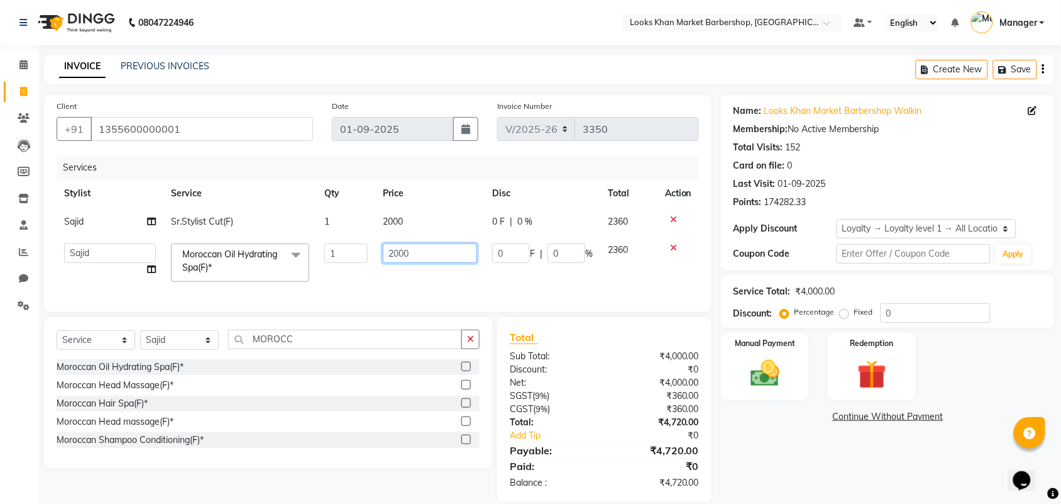
click at [436, 256] on input "2000" at bounding box center [430, 252] width 94 height 19
type input "4"
type input "3500"
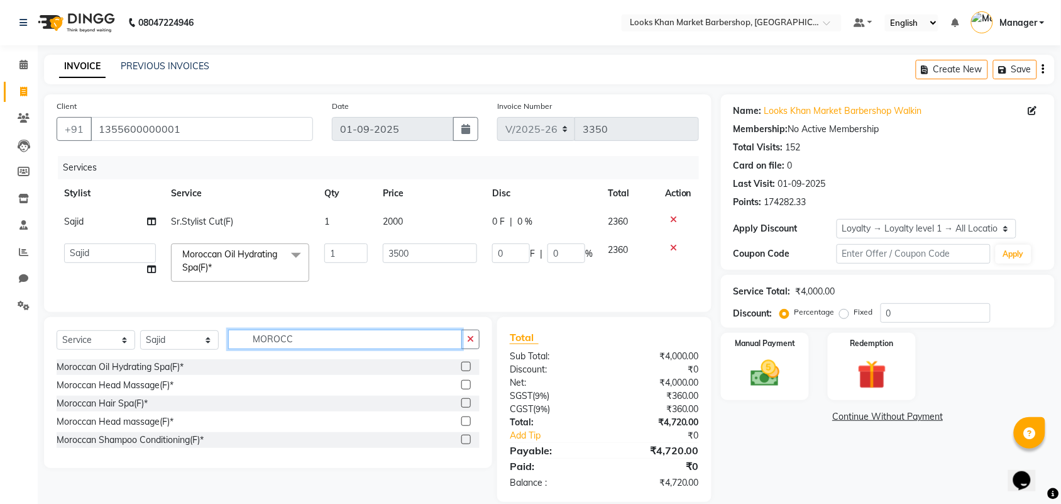
click at [324, 354] on div "Select Service Product Membership Package Voucher Prepaid Gift Card Select Styl…" at bounding box center [268, 344] width 423 height 30
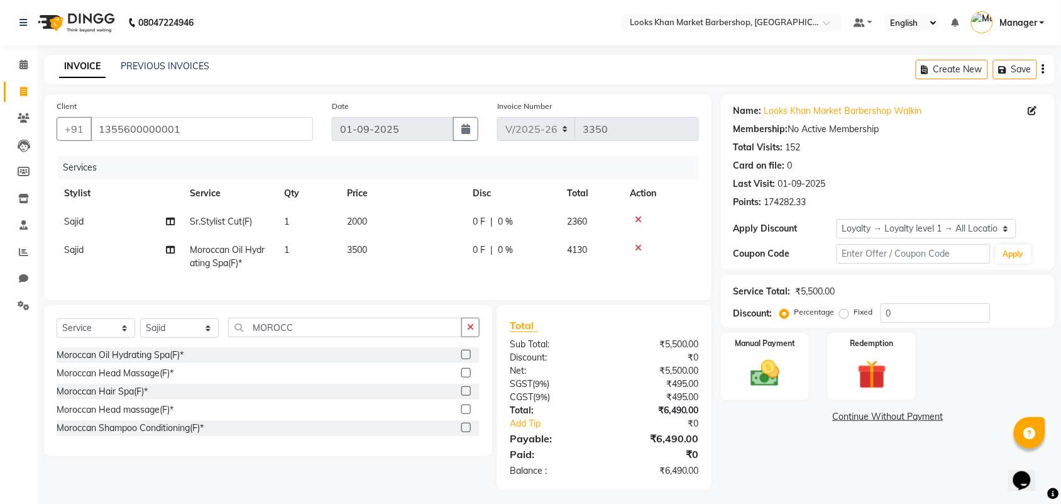
click at [324, 347] on div "Select Service Product Membership Package Voucher Prepaid Gift Card Select Styl…" at bounding box center [268, 332] width 423 height 30
click at [321, 337] on input "MOROCC" at bounding box center [345, 326] width 234 height 19
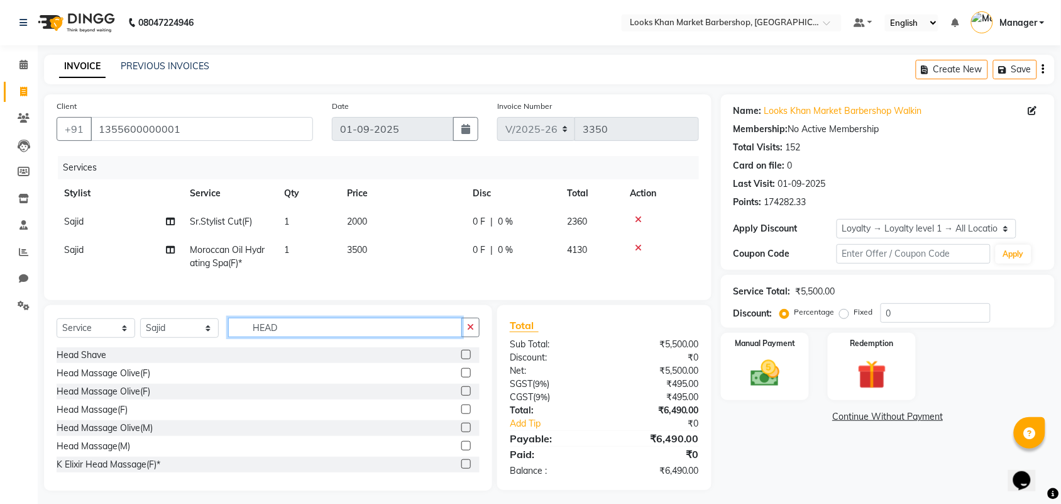
type input "HEAD"
click at [461, 414] on label at bounding box center [465, 408] width 9 height 9
click at [461, 414] on input "checkbox" at bounding box center [465, 409] width 8 height 8
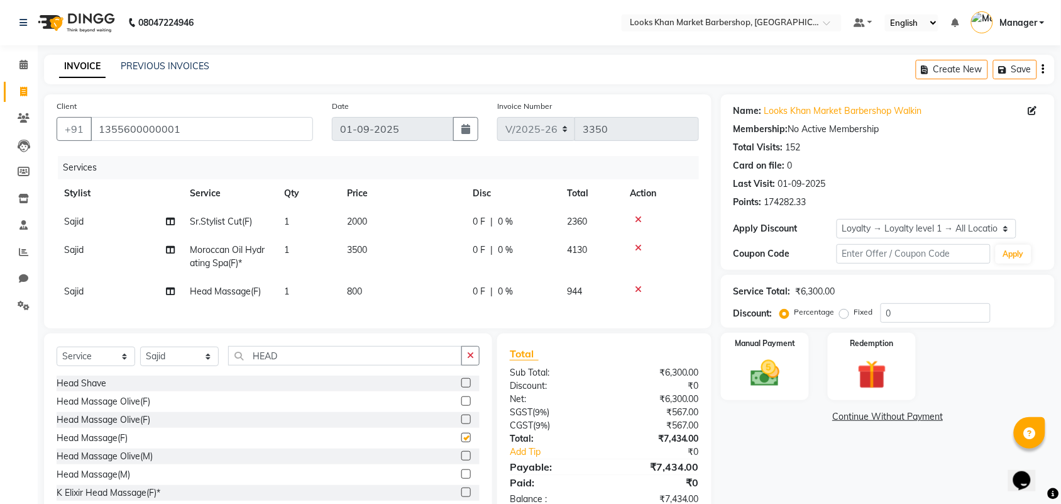
checkbox input "false"
click at [355, 287] on span "800" at bounding box center [354, 290] width 15 height 11
select select "72594"
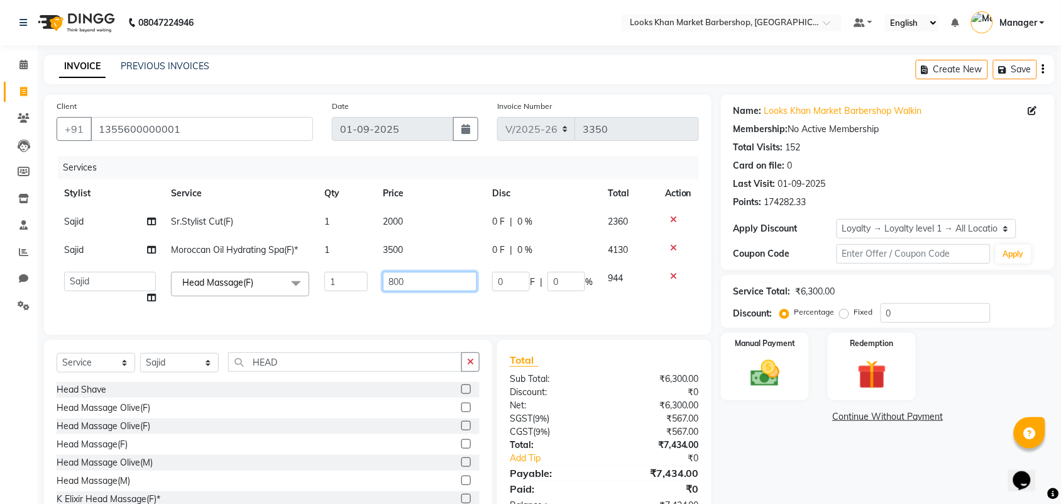
click at [453, 281] on input "800" at bounding box center [430, 281] width 94 height 19
type input "1000"
click at [467, 300] on tr "Abhishek_pdct Akash_pdct Alam Counter_Sales Dheeraj Kartik_Mgr Manager Maria_Mg…" at bounding box center [378, 288] width 642 height 48
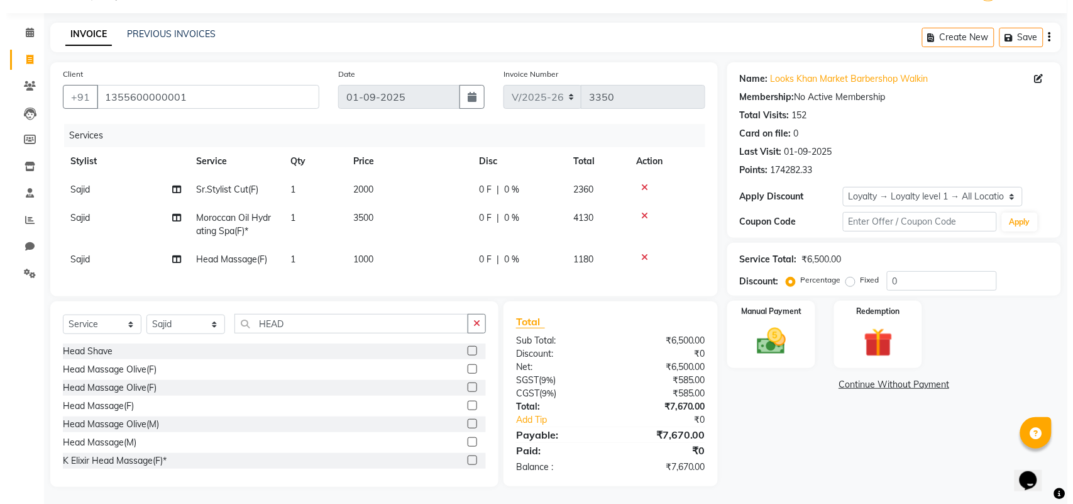
scroll to position [45, 0]
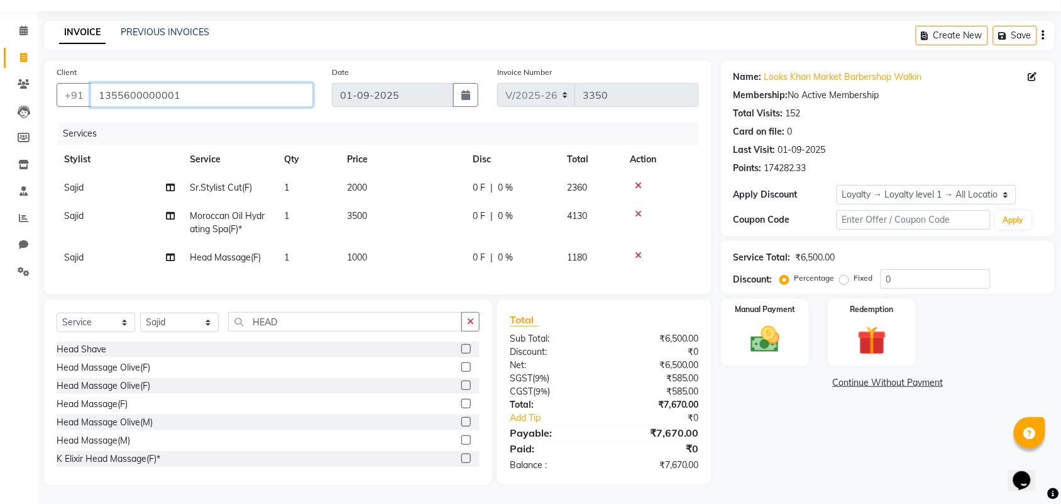
click at [217, 83] on input "1355600000001" at bounding box center [202, 95] width 223 height 24
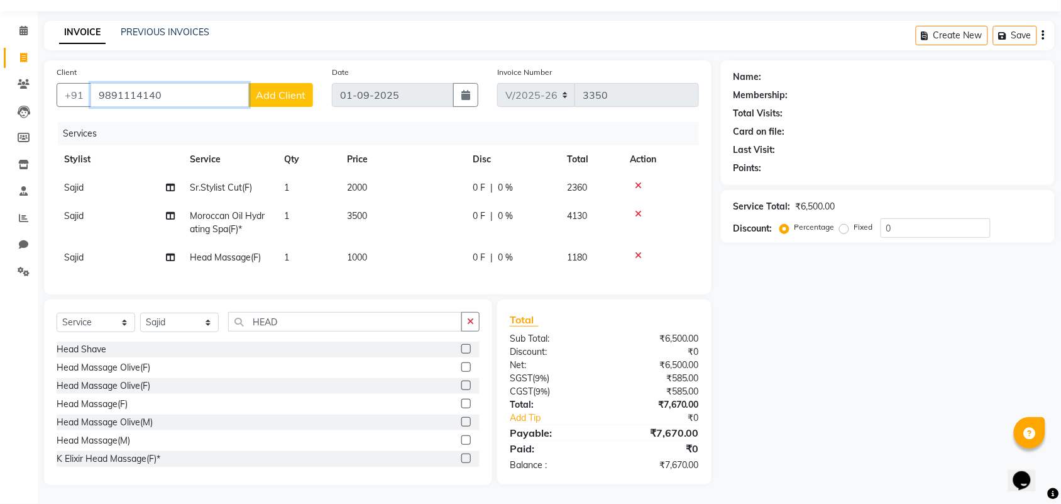
type input "9891114140"
click at [283, 89] on span "Add Client" at bounding box center [281, 95] width 50 height 13
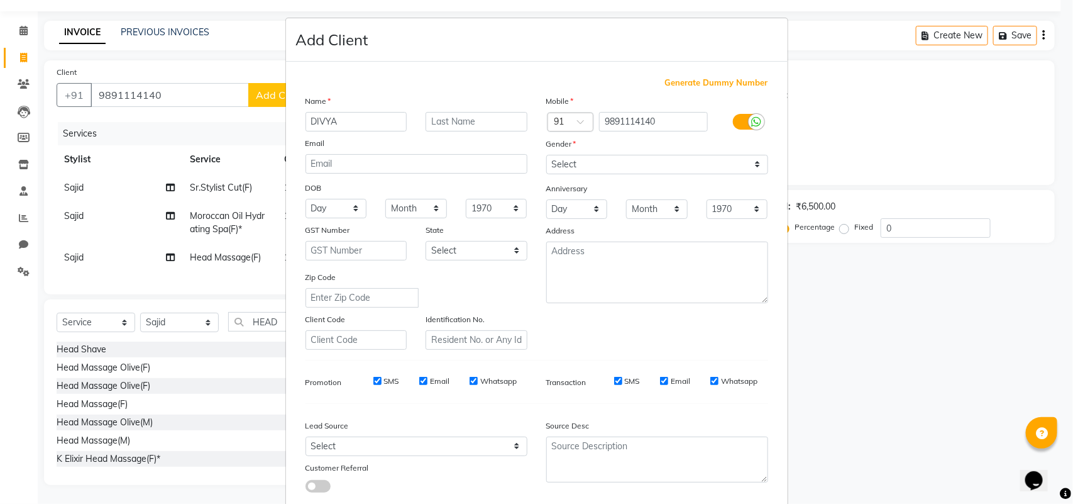
type input "DIVYA"
type input "DUBEY"
click at [588, 165] on select "Select Male Female Other Prefer Not To Say" at bounding box center [657, 164] width 222 height 19
select select "female"
click at [546, 155] on select "Select Male Female Other Prefer Not To Say" at bounding box center [657, 164] width 222 height 19
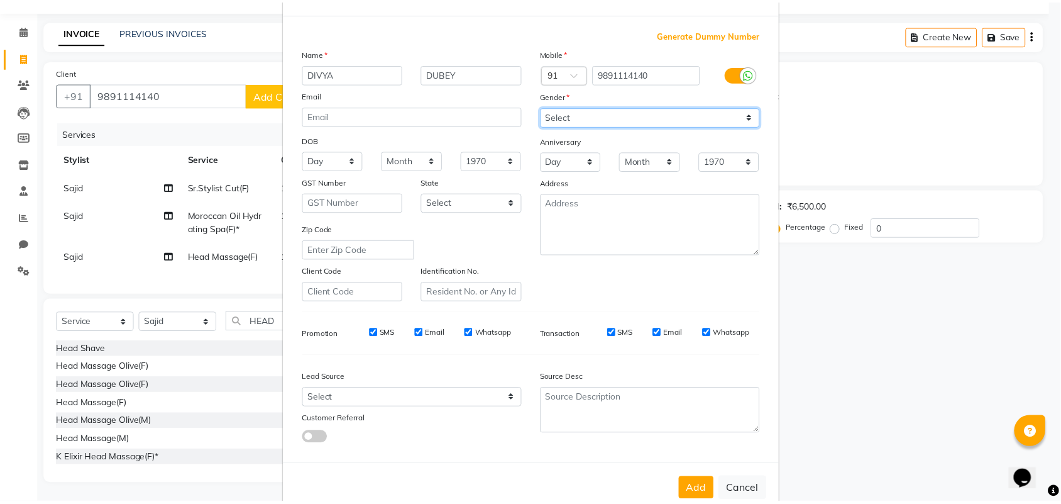
scroll to position [72, 0]
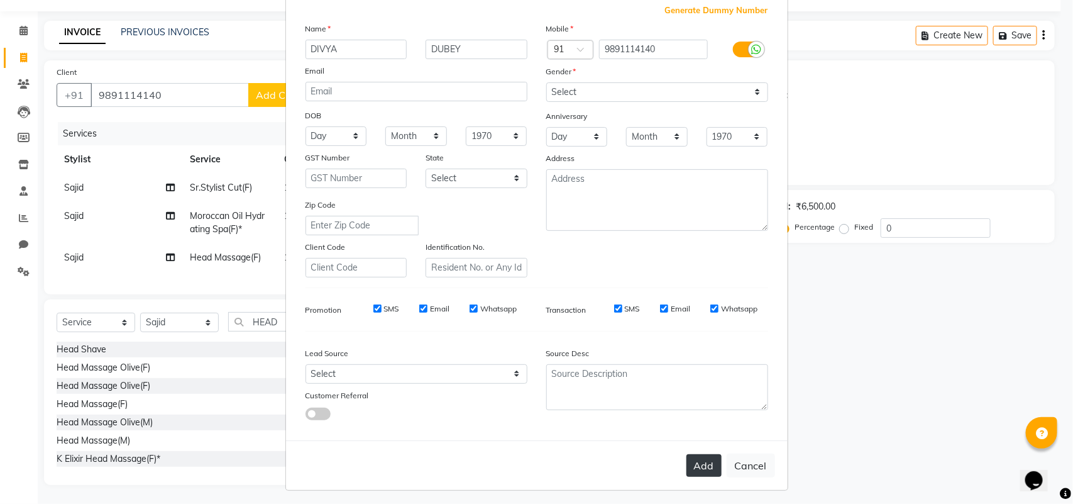
click at [690, 467] on button "Add" at bounding box center [703, 465] width 35 height 23
select select
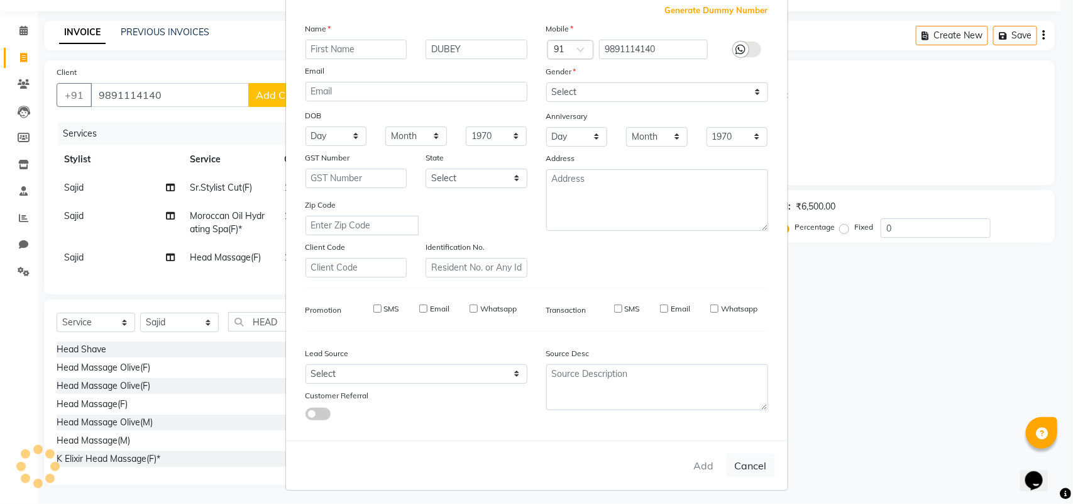
select select
checkbox input "false"
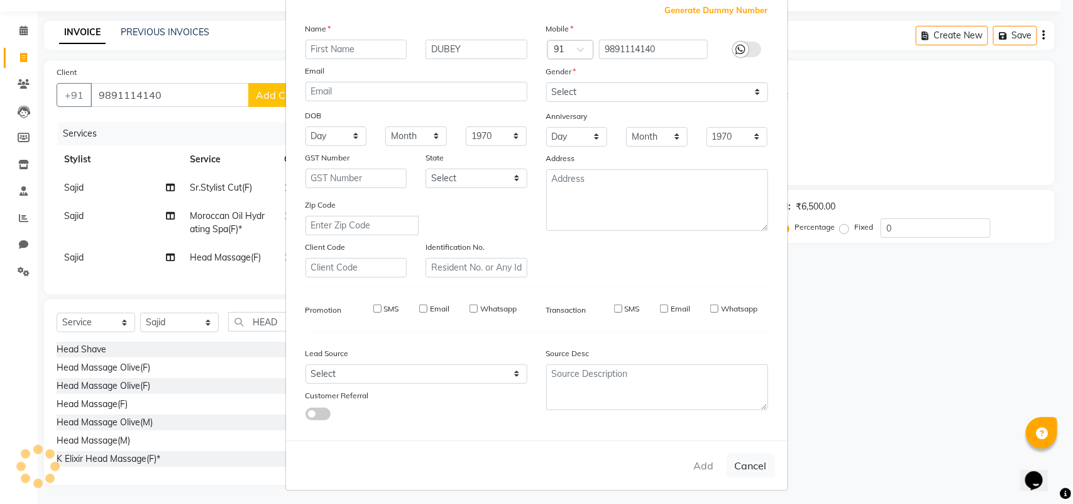
checkbox input "false"
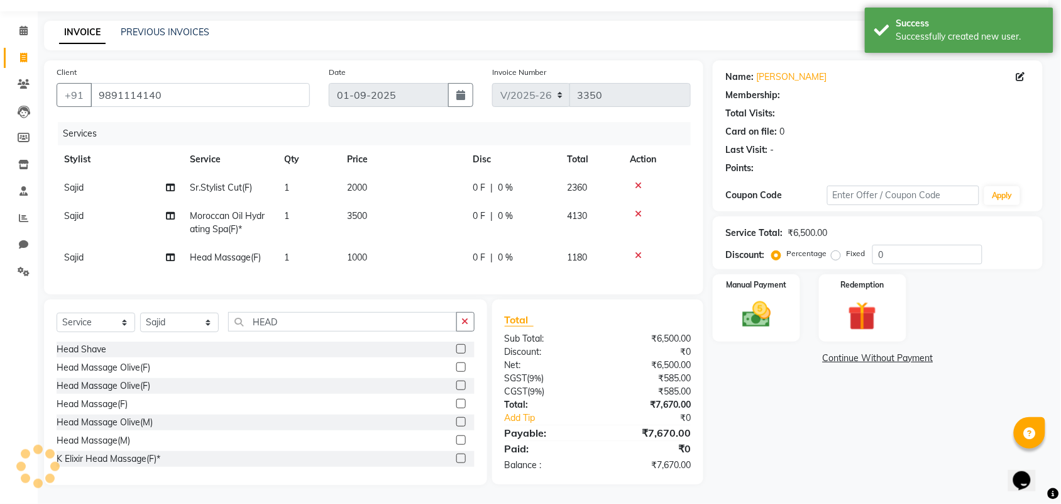
select select "1: Object"
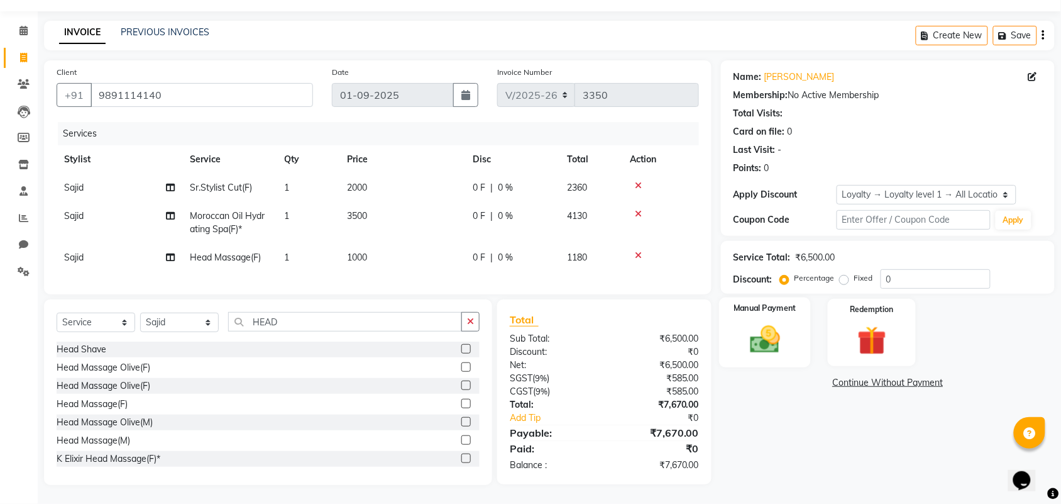
click at [784, 341] on img at bounding box center [764, 339] width 49 height 35
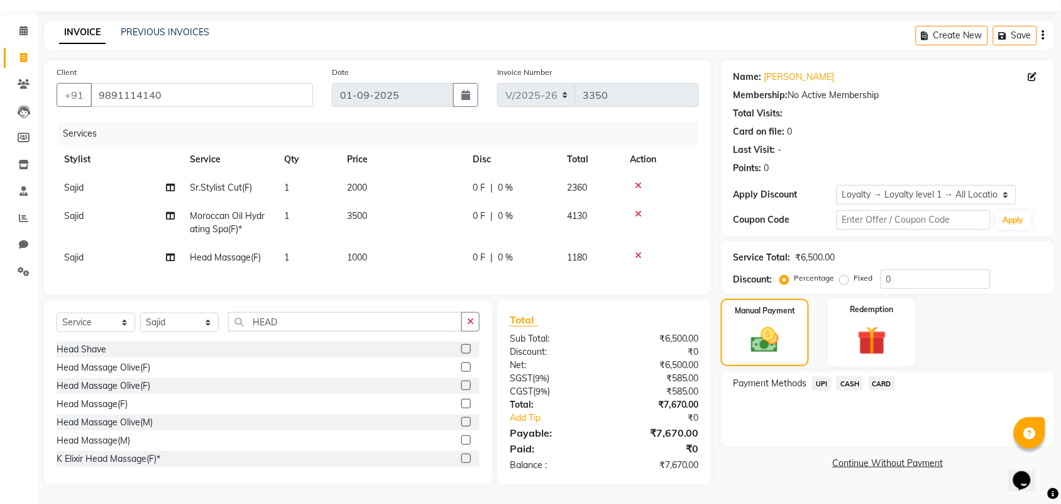
click at [879, 376] on span "CARD" at bounding box center [882, 383] width 27 height 14
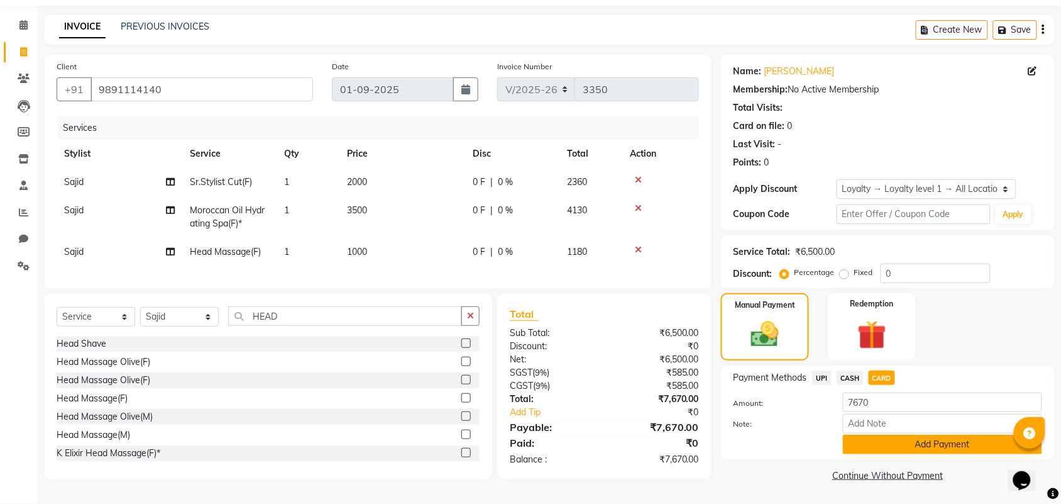
click at [884, 437] on button "Add Payment" at bounding box center [942, 443] width 199 height 19
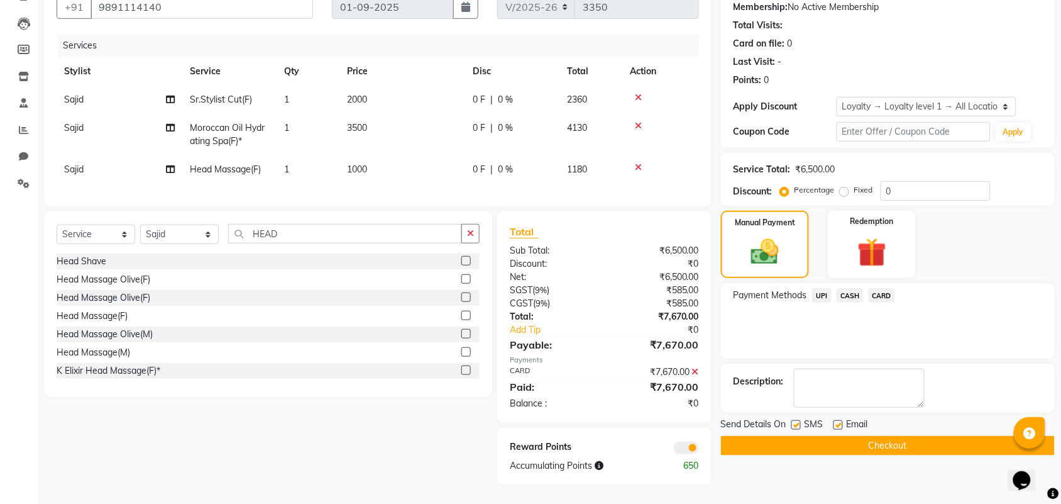
scroll to position [133, 0]
click at [865, 436] on button "Checkout" at bounding box center [888, 445] width 334 height 19
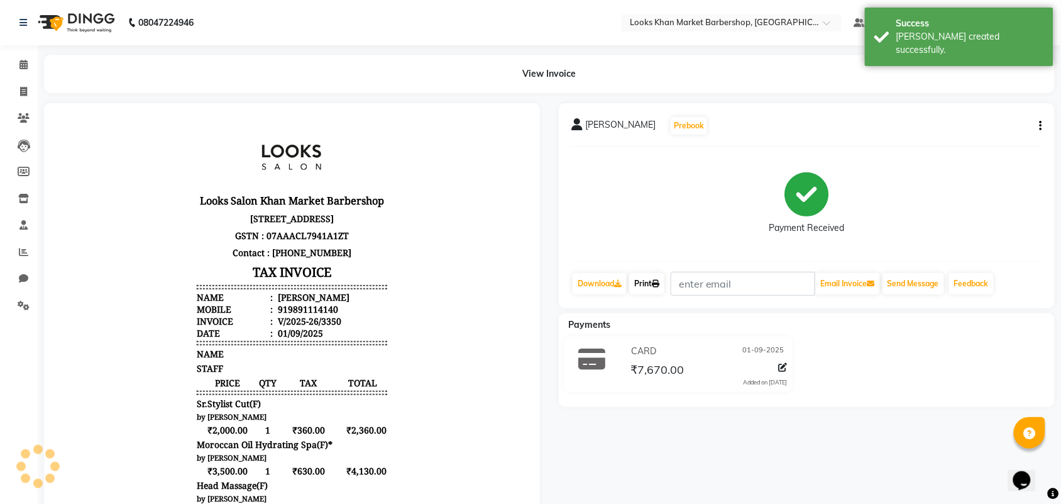
click at [659, 282] on icon at bounding box center [656, 284] width 8 height 8
click at [87, 19] on img at bounding box center [75, 22] width 86 height 35
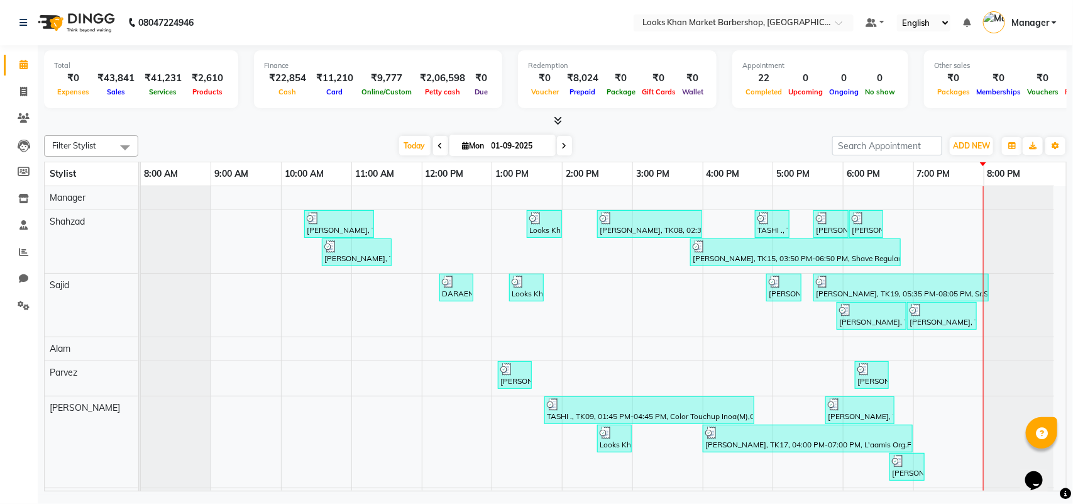
drag, startPoint x: 0, startPoint y: 245, endPoint x: 8, endPoint y: 159, distance: 86.5
click at [8, 159] on li "Members" at bounding box center [19, 171] width 38 height 27
click at [24, 247] on icon at bounding box center [23, 251] width 9 height 9
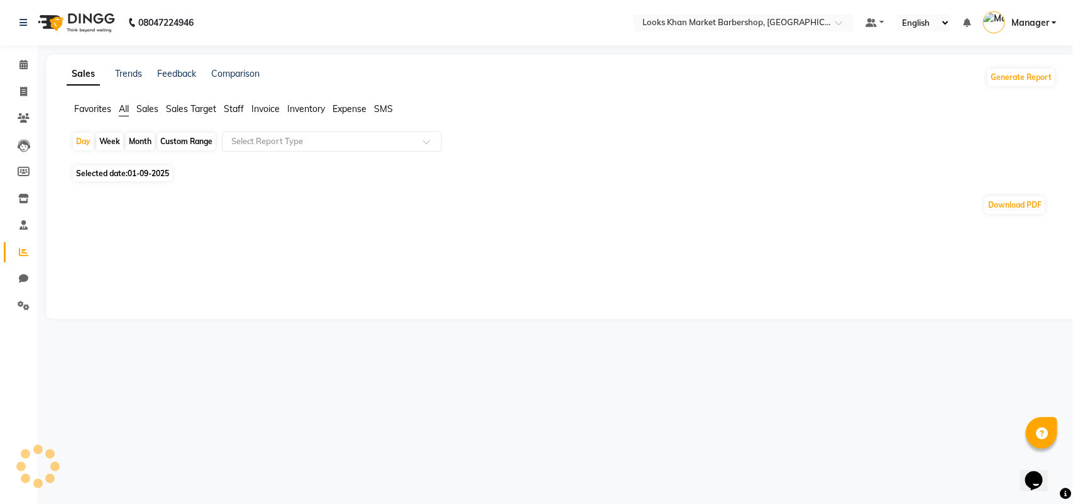
drag, startPoint x: 234, startPoint y: 102, endPoint x: 241, endPoint y: 112, distance: 11.9
click at [234, 101] on div "Sales Trends Feedback Comparison Generate Report Favorites All Sales Sales Targ…" at bounding box center [562, 187] width 1030 height 264
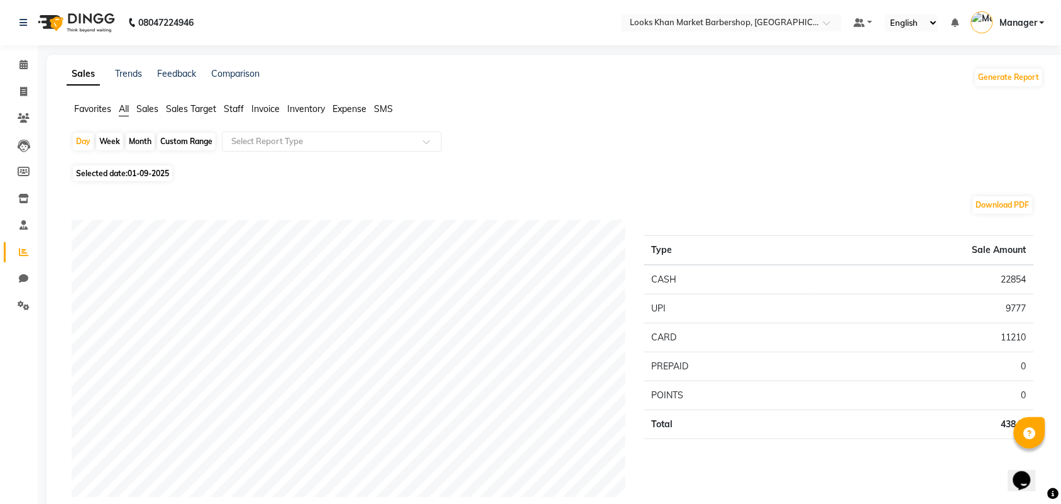
click at [233, 105] on span "Staff" at bounding box center [234, 108] width 20 height 11
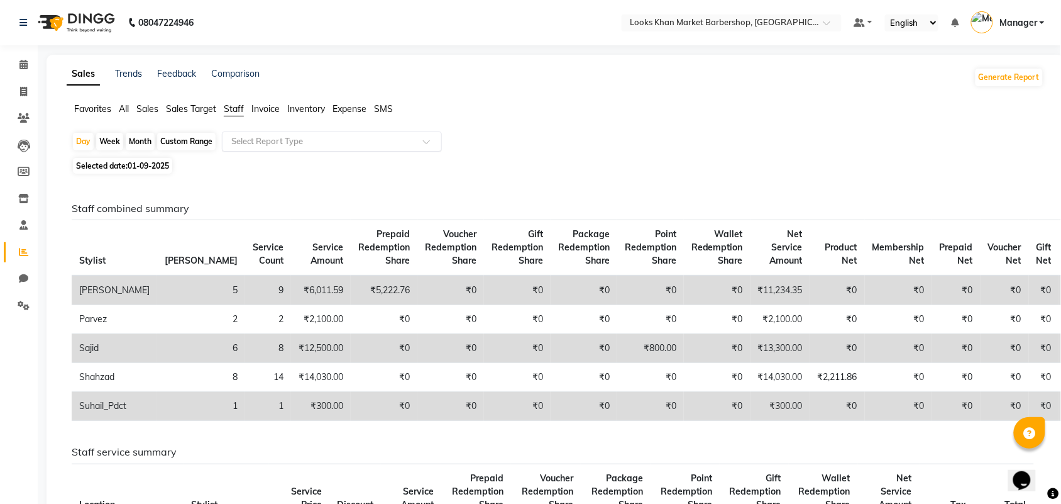
click at [280, 140] on input "text" at bounding box center [319, 141] width 181 height 13
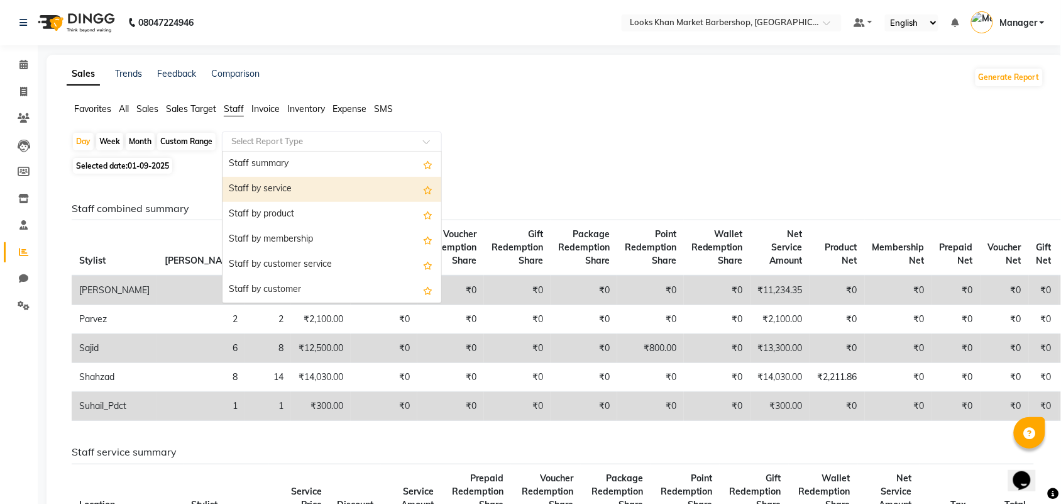
click at [287, 189] on div "Staff by service" at bounding box center [332, 189] width 219 height 25
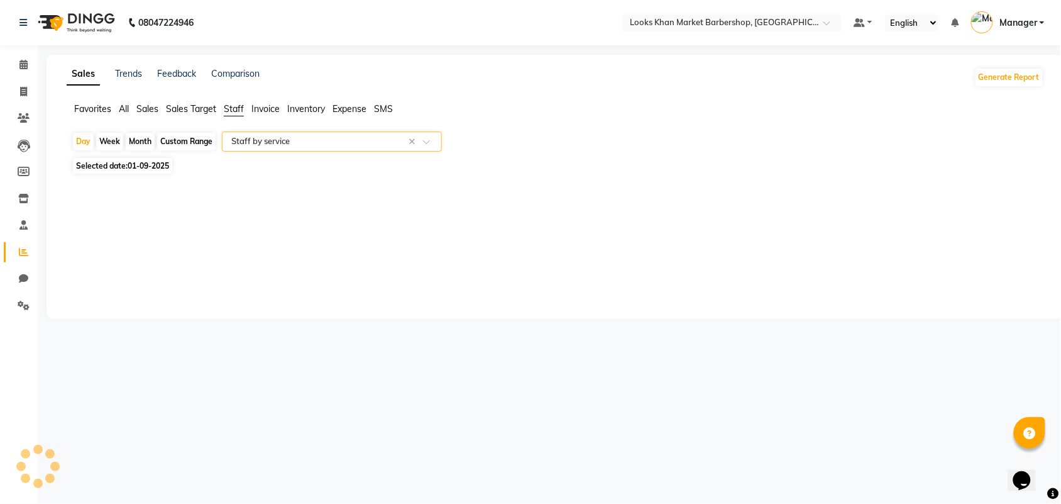
select select "full_report"
select select "pdf"
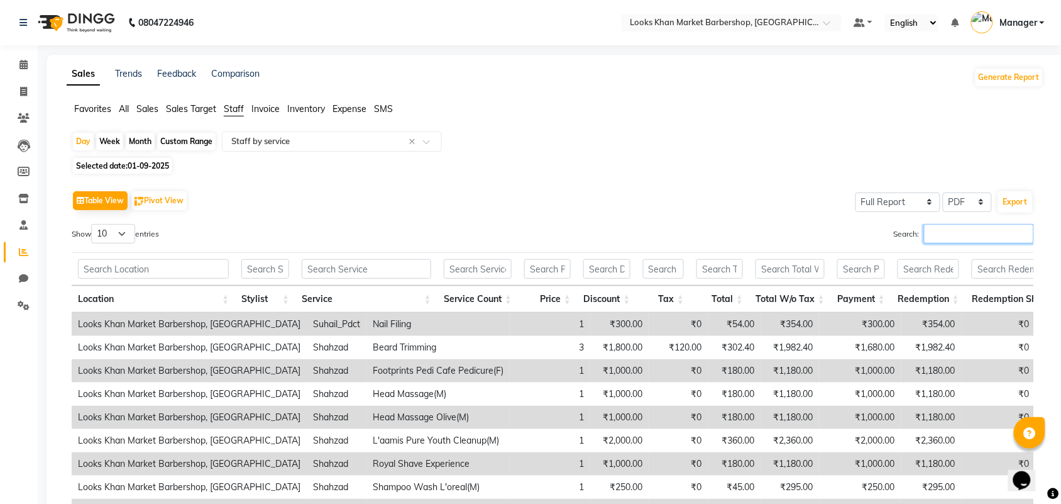
click at [962, 236] on input "Search:" at bounding box center [979, 233] width 110 height 19
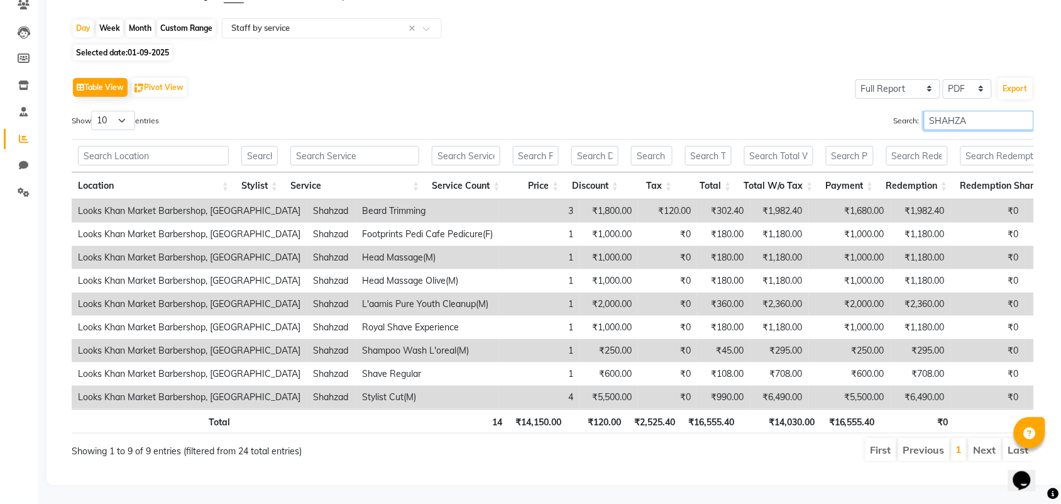
scroll to position [139, 0]
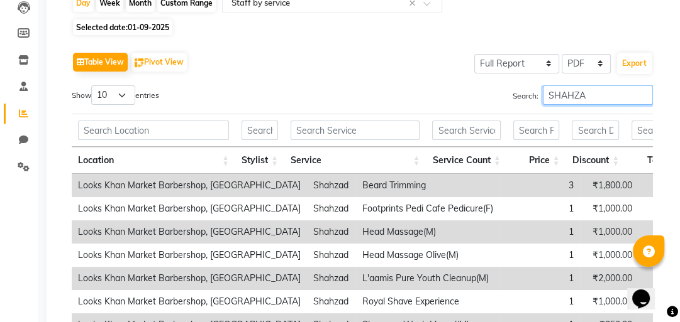
type input "SHAHZA"
drag, startPoint x: 1056, startPoint y: 1, endPoint x: 438, endPoint y: 85, distance: 624.3
click at [438, 85] on div "Search: SHAHZA" at bounding box center [512, 97] width 281 height 25
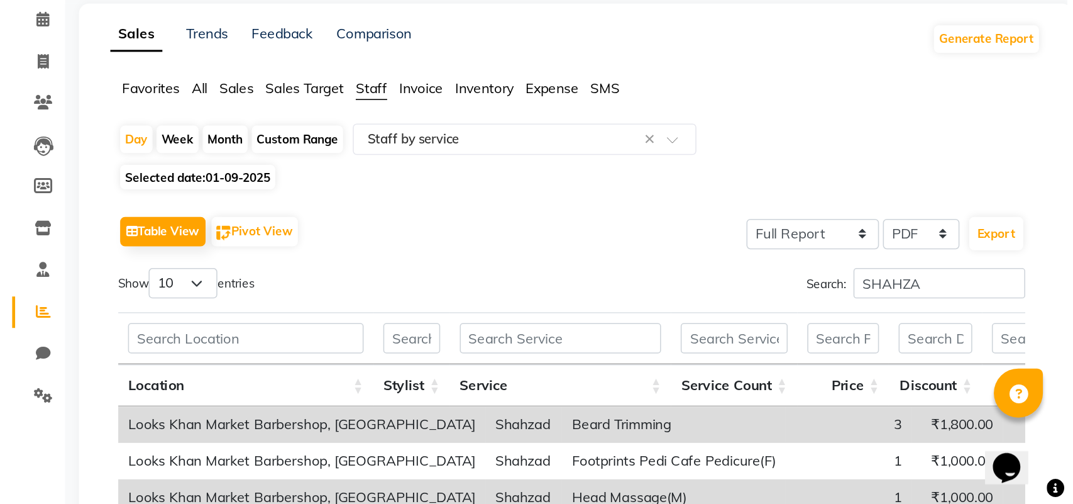
scroll to position [0, 0]
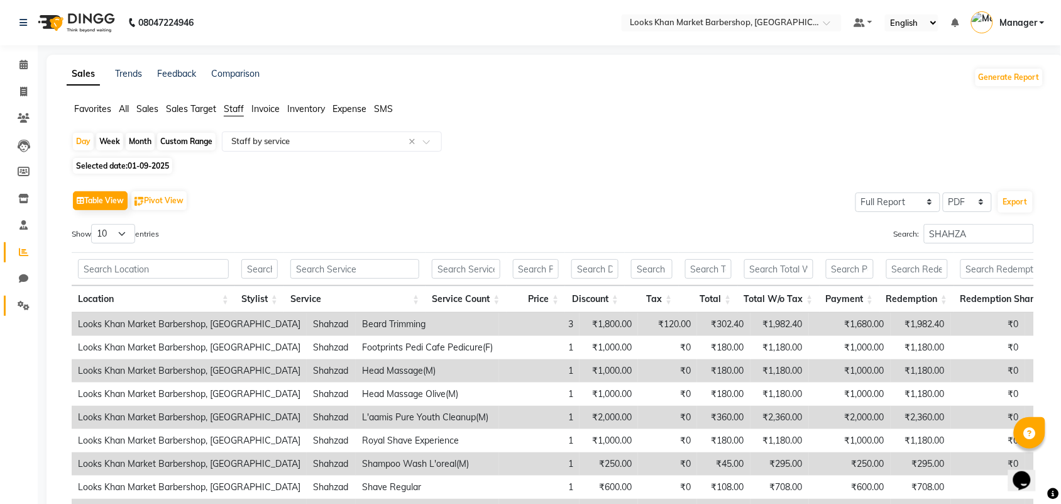
drag, startPoint x: 679, startPoint y: 0, endPoint x: 20, endPoint y: 305, distance: 725.9
click at [19, 305] on icon at bounding box center [24, 304] width 12 height 9
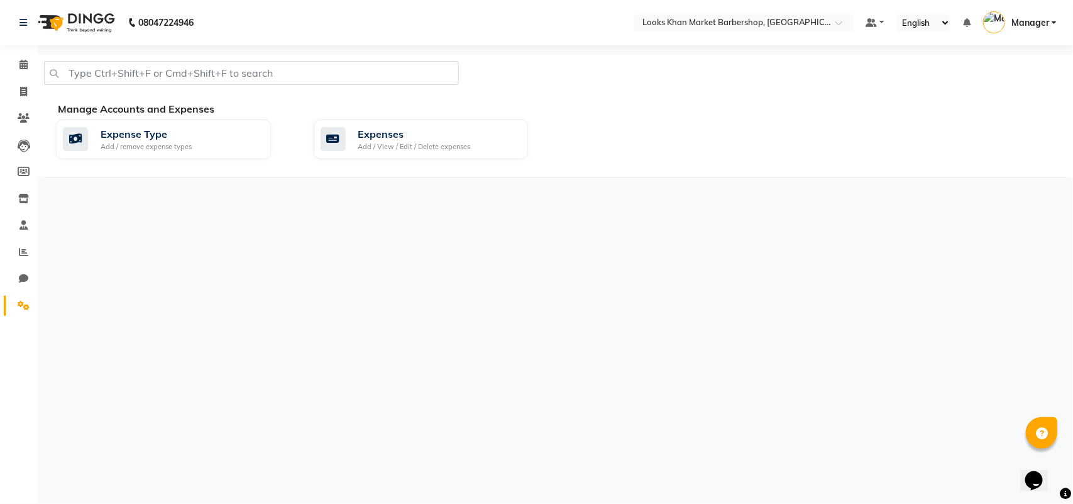
click at [86, 8] on img at bounding box center [75, 22] width 86 height 35
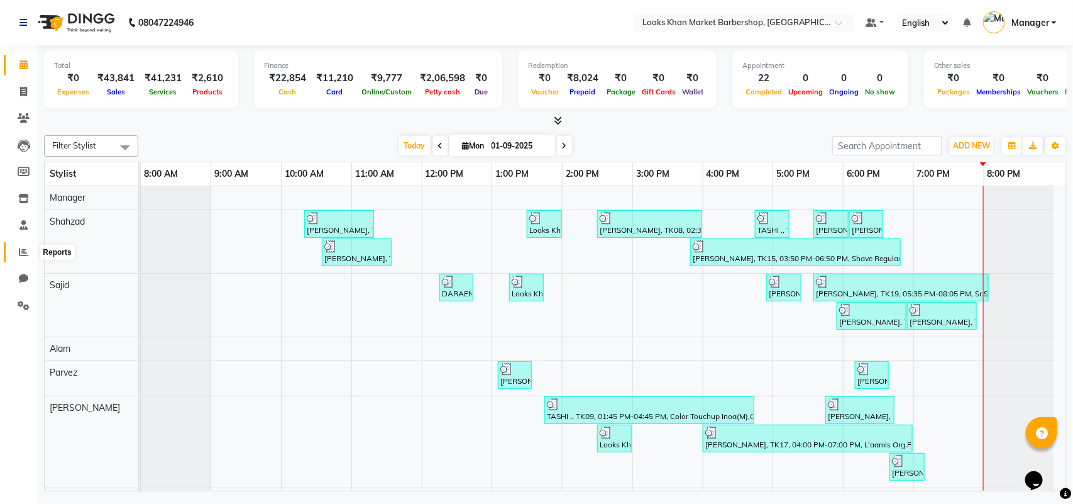
click at [23, 255] on icon at bounding box center [23, 251] width 9 height 9
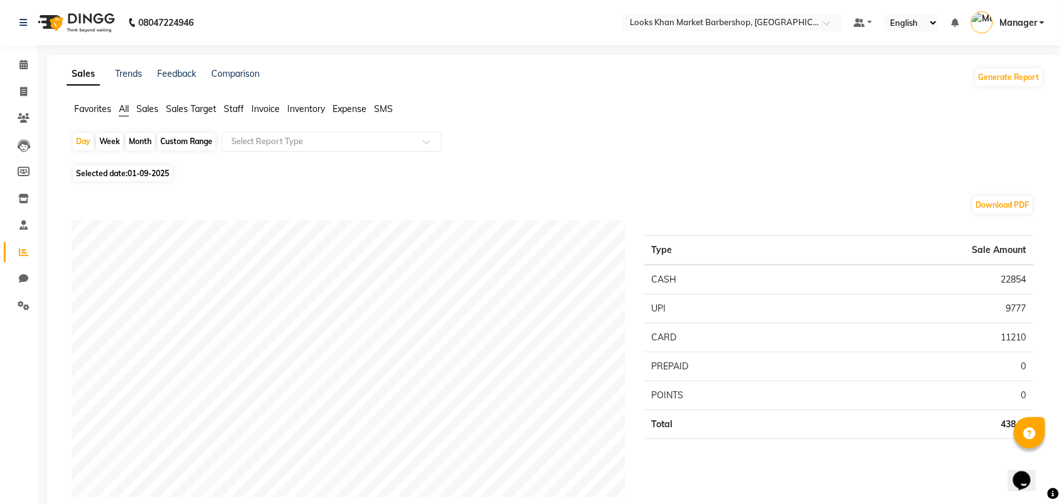
click at [231, 111] on span "Staff" at bounding box center [234, 108] width 20 height 11
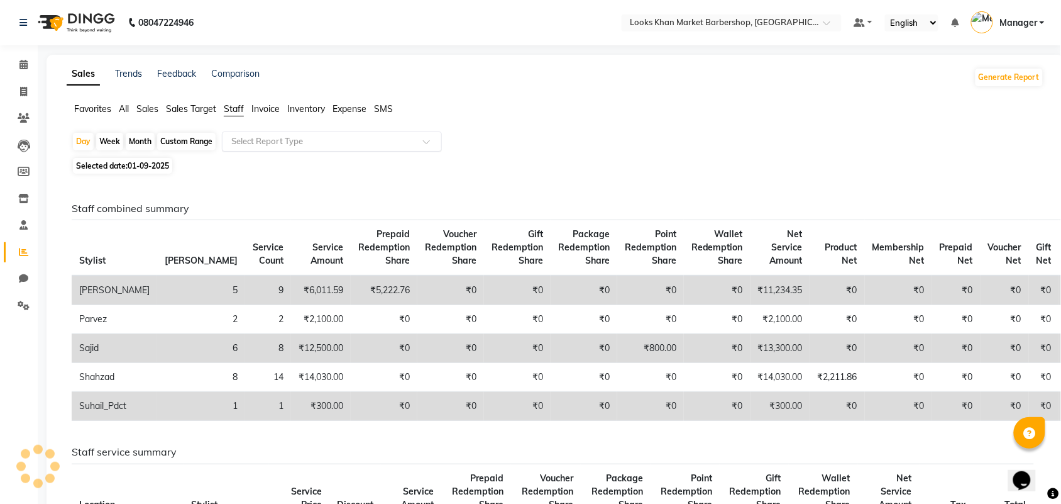
click at [334, 139] on input "text" at bounding box center [319, 141] width 181 height 13
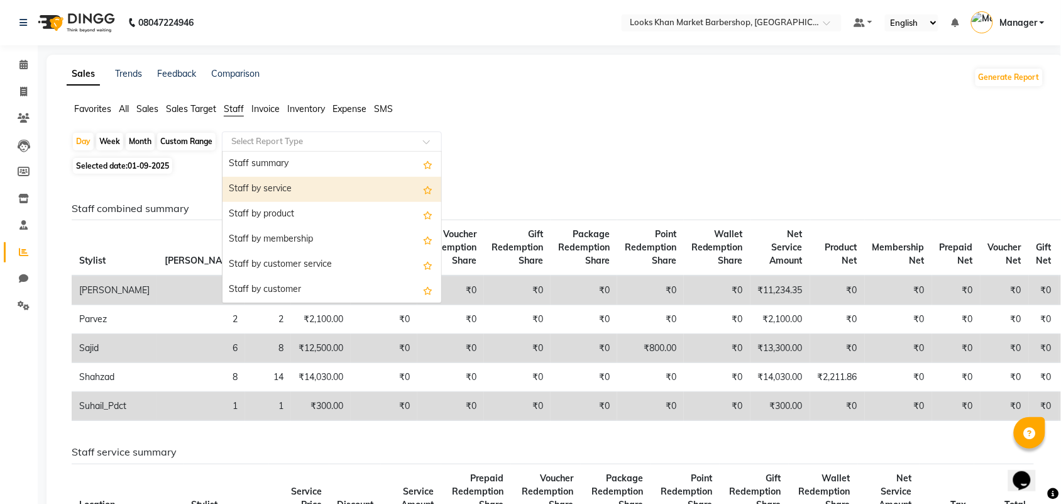
click at [302, 189] on div "Staff by service" at bounding box center [332, 189] width 219 height 25
select select "full_report"
select select "pdf"
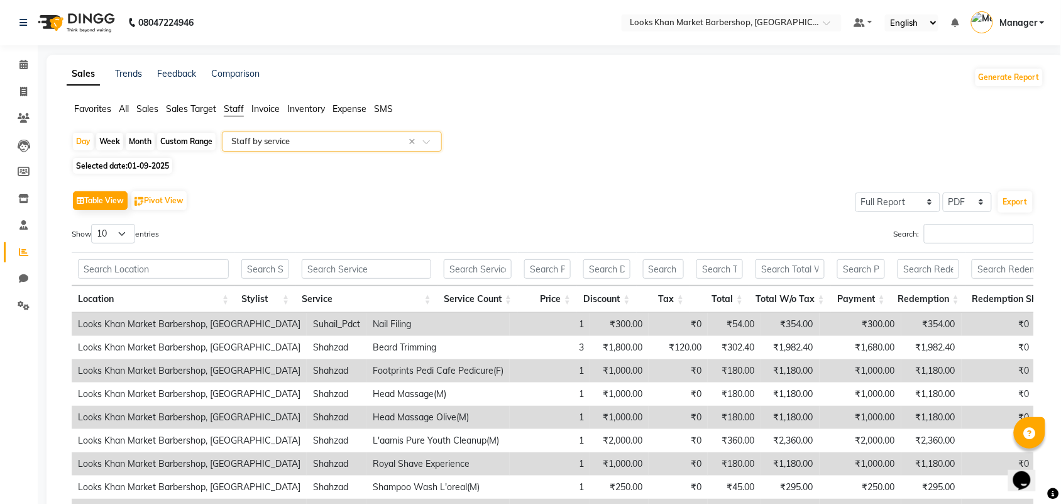
click at [968, 248] on div "Search:" at bounding box center [799, 236] width 472 height 25
click at [967, 240] on input "Search:" at bounding box center [979, 233] width 110 height 19
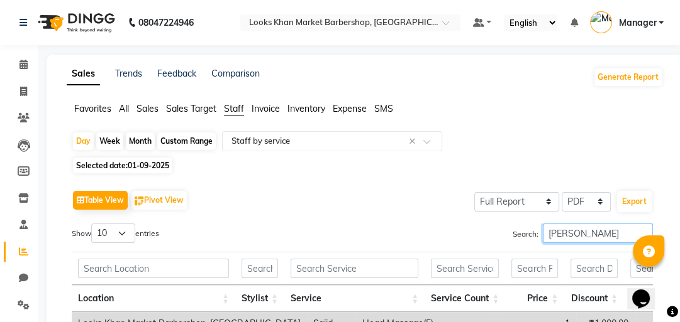
type input "SAJID"
drag, startPoint x: 1057, startPoint y: 1, endPoint x: 394, endPoint y: 241, distance: 705.5
click at [394, 241] on div "Search: SAJID" at bounding box center [512, 236] width 281 height 25
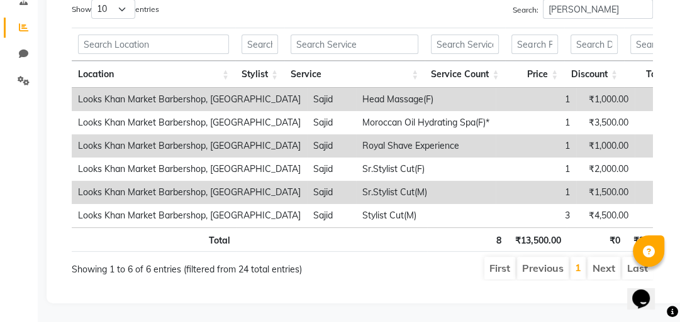
drag, startPoint x: 686, startPoint y: 0, endPoint x: 14, endPoint y: 143, distance: 687.7
click at [14, 143] on div "Calendar Invoice Clients Leads Members Inventory Staff Reports Chat Settings Co…" at bounding box center [85, 57] width 170 height 492
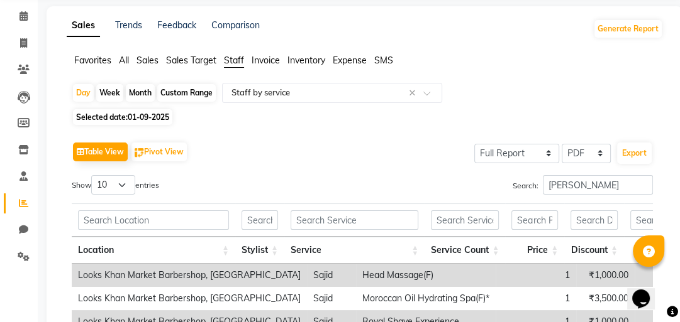
scroll to position [38, 0]
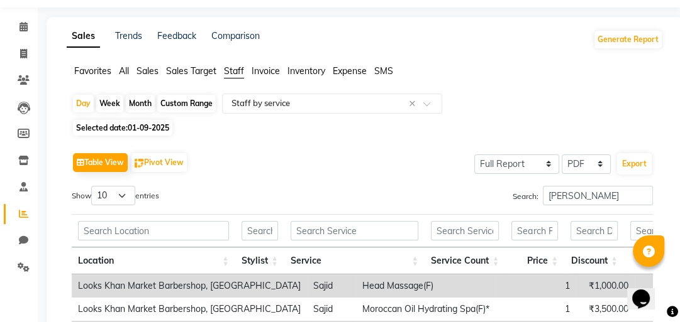
click at [155, 123] on span "Selected date: 01-09-2025" at bounding box center [122, 128] width 99 height 16
select select "9"
select select "2025"
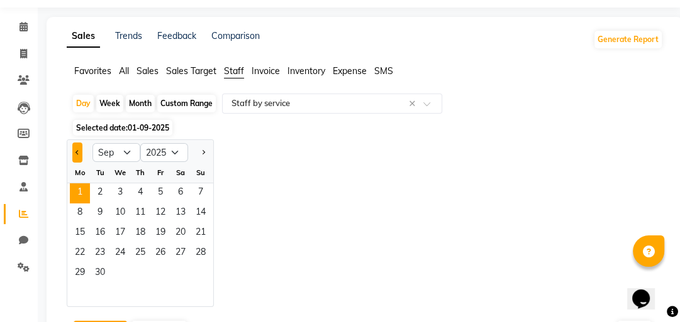
click at [78, 153] on span "Previous month" at bounding box center [77, 152] width 4 height 4
select select "8"
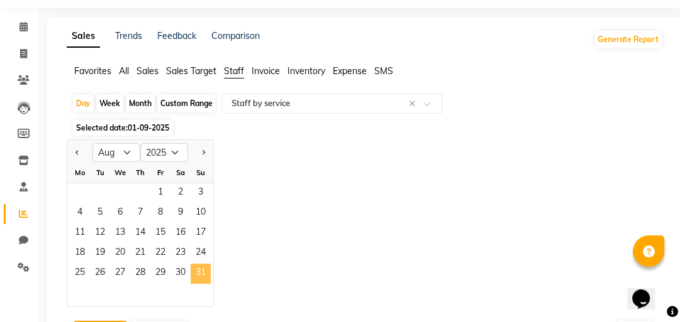
click at [199, 272] on span "31" at bounding box center [200, 274] width 20 height 20
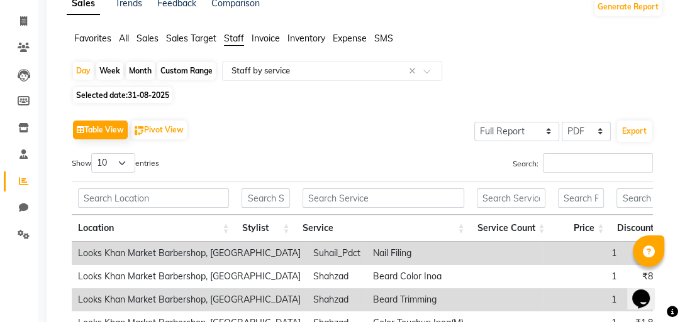
scroll to position [88, 0]
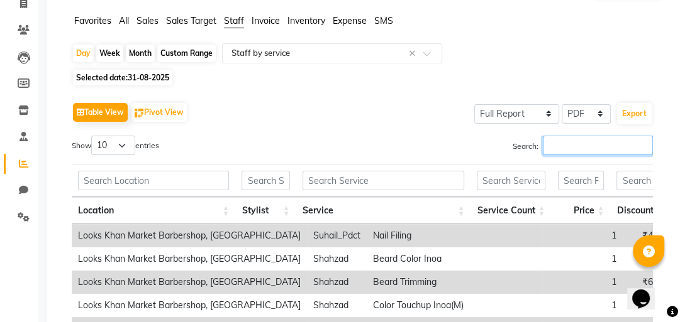
click at [563, 148] on input "Search:" at bounding box center [597, 145] width 110 height 19
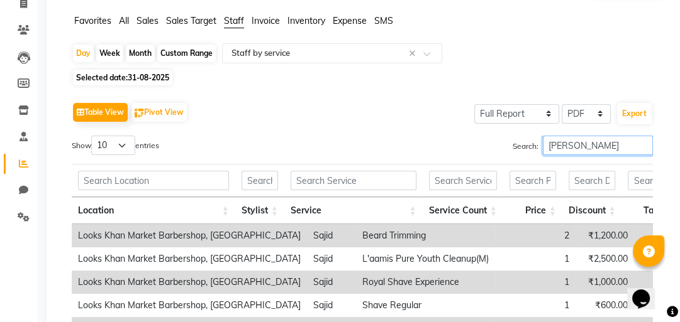
type input "SAJID"
click at [370, 146] on div "Search: SAJID" at bounding box center [512, 148] width 300 height 25
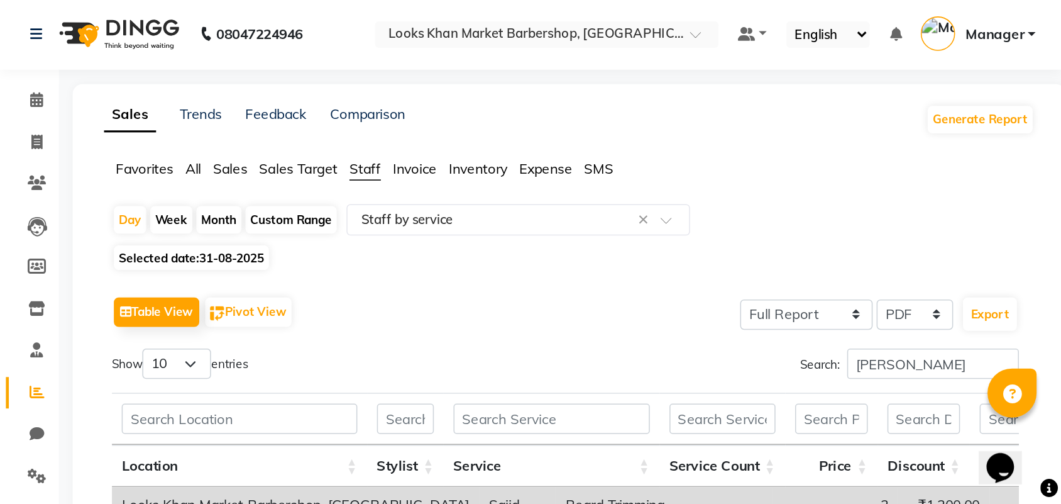
scroll to position [0, 0]
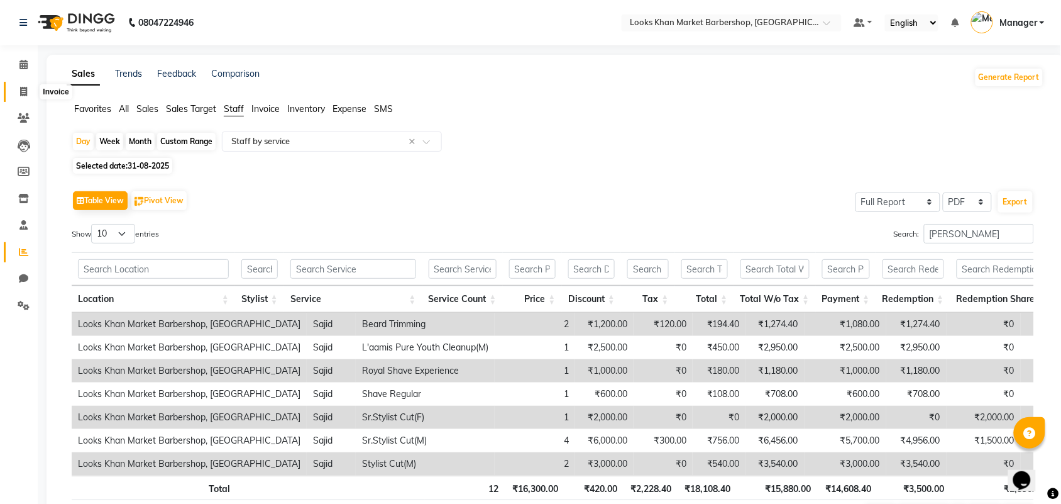
drag, startPoint x: 684, startPoint y: 1, endPoint x: 26, endPoint y: 88, distance: 663.2
click at [26, 88] on icon at bounding box center [23, 91] width 7 height 9
select select "8030"
select select "service"
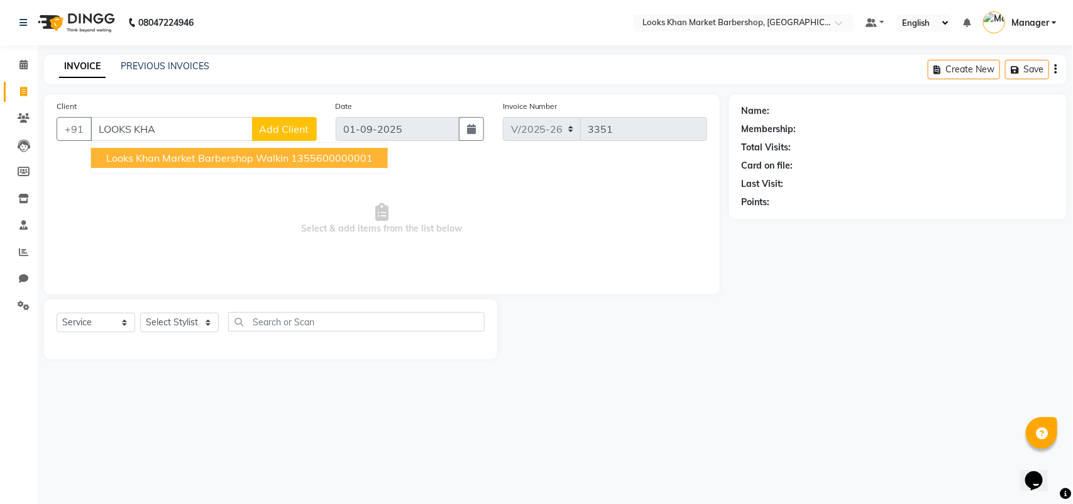
click at [172, 158] on span "Looks Khan Market Barbershop Walkin" at bounding box center [197, 157] width 182 height 13
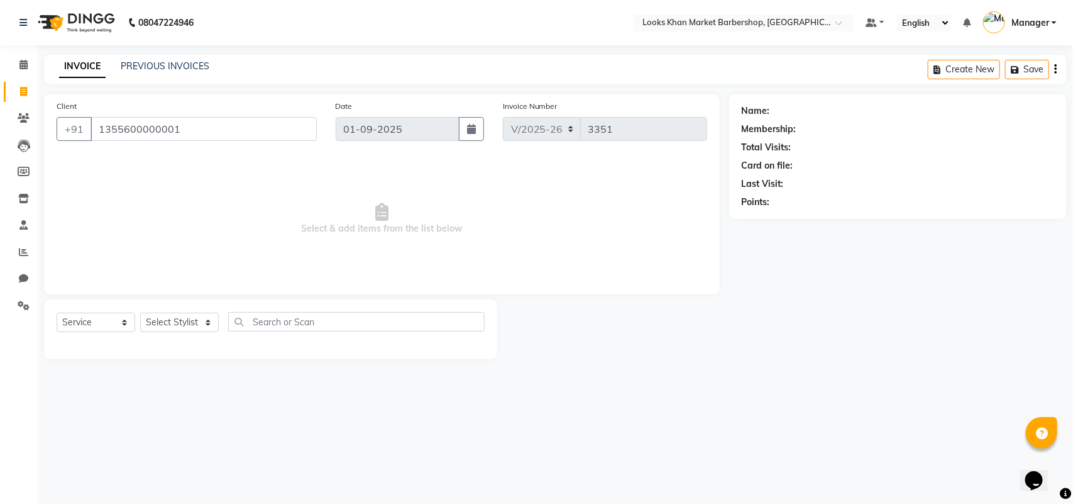
type input "1355600000001"
select select "1: Object"
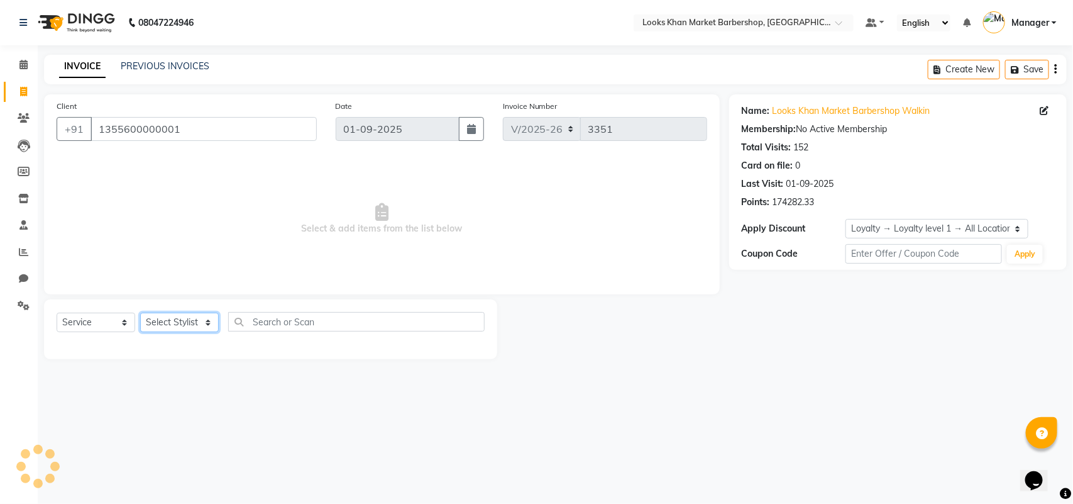
click at [177, 328] on select "Select Stylist Abhishek_pdct Akash_pdct Alam Counter_Sales Dheeraj Kartik_Mgr M…" at bounding box center [179, 321] width 79 height 19
select select "72594"
click at [140, 312] on select "Select Stylist Abhishek_pdct Akash_pdct Alam Counter_Sales Dheeraj Kartik_Mgr M…" at bounding box center [179, 321] width 79 height 19
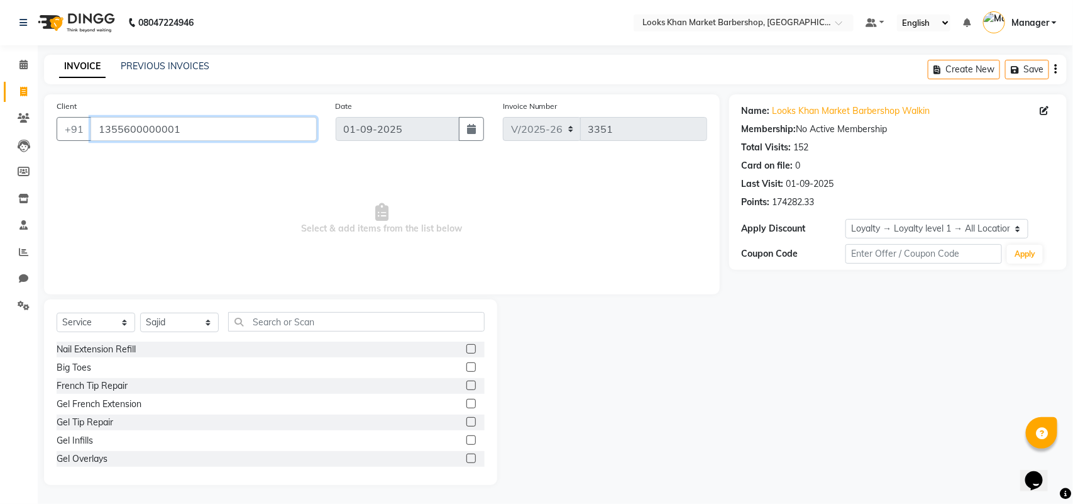
click at [212, 120] on input "1355600000001" at bounding box center [204, 129] width 226 height 24
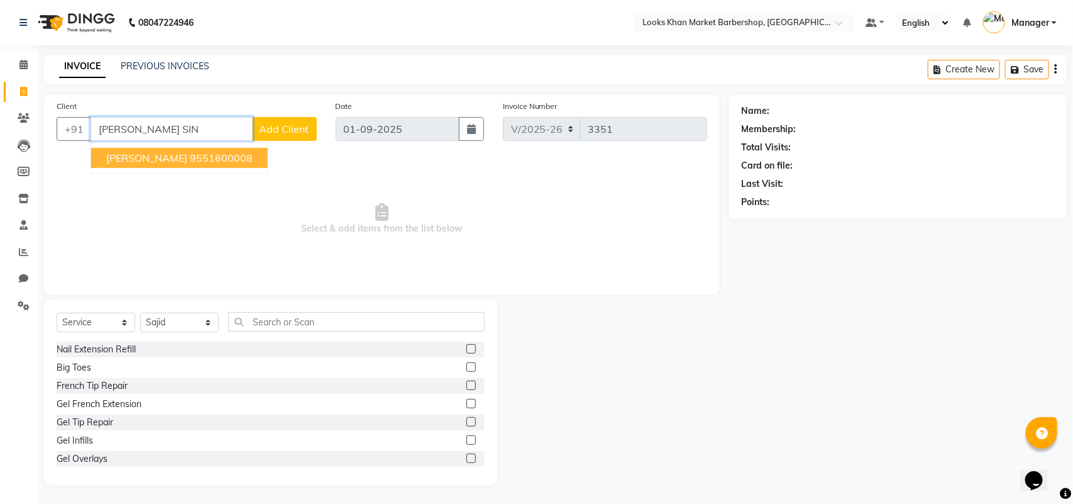
click at [143, 162] on span "YASHAS SINGHAL" at bounding box center [146, 157] width 81 height 13
type input "9551600008"
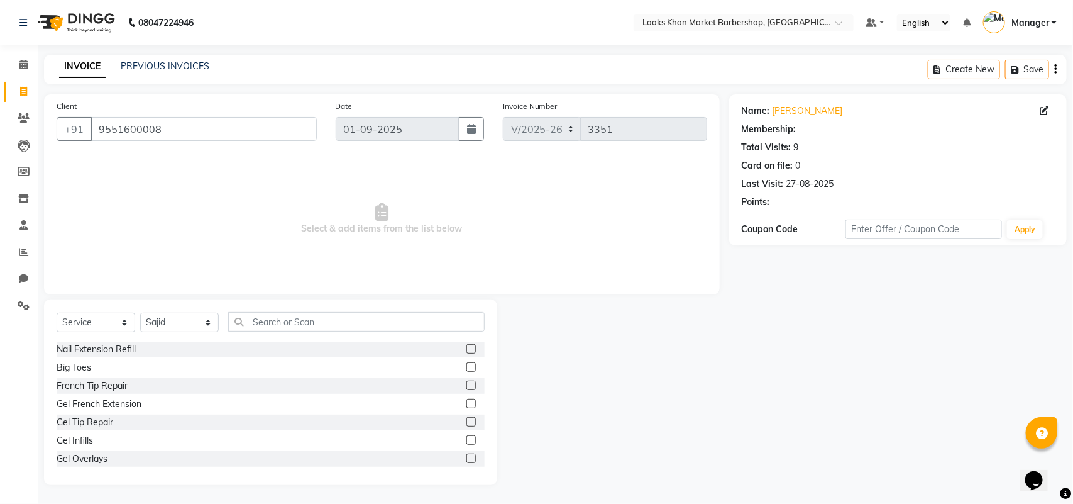
select select "1: Object"
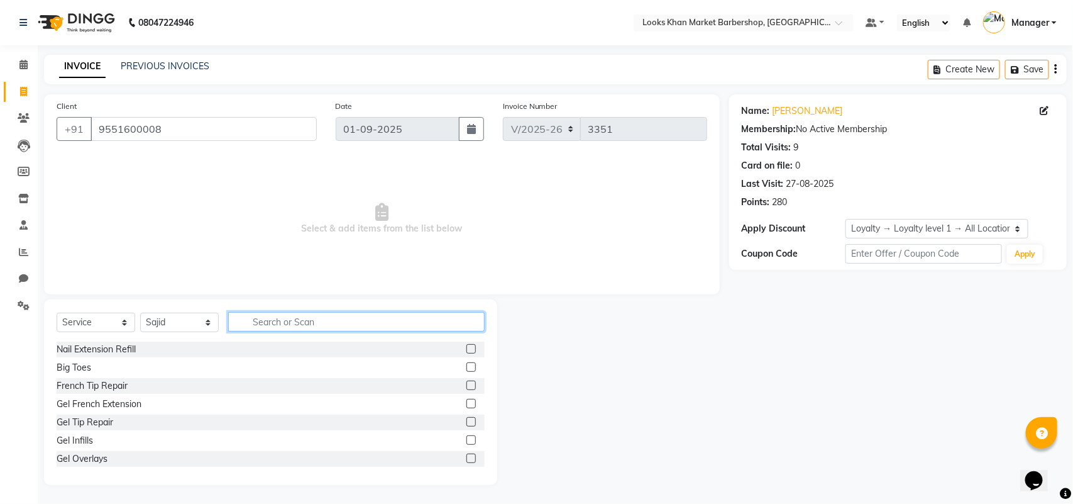
click at [316, 321] on input "text" at bounding box center [356, 321] width 256 height 19
type input "STYLI"
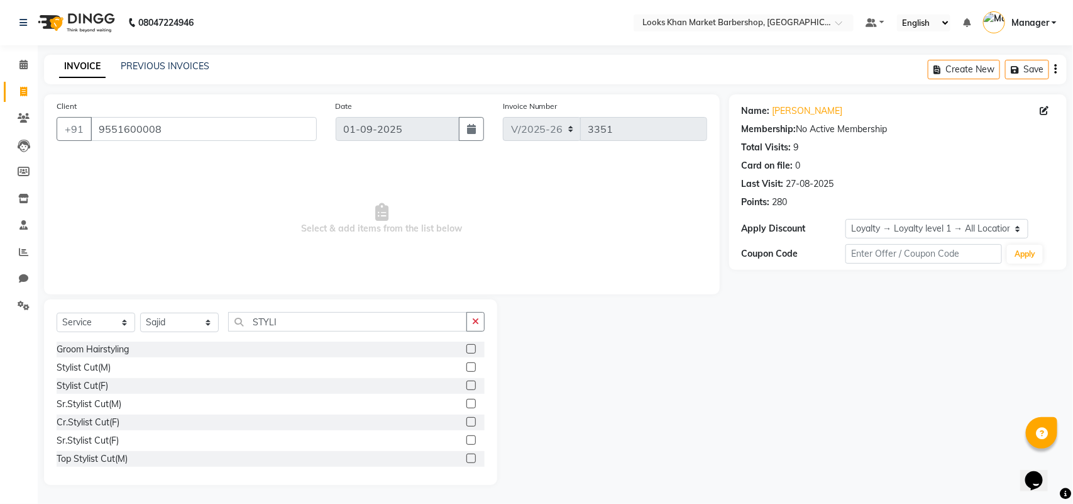
click at [466, 366] on label at bounding box center [470, 366] width 9 height 9
click at [466, 366] on input "checkbox" at bounding box center [470, 367] width 8 height 8
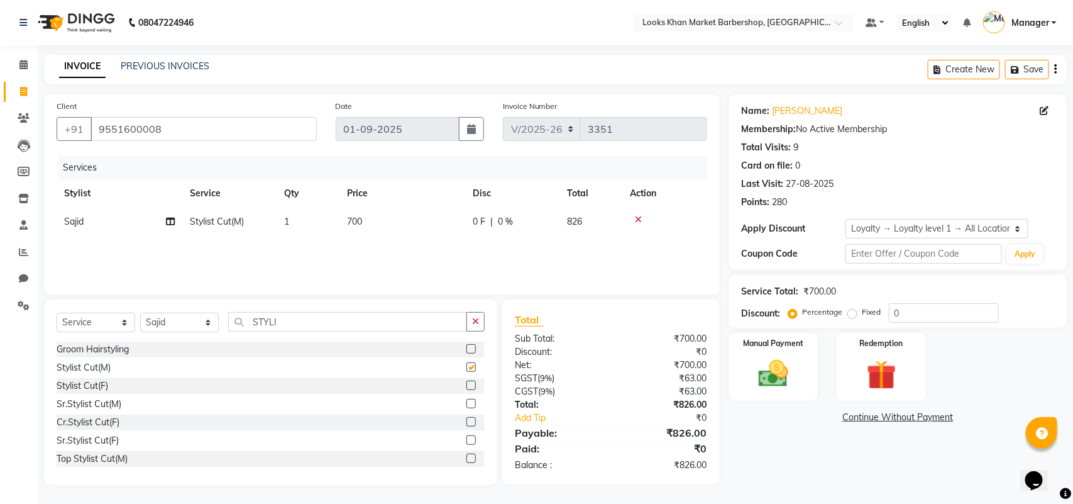
checkbox input "false"
click at [354, 221] on span "700" at bounding box center [354, 221] width 15 height 11
select select "72594"
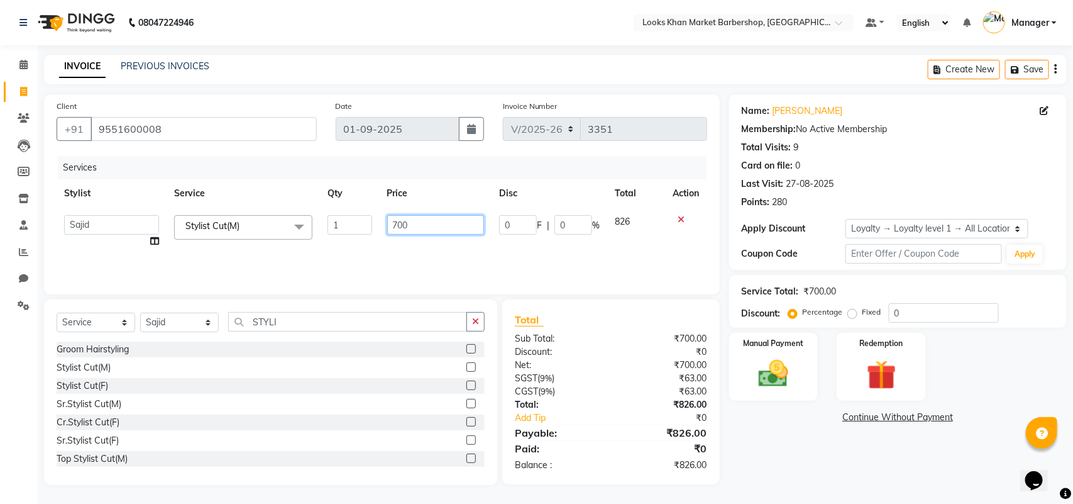
click at [426, 219] on input "700" at bounding box center [435, 224] width 97 height 19
type input "1000"
click at [495, 256] on div "Services Stylist Service Qty Price Disc Total Action Abhishek_pdct Akash_pdct A…" at bounding box center [382, 219] width 651 height 126
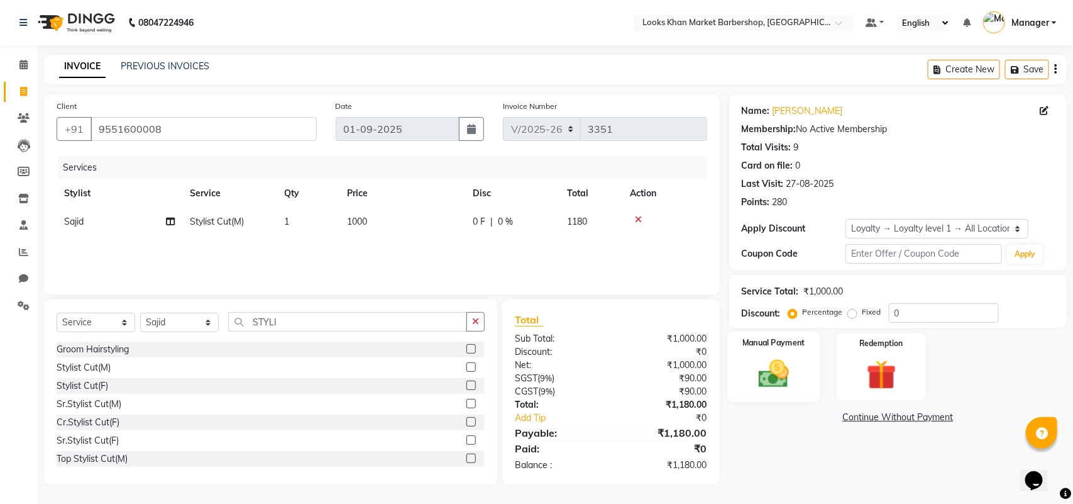
click at [781, 369] on img at bounding box center [774, 373] width 50 height 35
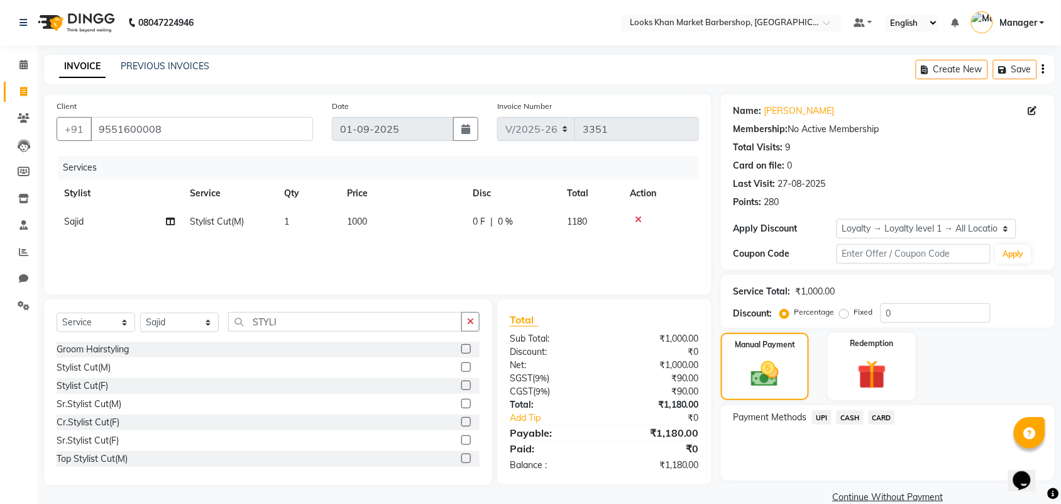
click at [846, 419] on span "CASH" at bounding box center [850, 417] width 27 height 14
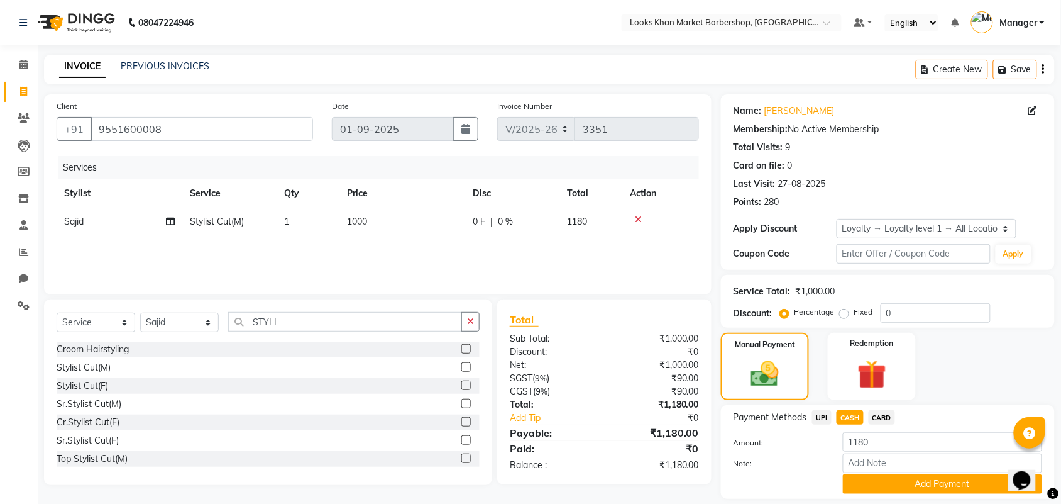
click at [900, 495] on div "Payment Methods UPI CASH CARD Amount: 1180 Note: Add Payment" at bounding box center [888, 452] width 334 height 94
click at [900, 478] on button "Add Payment" at bounding box center [942, 483] width 199 height 19
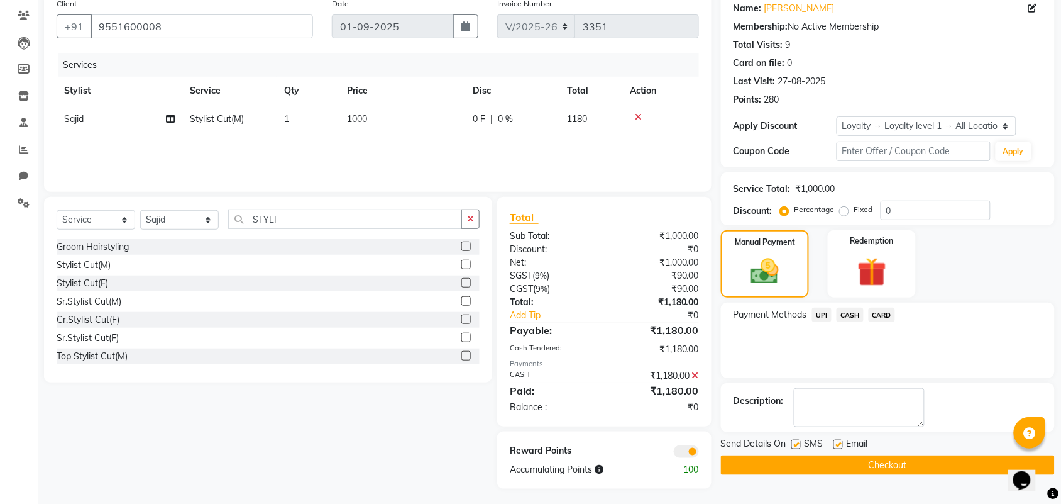
scroll to position [105, 0]
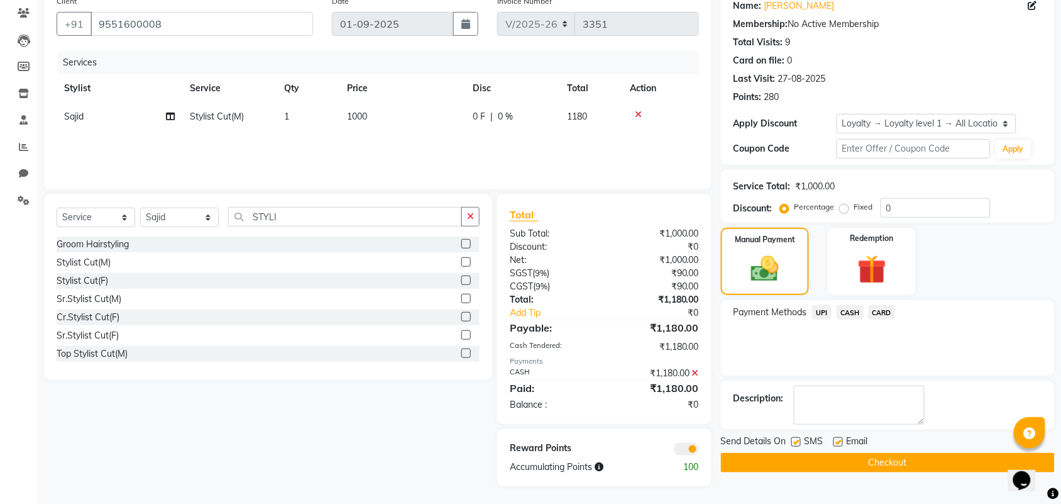
click at [881, 460] on button "Checkout" at bounding box center [888, 462] width 334 height 19
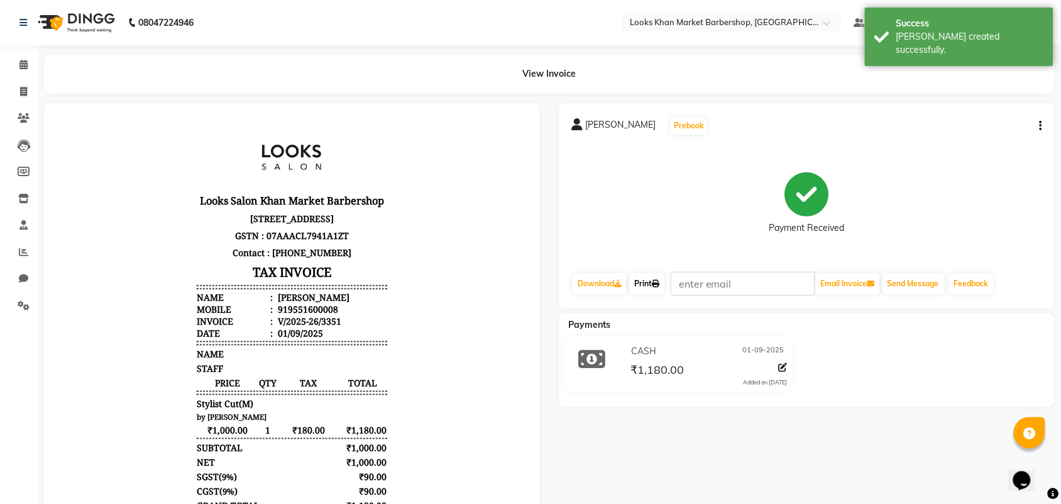
click at [649, 290] on link "Print" at bounding box center [646, 283] width 35 height 21
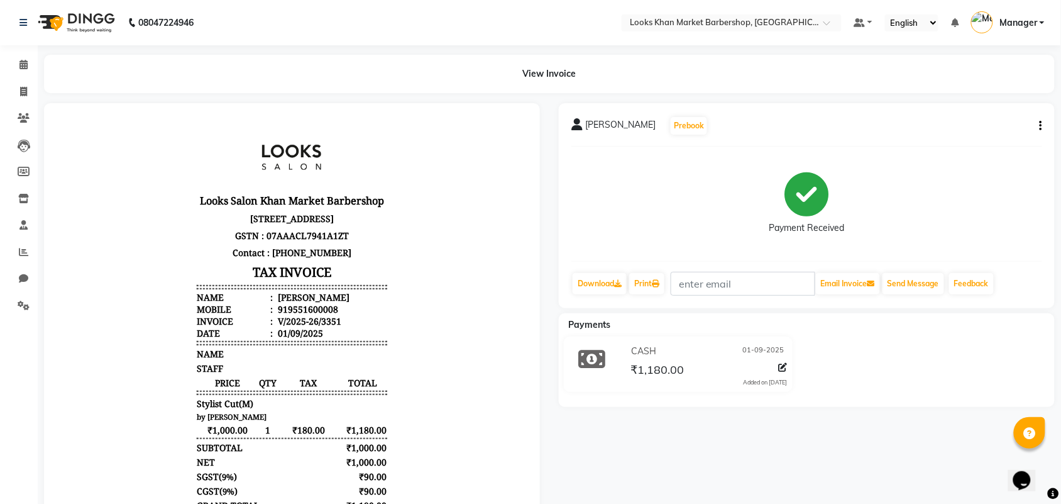
click at [45, 16] on img at bounding box center [75, 22] width 86 height 35
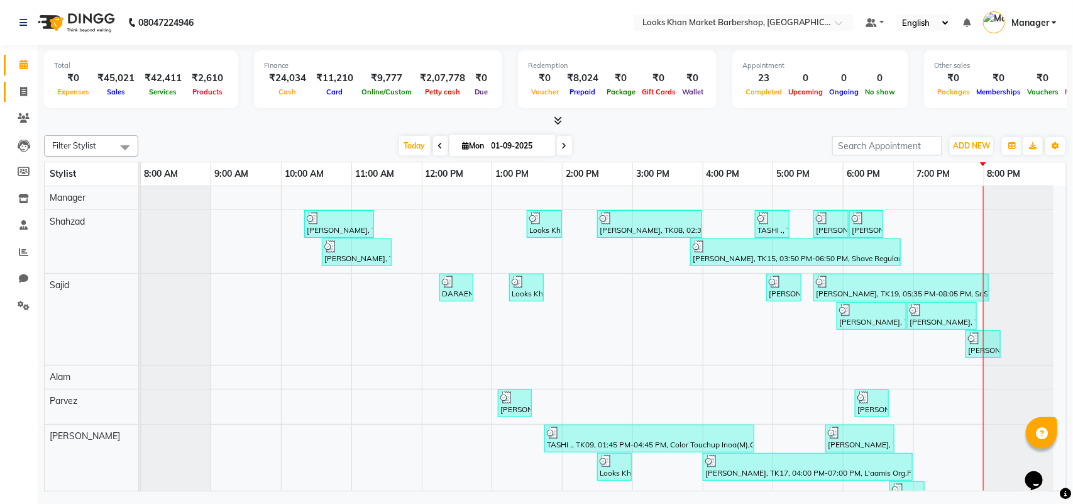
click at [16, 83] on link "Invoice" at bounding box center [19, 92] width 30 height 21
select select "service"
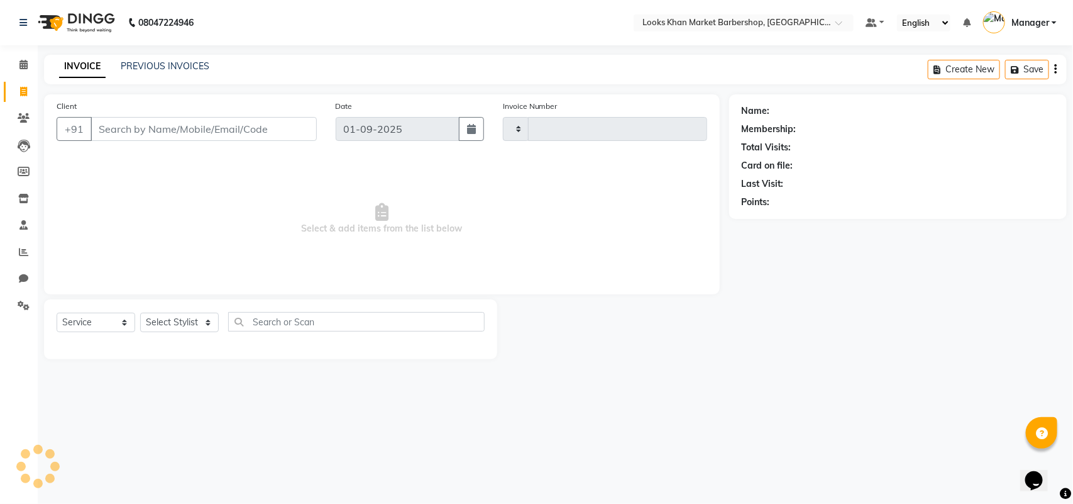
type input "3352"
select select "8030"
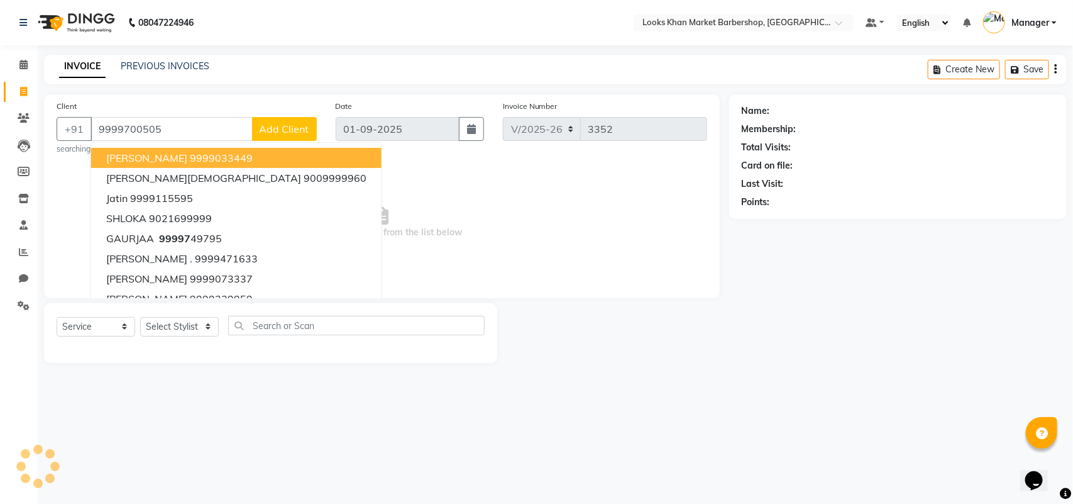
type input "9999700505"
select select "1: Object"
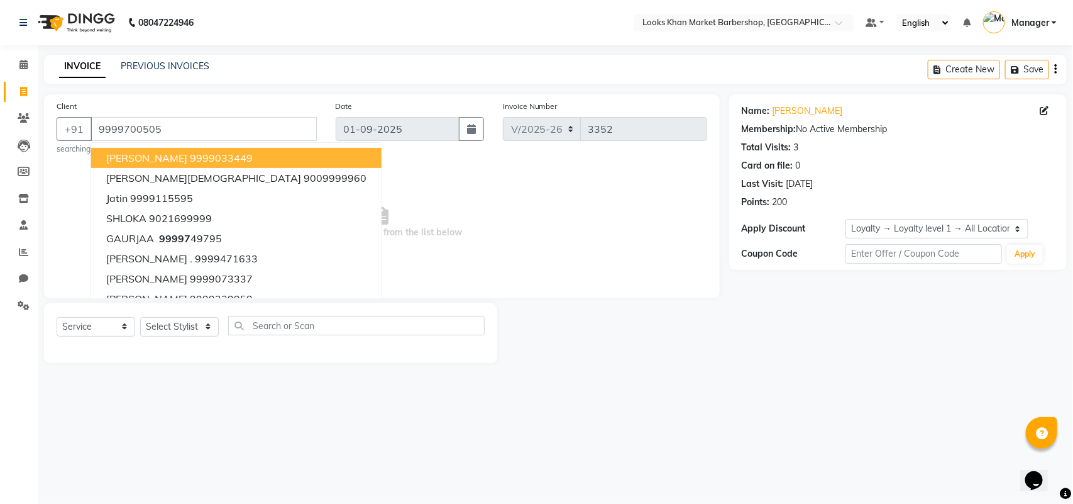
click at [240, 83] on div "INVOICE PREVIOUS INVOICES Create New Save" at bounding box center [555, 70] width 1023 height 30
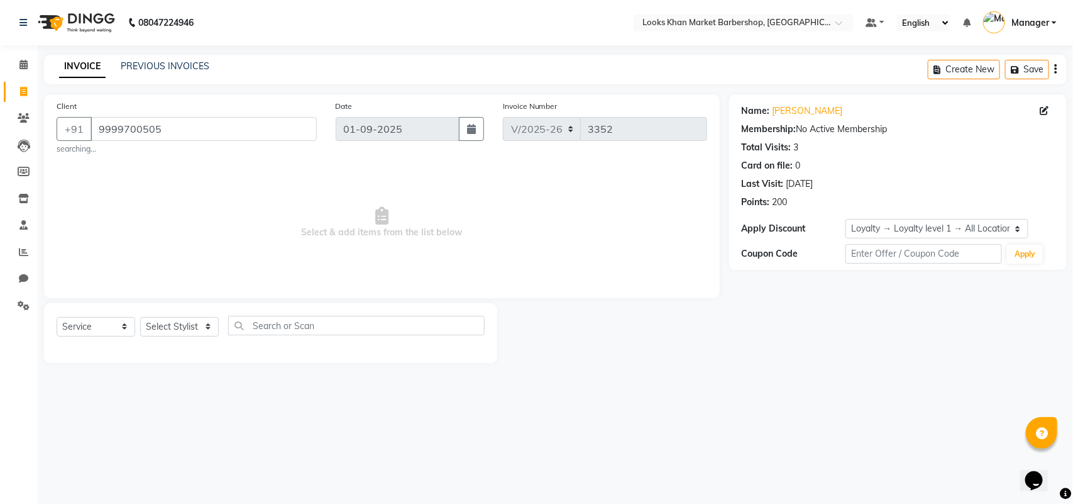
click at [168, 316] on div "Select Service Product Membership Package Voucher Prepaid Gift Card Select Styl…" at bounding box center [271, 331] width 428 height 30
click at [179, 327] on select "Select Stylist Abhishek_pdct Akash_pdct Alam Counter_Sales Dheeraj Kartik_Mgr M…" at bounding box center [179, 326] width 79 height 19
select select "72596"
click at [140, 317] on select "Select Stylist Abhishek_pdct Akash_pdct Alam Counter_Sales Dheeraj Kartik_Mgr M…" at bounding box center [179, 326] width 79 height 19
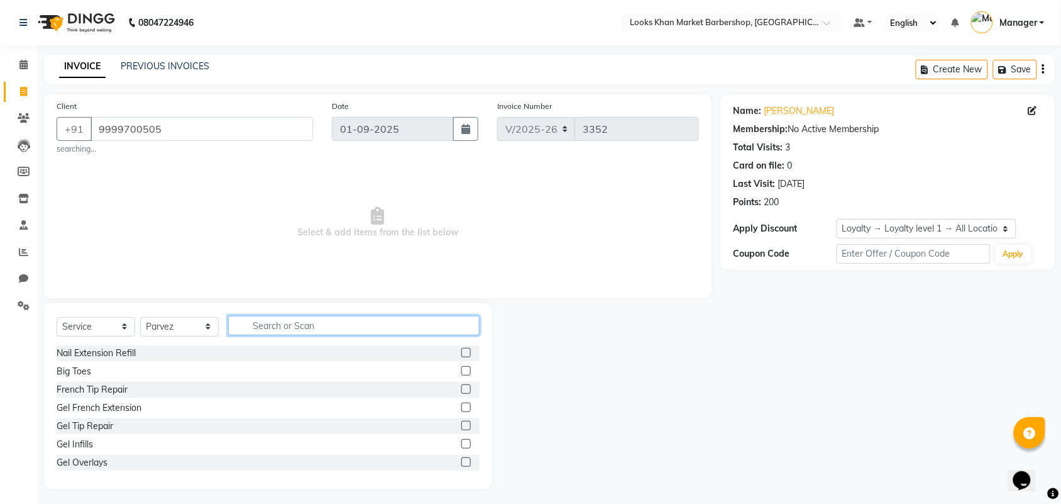
click at [282, 322] on input "text" at bounding box center [353, 325] width 251 height 19
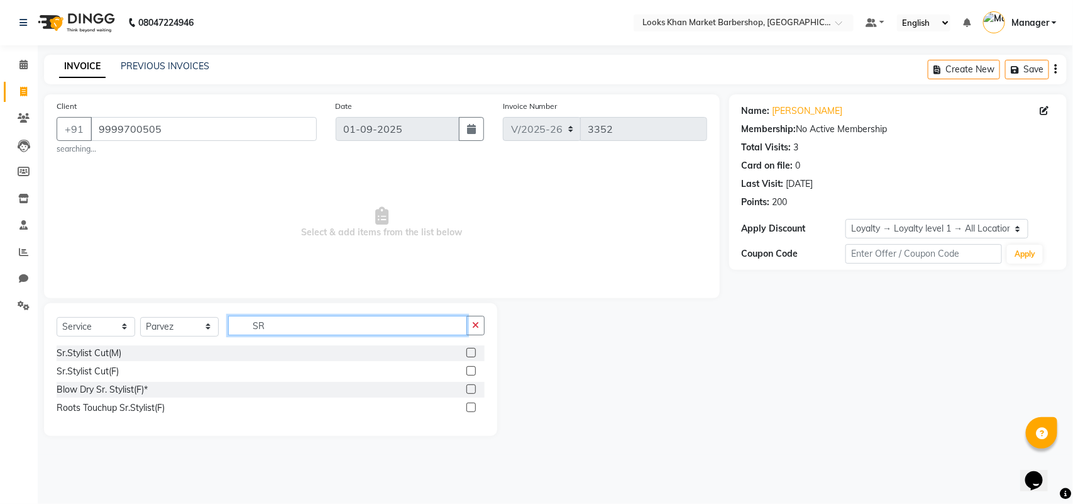
type input "SR"
click at [469, 351] on label at bounding box center [470, 352] width 9 height 9
click at [469, 351] on input "checkbox" at bounding box center [470, 353] width 8 height 8
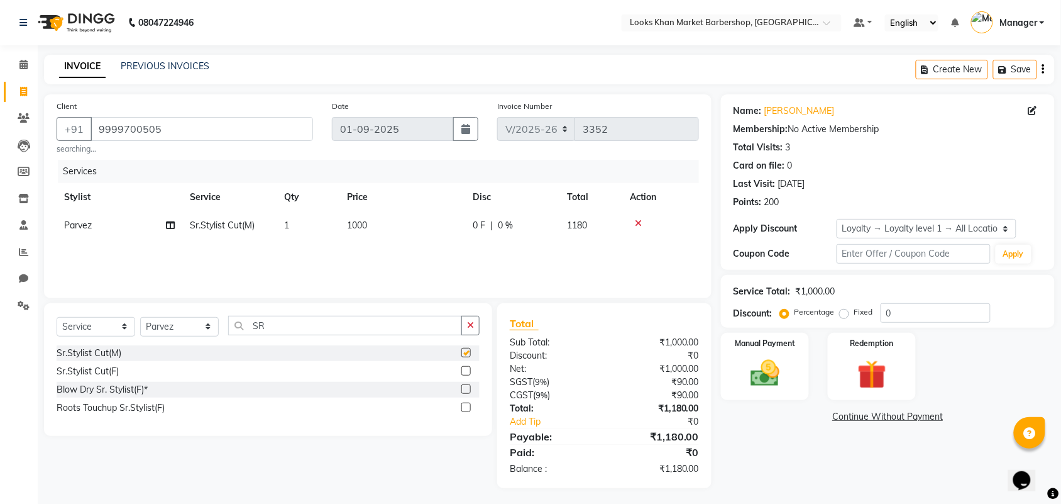
checkbox input "false"
click at [366, 222] on span "1000" at bounding box center [357, 224] width 20 height 11
select select "72596"
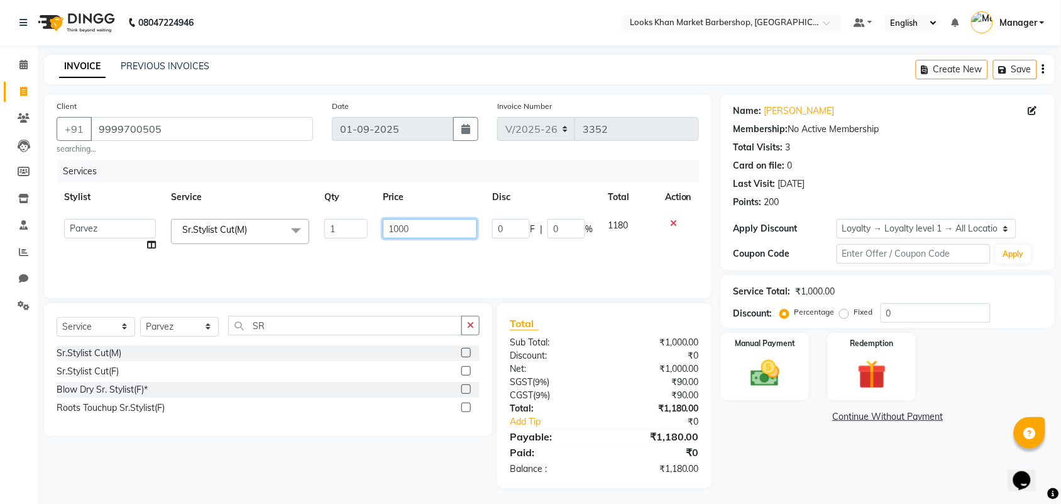
click at [434, 233] on input "1000" at bounding box center [430, 228] width 94 height 19
type input "1500"
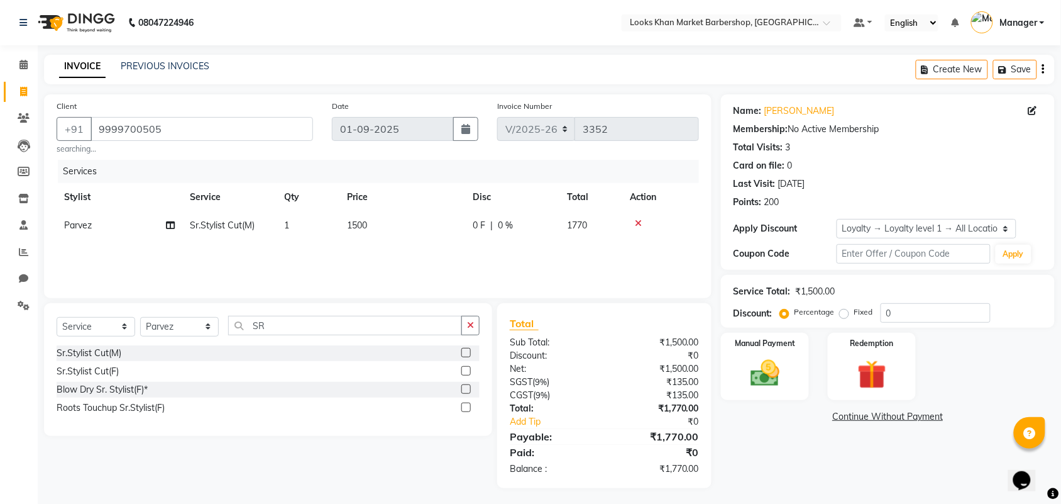
click at [439, 209] on th "Price" at bounding box center [402, 197] width 126 height 28
click at [756, 373] on img at bounding box center [764, 373] width 49 height 35
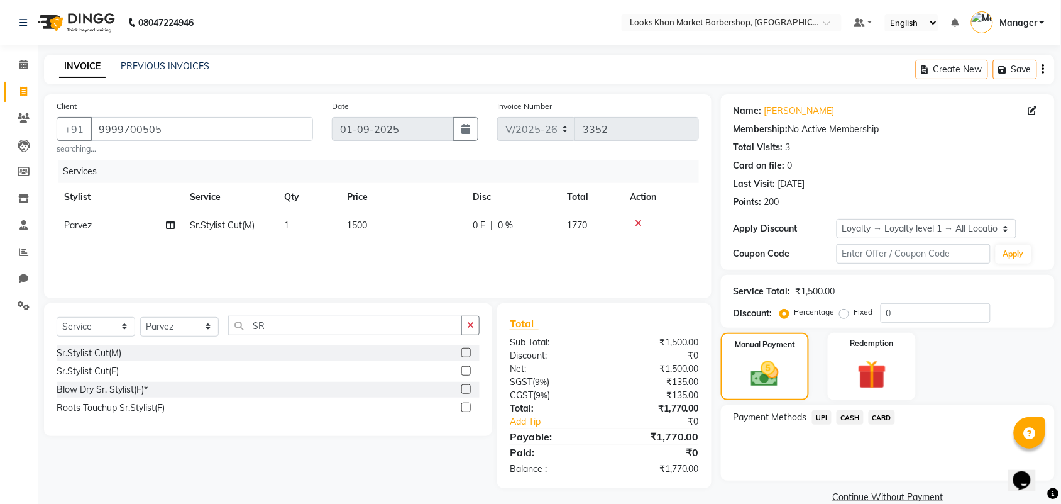
click at [881, 419] on span "CARD" at bounding box center [882, 417] width 27 height 14
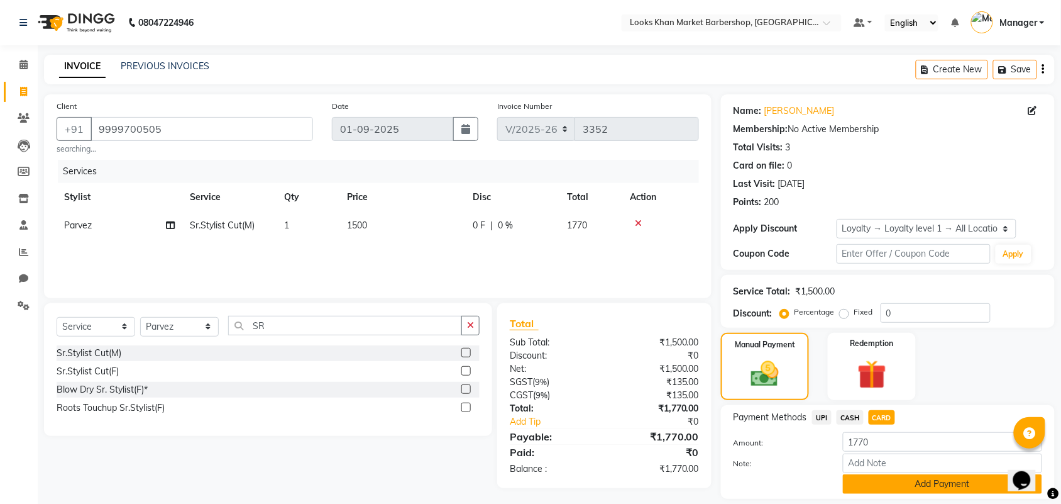
click at [897, 478] on button "Add Payment" at bounding box center [942, 483] width 199 height 19
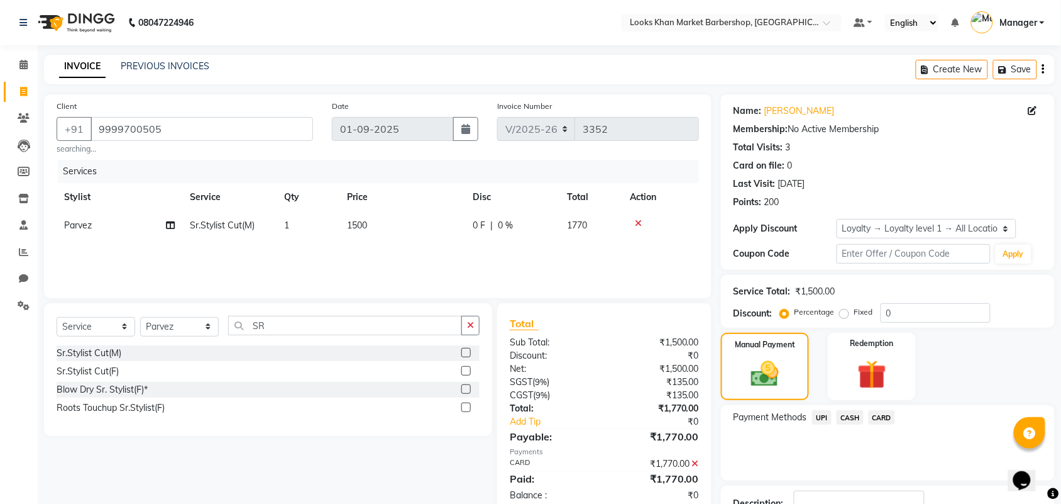
scroll to position [93, 0]
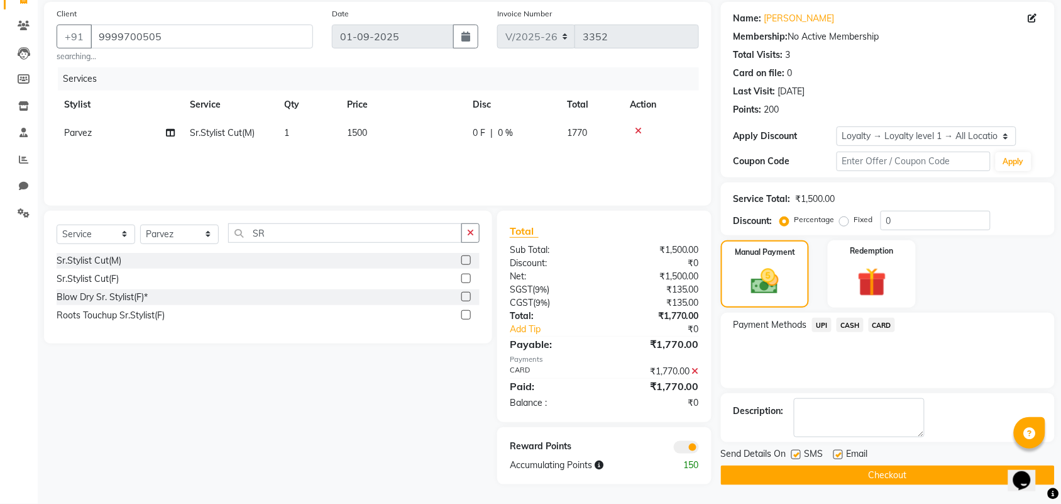
click at [889, 473] on button "Checkout" at bounding box center [888, 474] width 334 height 19
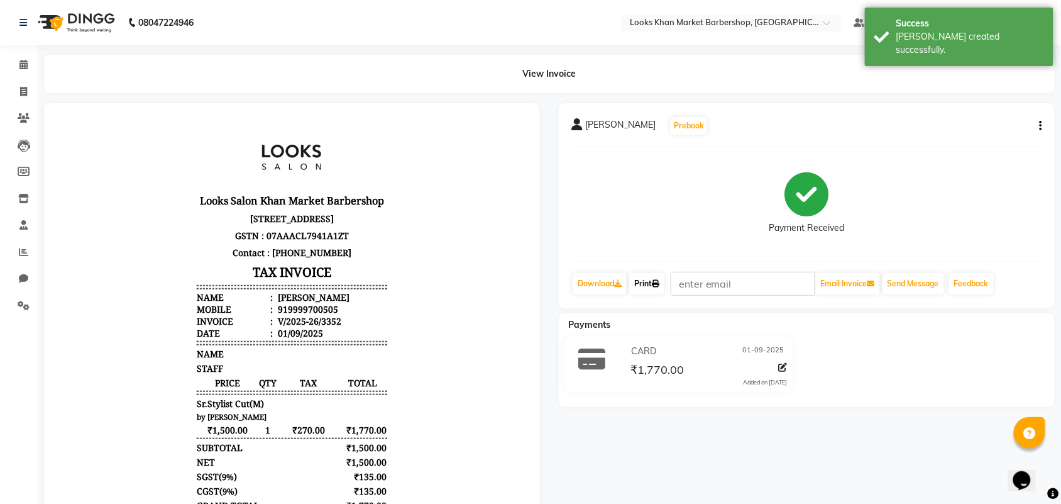
click at [652, 283] on link "Print" at bounding box center [646, 283] width 35 height 21
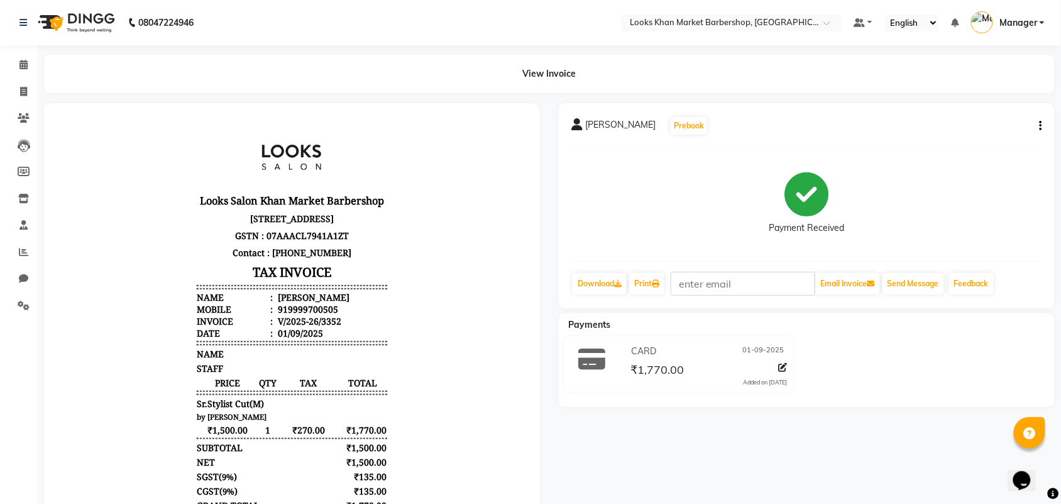
click at [106, 20] on img at bounding box center [75, 22] width 86 height 35
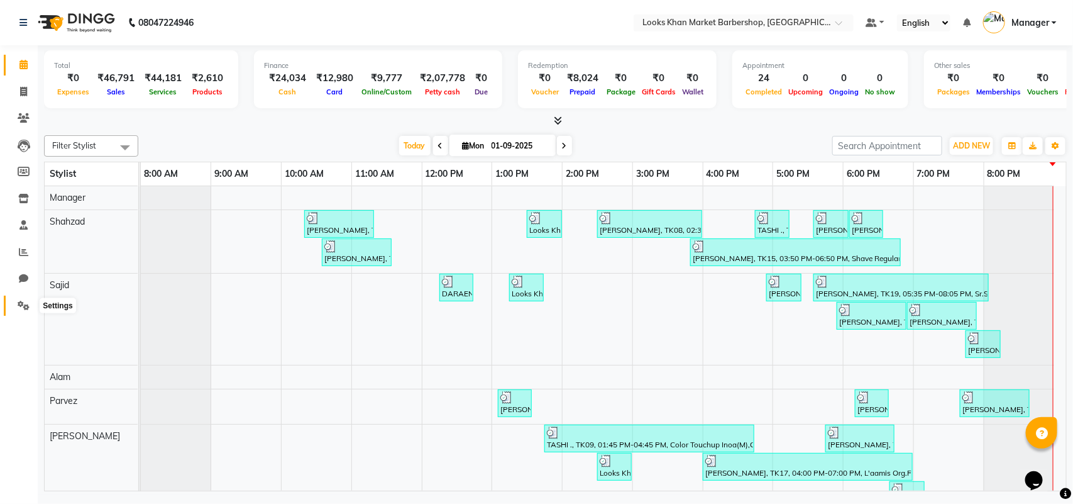
click at [18, 300] on icon at bounding box center [24, 304] width 12 height 9
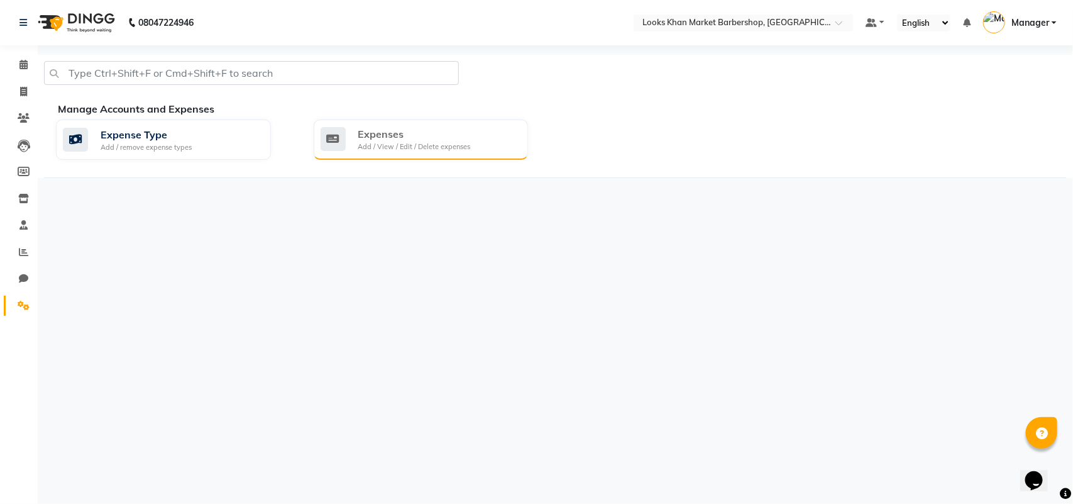
click at [434, 131] on div "Expenses" at bounding box center [414, 133] width 113 height 15
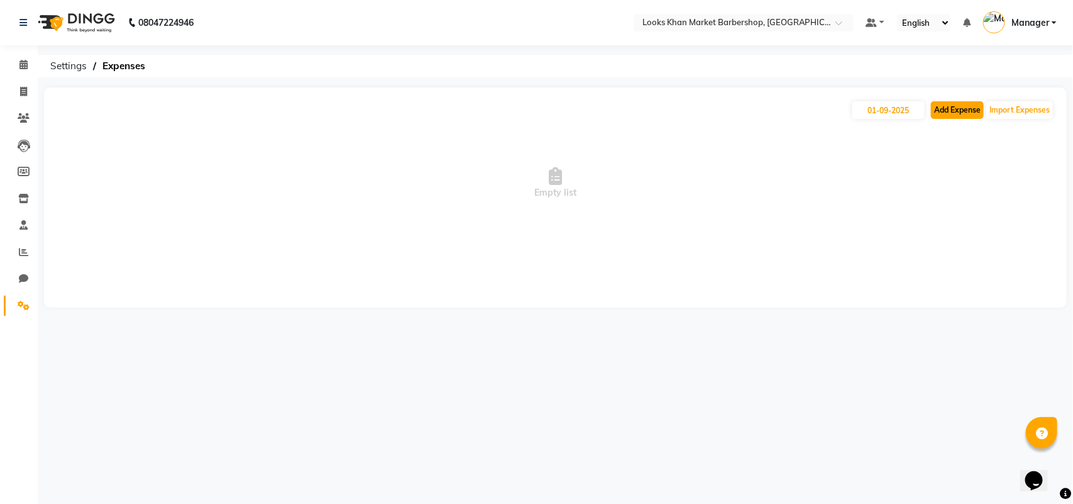
click at [954, 108] on button "Add Expense" at bounding box center [957, 110] width 53 height 18
select select "1"
select select "7161"
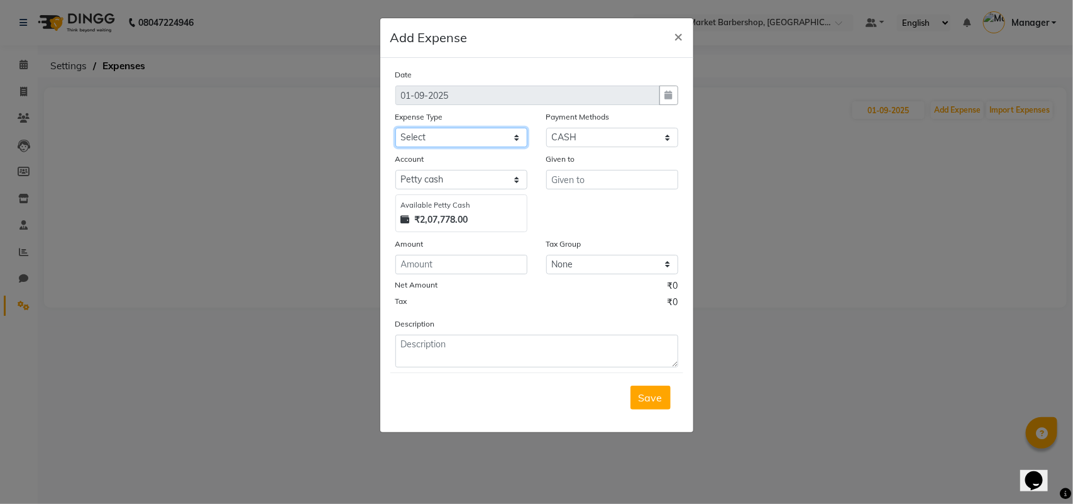
click at [413, 129] on select "Select Bank Deposit Blinkit Cash Handover CLIENT Client ordered food Client Ref…" at bounding box center [461, 137] width 132 height 19
select select "24318"
click at [395, 128] on select "Select Bank Deposit Blinkit Cash Handover CLIENT Client ordered food Client Ref…" at bounding box center [461, 137] width 132 height 19
type input "Counter_Sales"
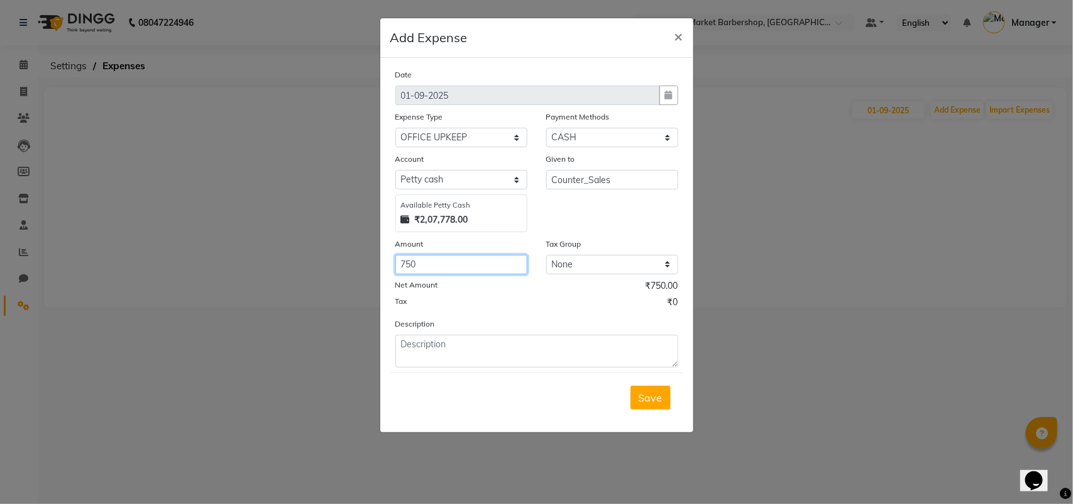
type input "750"
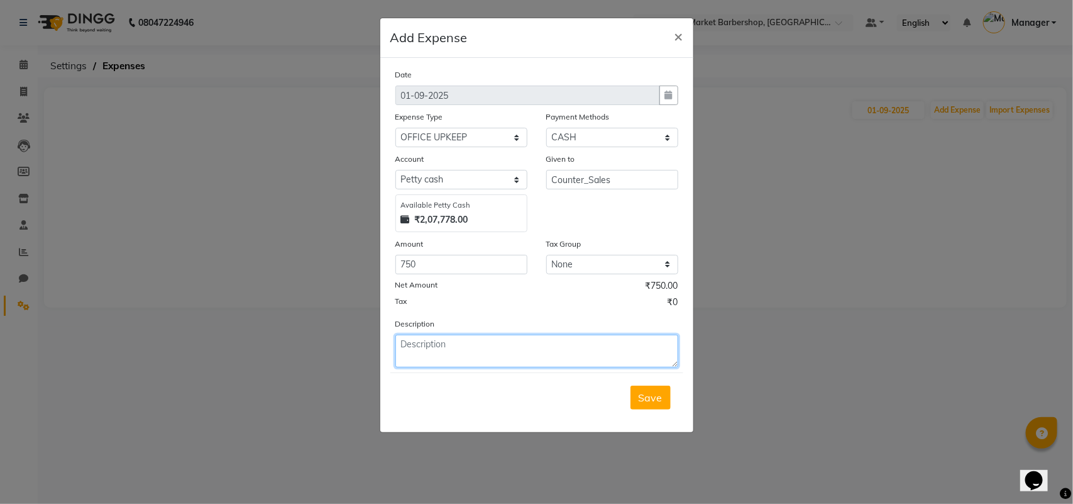
type textarea "g"
type textarea "looks signage board cleaning"
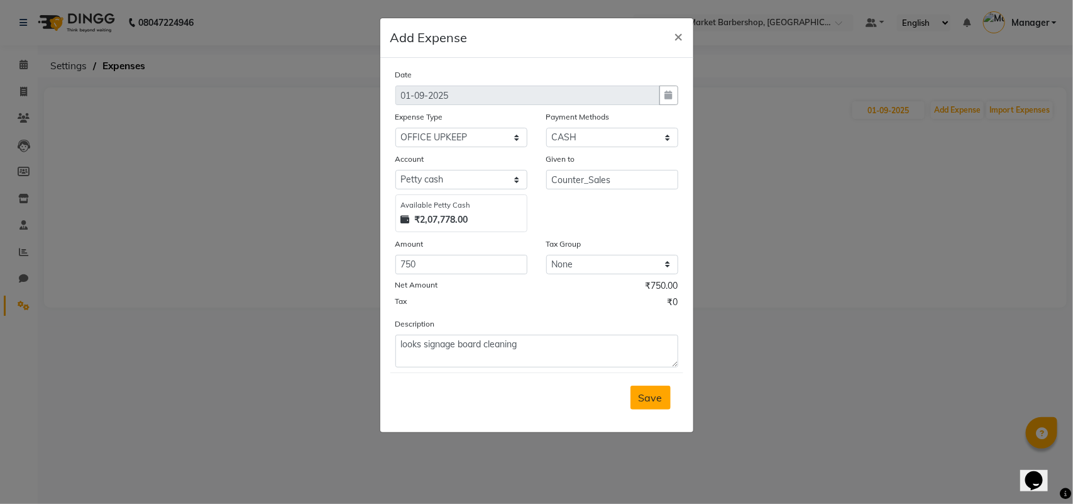
click at [642, 391] on span "Save" at bounding box center [651, 397] width 24 height 13
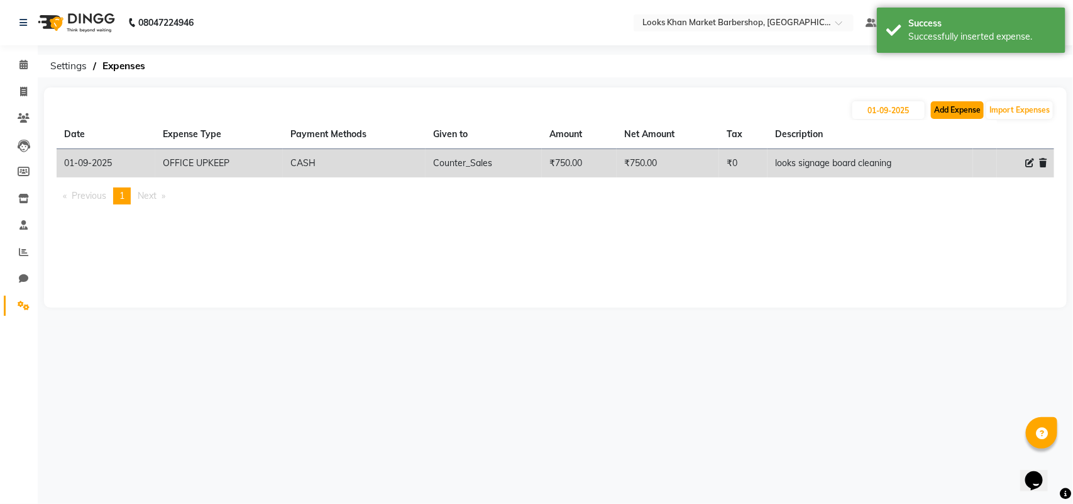
click at [946, 113] on button "Add Expense" at bounding box center [957, 110] width 53 height 18
select select "1"
select select "7161"
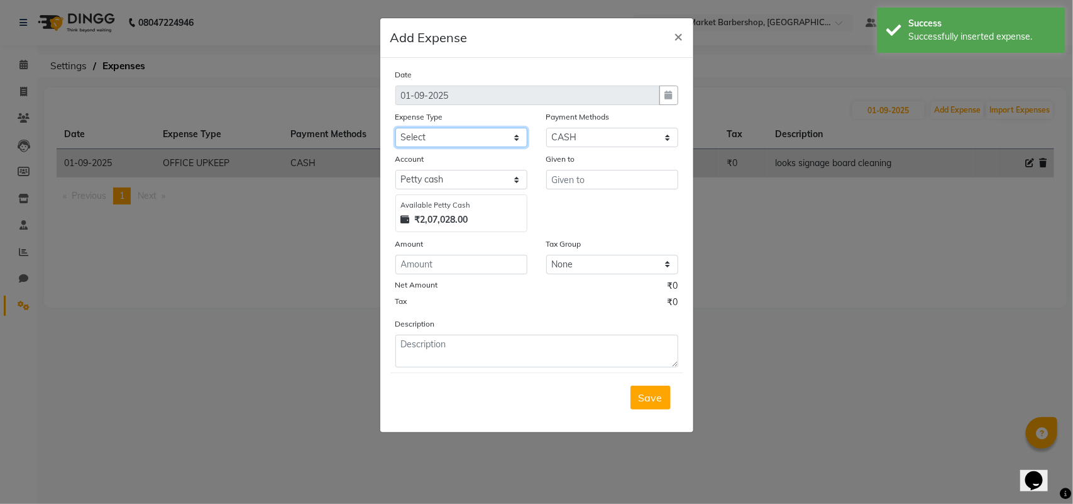
click at [438, 136] on select "Select Bank Deposit Blinkit Cash Handover CLIENT Client ordered food Client Ref…" at bounding box center [461, 137] width 132 height 19
select select "24372"
click at [395, 128] on select "Select Bank Deposit Blinkit Cash Handover CLIENT Client ordered food Client Ref…" at bounding box center [461, 137] width 132 height 19
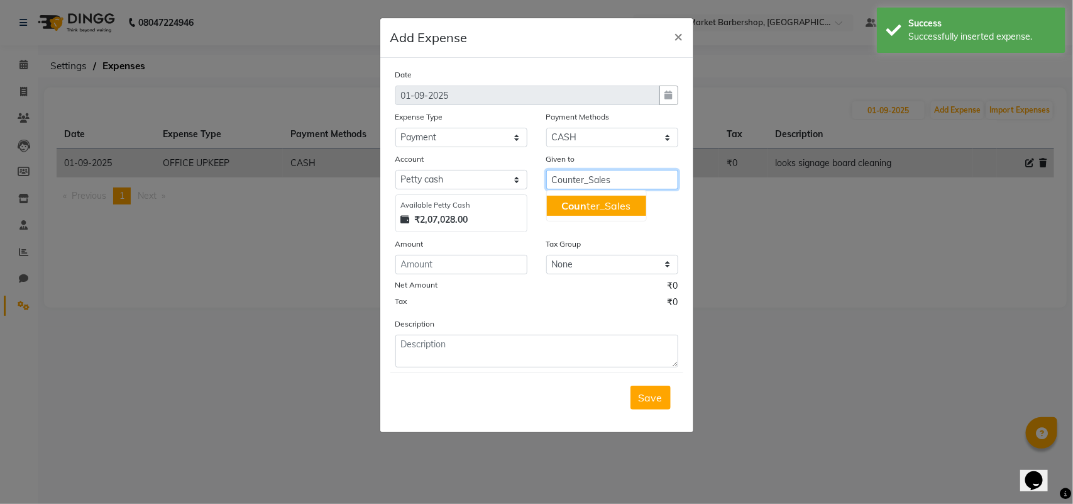
type input "Counter_Sales"
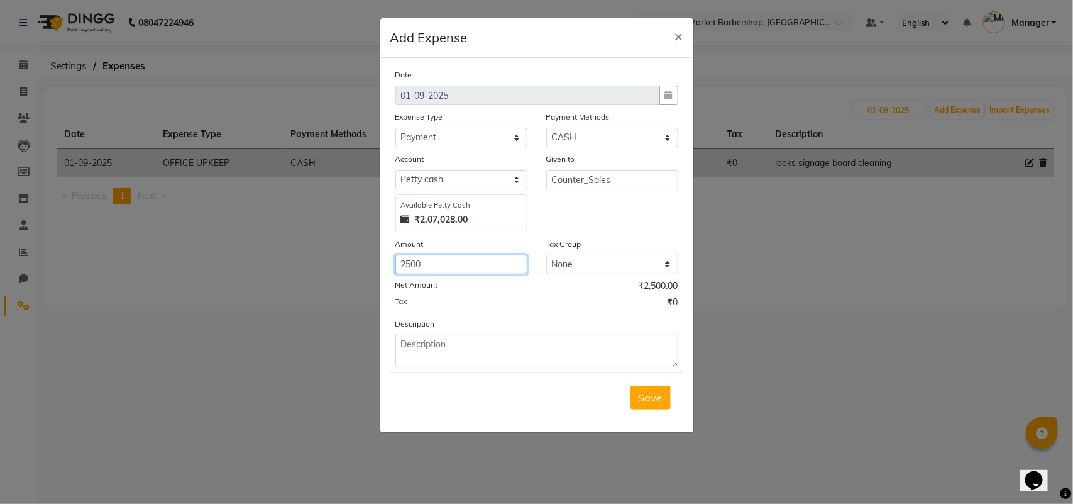
type input "2500"
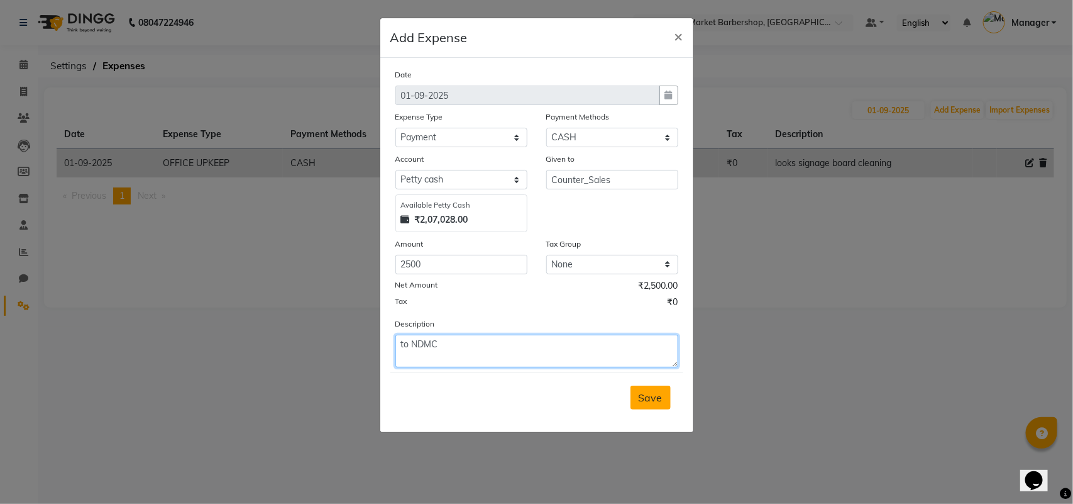
type textarea "to NDMC"
click at [649, 402] on button "Save" at bounding box center [650, 397] width 40 height 24
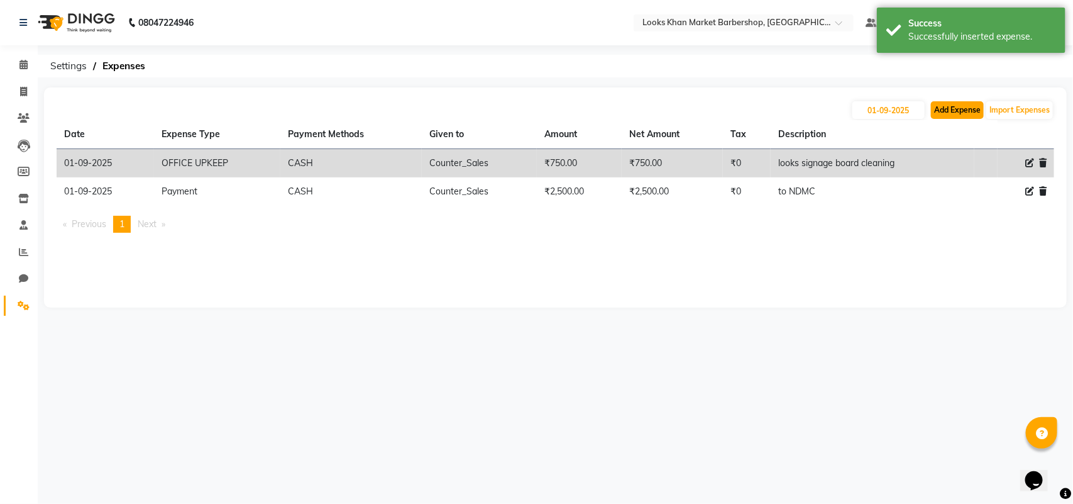
click at [959, 107] on button "Add Expense" at bounding box center [957, 110] width 53 height 18
select select "1"
select select "7161"
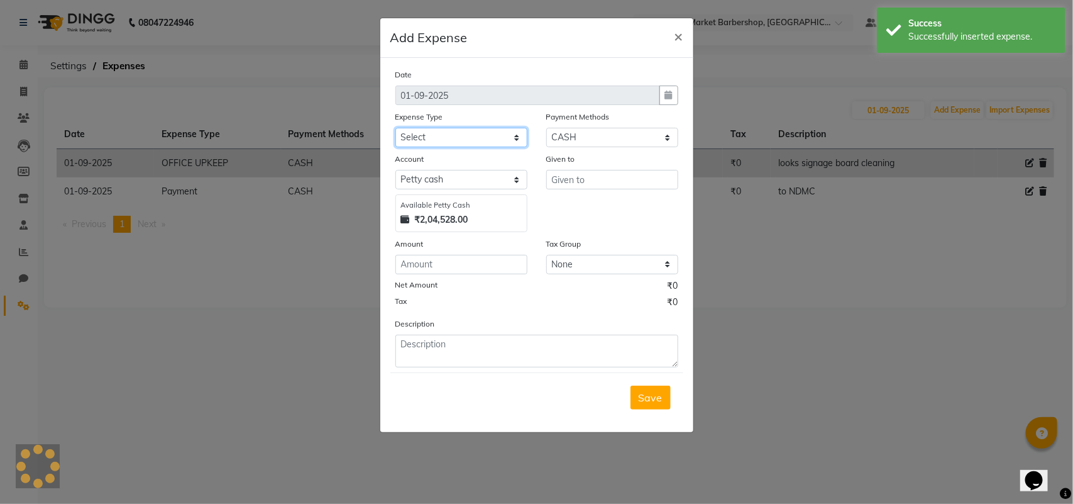
click at [465, 137] on select "Select Bank Deposit Blinkit Cash Handover CLIENT Client ordered food Client Ref…" at bounding box center [461, 137] width 132 height 19
select select "24434"
click at [395, 128] on select "Select Bank Deposit Blinkit Cash Handover CLIENT Client ordered food Client Ref…" at bounding box center [461, 137] width 132 height 19
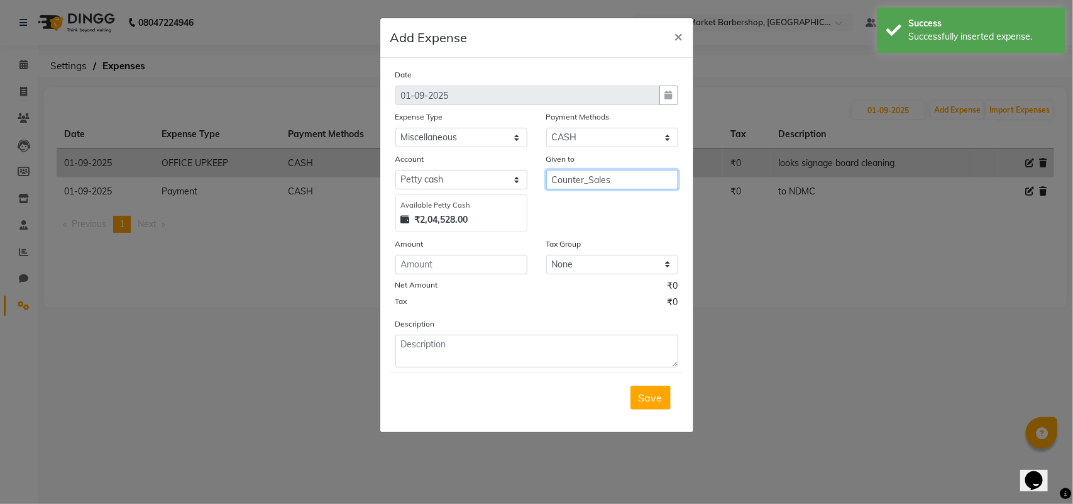
type input "Counter_Sales"
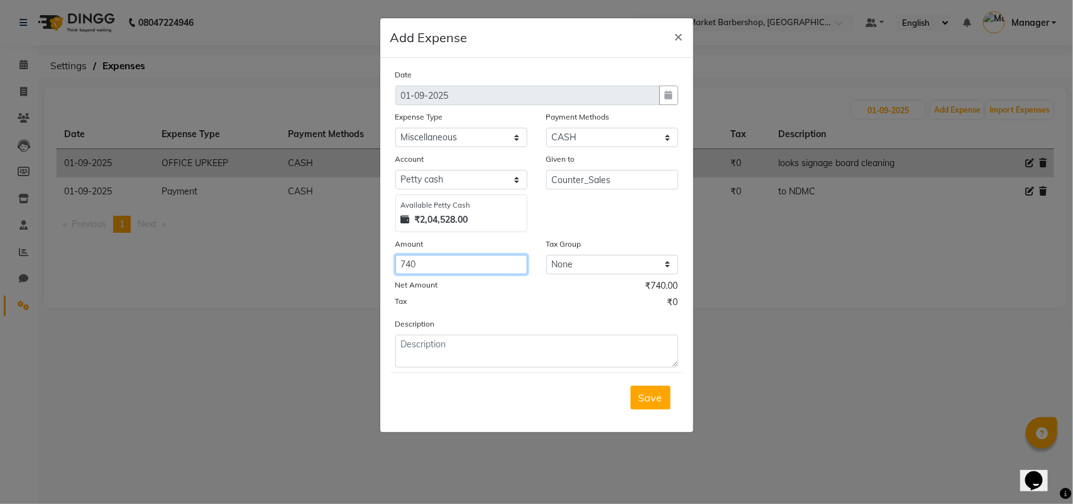
type input "740"
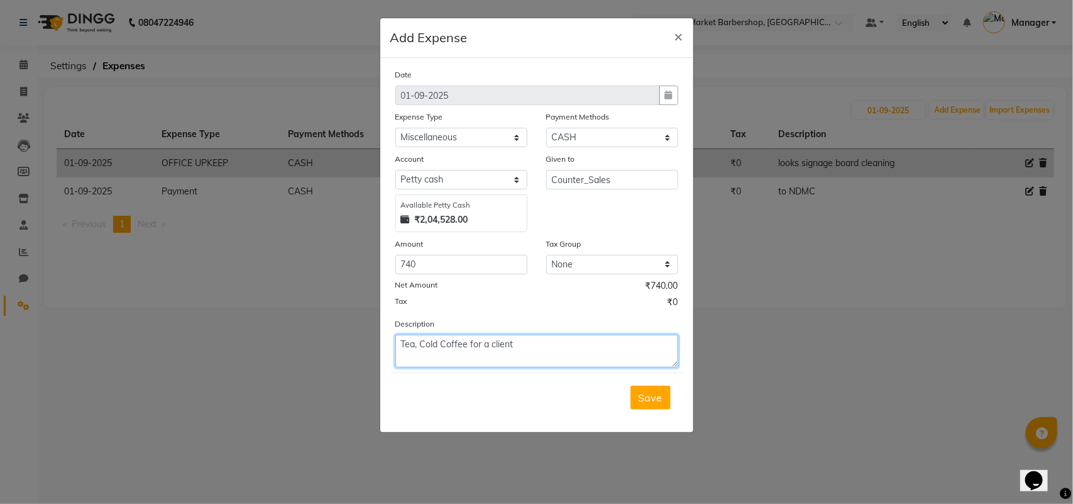
type textarea "Tea, Cold Coffee for a client"
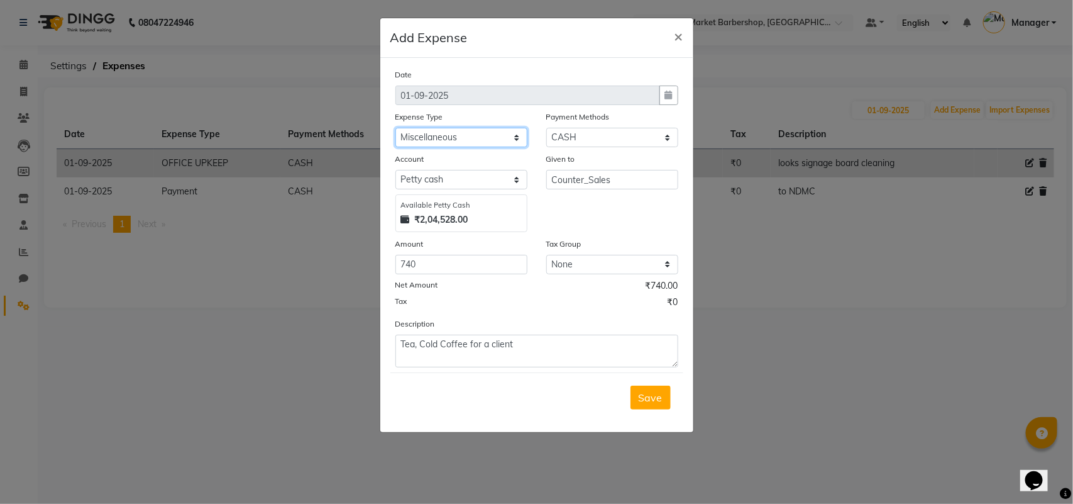
click at [432, 135] on select "Select Bank Deposit Blinkit Cash Handover CLIENT Client ordered food Client Ref…" at bounding box center [461, 137] width 132 height 19
select select "24471"
click at [395, 128] on select "Select Bank Deposit Blinkit Cash Handover CLIENT Client ordered food Client Ref…" at bounding box center [461, 137] width 132 height 19
click at [641, 401] on span "Save" at bounding box center [651, 397] width 24 height 13
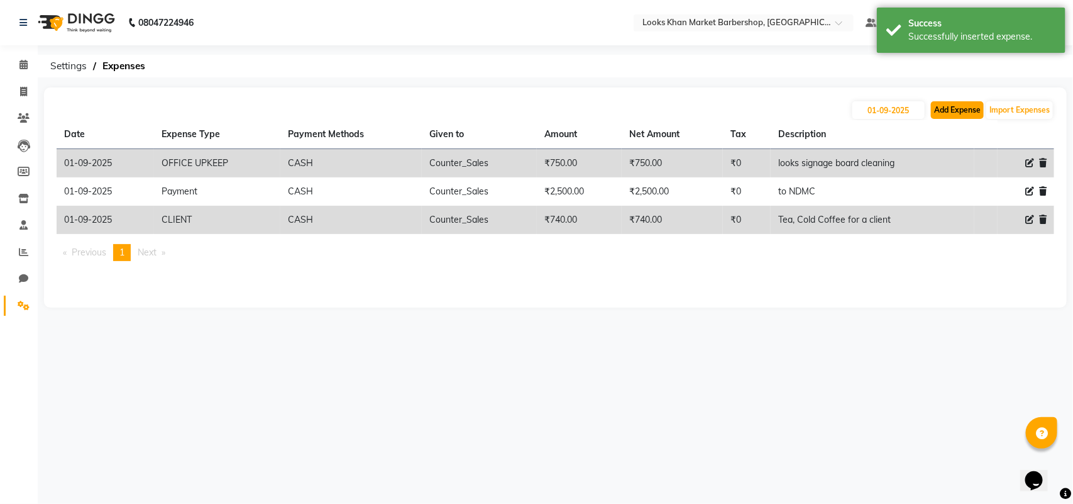
click at [964, 111] on button "Add Expense" at bounding box center [957, 110] width 53 height 18
select select "1"
select select "7161"
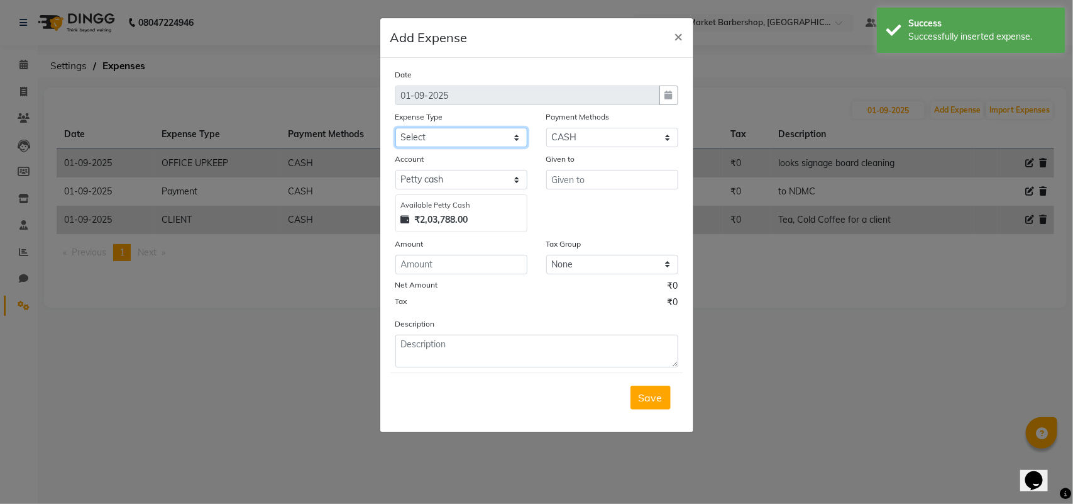
click at [495, 143] on select "Select Bank Deposit Blinkit Cash Handover CLIENT Client ordered food Client Ref…" at bounding box center [461, 137] width 132 height 19
select select "19910"
click at [395, 128] on select "Select Bank Deposit Blinkit Cash Handover CLIENT Client ordered food Client Ref…" at bounding box center [461, 137] width 132 height 19
type input "Counter_Sales"
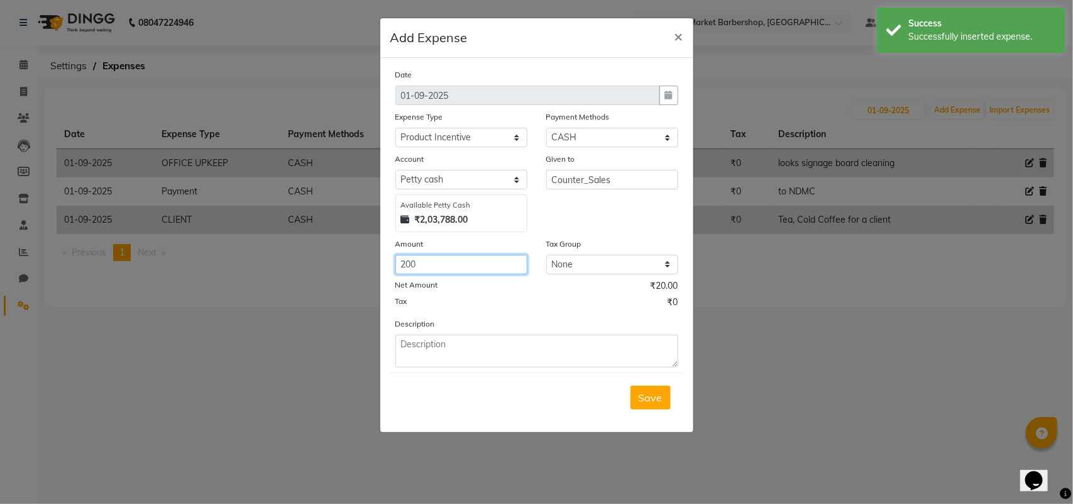
type input "200"
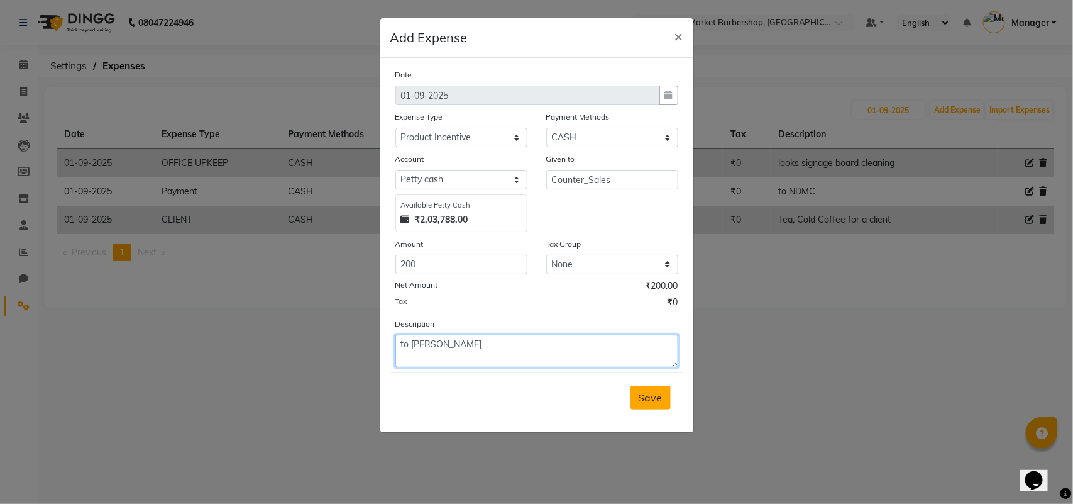
type textarea "to [PERSON_NAME]"
click at [651, 402] on button "Save" at bounding box center [650, 397] width 40 height 24
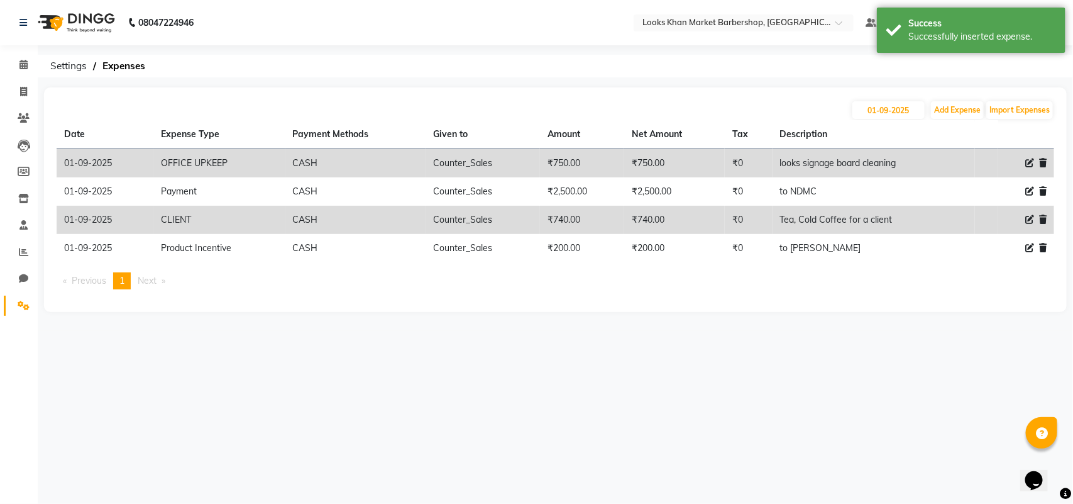
click at [1032, 217] on icon at bounding box center [1029, 219] width 9 height 9
select select "24471"
select select "1"
select select "7161"
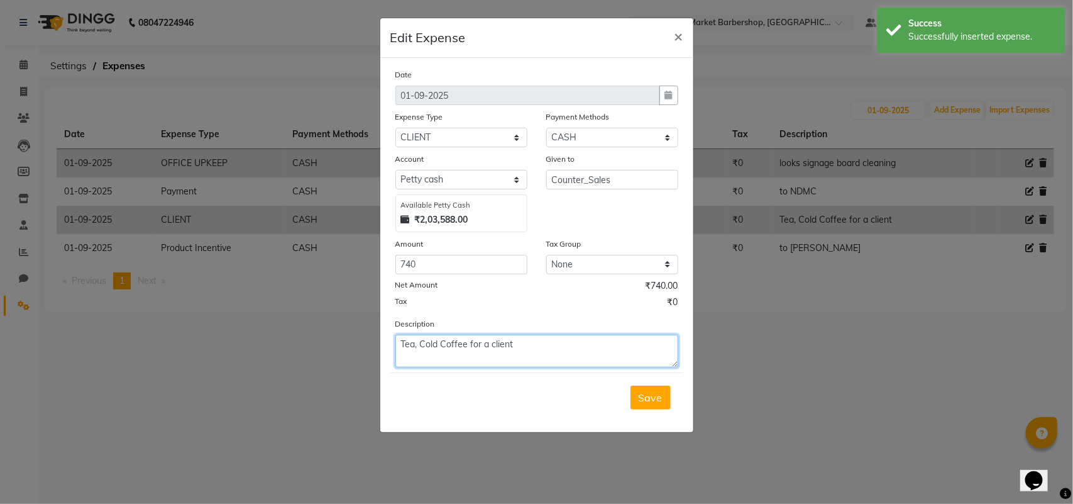
click at [402, 341] on textarea "Tea, Cold Coffee for a client" at bounding box center [536, 350] width 283 height 33
type textarea "Sugar, Tea, Cold Coffee for a client"
click at [654, 391] on span "Save" at bounding box center [651, 397] width 24 height 13
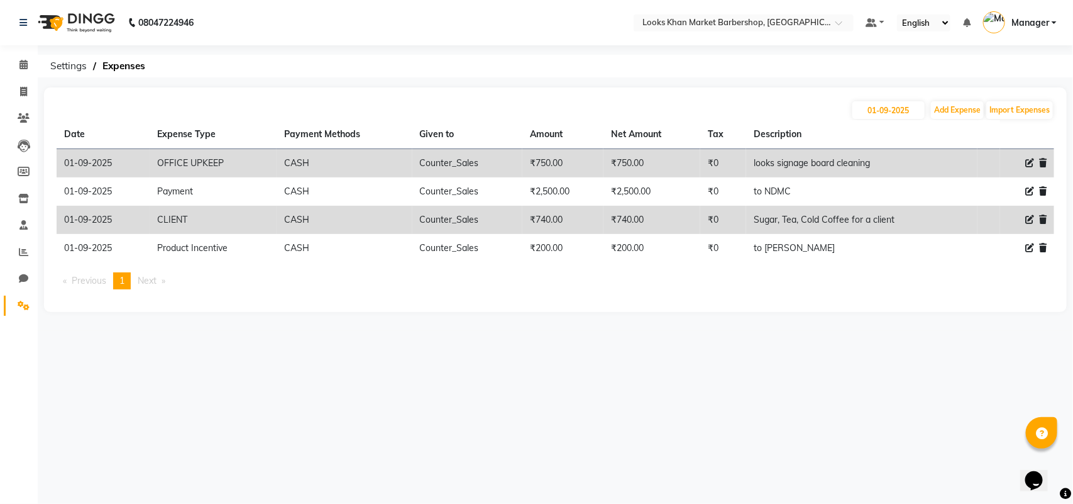
click at [88, 24] on img at bounding box center [75, 22] width 86 height 35
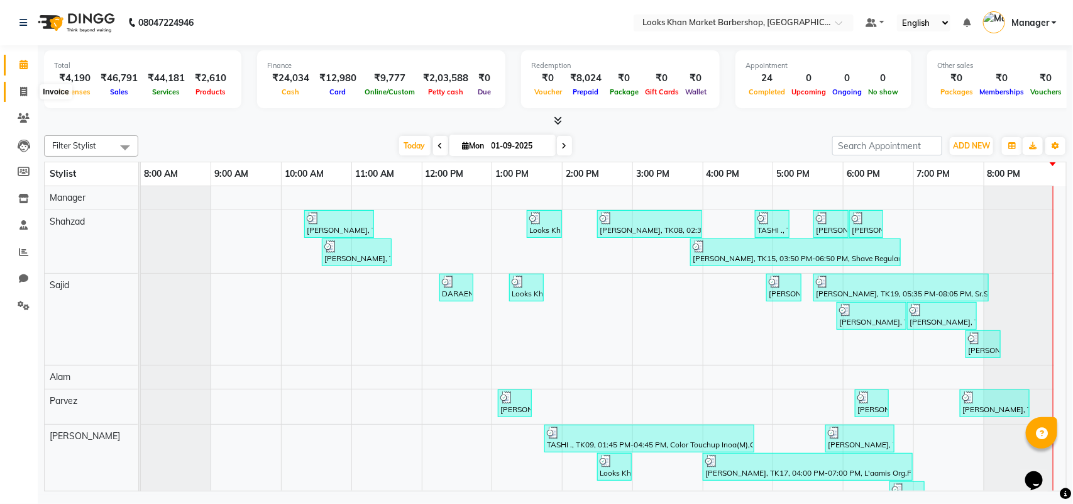
click at [26, 89] on icon at bounding box center [23, 91] width 7 height 9
select select "service"
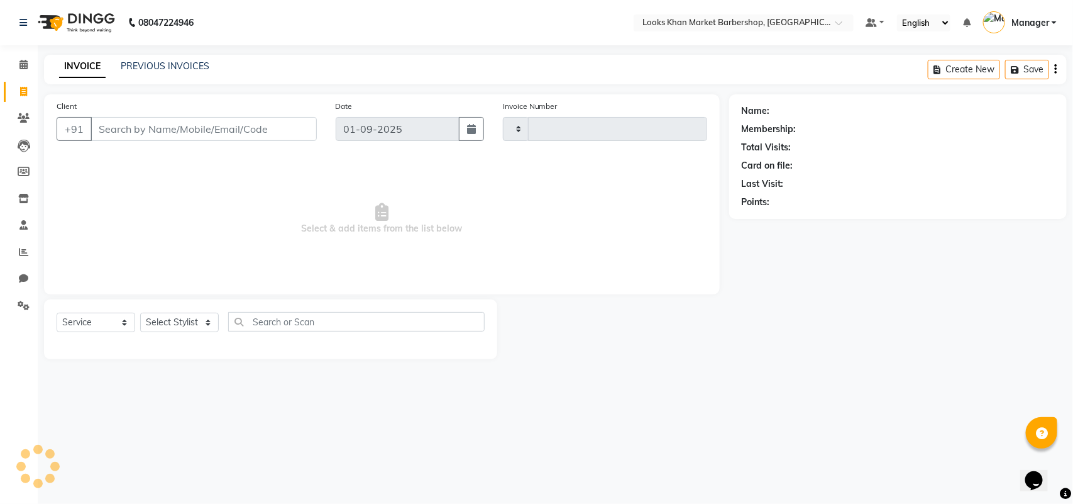
type input "3353"
select select "8030"
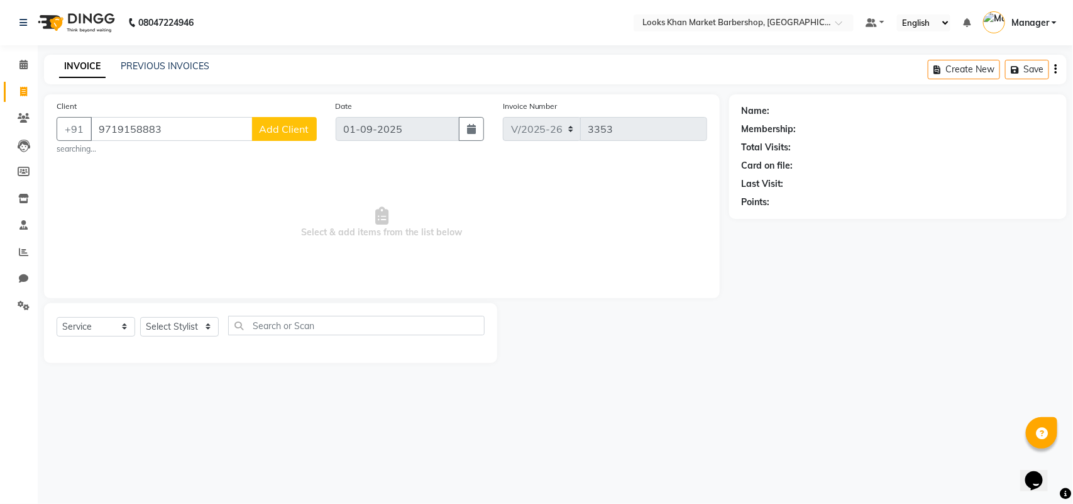
type input "9719158883"
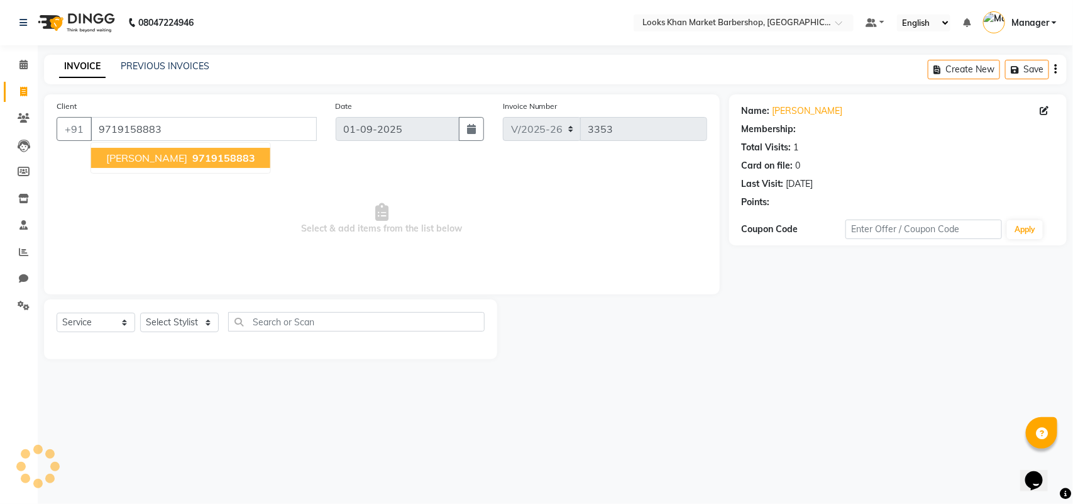
select select "1: Object"
click at [194, 152] on span "9719158883" at bounding box center [223, 157] width 63 height 13
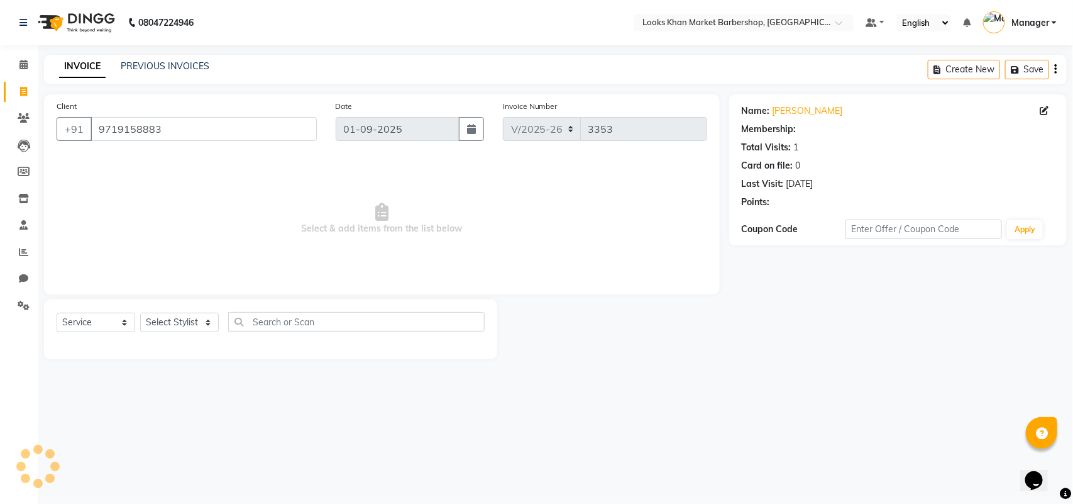
select select "1: Object"
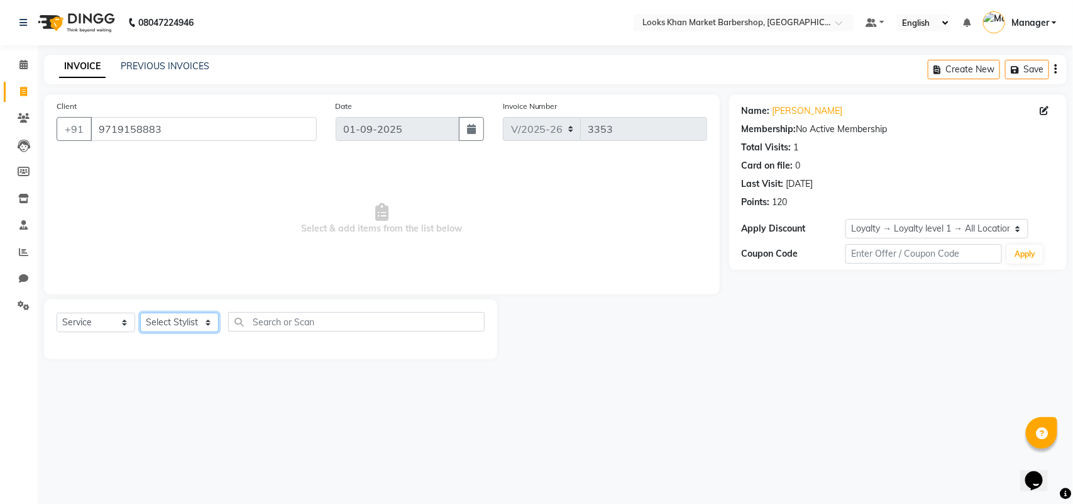
click at [165, 319] on select "Select Stylist Abhishek_pdct Akash_pdct Alam Counter_Sales Dheeraj Kartik_Mgr M…" at bounding box center [179, 321] width 79 height 19
select select "72601"
click at [140, 312] on select "Select Stylist Abhishek_pdct Akash_pdct Alam Counter_Sales Dheeraj Kartik_Mgr M…" at bounding box center [179, 321] width 79 height 19
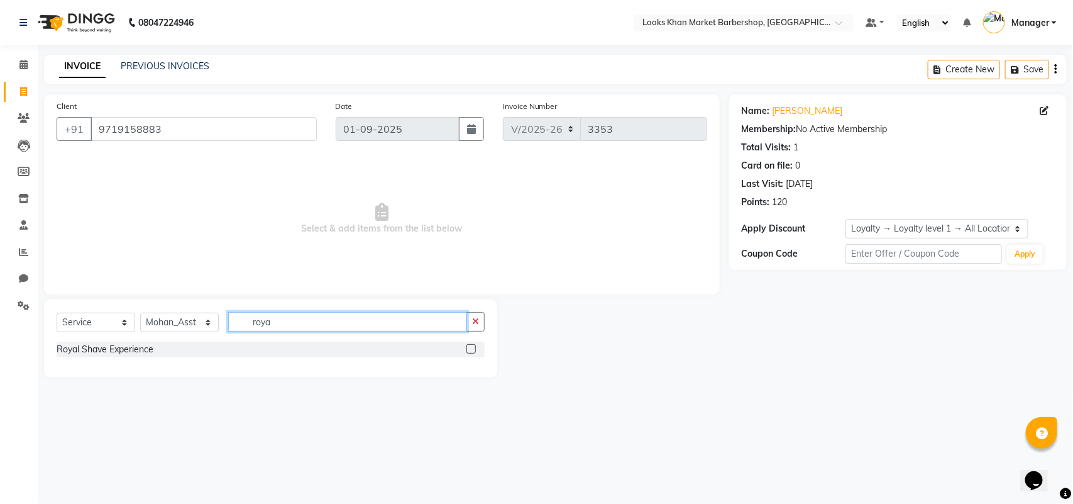
type input "roya"
click at [475, 344] on label at bounding box center [470, 348] width 9 height 9
click at [475, 345] on input "checkbox" at bounding box center [470, 349] width 8 height 8
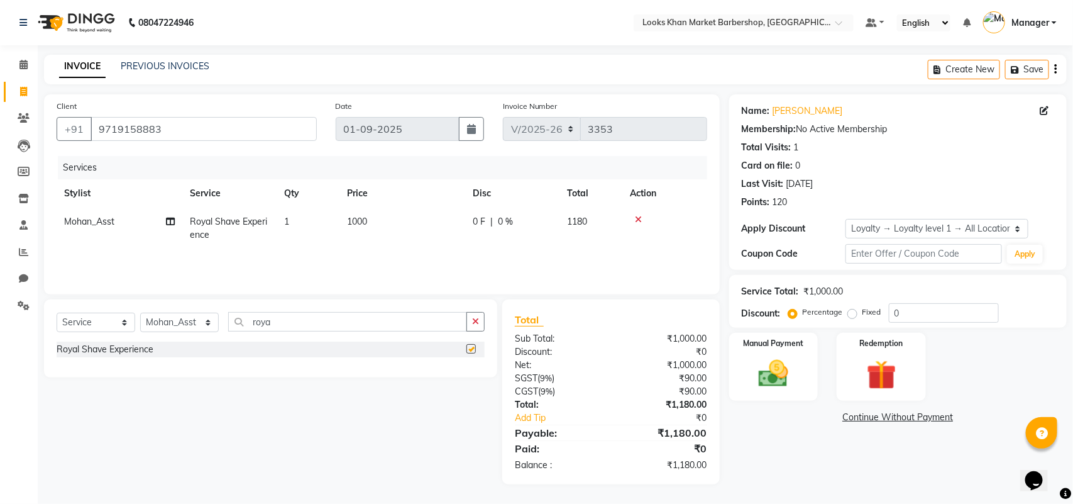
checkbox input "false"
click at [756, 378] on img at bounding box center [774, 373] width 50 height 35
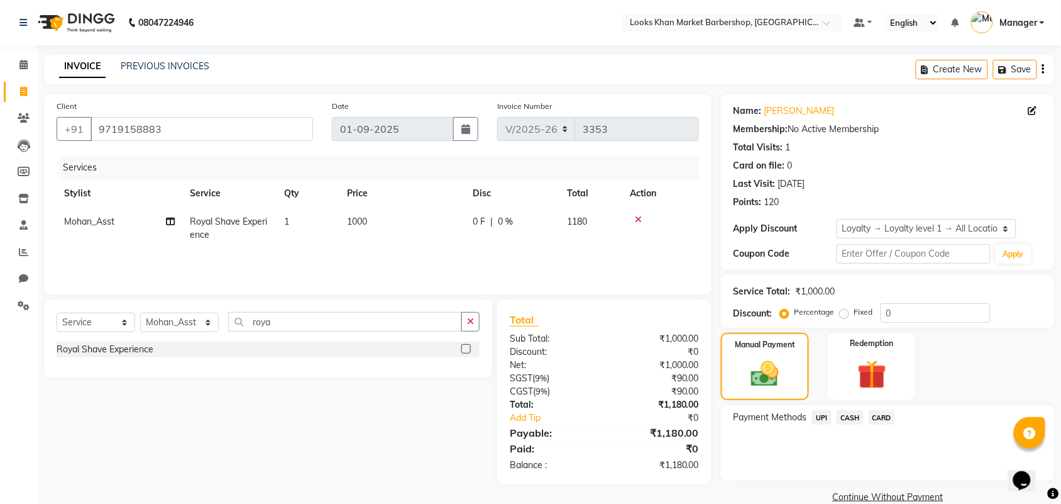
click at [840, 416] on span "CASH" at bounding box center [850, 417] width 27 height 14
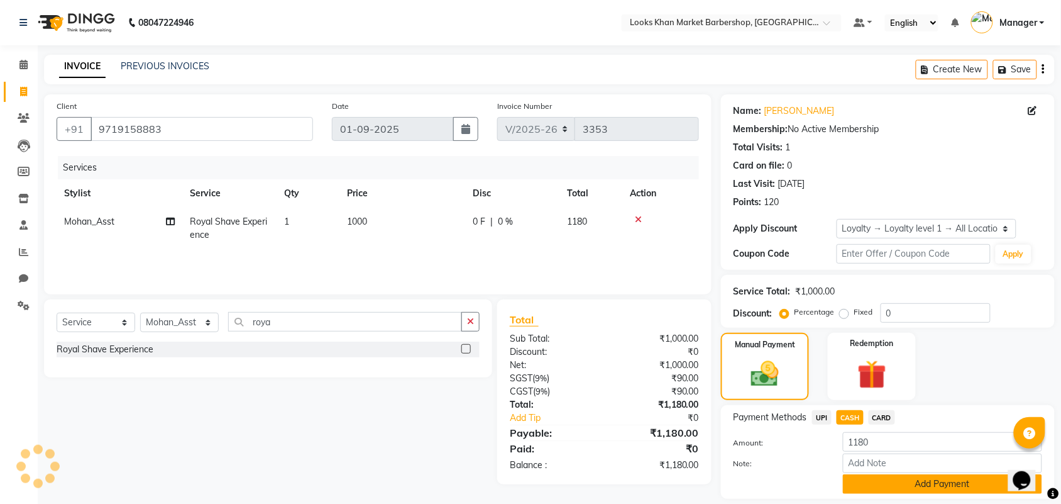
click at [901, 490] on button "Add Payment" at bounding box center [942, 483] width 199 height 19
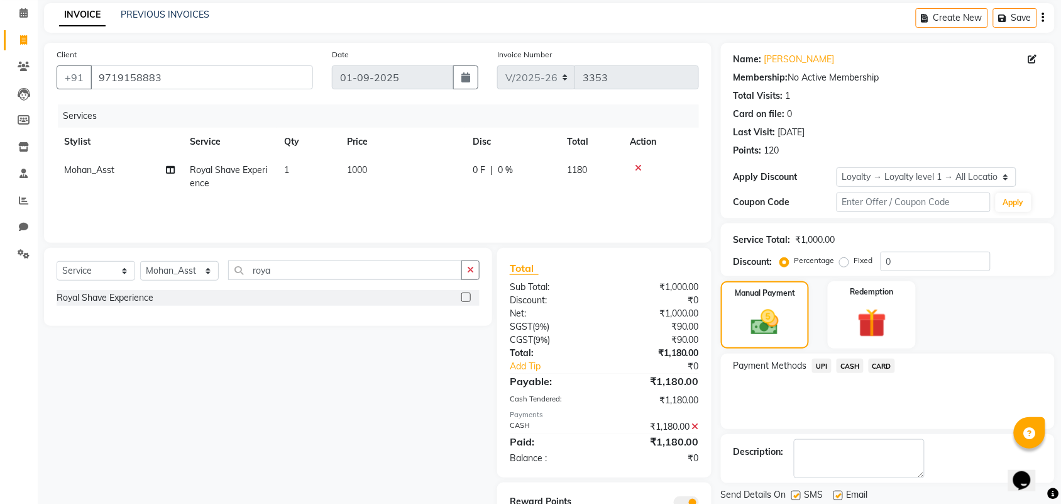
scroll to position [105, 0]
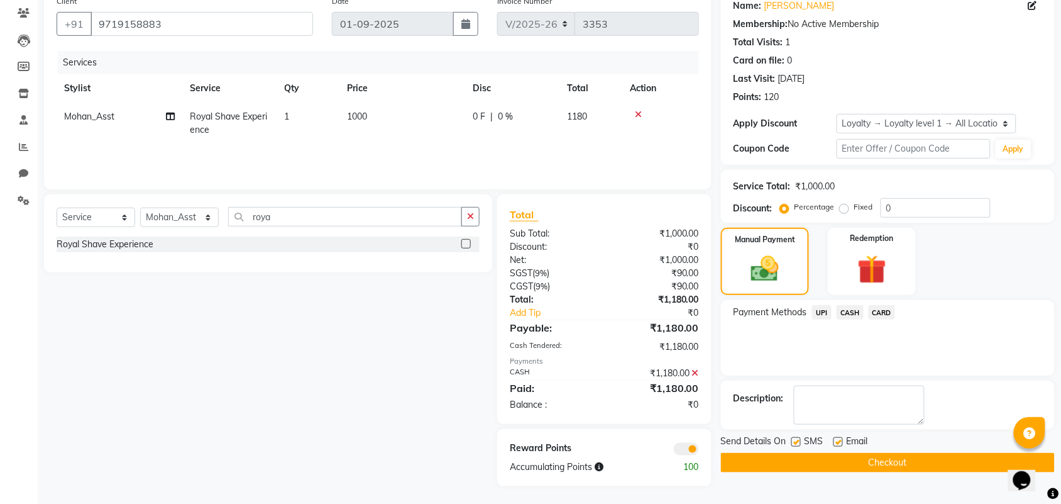
click at [867, 470] on button "Checkout" at bounding box center [888, 462] width 334 height 19
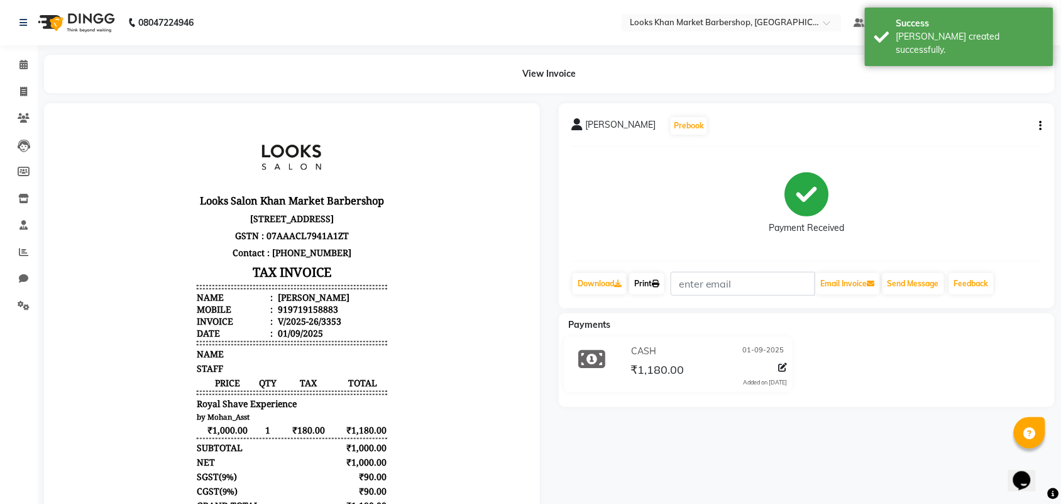
click at [648, 283] on link "Print" at bounding box center [646, 283] width 35 height 21
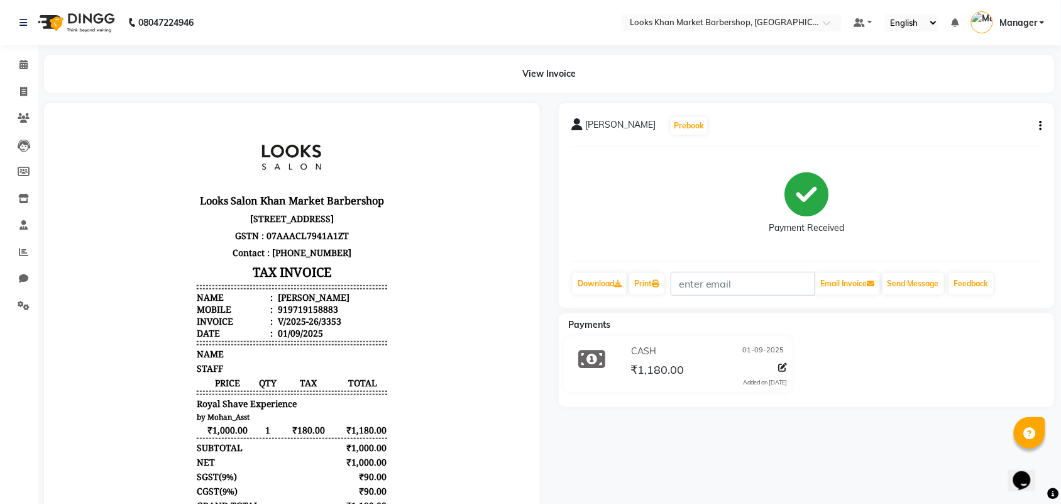
click at [89, 11] on img at bounding box center [75, 22] width 86 height 35
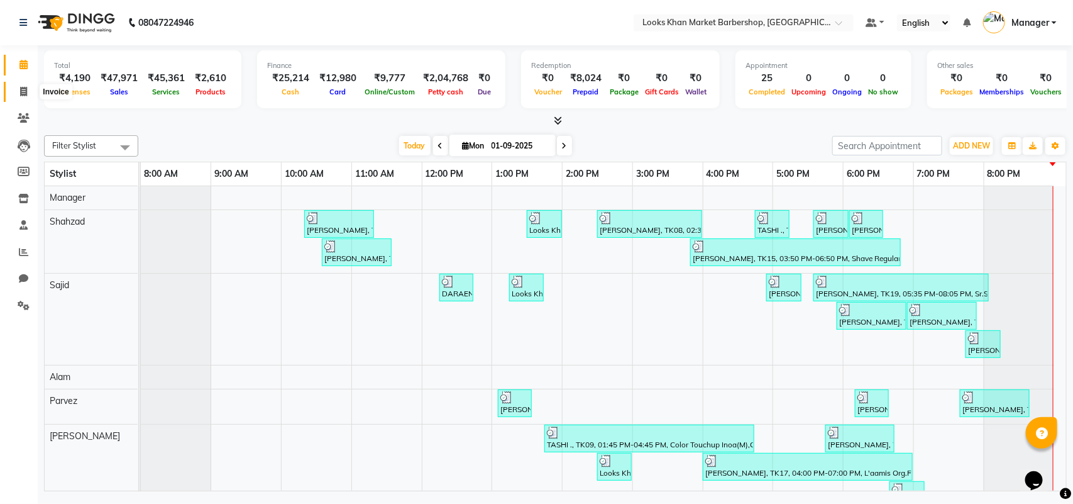
click at [23, 88] on icon at bounding box center [23, 91] width 7 height 9
select select "8030"
select select "service"
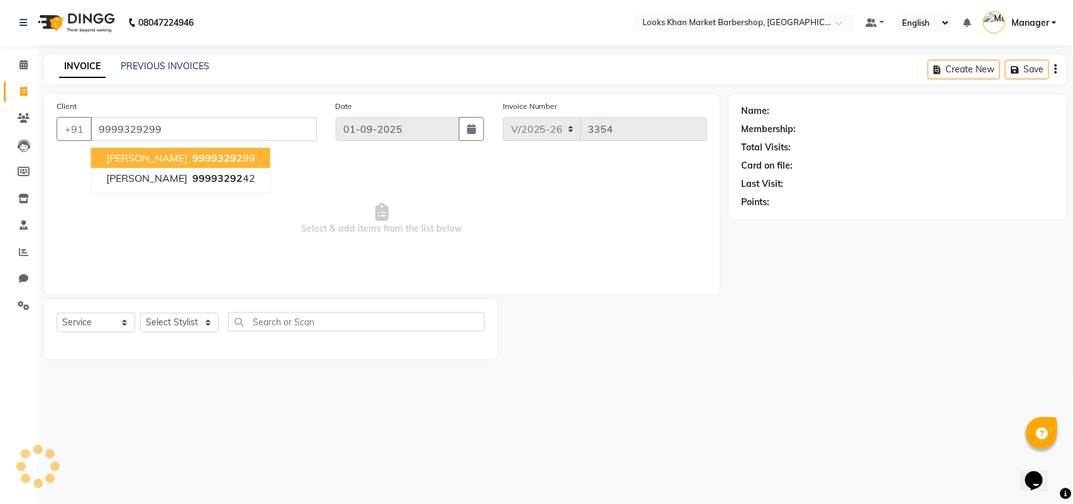
type input "9999329299"
select select "1: Object"
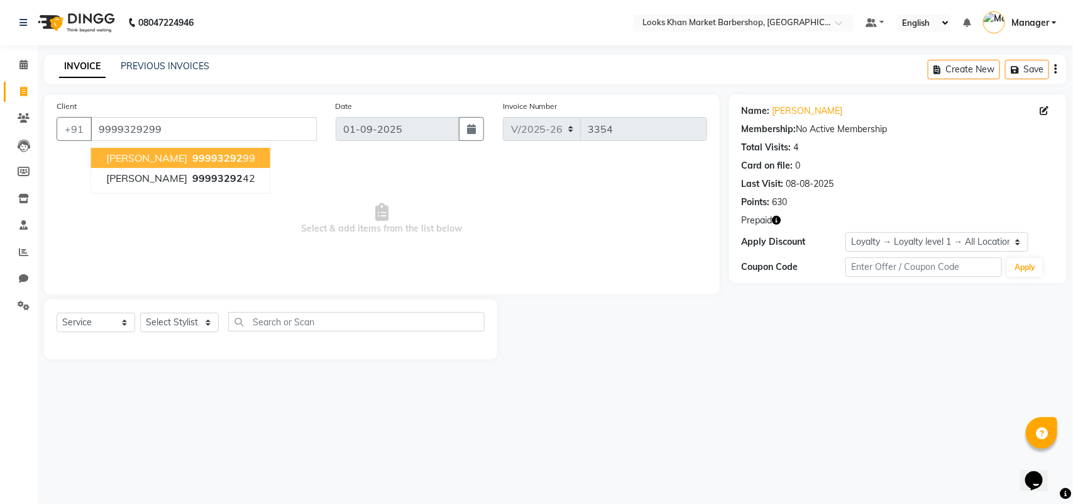
drag, startPoint x: 202, startPoint y: 156, endPoint x: 201, endPoint y: 176, distance: 20.2
click at [202, 157] on span "99993292" at bounding box center [217, 157] width 50 height 13
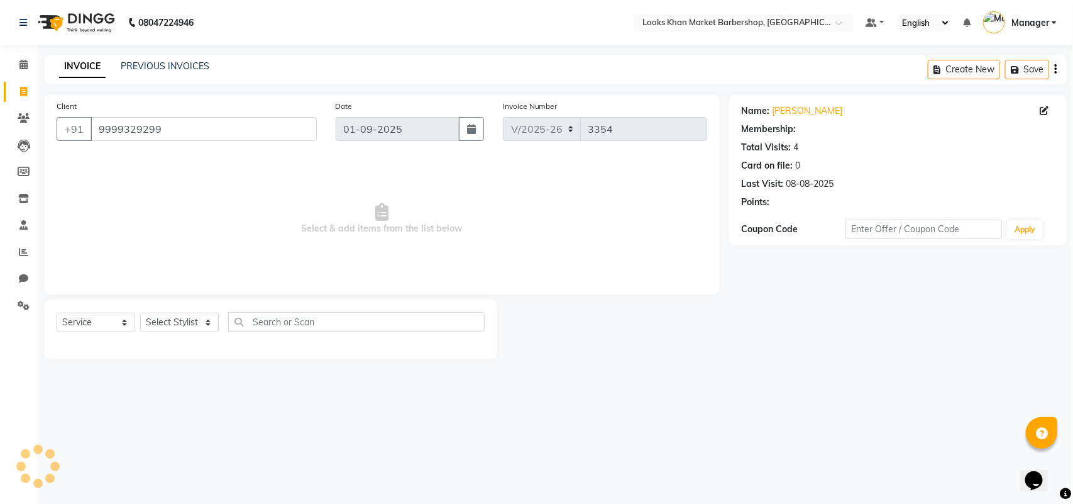
select select "1: Object"
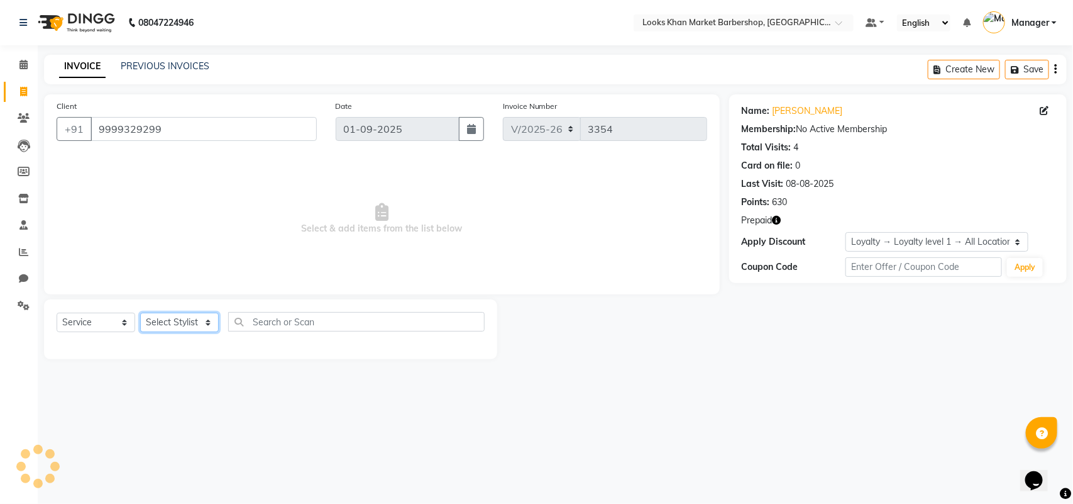
click at [173, 321] on select "Select Stylist Abhishek_pdct Akash_pdct Alam Counter_Sales Dheeraj Kartik_Mgr M…" at bounding box center [179, 321] width 79 height 19
select select "72596"
click at [140, 312] on select "Select Stylist Abhishek_pdct Akash_pdct Alam Counter_Sales Dheeraj Kartik_Mgr M…" at bounding box center [179, 321] width 79 height 19
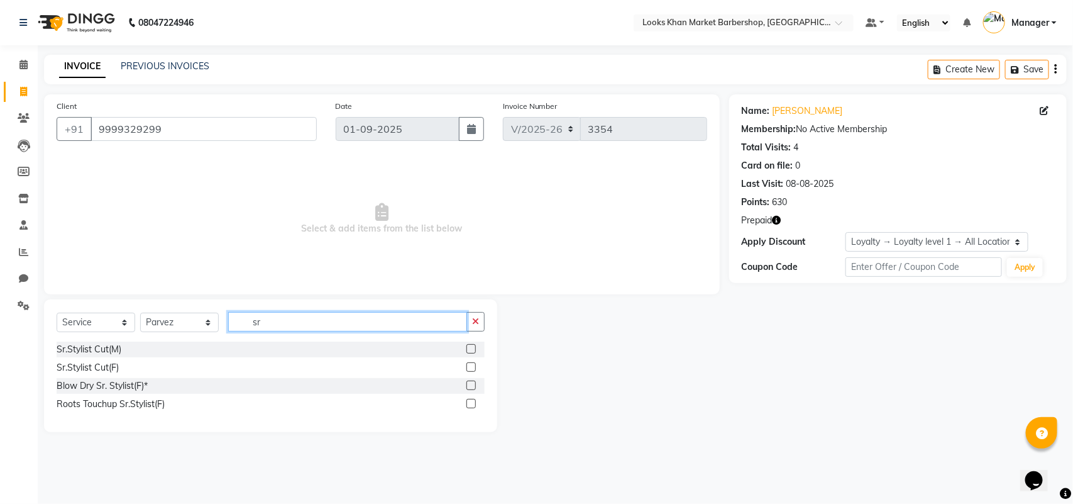
type input "sr"
click at [470, 349] on label at bounding box center [470, 348] width 9 height 9
click at [470, 349] on input "checkbox" at bounding box center [470, 349] width 8 height 8
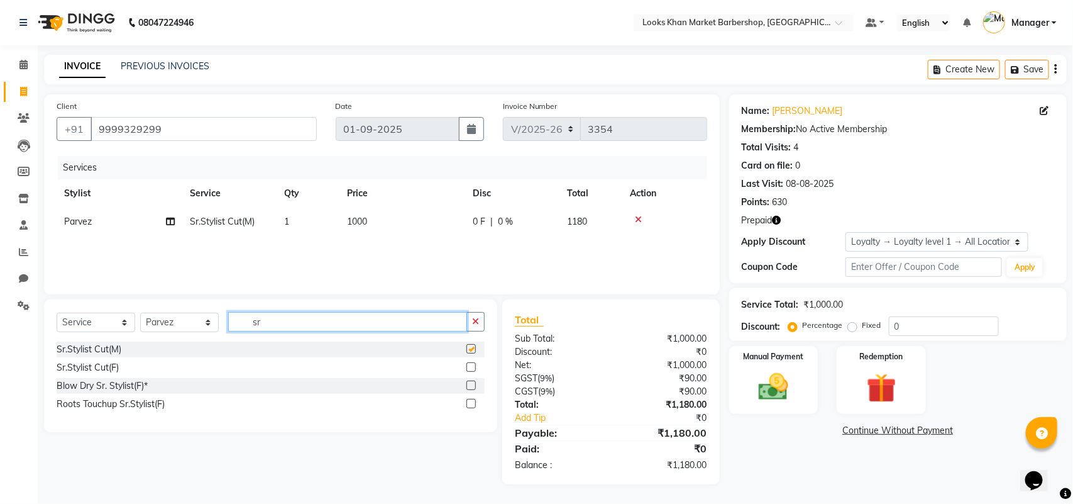
click at [334, 313] on input "sr" at bounding box center [347, 321] width 239 height 19
checkbox input "false"
click at [334, 313] on input "sr" at bounding box center [347, 321] width 239 height 19
type input "beard"
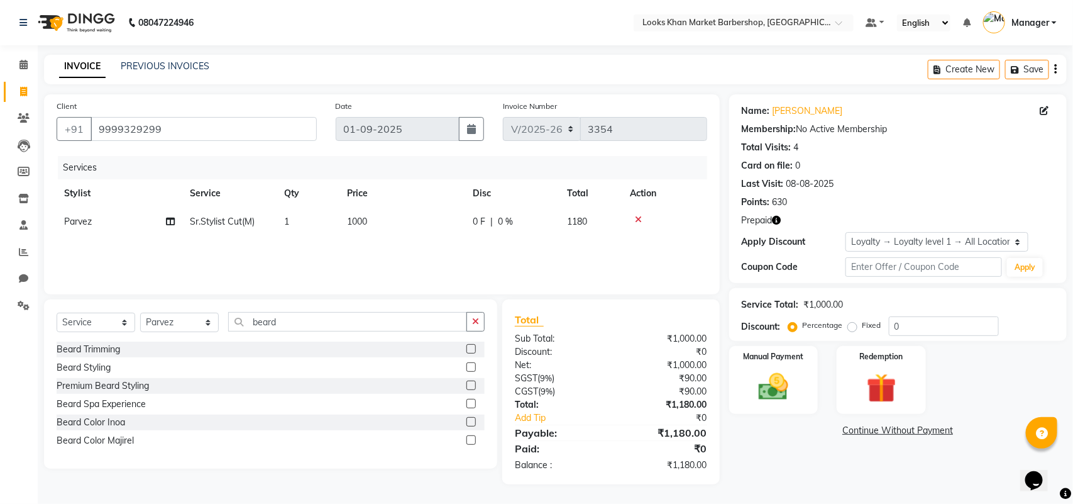
click at [475, 350] on label at bounding box center [470, 348] width 9 height 9
click at [475, 350] on input "checkbox" at bounding box center [470, 349] width 8 height 8
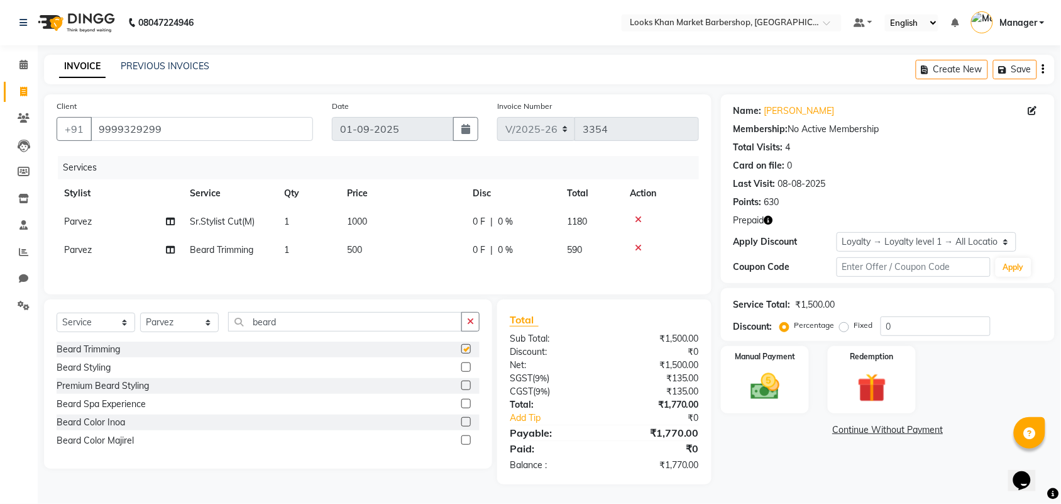
checkbox input "false"
click at [352, 222] on span "1000" at bounding box center [357, 221] width 20 height 11
select select "72596"
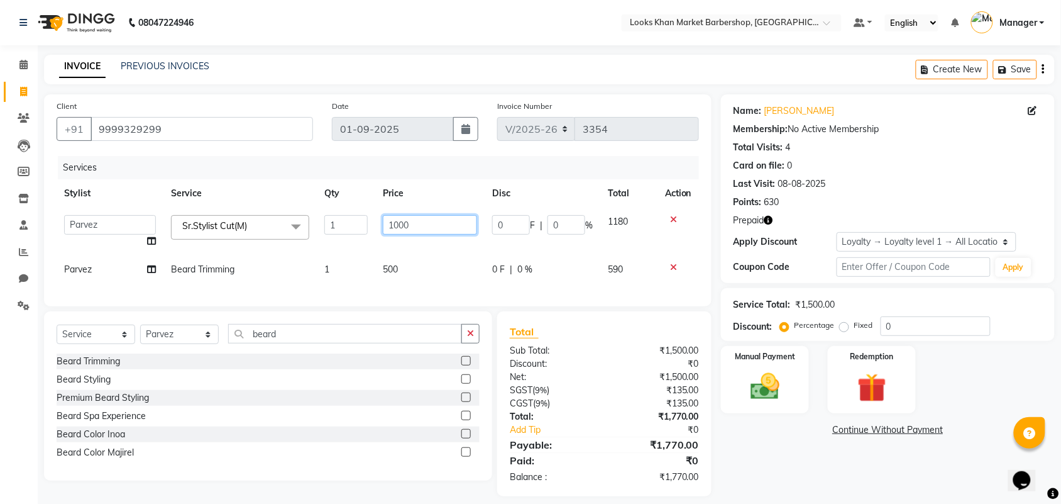
click at [418, 222] on input "1000" at bounding box center [430, 224] width 94 height 19
type input "1500"
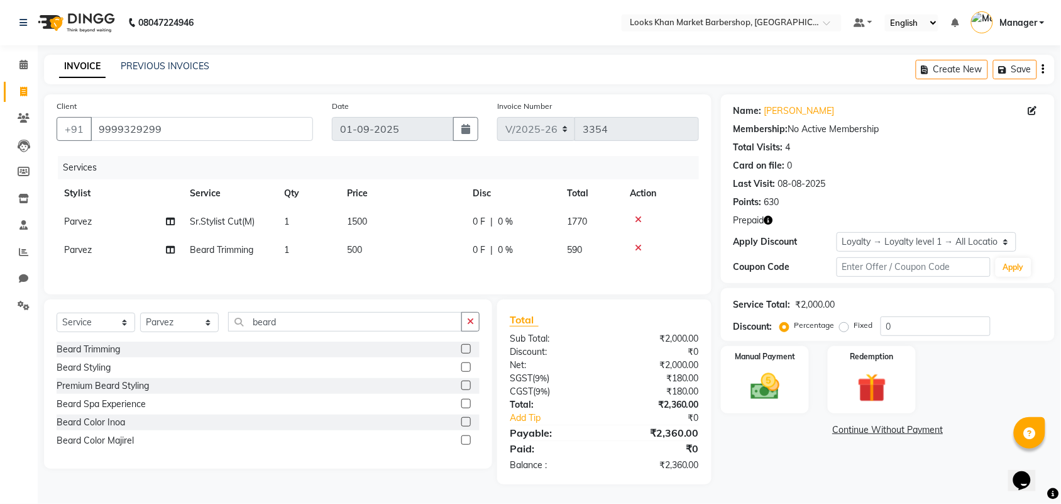
click at [388, 270] on div "Services Stylist Service Qty Price Disc Total Action Parvez Sr.Stylist Cut(M) 1…" at bounding box center [378, 219] width 642 height 126
click at [368, 243] on td "500" at bounding box center [402, 250] width 126 height 28
select select "72596"
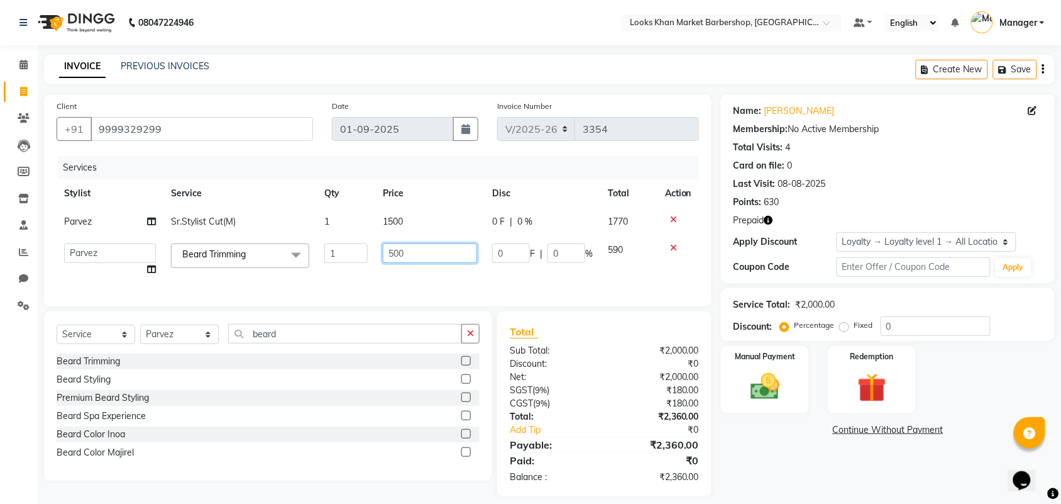
click at [412, 248] on input "500" at bounding box center [430, 252] width 94 height 19
type input "600"
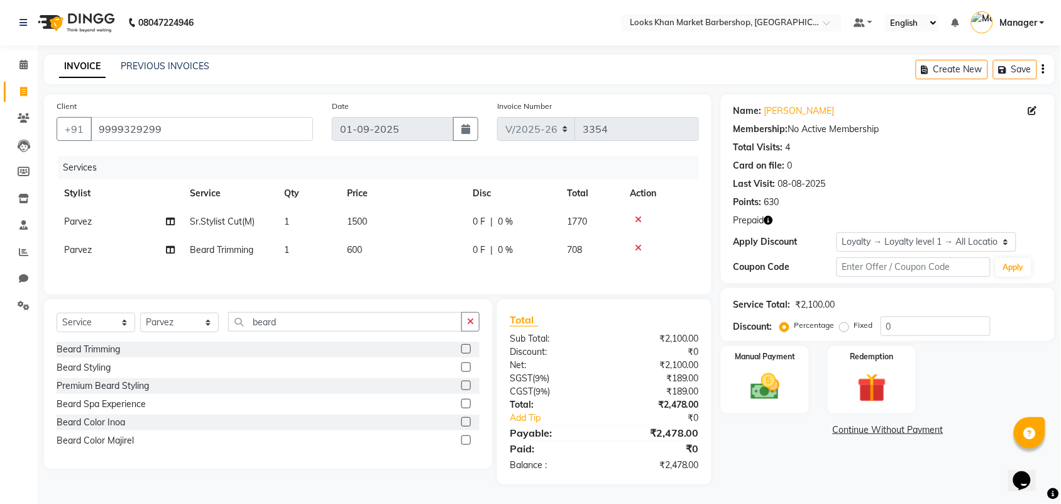
click at [434, 184] on th "Price" at bounding box center [402, 193] width 126 height 28
click at [769, 221] on icon "button" at bounding box center [768, 220] width 9 height 9
click at [878, 197] on div "Points: 630" at bounding box center [888, 201] width 309 height 13
click at [774, 400] on img at bounding box center [764, 386] width 49 height 35
click at [820, 429] on span "UPI" at bounding box center [821, 430] width 19 height 14
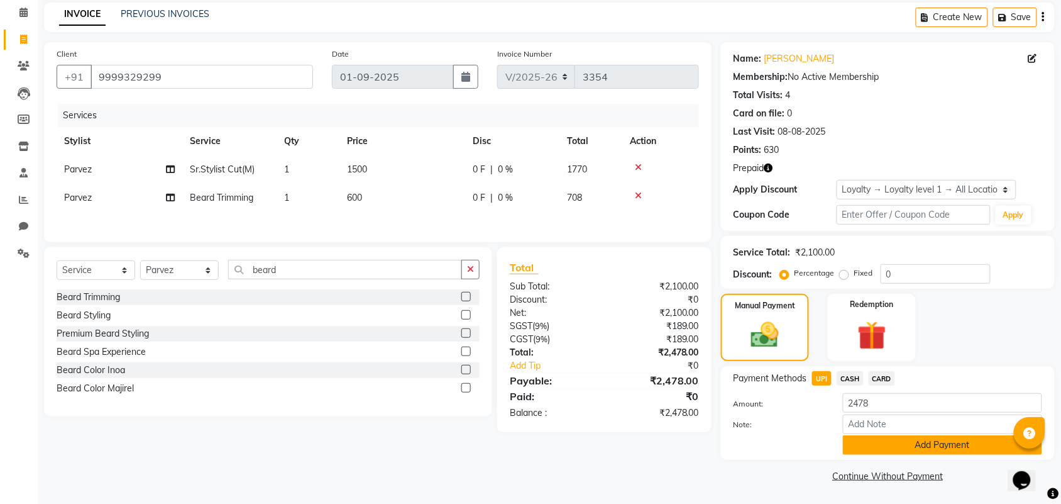
click at [915, 445] on button "Add Payment" at bounding box center [942, 444] width 199 height 19
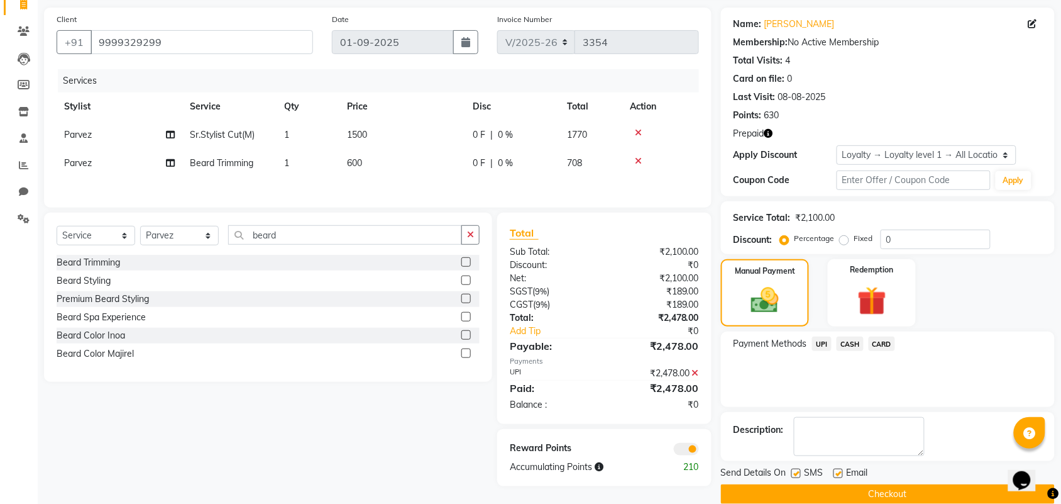
scroll to position [106, 0]
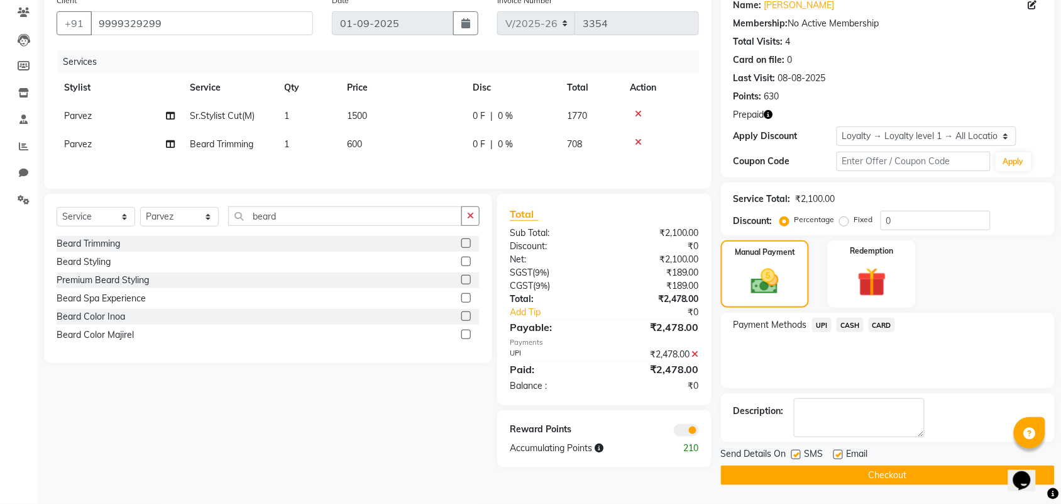
click at [861, 469] on button "Checkout" at bounding box center [888, 474] width 334 height 19
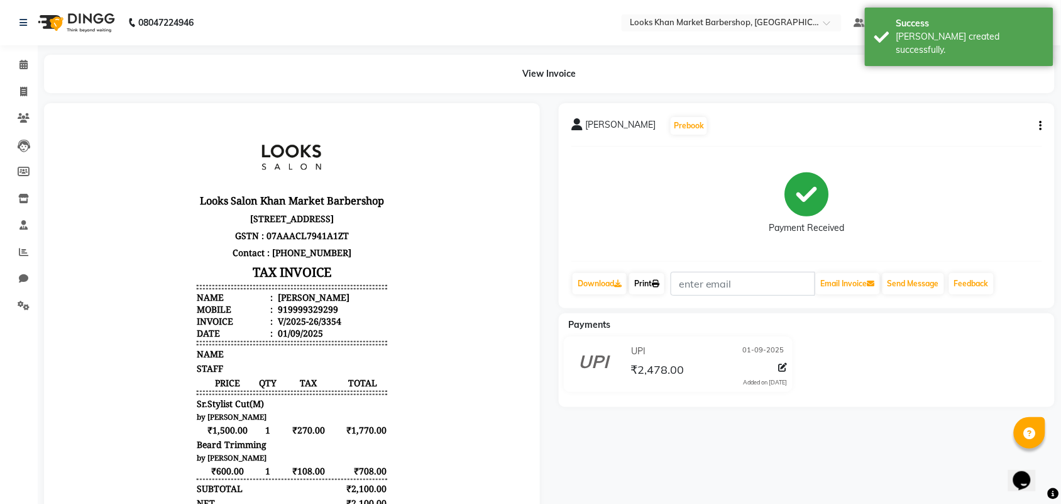
click at [646, 284] on link "Print" at bounding box center [646, 283] width 35 height 21
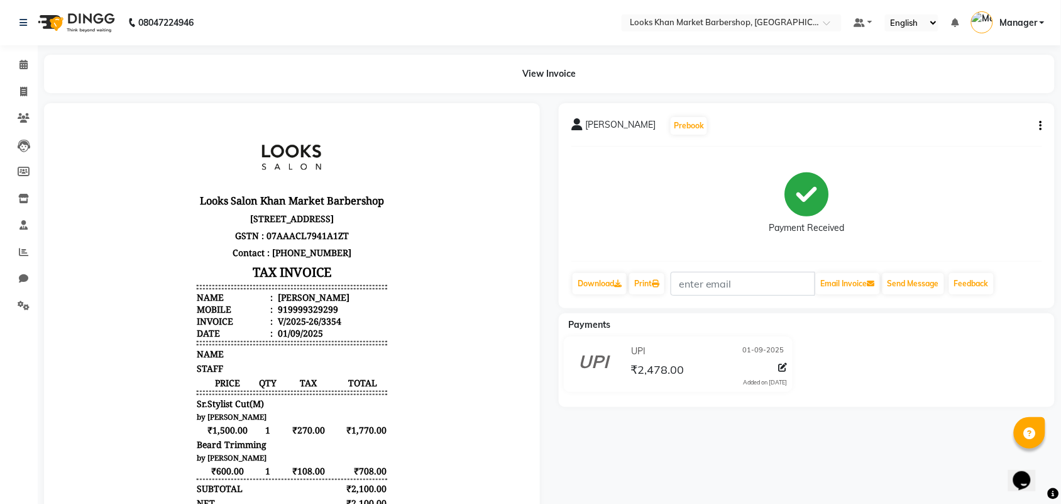
click at [89, 16] on img at bounding box center [75, 22] width 86 height 35
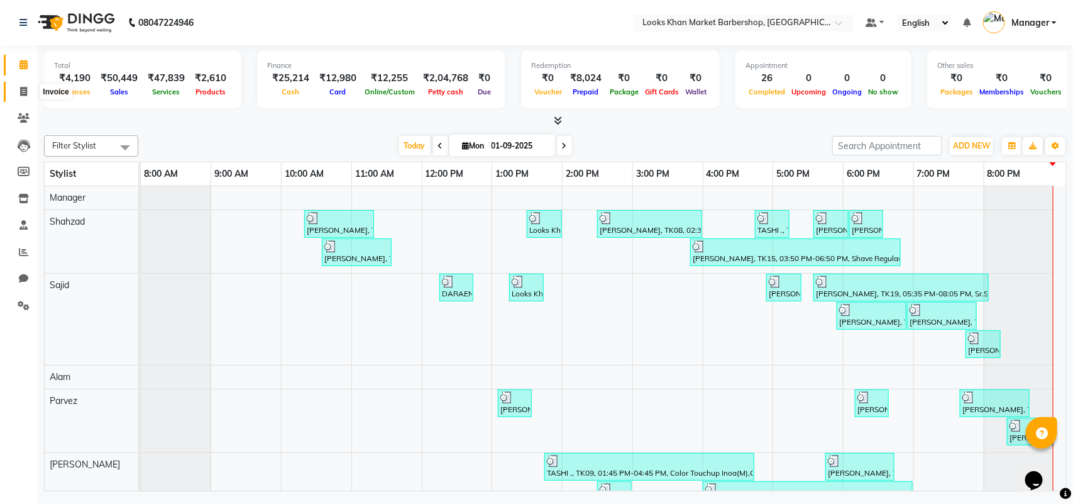
click at [21, 95] on icon at bounding box center [23, 91] width 7 height 9
select select "service"
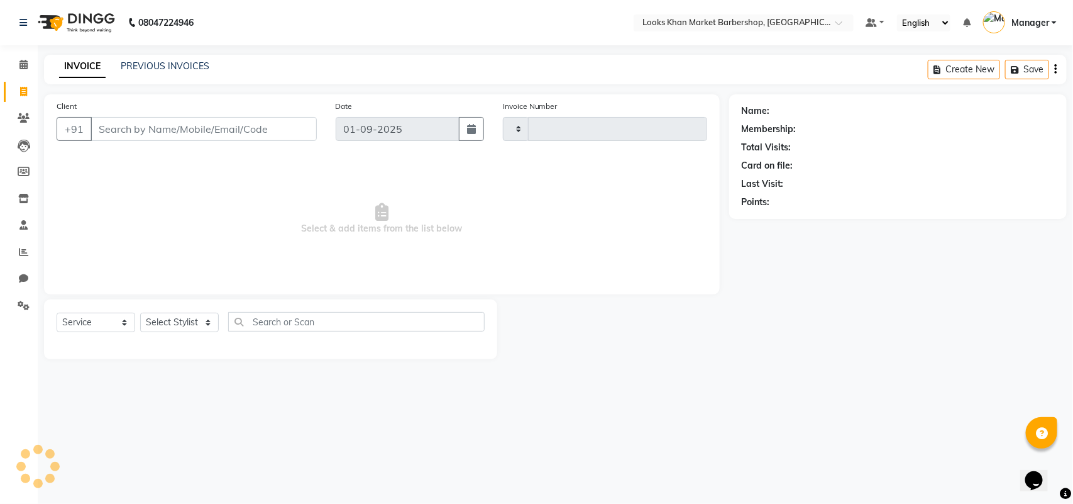
type input "3355"
select select "8030"
click at [82, 21] on img at bounding box center [75, 22] width 86 height 35
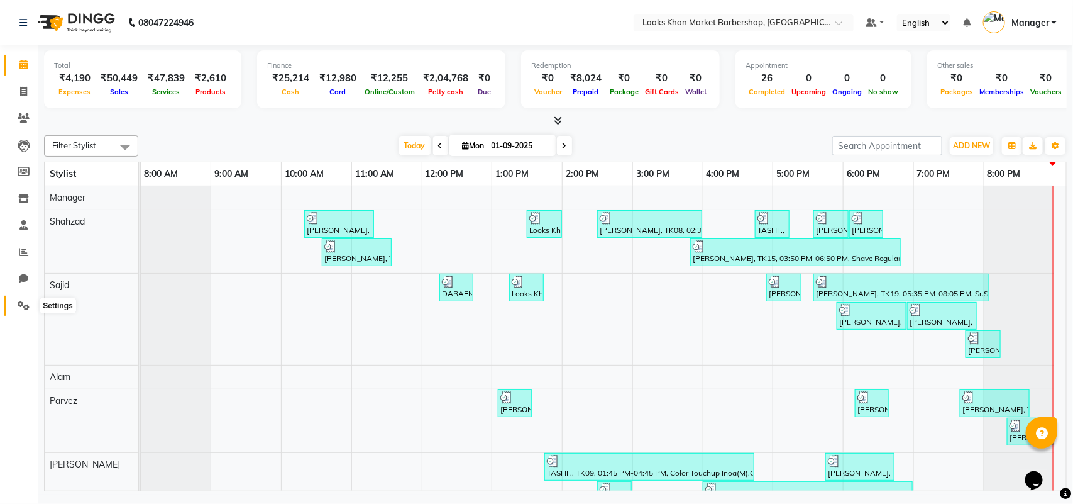
click at [26, 299] on span at bounding box center [24, 306] width 22 height 14
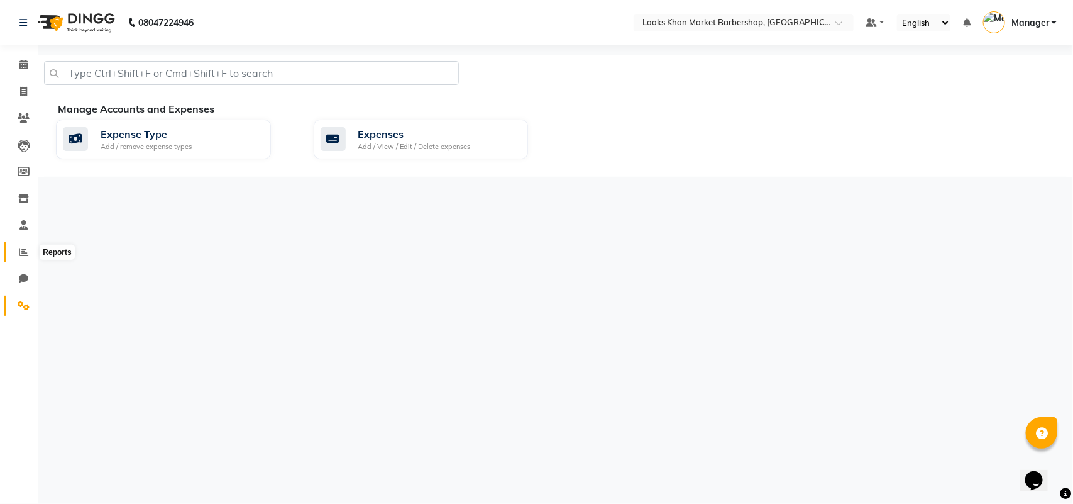
click at [24, 256] on span at bounding box center [24, 252] width 22 height 14
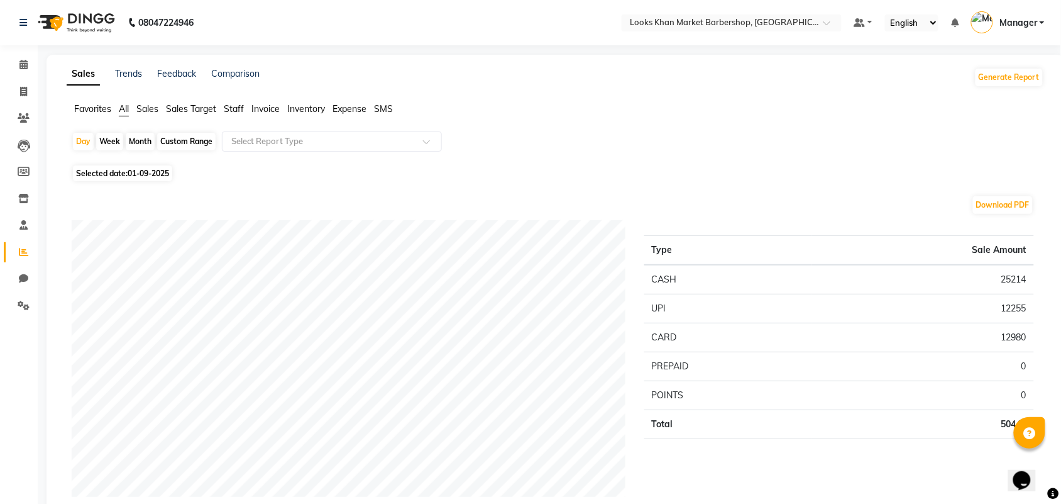
click at [348, 106] on span "Expense" at bounding box center [350, 108] width 34 height 11
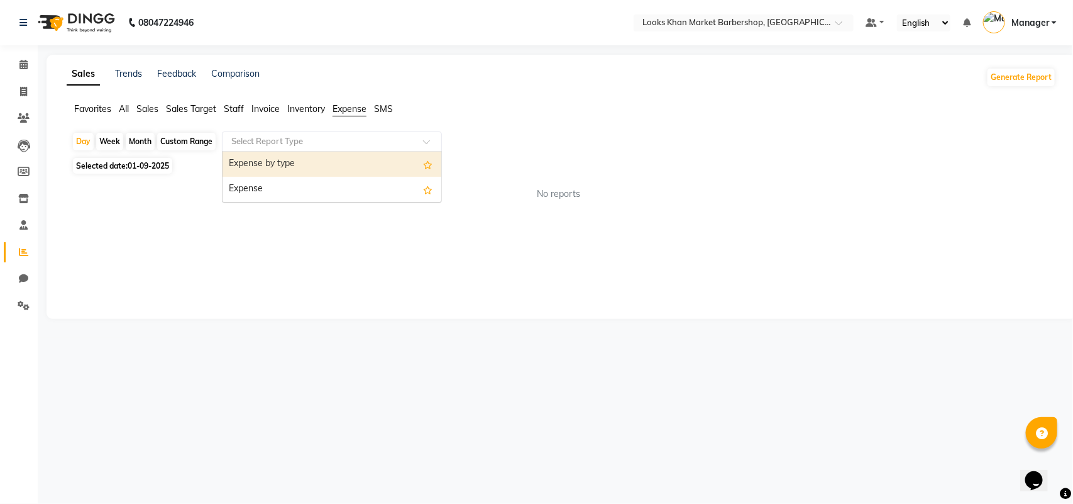
click at [303, 140] on input "text" at bounding box center [319, 141] width 181 height 13
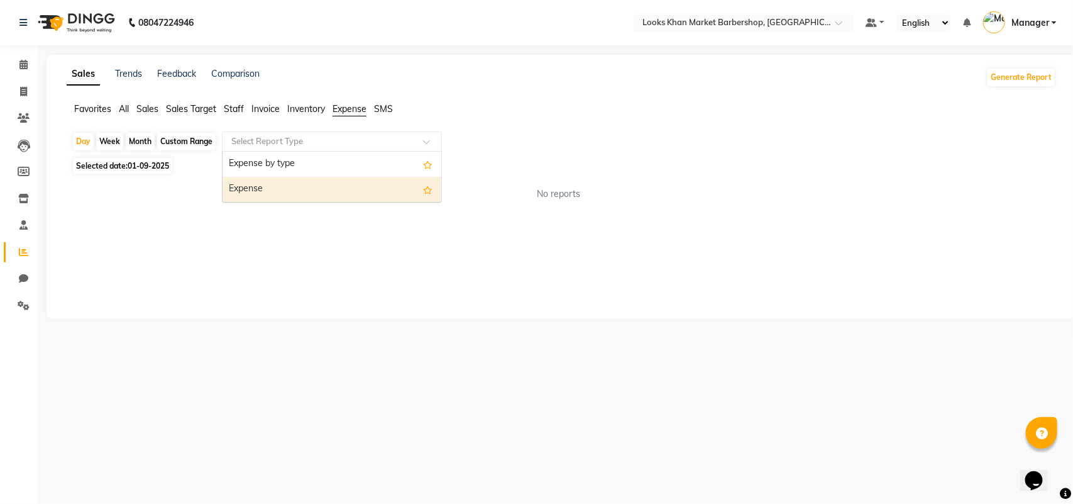
click at [270, 187] on div "Expense" at bounding box center [332, 189] width 219 height 25
select select "full_report"
select select "pdf"
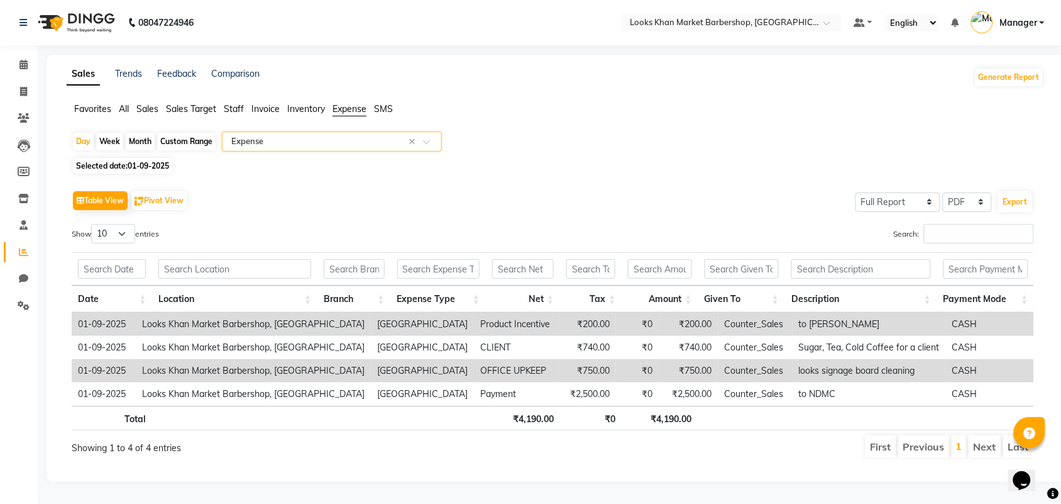
click at [513, 113] on ul "Favorites All Sales Sales Target Staff Invoice Inventory Expense SMS" at bounding box center [555, 109] width 977 height 14
click at [1022, 201] on button "Export" at bounding box center [1015, 201] width 35 height 21
select select "monospace"
select select "14px"
select select "template_1"
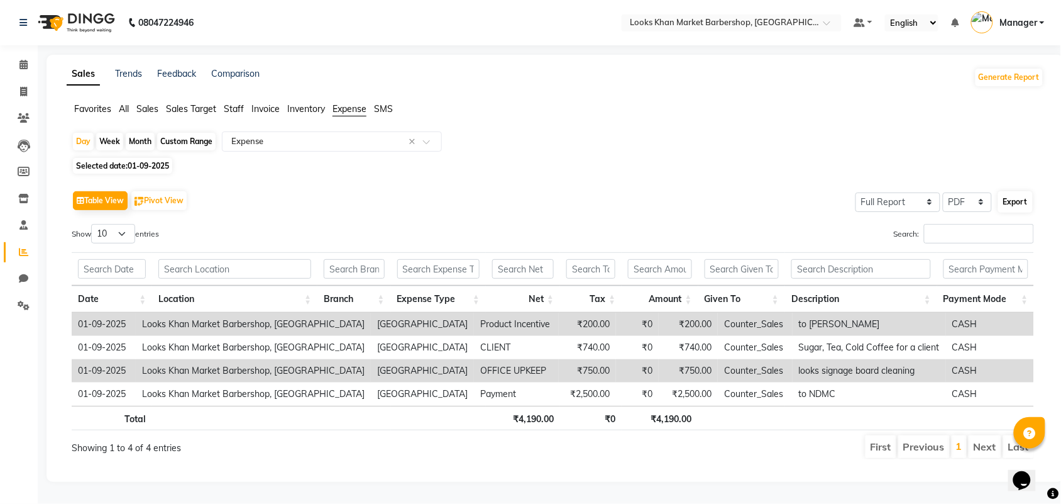
select select "A4"
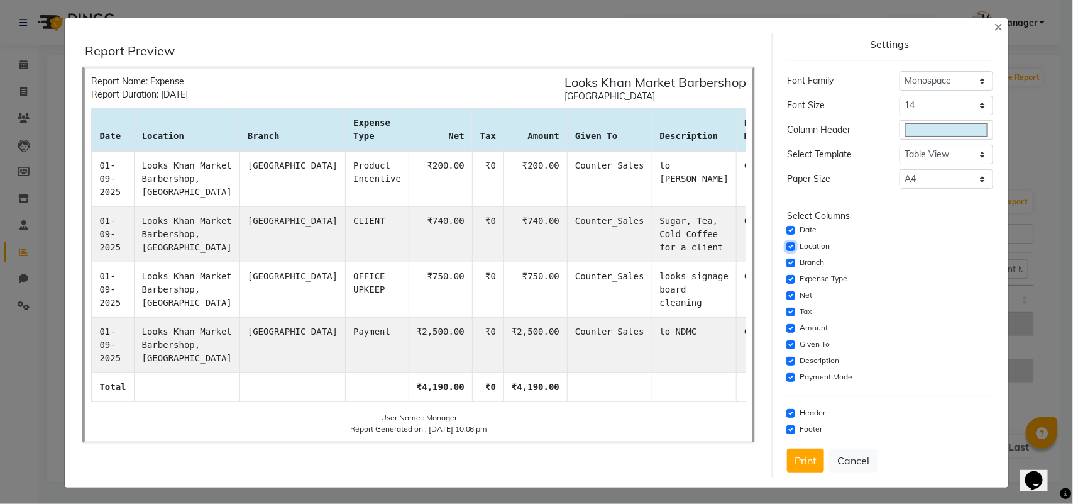
click at [786, 246] on input "checkbox" at bounding box center [790, 246] width 9 height 9
checkbox input "false"
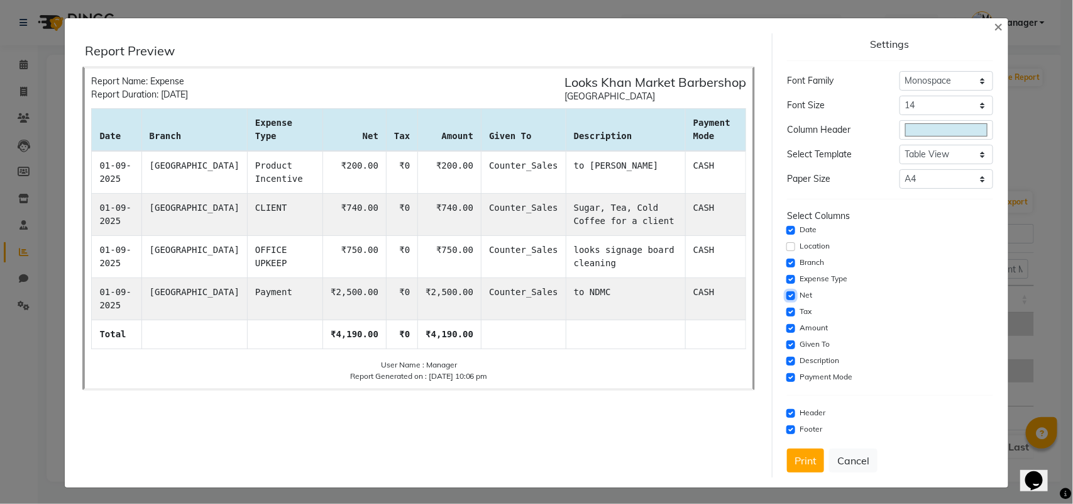
click at [786, 295] on input "checkbox" at bounding box center [790, 295] width 9 height 9
checkbox input "false"
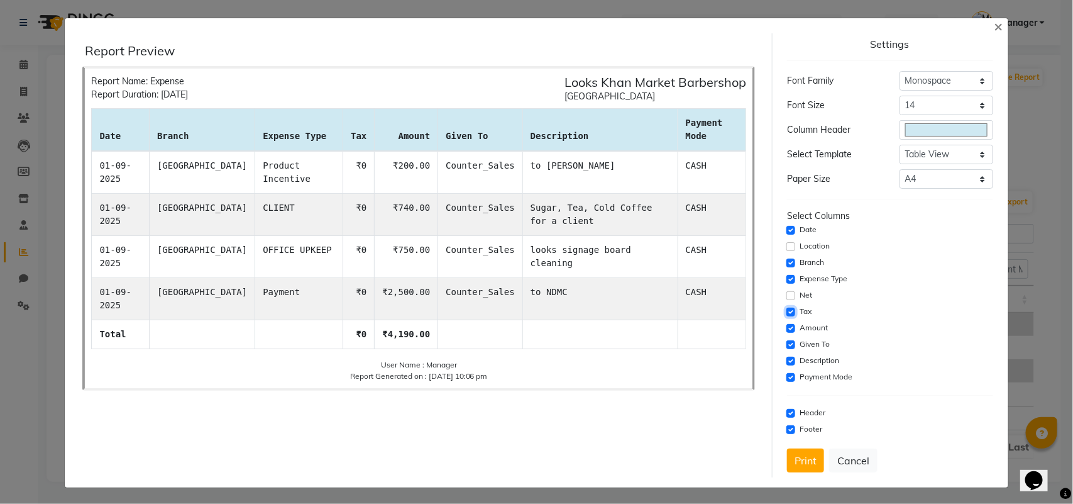
click at [786, 310] on input "checkbox" at bounding box center [790, 311] width 9 height 9
checkbox input "false"
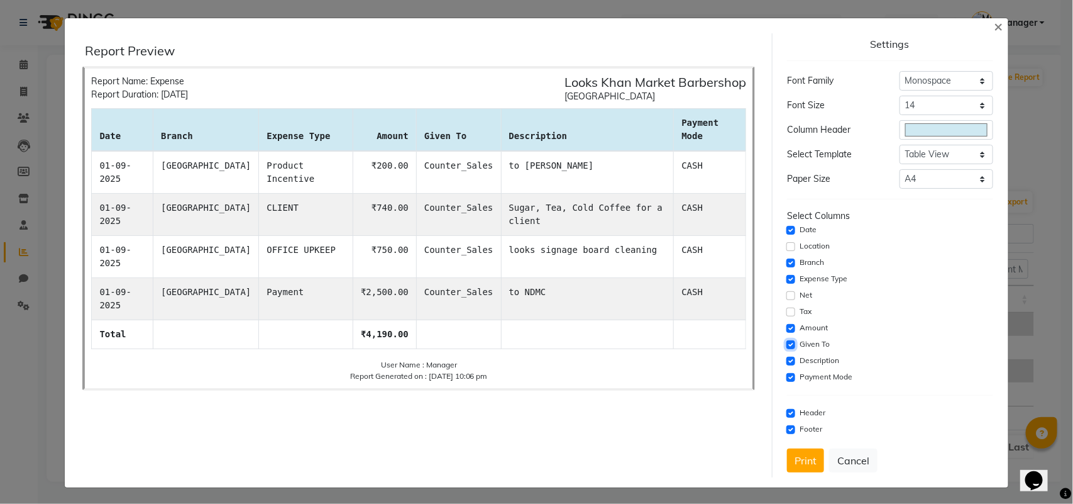
click at [786, 341] on input "checkbox" at bounding box center [790, 344] width 9 height 9
checkbox input "false"
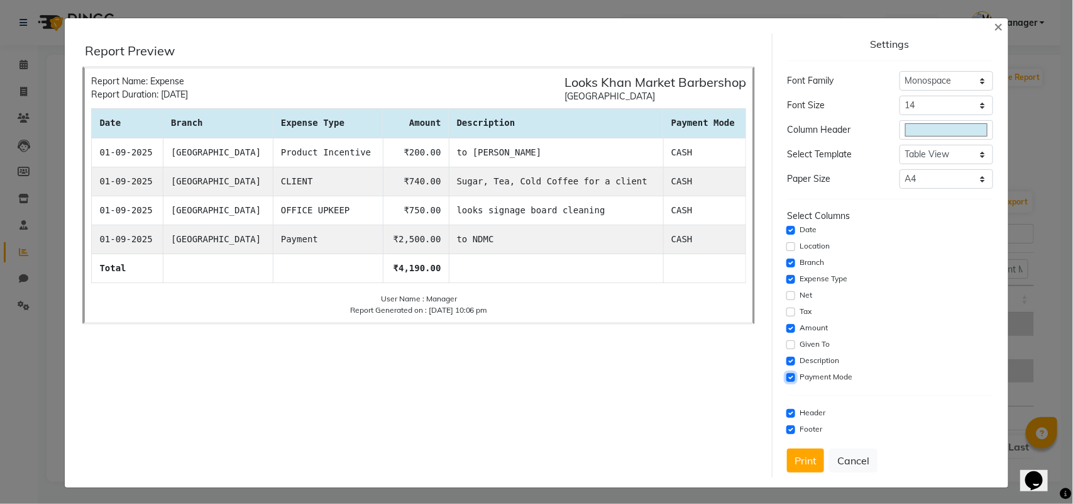
click at [786, 376] on input "checkbox" at bounding box center [790, 377] width 9 height 9
checkbox input "false"
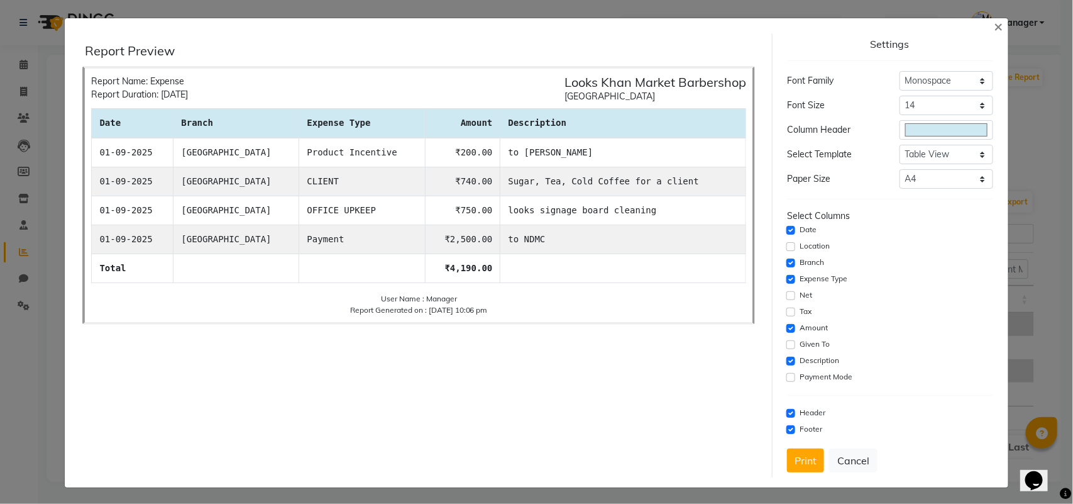
click at [589, 363] on div "Report Preview Report Name: Expense Report Duration: [DATE] Looks Khan Market B…" at bounding box center [418, 255] width 707 height 444
click at [922, 105] on select "Select 8 9 10 11 12 13 14 15 16 17 18 19 20" at bounding box center [947, 105] width 94 height 19
select select "12px"
click at [900, 96] on select "Select 8 9 10 11 12 13 14 15 16 17 18 19 20" at bounding box center [947, 105] width 94 height 19
